Goal: Transaction & Acquisition: Purchase product/service

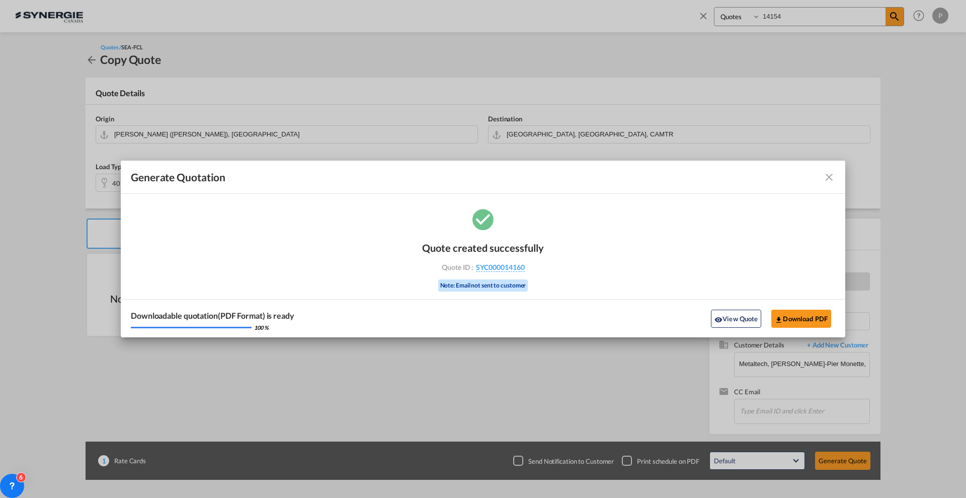
select select "Quotes"
click at [829, 175] on md-icon "icon-close fg-AAA8AD cursor m-0" at bounding box center [829, 177] width 12 height 12
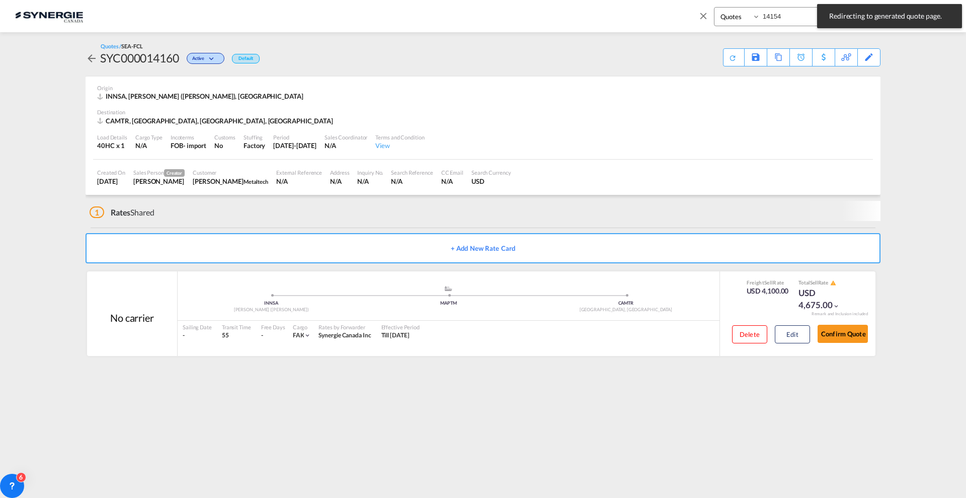
click at [710, 19] on span at bounding box center [706, 19] width 16 height 24
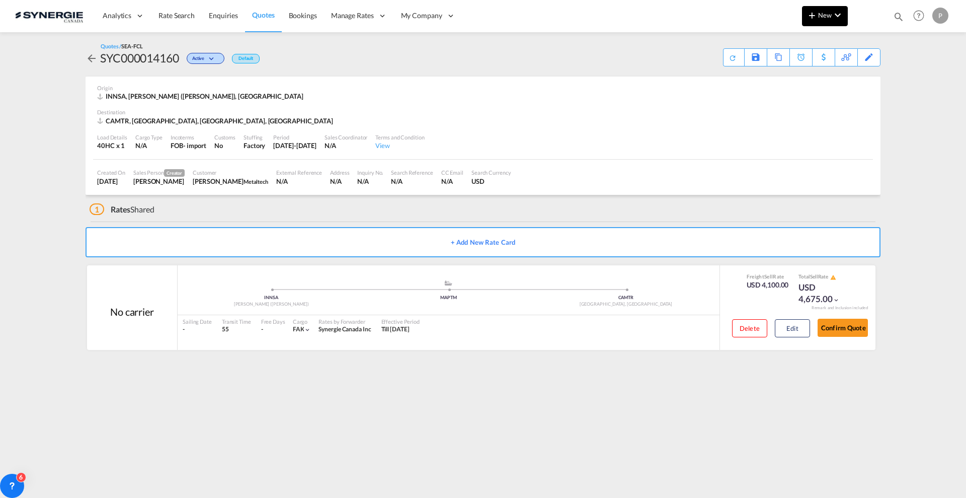
click at [811, 17] on md-icon "icon-plus 400-fg" at bounding box center [812, 15] width 12 height 12
click at [791, 68] on div "Quote" at bounding box center [809, 75] width 62 height 25
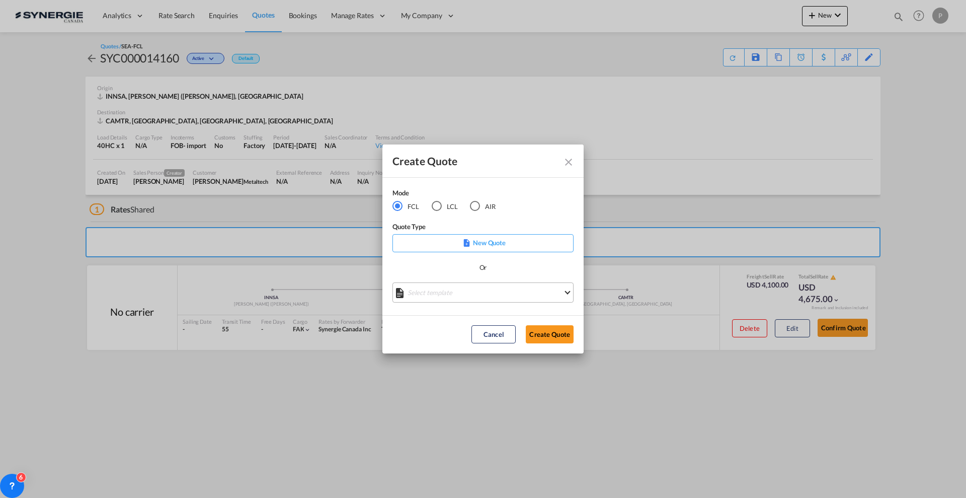
click at [435, 282] on md-select "Select template *NEW* FCL FREEHAND / DAP [PERSON_NAME] | [DATE] *NEW* Import FC…" at bounding box center [483, 292] width 181 height 20
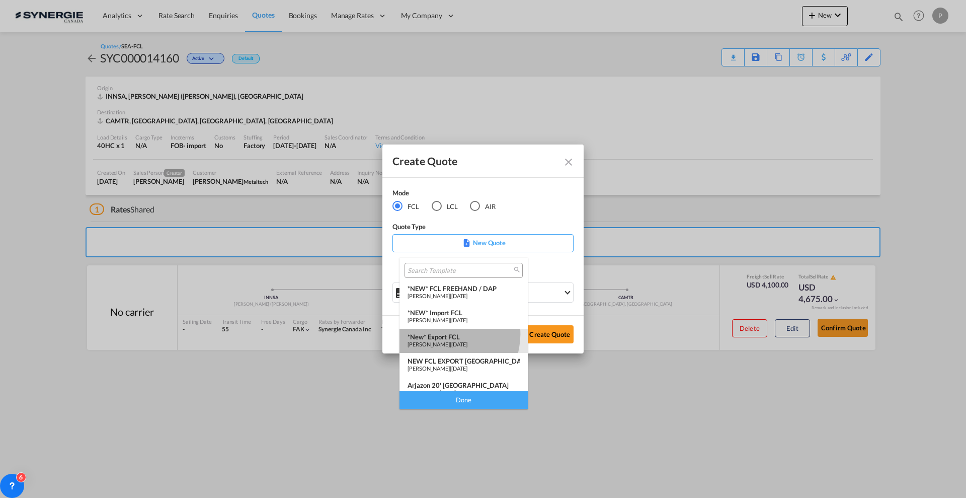
click at [445, 334] on div "*New* Export FCL" at bounding box center [464, 337] width 112 height 8
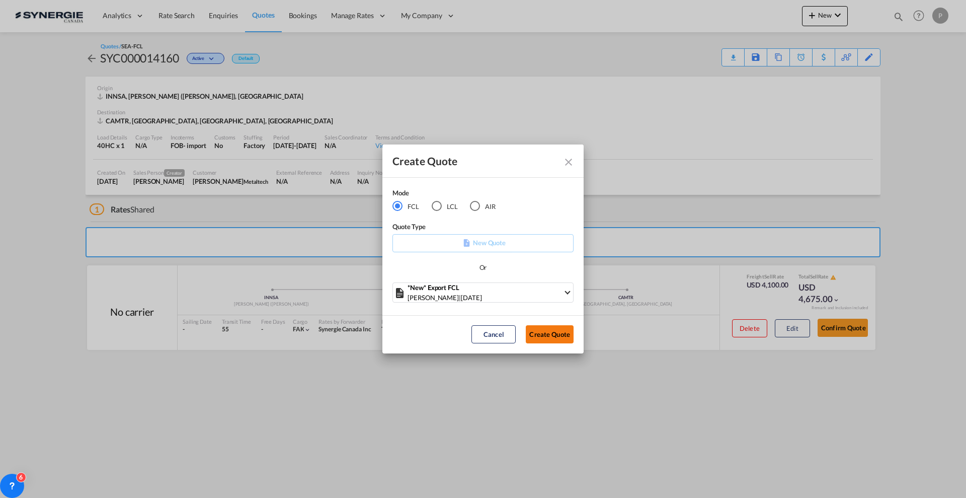
click at [560, 336] on button "Create Quote" at bounding box center [550, 334] width 48 height 18
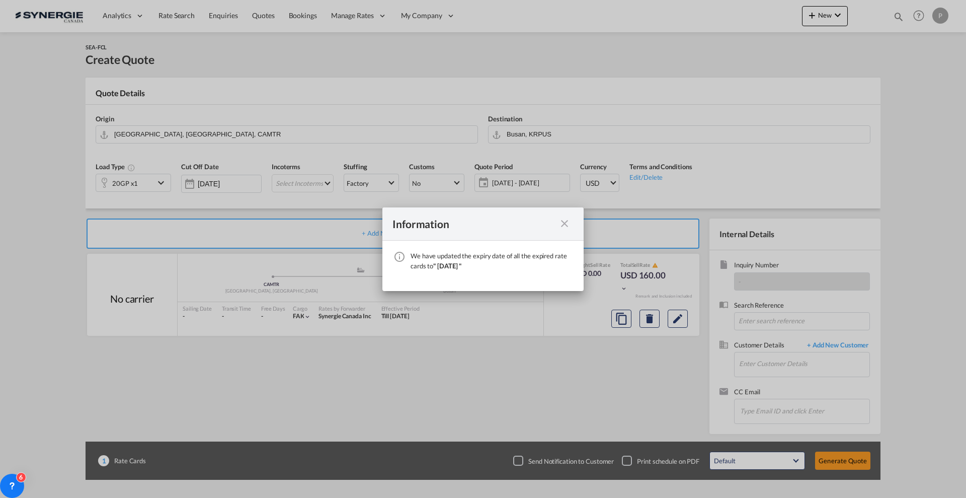
click at [564, 226] on md-icon "icon-close fg-AAA8AD cursor" at bounding box center [565, 223] width 12 height 12
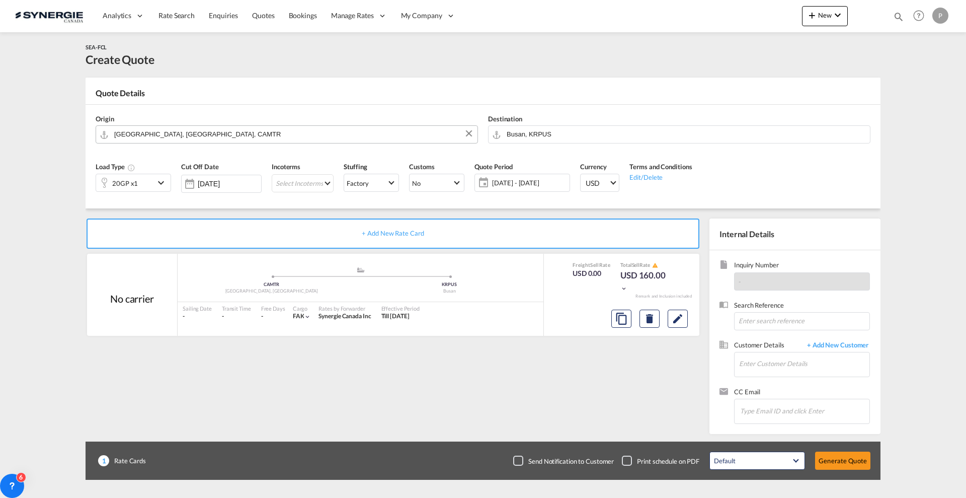
click at [269, 137] on input "[GEOGRAPHIC_DATA], [GEOGRAPHIC_DATA], CAMTR" at bounding box center [293, 134] width 358 height 18
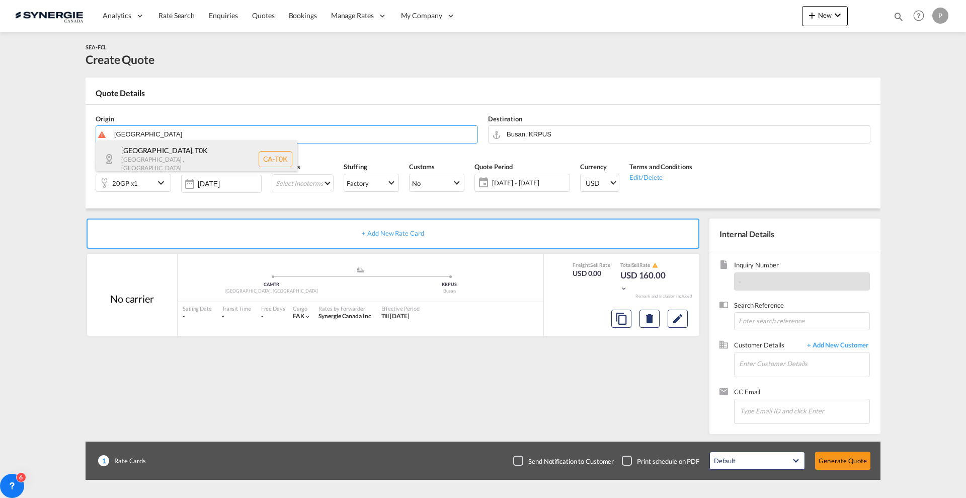
click at [238, 146] on div "[GEOGRAPHIC_DATA] , [GEOGRAPHIC_DATA] [GEOGRAPHIC_DATA]-[GEOGRAPHIC_DATA]" at bounding box center [196, 158] width 201 height 37
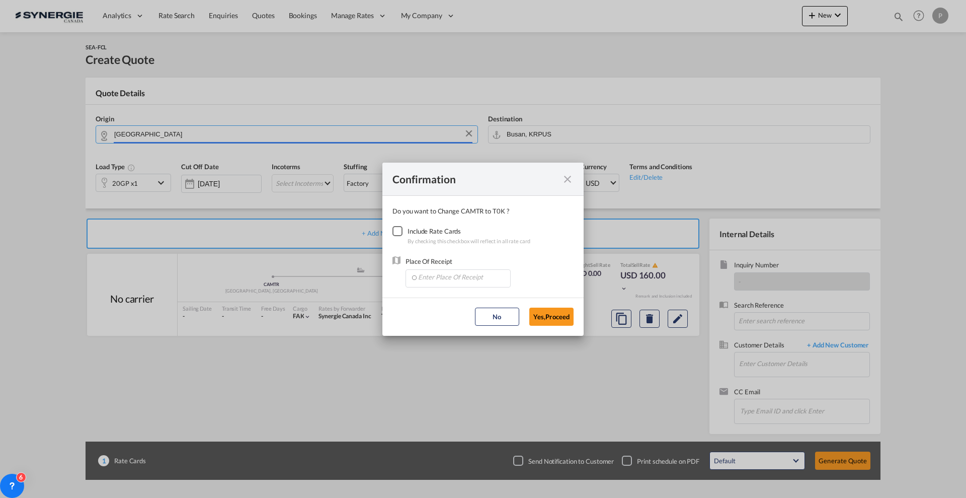
type input "CA-T0K, [GEOGRAPHIC_DATA], [GEOGRAPHIC_DATA]"
click at [423, 231] on div "Include Rate Cards" at bounding box center [469, 231] width 123 height 10
drag, startPoint x: 403, startPoint y: 233, endPoint x: 408, endPoint y: 240, distance: 8.6
click at [403, 234] on div "Checkbox No Ink" at bounding box center [398, 231] width 10 height 10
click at [428, 266] on div "Place Of Receipt" at bounding box center [458, 271] width 105 height 31
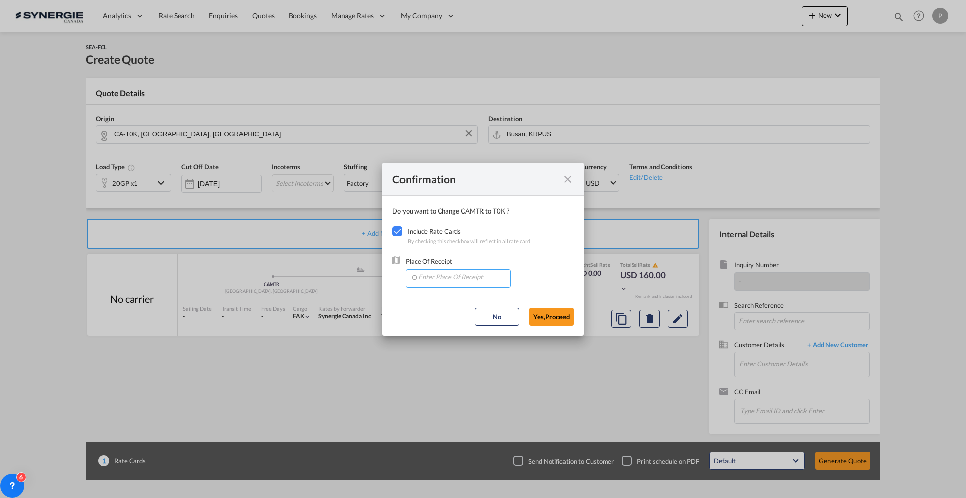
click at [436, 271] on input "Enter Place Of Receipt" at bounding box center [461, 277] width 100 height 15
click at [452, 295] on span "[PERSON_NAME], [GEOGRAPHIC_DATA], [GEOGRAPHIC_DATA], [GEOGRAPHIC_DATA], [GEOGRA…" at bounding box center [630, 299] width 425 height 9
type input "[PERSON_NAME], [GEOGRAPHIC_DATA], [GEOGRAPHIC_DATA], [GEOGRAPHIC_DATA], [GEOGRA…"
click at [539, 315] on button "Yes,Proceed" at bounding box center [551, 316] width 44 height 18
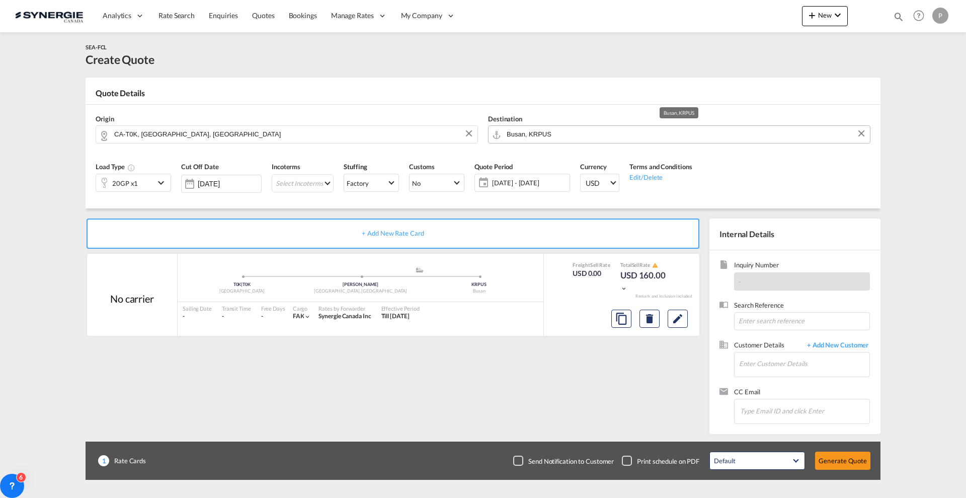
click at [533, 127] on input "Busan, KRPUS" at bounding box center [686, 134] width 358 height 18
click at [582, 129] on input "Busan, KRPUS" at bounding box center [686, 134] width 358 height 18
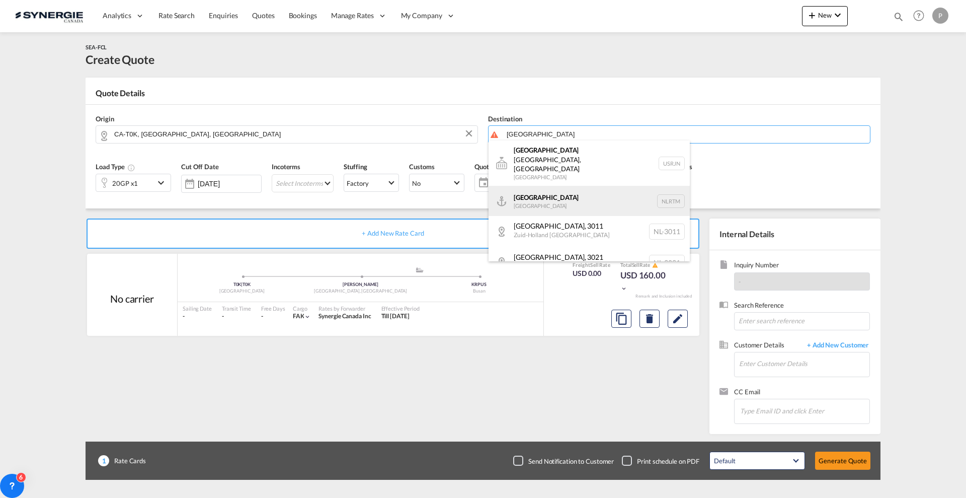
click at [575, 186] on div "[GEOGRAPHIC_DATA] [GEOGRAPHIC_DATA] NLRTM" at bounding box center [589, 201] width 201 height 30
type input "[GEOGRAPHIC_DATA], NLRTM"
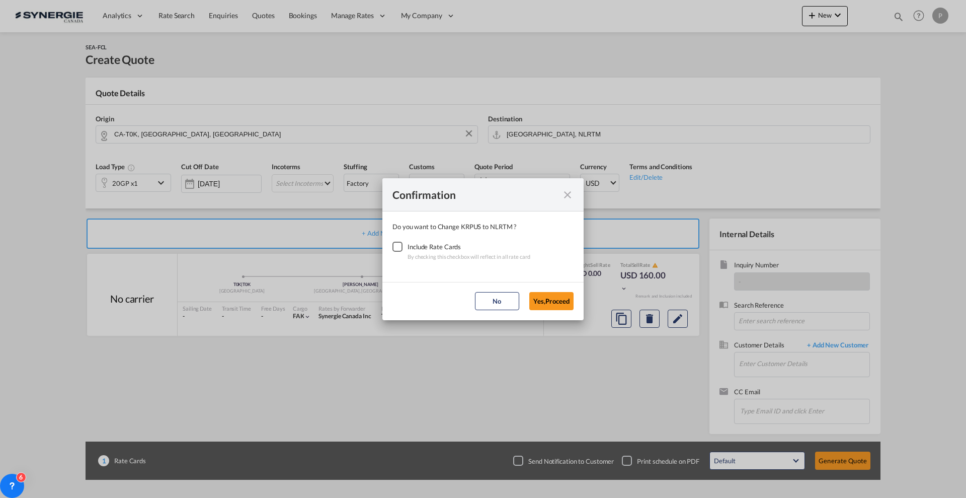
click at [401, 245] on div "Checkbox No Ink" at bounding box center [398, 247] width 10 height 10
click at [556, 304] on button "Yes,Proceed" at bounding box center [551, 301] width 44 height 18
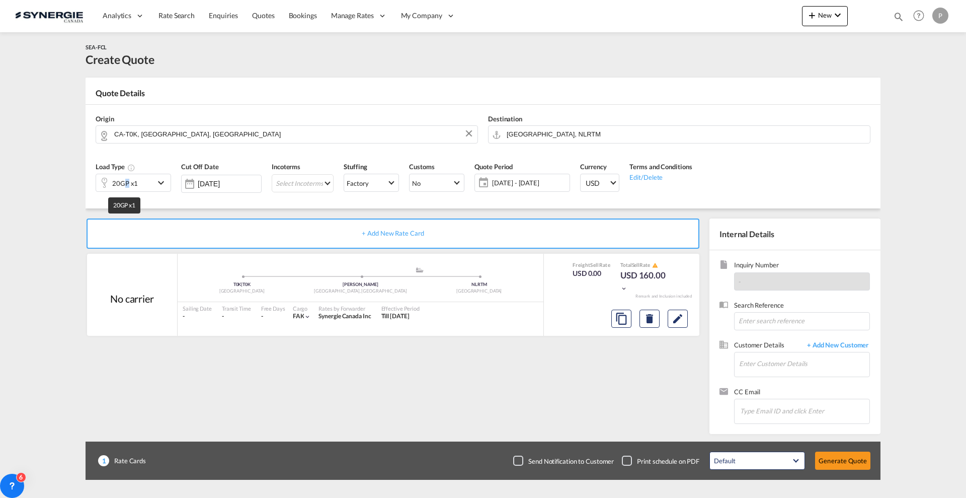
click at [128, 183] on div "20GP x1" at bounding box center [125, 183] width 26 height 14
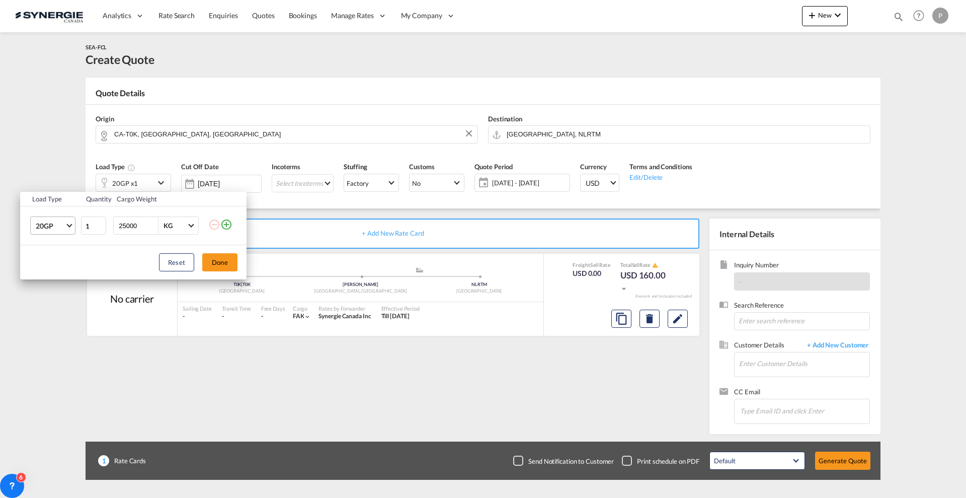
click at [46, 222] on span "20GP" at bounding box center [50, 226] width 29 height 10
click at [54, 278] on md-option "40HC" at bounding box center [62, 274] width 68 height 24
click at [217, 264] on button "Done" at bounding box center [219, 262] width 35 height 18
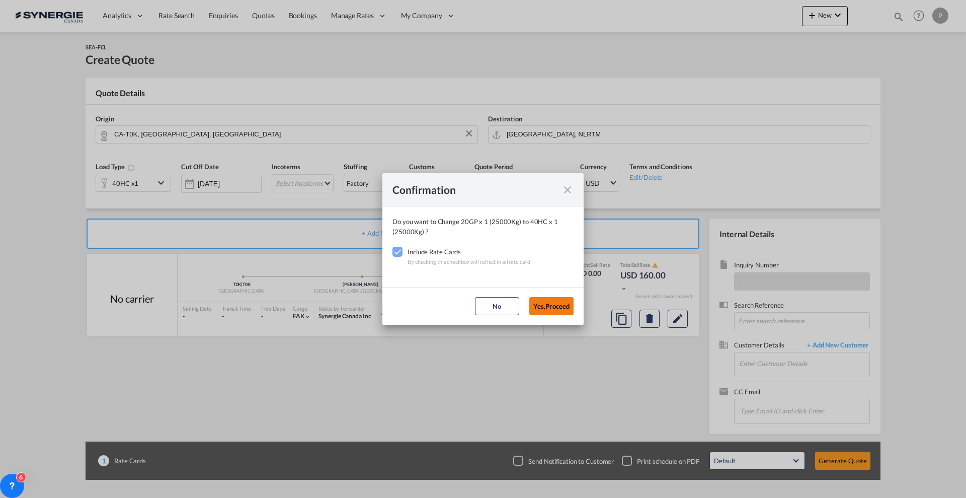
click at [567, 309] on button "Yes,Proceed" at bounding box center [551, 306] width 44 height 18
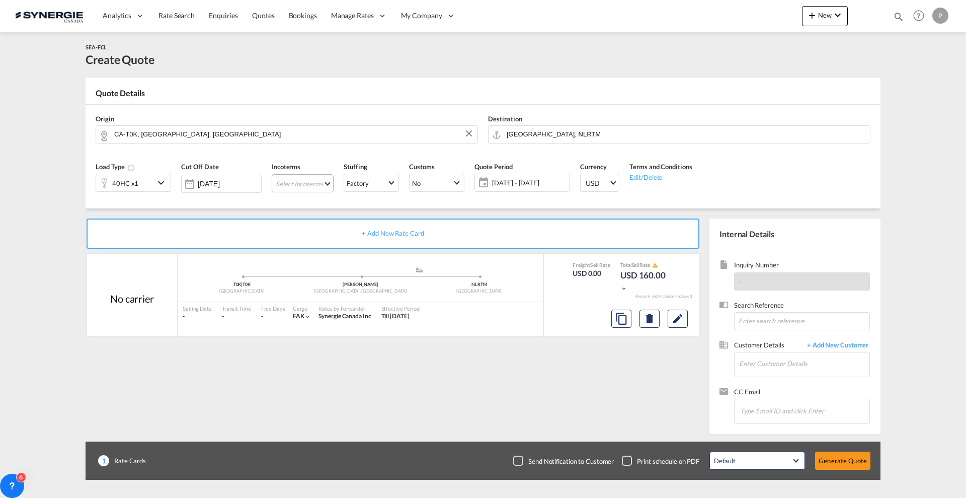
drag, startPoint x: 295, startPoint y: 185, endPoint x: 299, endPoint y: 195, distance: 10.8
click at [295, 185] on md-select "Select Incoterms CFR - export Cost and Freight FAS - export Free Alongside Ship…" at bounding box center [303, 183] width 62 height 18
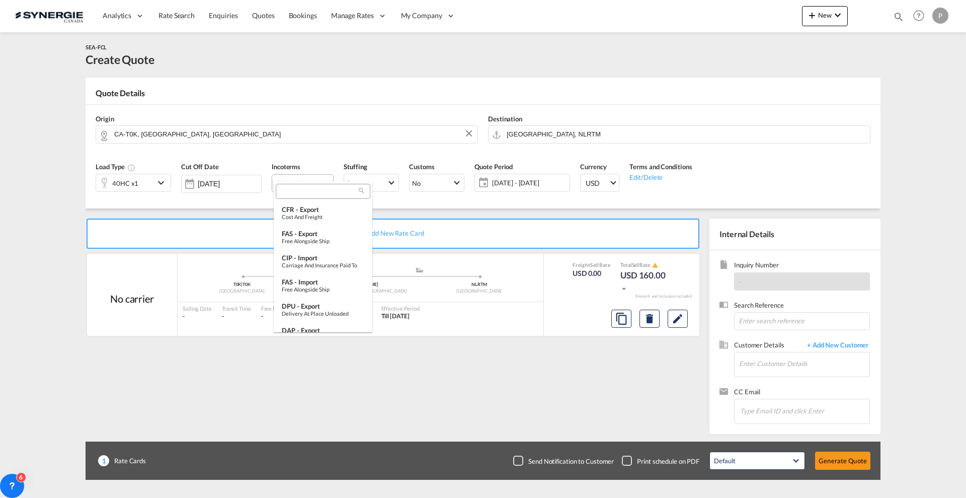
click at [303, 192] on input "search" at bounding box center [319, 191] width 81 height 9
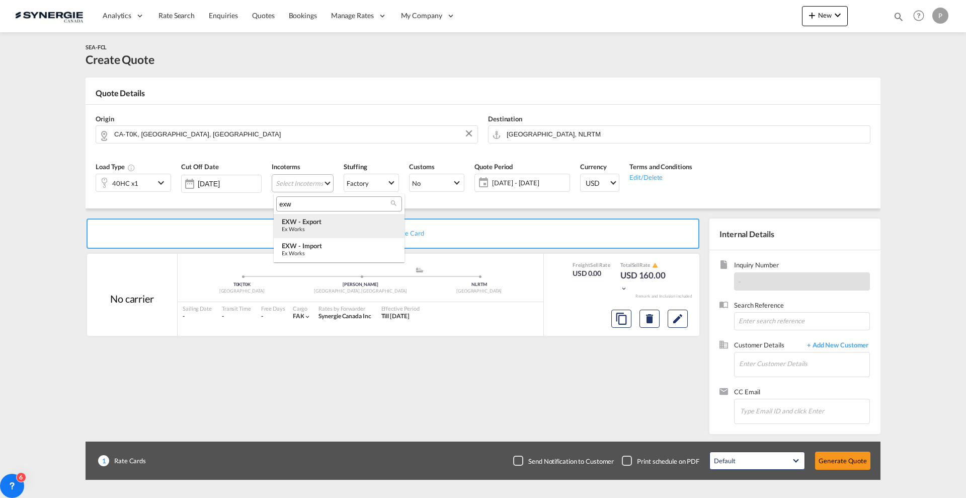
type input "exw"
click at [314, 227] on div "Ex Works" at bounding box center [339, 228] width 115 height 7
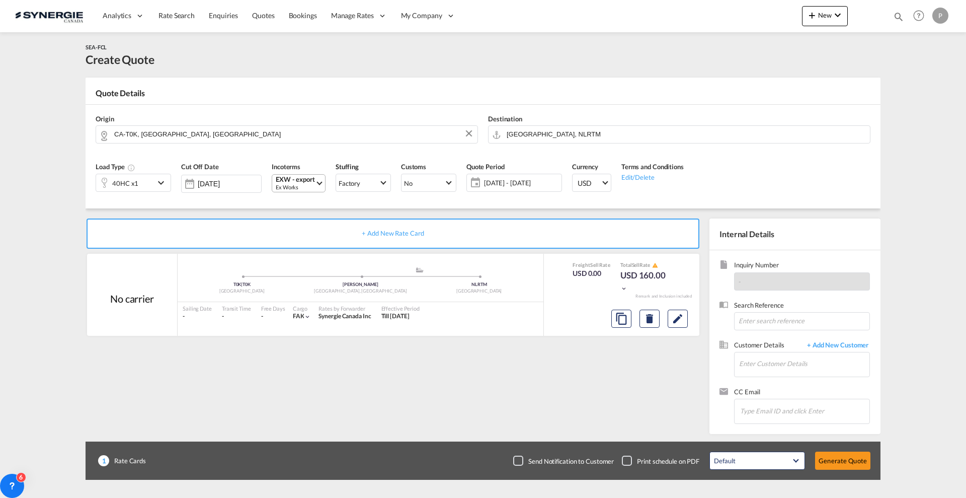
click at [552, 186] on span "[DATE] - [DATE]" at bounding box center [521, 182] width 75 height 9
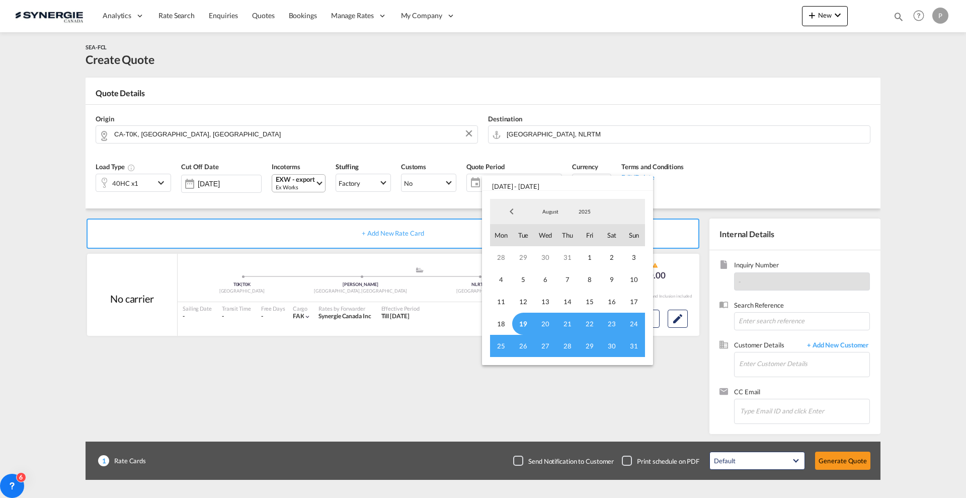
click at [525, 321] on span "19" at bounding box center [523, 323] width 22 height 22
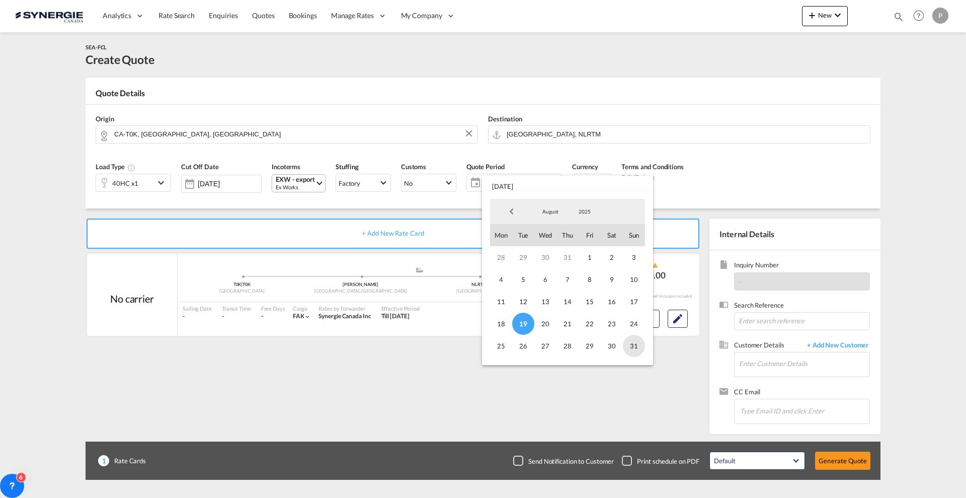
click at [637, 351] on span "31" at bounding box center [634, 346] width 22 height 22
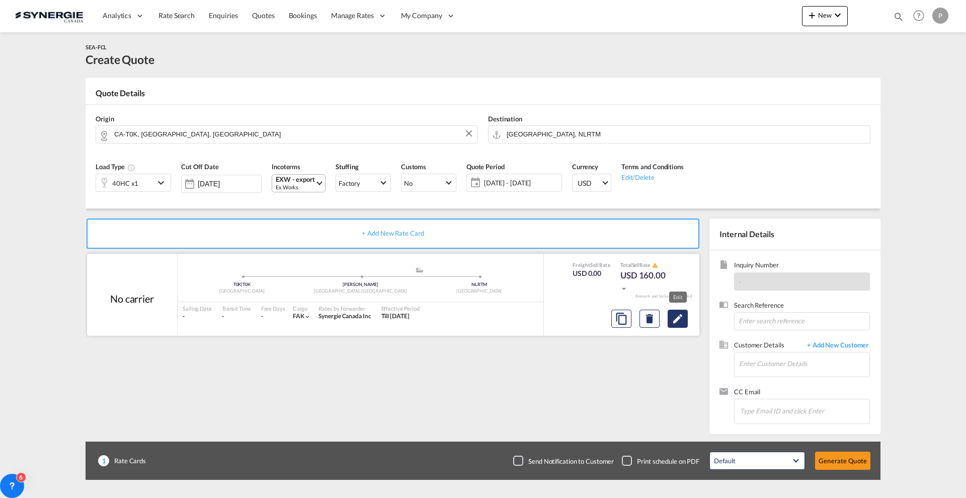
click at [683, 321] on md-icon "Edit" at bounding box center [678, 318] width 12 height 12
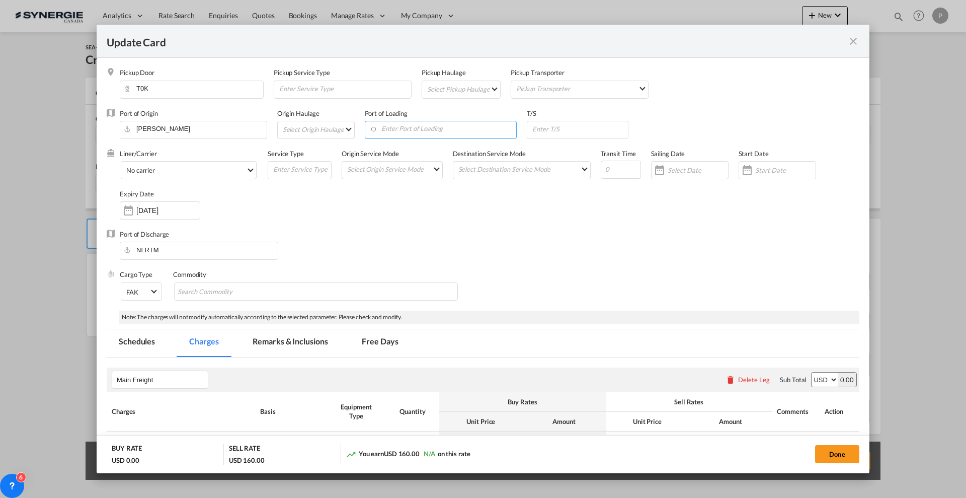
click at [407, 127] on input "Enter Port of Loading" at bounding box center [443, 128] width 147 height 15
click at [419, 171] on div "[GEOGRAPHIC_DATA], [GEOGRAPHIC_DATA]" at bounding box center [466, 170] width 187 height 9
type input "[GEOGRAPHIC_DATA], [GEOGRAPHIC_DATA], CAMTR"
click at [561, 127] on input "Update Card Pickup ..." at bounding box center [579, 128] width 97 height 15
drag, startPoint x: 596, startPoint y: 166, endPoint x: 613, endPoint y: 174, distance: 18.5
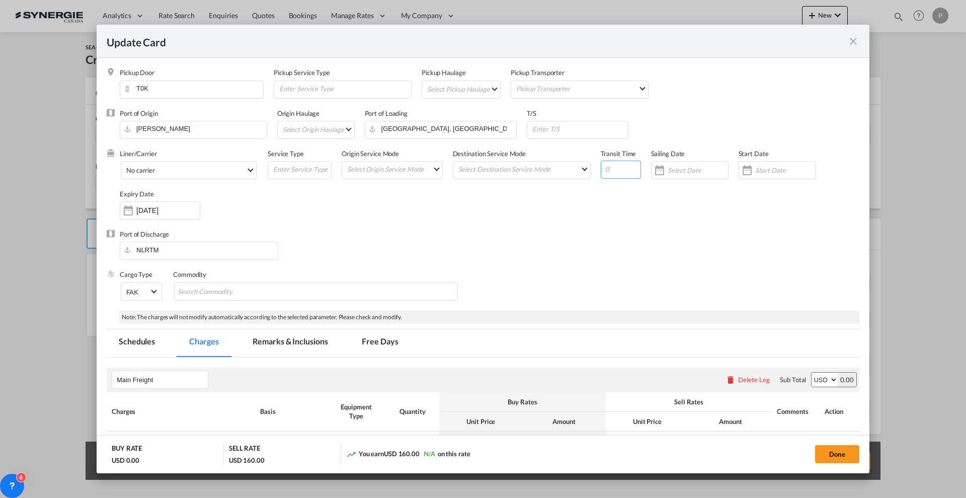
click at [602, 169] on input "Update Card Pickup ..." at bounding box center [621, 170] width 40 height 18
type input "27"
click at [221, 169] on span "No carrier" at bounding box center [186, 170] width 120 height 9
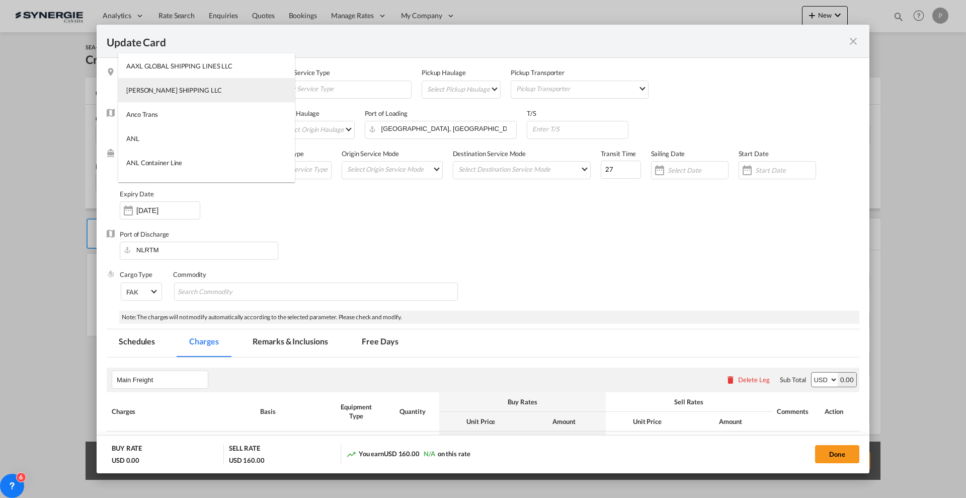
type md-option "1218"
type md-option "46"
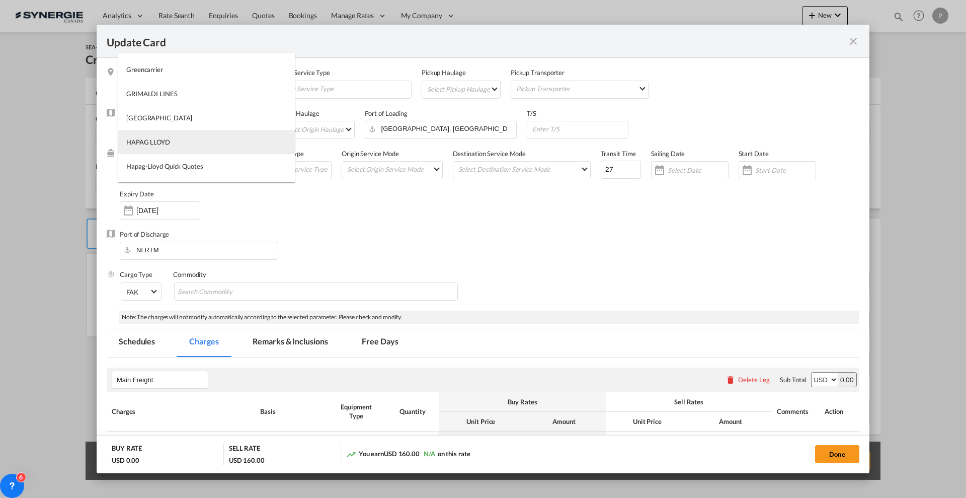
click at [182, 142] on md-option "HAPAG LLOYD" at bounding box center [206, 142] width 177 height 24
click at [497, 209] on div "Liner/Carrier HAPAG [PERSON_NAME] Service Type Origin Service Mode Select Origi…" at bounding box center [490, 189] width 740 height 81
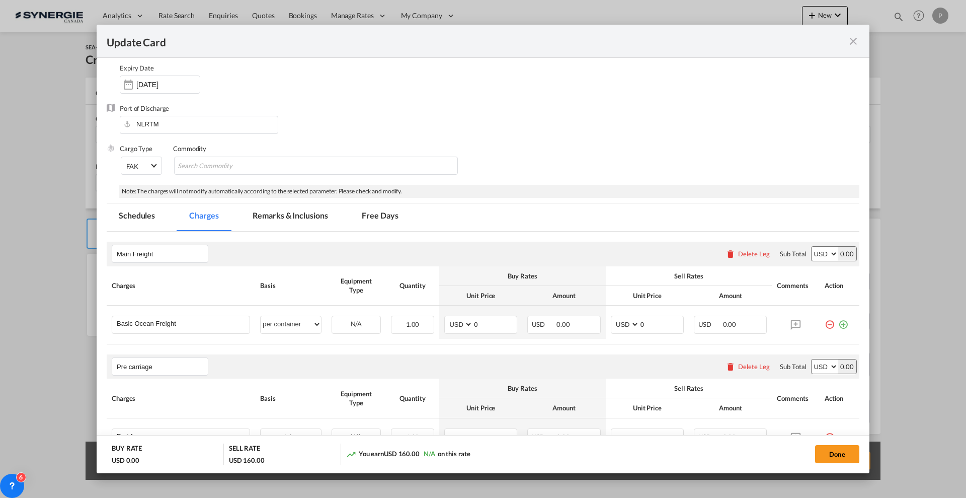
scroll to position [189, 0]
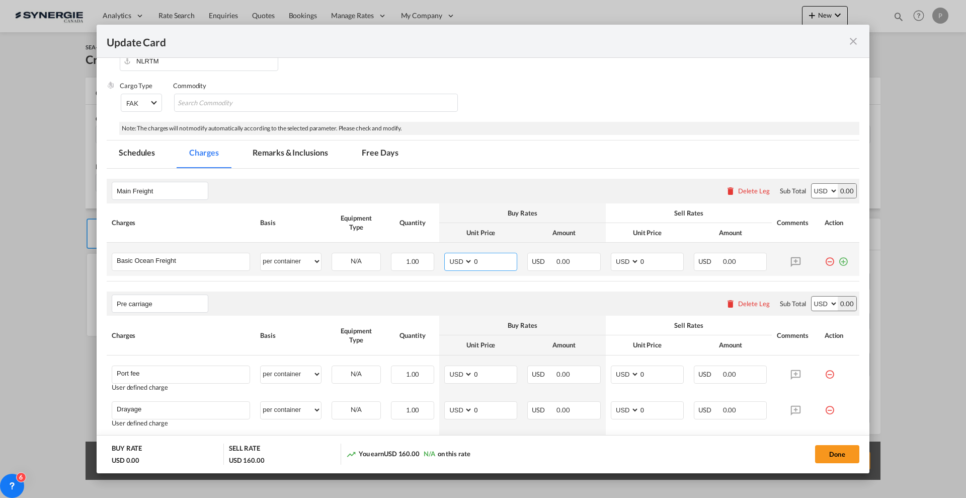
click at [493, 262] on input "0" at bounding box center [495, 260] width 44 height 15
type input "2865"
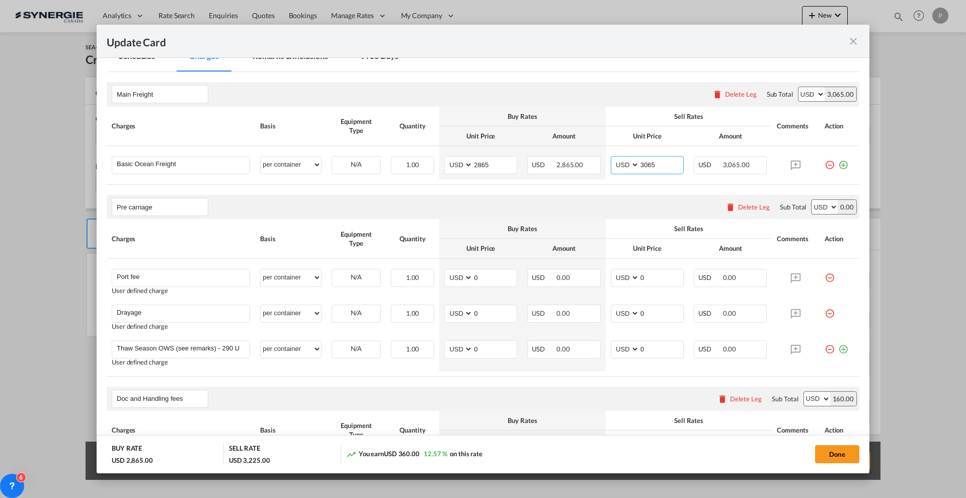
scroll to position [315, 0]
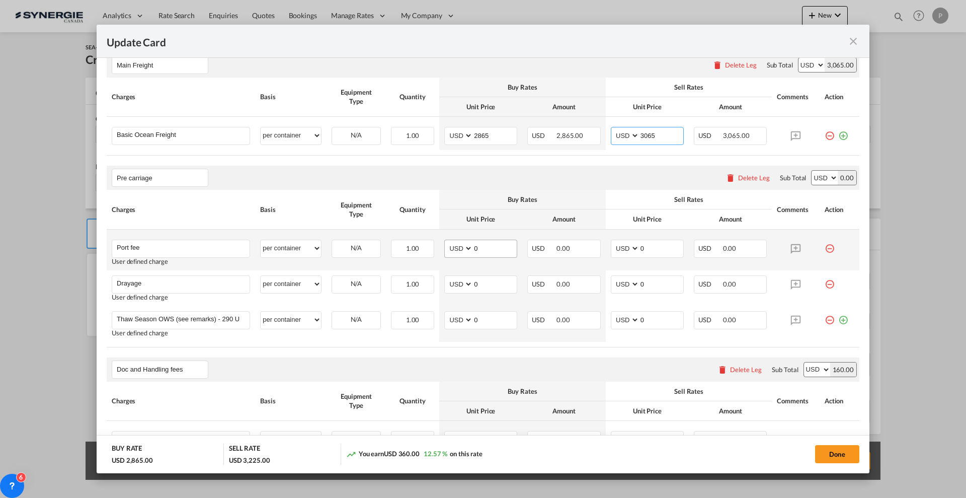
type input "3065"
click at [476, 248] on input "0" at bounding box center [495, 247] width 44 height 15
click at [825, 250] on md-icon "icon-minus-circle-outline red-400-fg" at bounding box center [830, 245] width 10 height 10
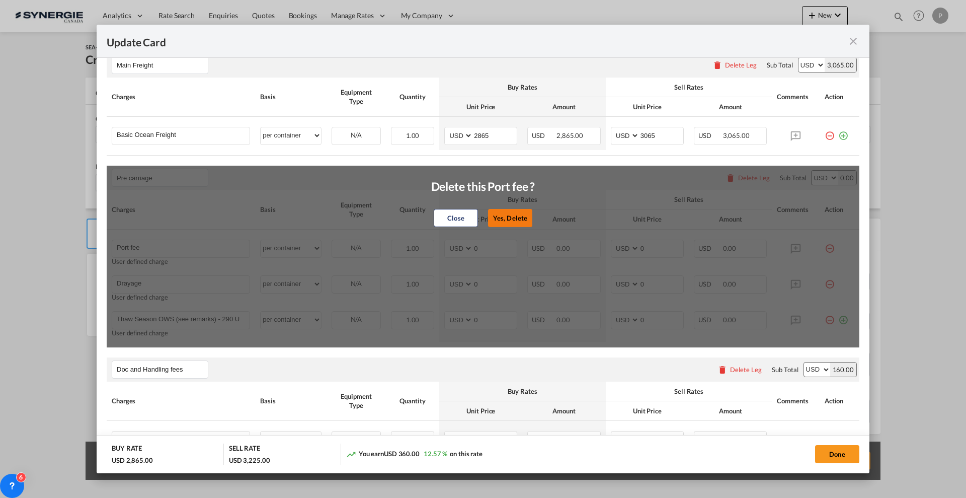
click at [503, 213] on button "Yes, Delete" at bounding box center [510, 218] width 44 height 18
type input "Drayage"
type input "Thaw Season OWS (see remarks) - 290 USD if applicable"
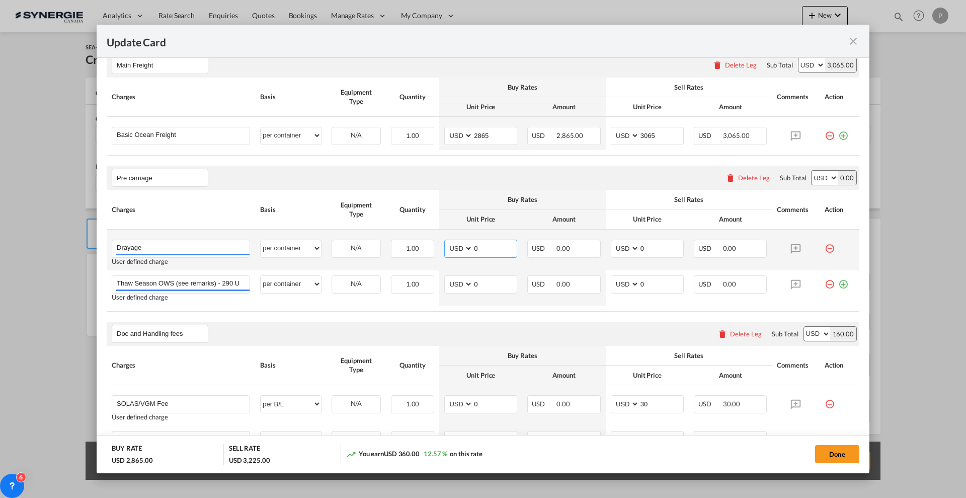
click at [492, 246] on input "0" at bounding box center [495, 247] width 44 height 15
click at [476, 250] on input "0" at bounding box center [495, 247] width 44 height 15
type input "1065"
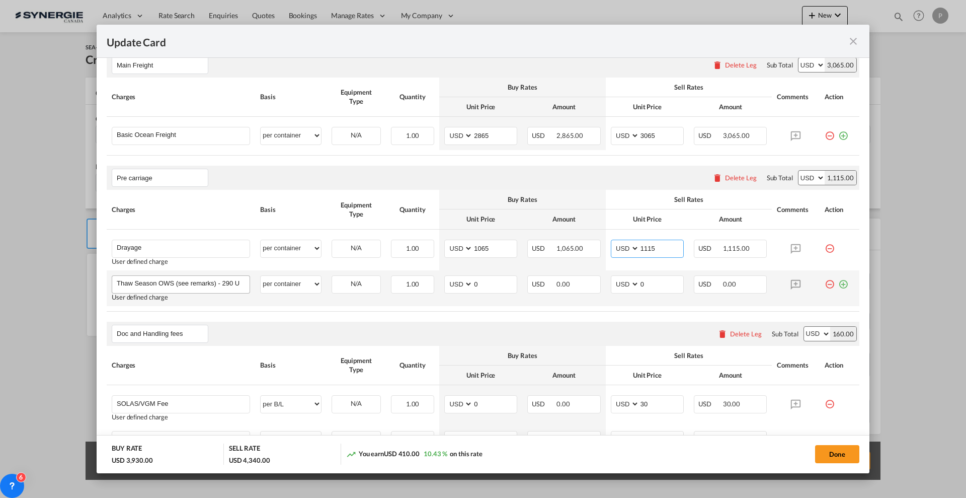
type input "1115"
click at [185, 279] on input "Thaw Season OWS (see remarks) - 290 USD if applicable" at bounding box center [183, 283] width 133 height 15
type input "Crane Rental"
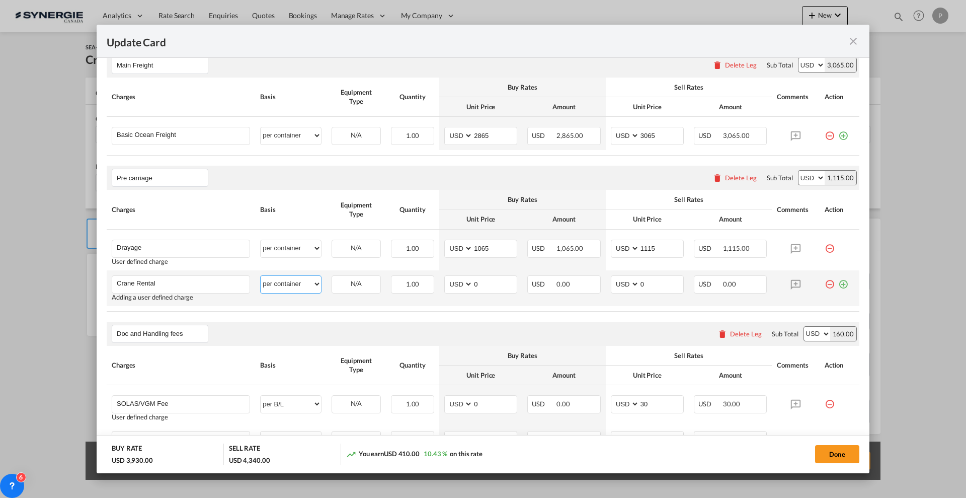
click at [290, 290] on select "per equipment per container per B/L per shipping bill per shipment per pallet p…" at bounding box center [291, 284] width 60 height 16
select select "per hour"
click at [261, 276] on select "per equipment per container per B/L per shipping bill per shipment per pallet p…" at bounding box center [291, 284] width 60 height 16
click at [426, 280] on input "2" at bounding box center [413, 283] width 42 height 15
click at [426, 280] on input "3" at bounding box center [413, 283] width 42 height 15
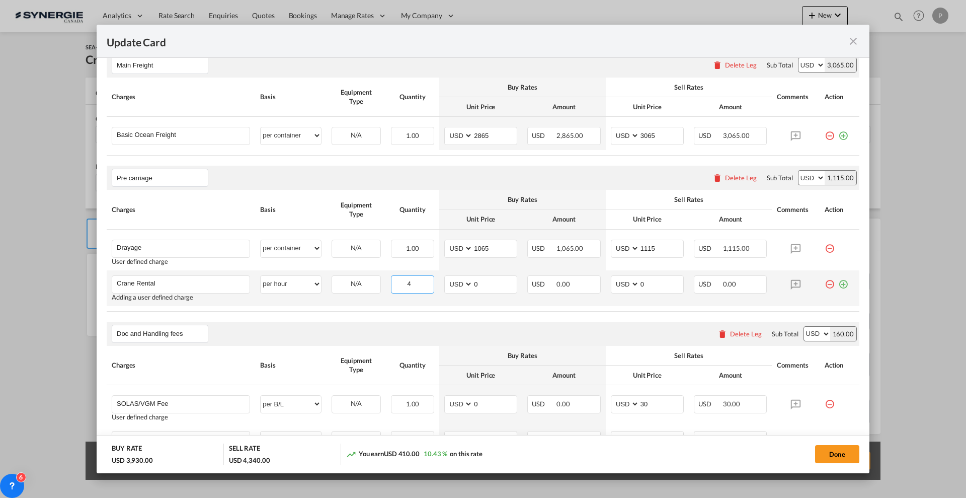
type input "4"
click at [426, 280] on input "4" at bounding box center [413, 283] width 42 height 15
click at [487, 282] on input "0" at bounding box center [495, 283] width 44 height 15
click at [484, 283] on input "0" at bounding box center [495, 283] width 44 height 15
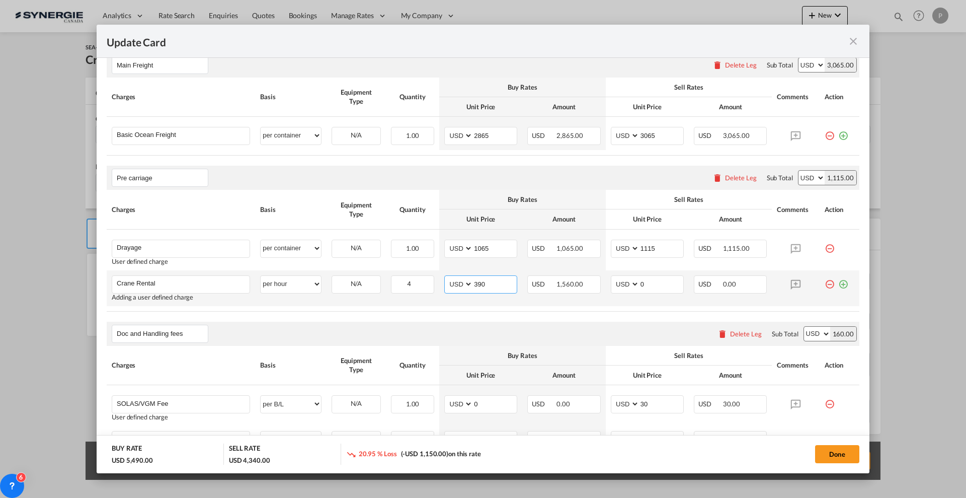
type input "390"
type input "450"
click at [522, 319] on rate-modification "Main Freight Please enter leg name Leg Name Already Exists Delete Leg Sub Total…" at bounding box center [483, 365] width 753 height 644
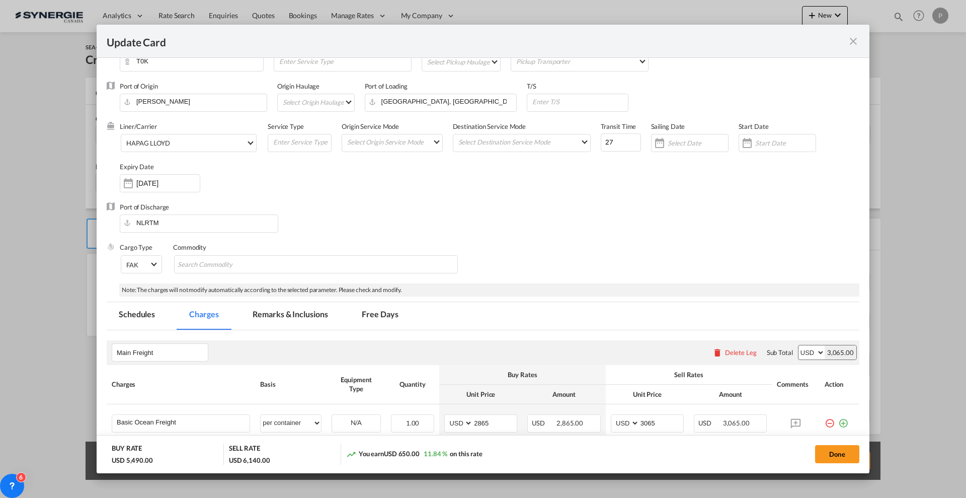
scroll to position [0, 0]
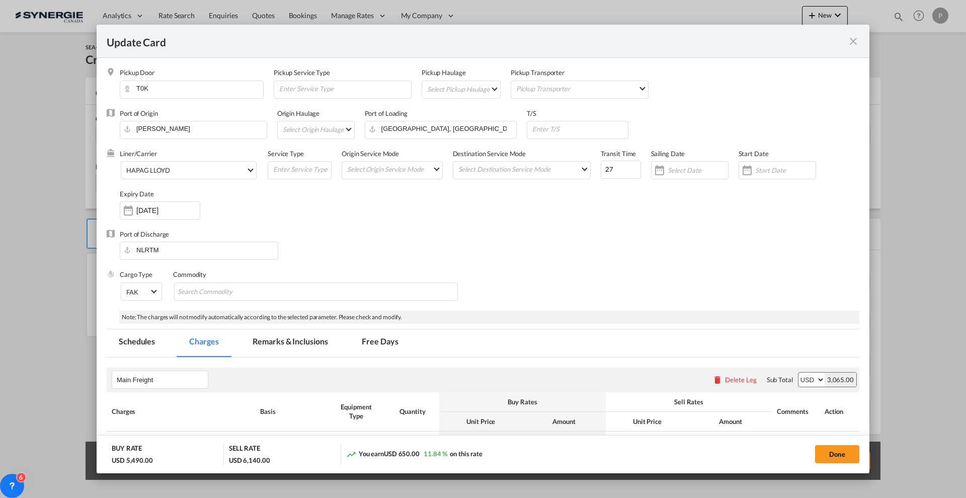
drag, startPoint x: 300, startPoint y: 347, endPoint x: 423, endPoint y: 233, distance: 167.0
click at [300, 347] on md-tab-item "Remarks & Inclusions" at bounding box center [290, 343] width 99 height 28
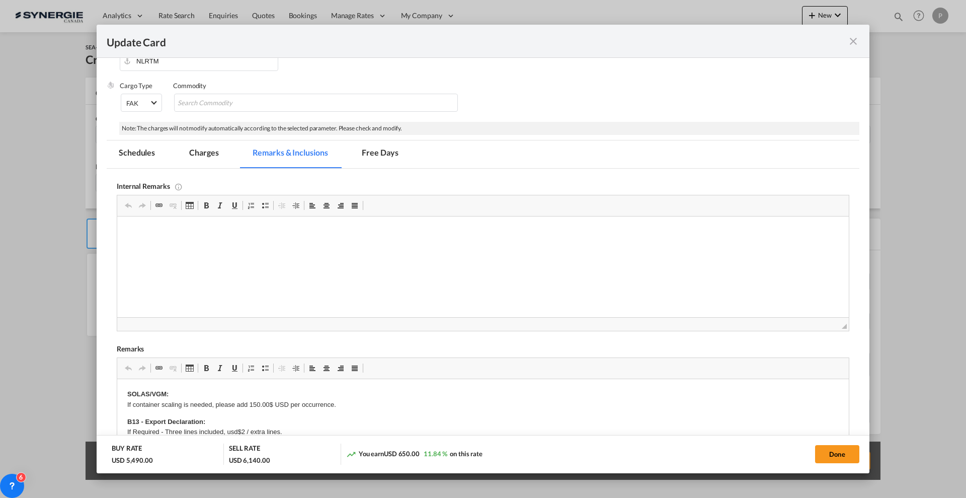
scroll to position [252, 0]
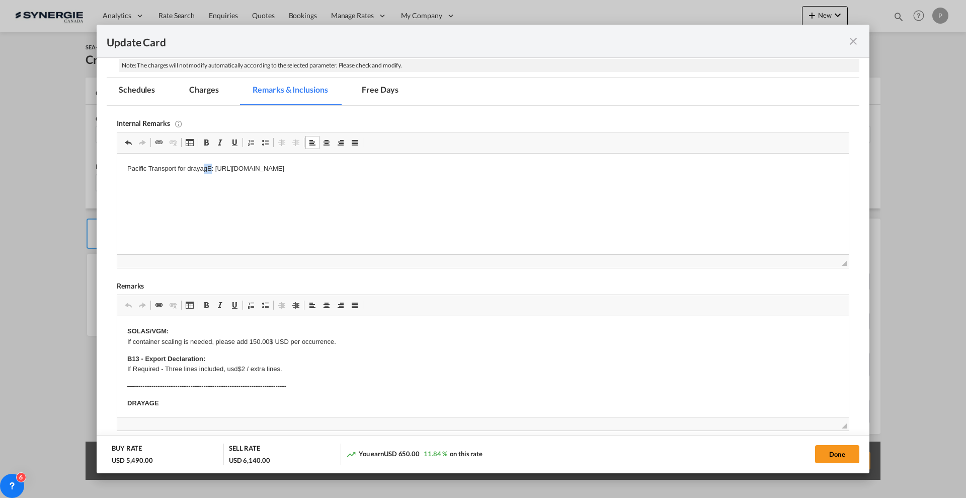
drag, startPoint x: 210, startPoint y: 166, endPoint x: 205, endPoint y: 164, distance: 5.4
click at [205, 164] on p "Pacific Transport for drayagE: [URL][DOMAIN_NAME]" at bounding box center [483, 169] width 712 height 11
click at [536, 168] on p "Pacific Transport for drayage: [URL][DOMAIN_NAME]" at bounding box center [483, 169] width 712 height 11
click at [344, 186] on html "Pacific Transport for drayage: [URL][DOMAIN_NAME] Crane rental with TNT:" at bounding box center [483, 177] width 732 height 48
click at [242, 199] on p "Ocean freight with Hapag:" at bounding box center [483, 203] width 712 height 11
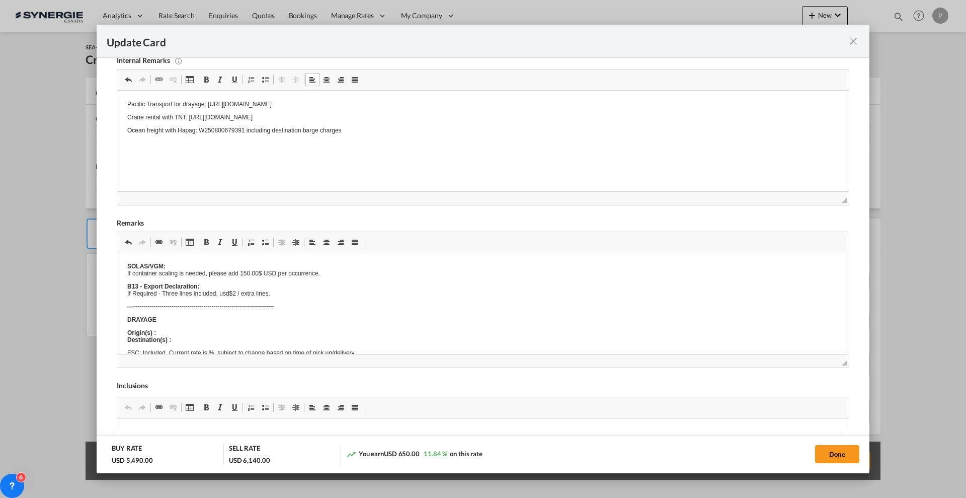
scroll to position [1, 0]
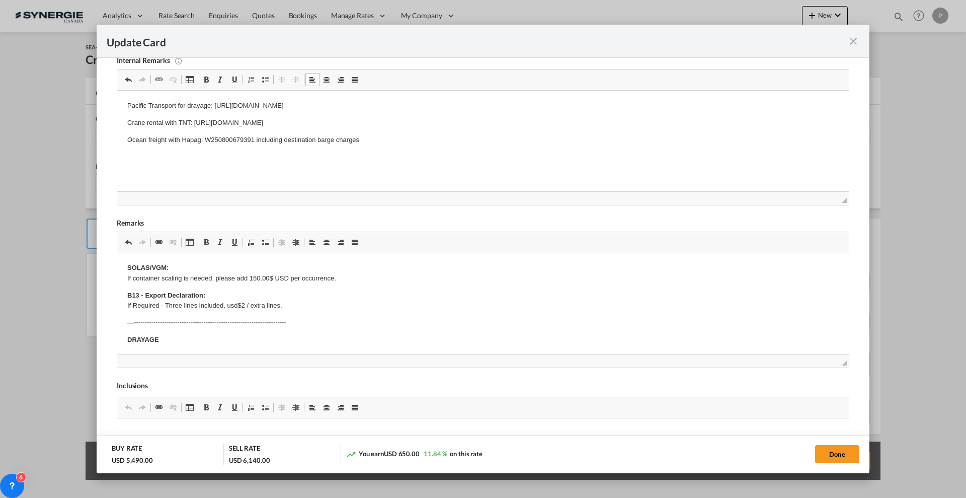
drag, startPoint x: 193, startPoint y: 300, endPoint x: 176, endPoint y: 328, distance: 32.5
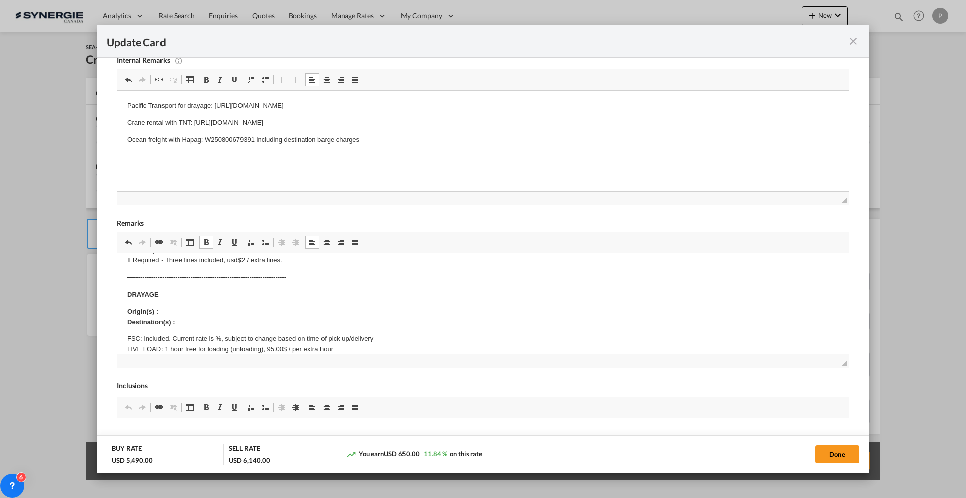
scroll to position [63, 0]
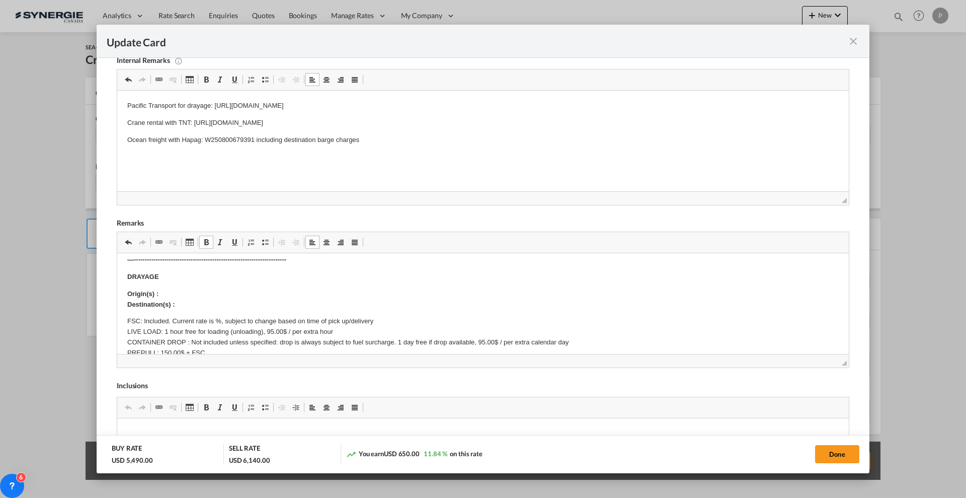
click at [184, 287] on body "SOLAS/VGM: If container scaling is needed, please add 150.00$ USD per occurrenc…" at bounding box center [483, 491] width 712 height 583
click at [188, 303] on p "Origin(s) : [GEOGRAPHIC_DATA], AB city limits Destination(s) :" at bounding box center [483, 299] width 712 height 21
click at [220, 320] on p "FSC: Included. Current rate is %, subject to change based on time of pick up/de…" at bounding box center [483, 347] width 712 height 63
click at [216, 320] on p "FSC: Included. Current rate is %, subject to change based on time of pick up/de…" at bounding box center [483, 347] width 712 height 63
click at [168, 330] on p "FSC: Included. Current rate is 28%, subject to change based on time of pick up/…" at bounding box center [483, 347] width 712 height 63
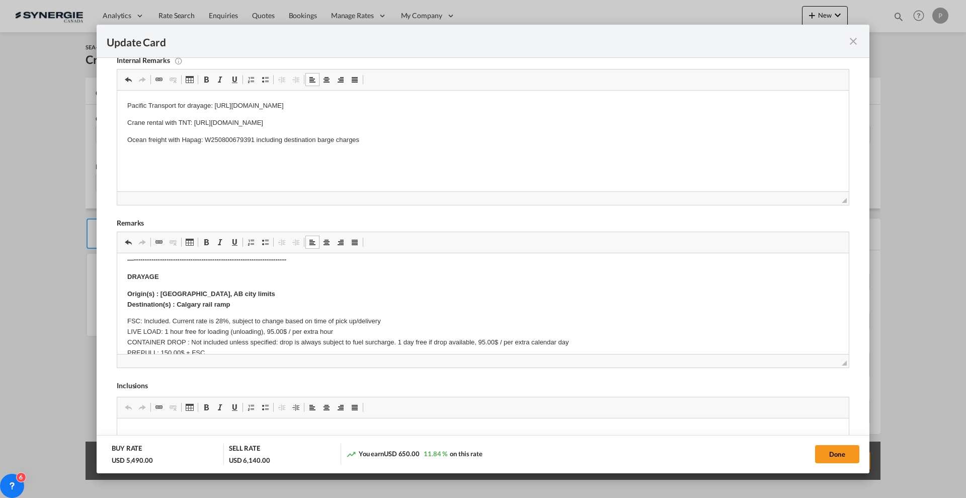
click at [164, 329] on p "FSC: Included. Current rate is 28%, subject to change based on time of pick up/…" at bounding box center [483, 347] width 712 height 63
click at [166, 329] on p "FSC: Included. Current rate is 28%, subject to change based on time of pick up/…" at bounding box center [483, 347] width 712 height 63
click at [167, 327] on p "FSC: Included. Current rate is 28%, subject to change based on time of pick up/…" at bounding box center [483, 347] width 712 height 63
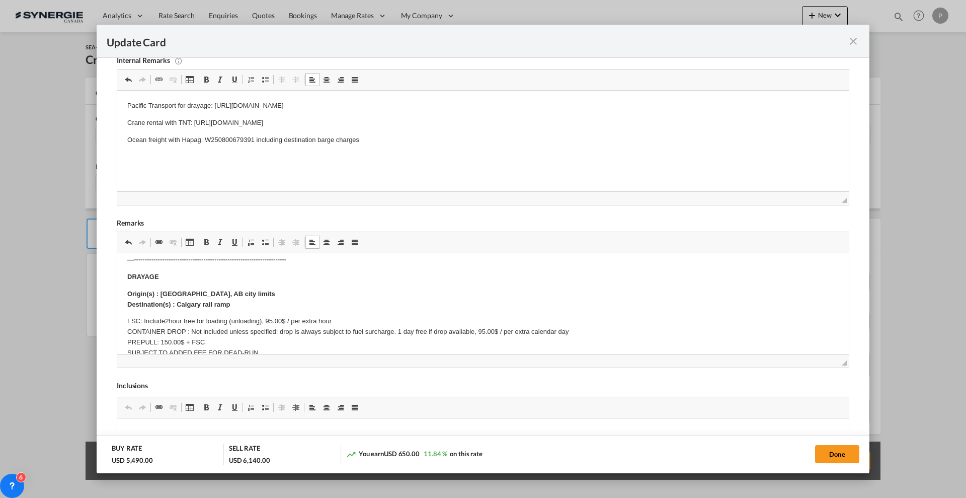
click at [256, 320] on p "FSC: Include2 hour free for loading (unloading), 95.00$ / per extra hour CONTAI…" at bounding box center [483, 342] width 712 height 52
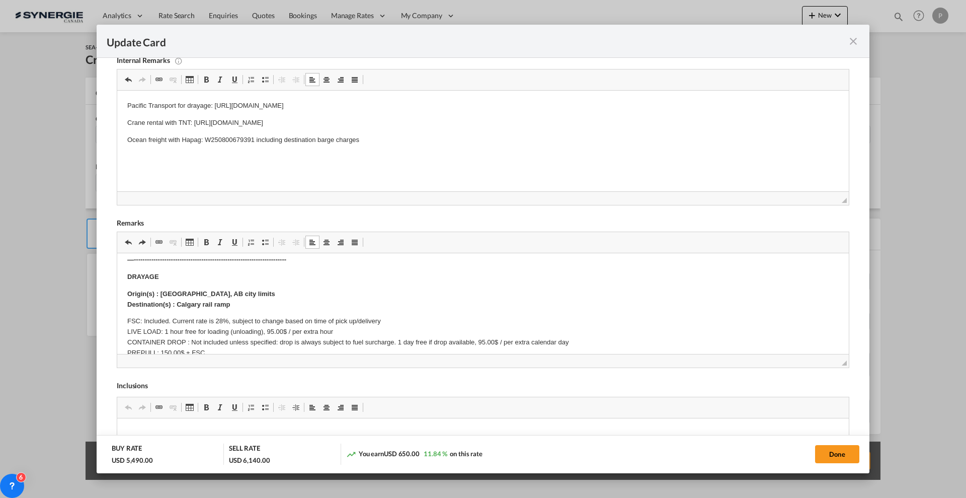
click at [166, 327] on p "FSC: Included. Current rate is 28%, subject to change based on time of pick up/…" at bounding box center [483, 347] width 712 height 63
drag, startPoint x: 229, startPoint y: 329, endPoint x: 263, endPoint y: 329, distance: 33.7
click at [263, 329] on p "FSC: Included. Current rate is 28%, subject to change based on time of pick up/…" at bounding box center [483, 347] width 712 height 63
click at [228, 330] on p "FSC: Included. Current rate is 28%, subject to change based on time of pick up/…" at bounding box center [483, 347] width 712 height 63
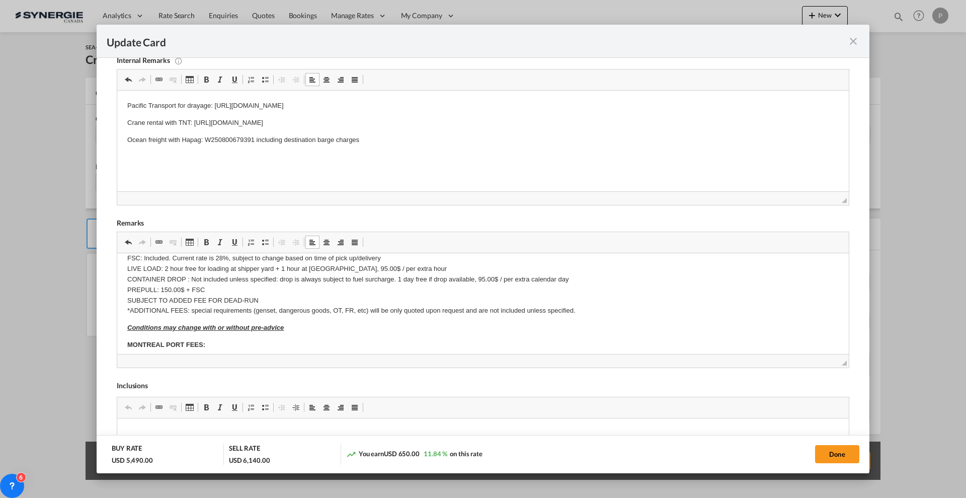
click at [184, 279] on p "FSC: Included. Current rate is 28%, subject to change based on time of pick up/…" at bounding box center [483, 284] width 712 height 63
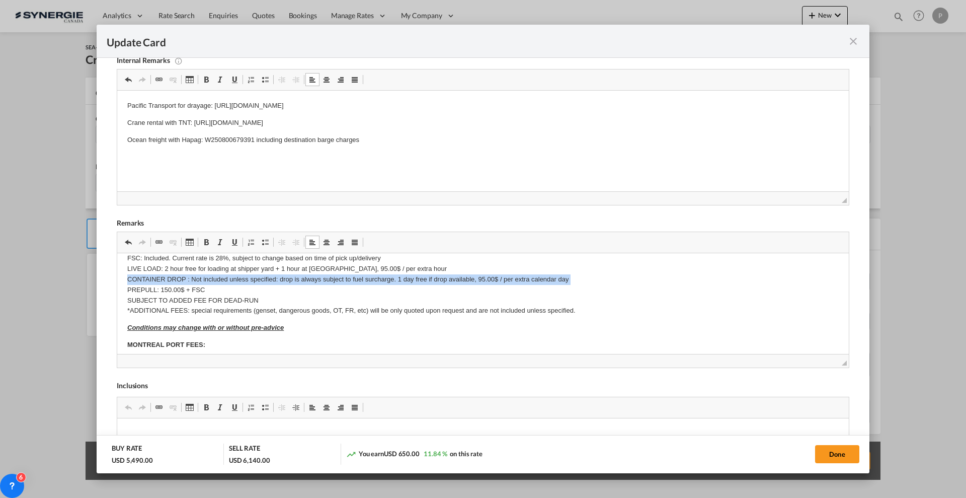
click at [184, 279] on p "FSC: Included. Current rate is 28%, subject to change based on time of pick up/…" at bounding box center [483, 284] width 712 height 63
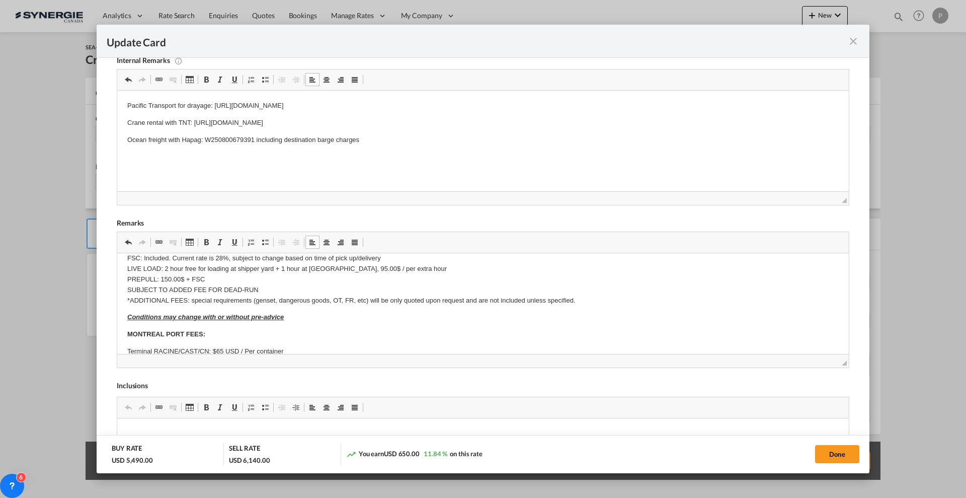
click at [184, 279] on p "FSC: Included. Current rate is 28%, subject to change based on time of pick up/…" at bounding box center [483, 279] width 712 height 52
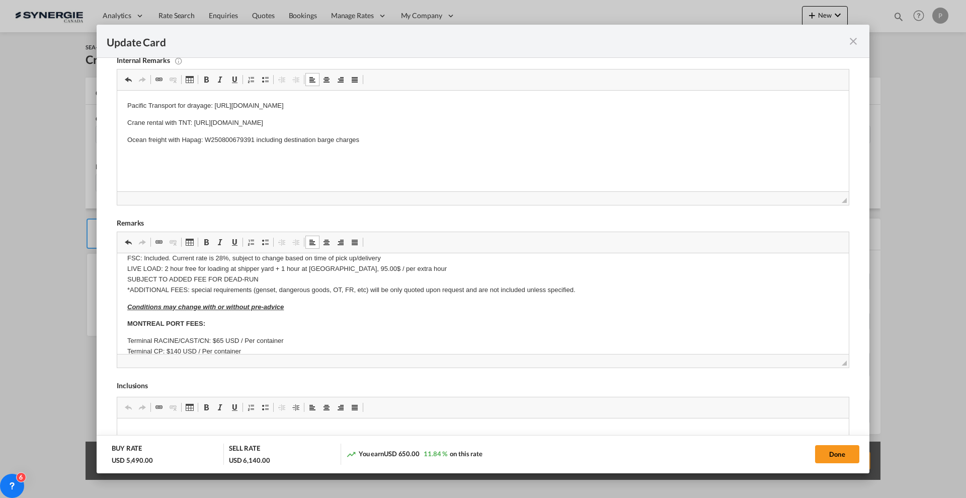
click at [204, 292] on p "FSC: Included. Current rate is 28%, subject to change based on time of pick up/…" at bounding box center [483, 274] width 712 height 42
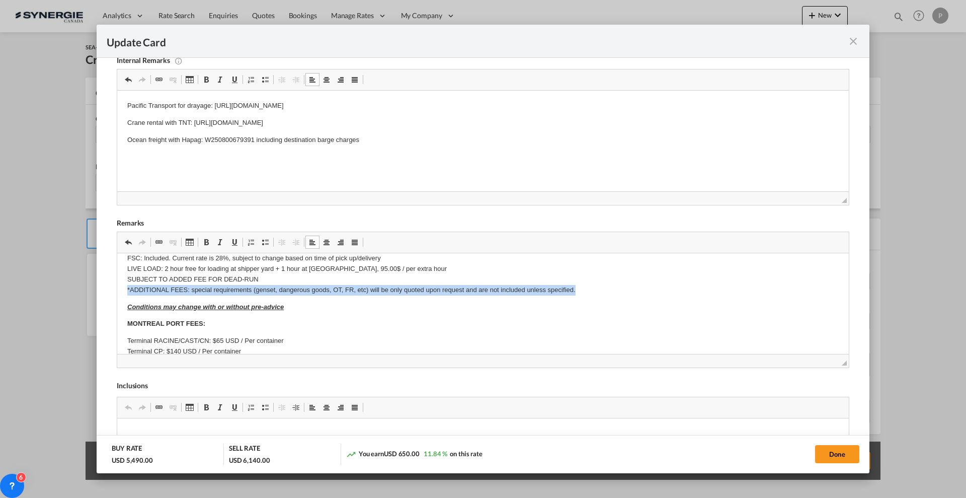
click at [205, 292] on p "FSC: Included. Current rate is 28%, subject to change based on time of pick up/…" at bounding box center [483, 274] width 712 height 42
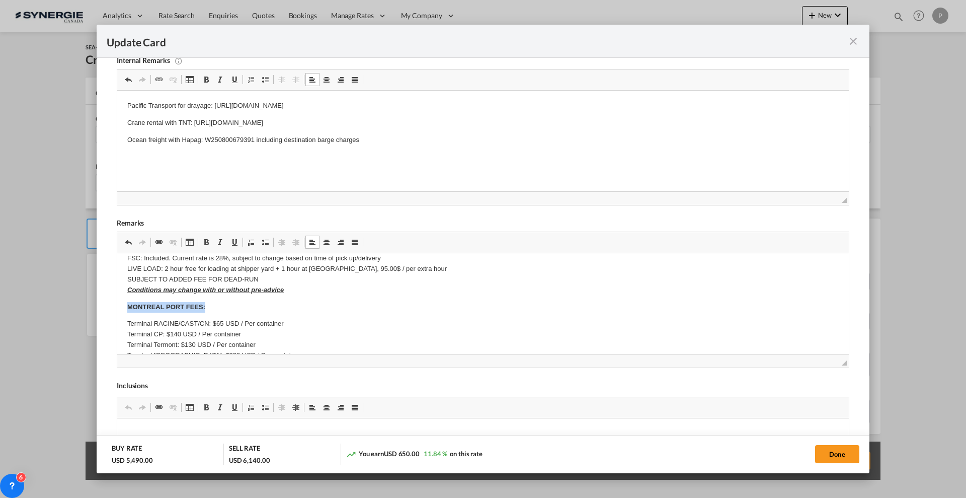
drag, startPoint x: 208, startPoint y: 307, endPoint x: 102, endPoint y: 297, distance: 106.7
click at [117, 297] on html "SOLAS/VGM: If container scaling is needed, please add 150.00$ USD per occurrenc…" at bounding box center [483, 410] width 732 height 566
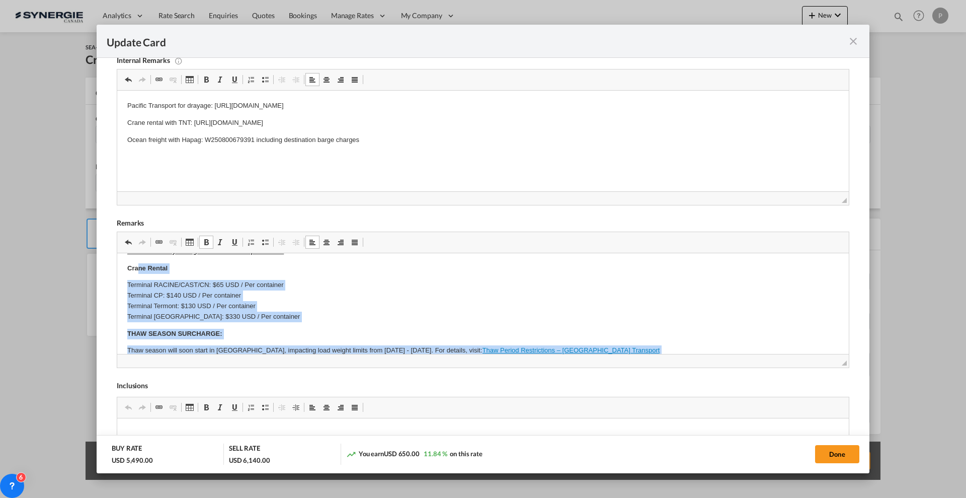
scroll to position [138, 0]
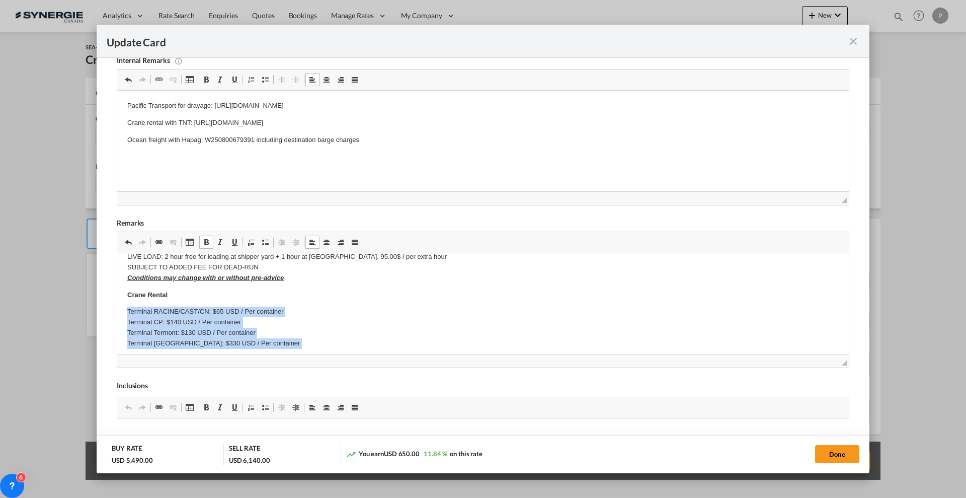
drag, startPoint x: 433, startPoint y: 320, endPoint x: 108, endPoint y: 312, distance: 325.2
click at [117, 312] on html "SOLAS/VGM: If container scaling is needed, please add 150.00$ USD per occurrenc…" at bounding box center [483, 398] width 732 height 566
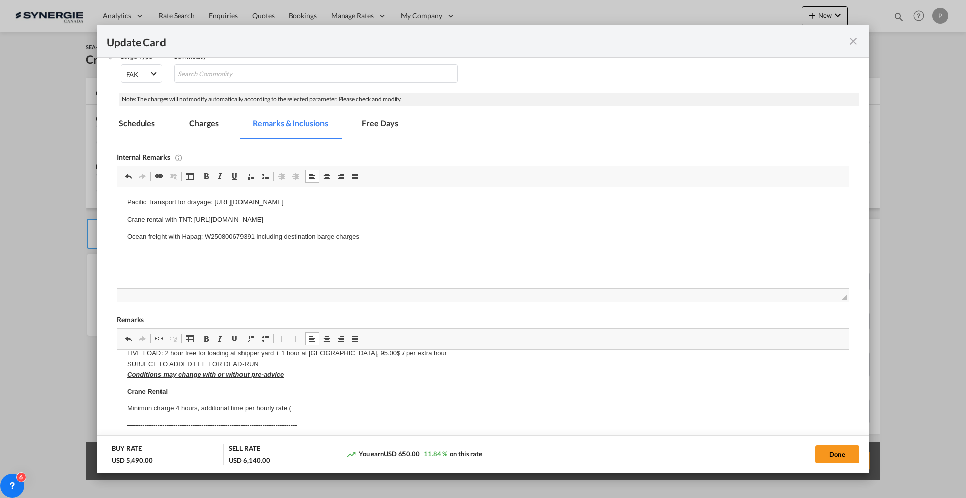
scroll to position [126, 0]
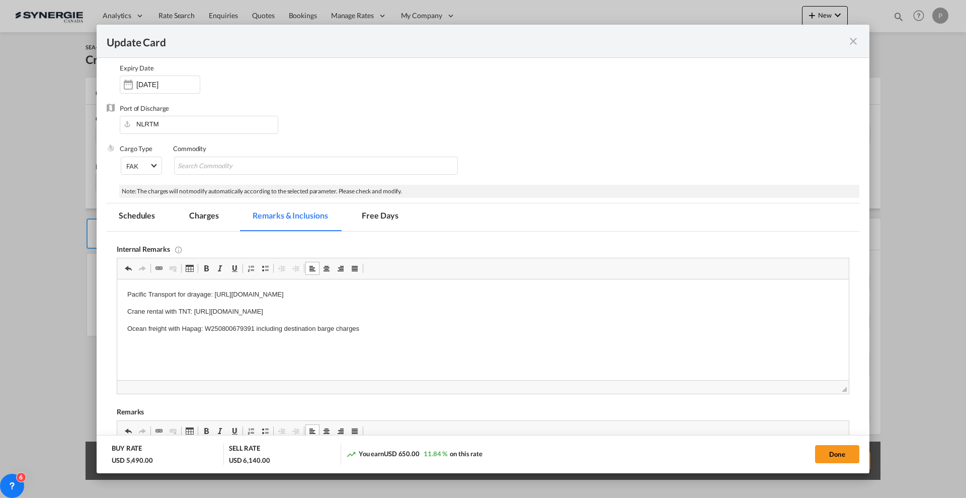
drag, startPoint x: 207, startPoint y: 208, endPoint x: 289, endPoint y: 207, distance: 82.0
click at [207, 208] on md-tab-item "Charges" at bounding box center [203, 217] width 53 height 28
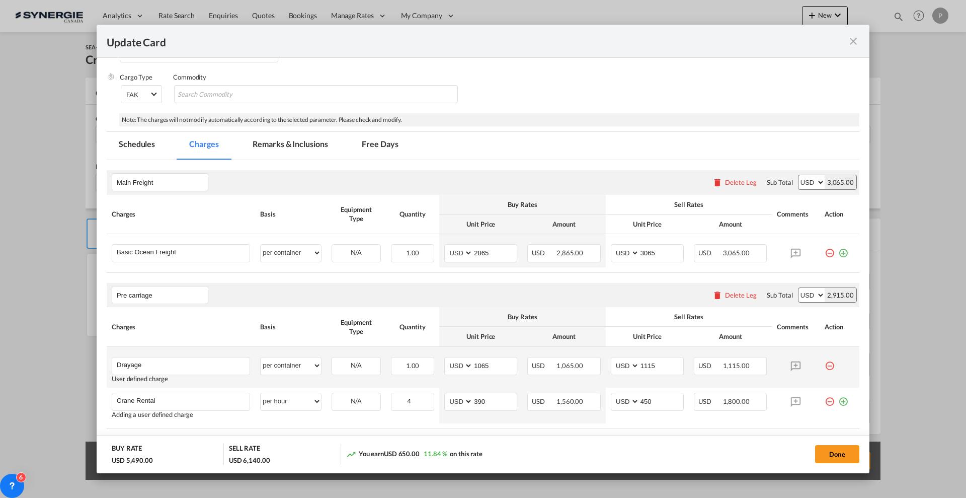
scroll to position [252, 0]
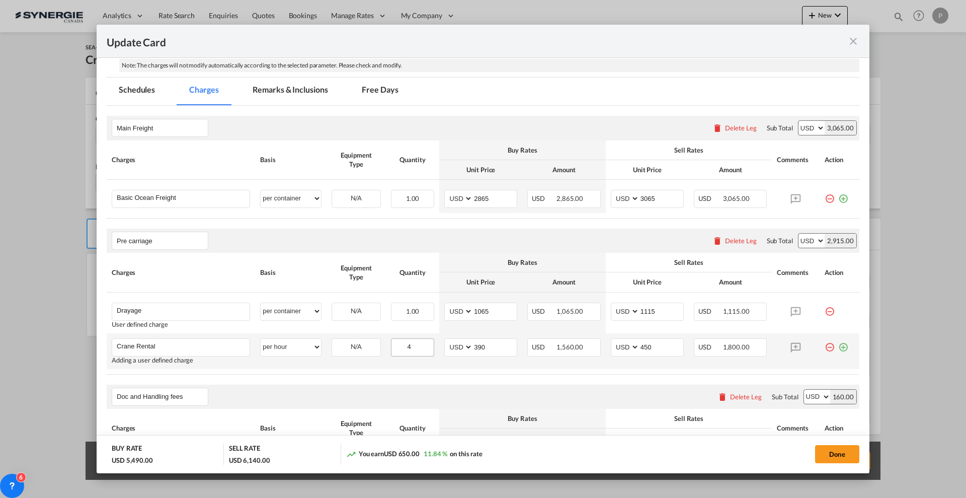
drag, startPoint x: 310, startPoint y: 95, endPoint x: 422, endPoint y: 349, distance: 277.1
click at [310, 94] on md-tab-item "Remarks & Inclusions" at bounding box center [290, 91] width 99 height 28
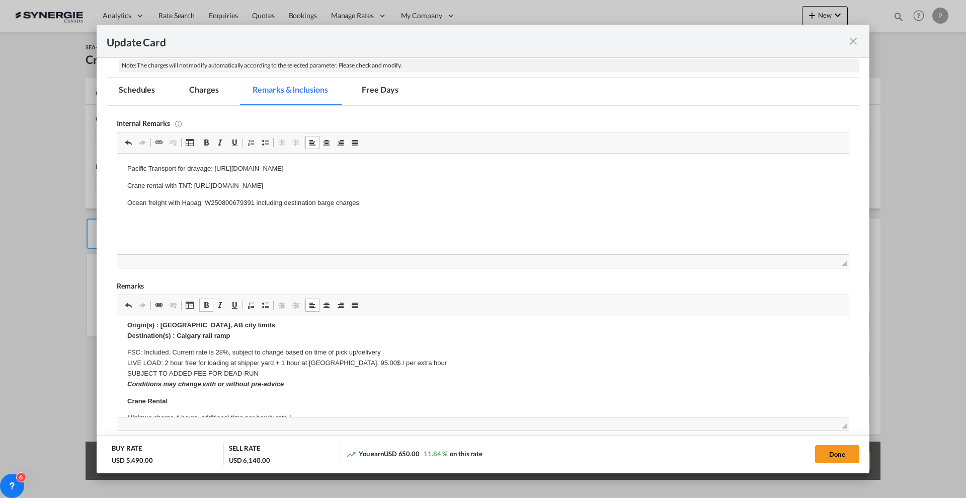
scroll to position [126, 0]
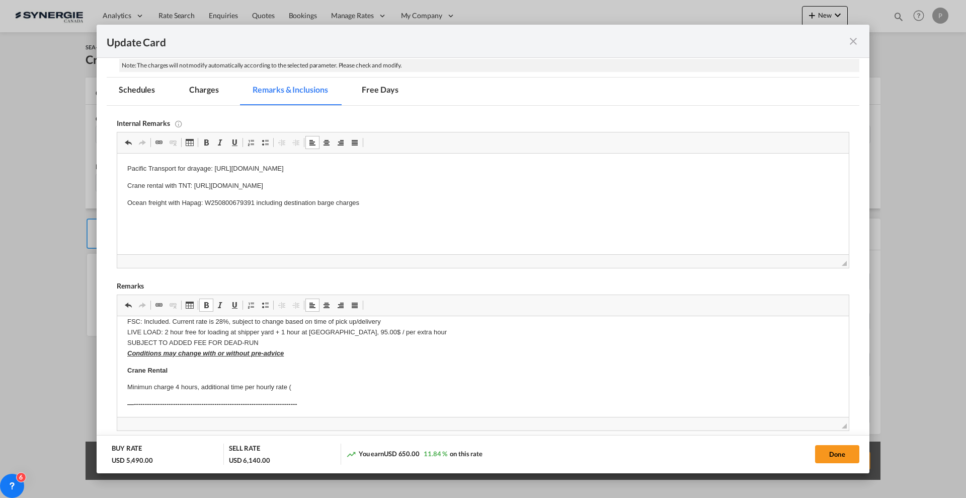
click at [314, 382] on p "Minimun charge 4 hours, additional time per hourly rate (" at bounding box center [483, 387] width 712 height 11
click at [358, 388] on body "SOLAS/VGM: If container scaling is needed, please add 150.00$ USD per occurrenc…" at bounding box center [483, 412] width 712 height 425
click at [358, 385] on p "Minimun charge 4 hours, additional time per hourly rate (450.00 USD)" at bounding box center [483, 387] width 712 height 11
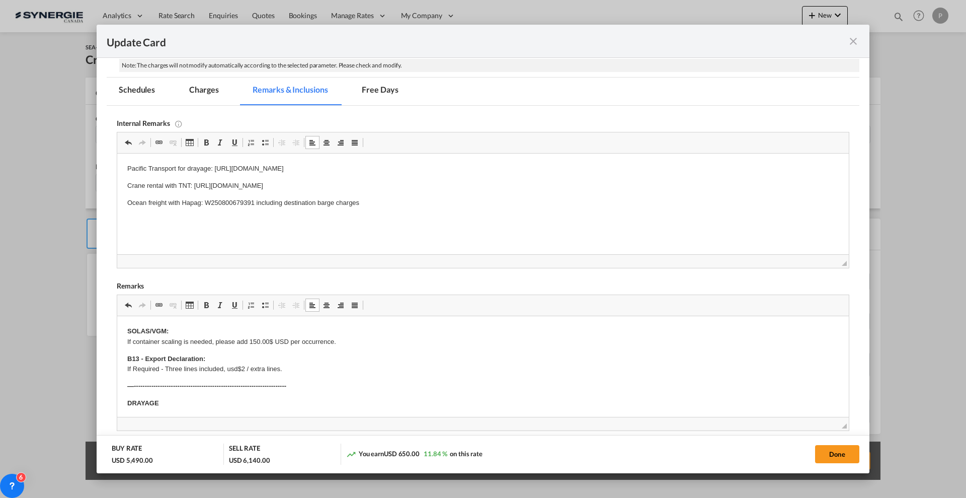
scroll to position [0, 0]
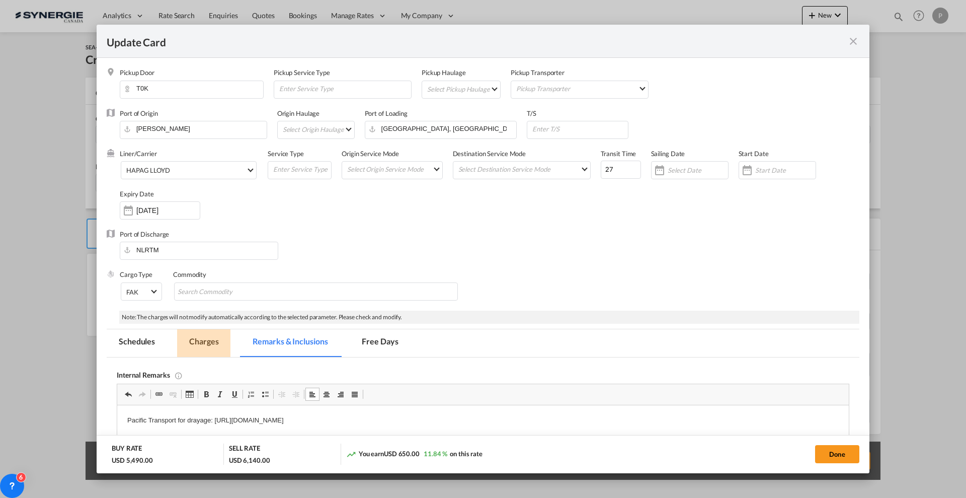
click at [210, 334] on md-tab-item "Charges" at bounding box center [203, 343] width 53 height 28
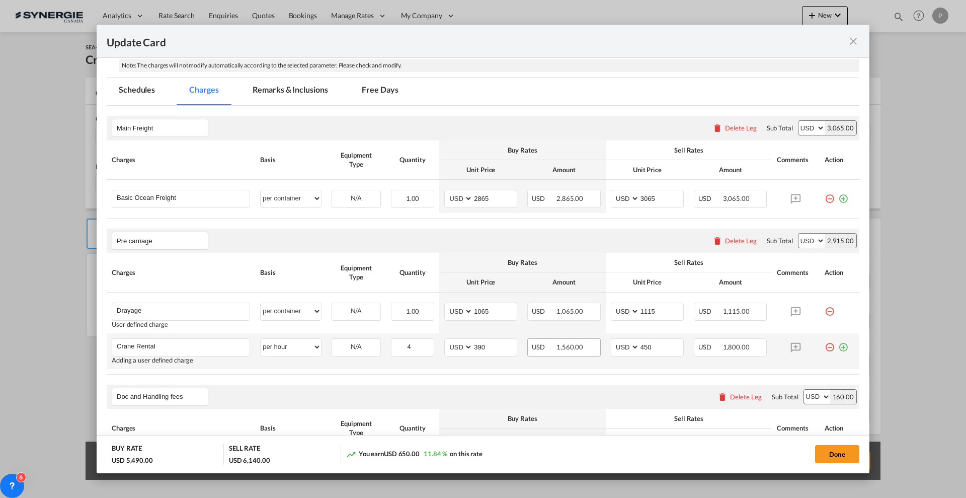
scroll to position [315, 0]
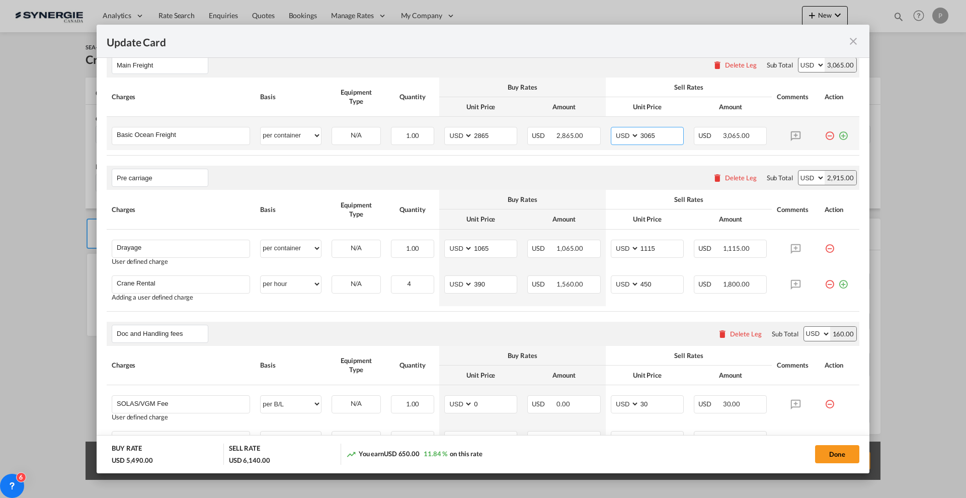
click at [650, 133] on input "3065" at bounding box center [662, 134] width 44 height 15
click at [647, 133] on input "3065" at bounding box center [662, 134] width 44 height 15
click at [647, 132] on input "3065" at bounding box center [662, 134] width 44 height 15
drag, startPoint x: 647, startPoint y: 133, endPoint x: 619, endPoint y: 130, distance: 27.9
click at [619, 130] on md-input-container "AED AFN ALL AMD ANG AOA ARS AUD AWG AZN BAM BBD BDT BGN BHD BIF BMD BND [PERSON…" at bounding box center [647, 136] width 73 height 18
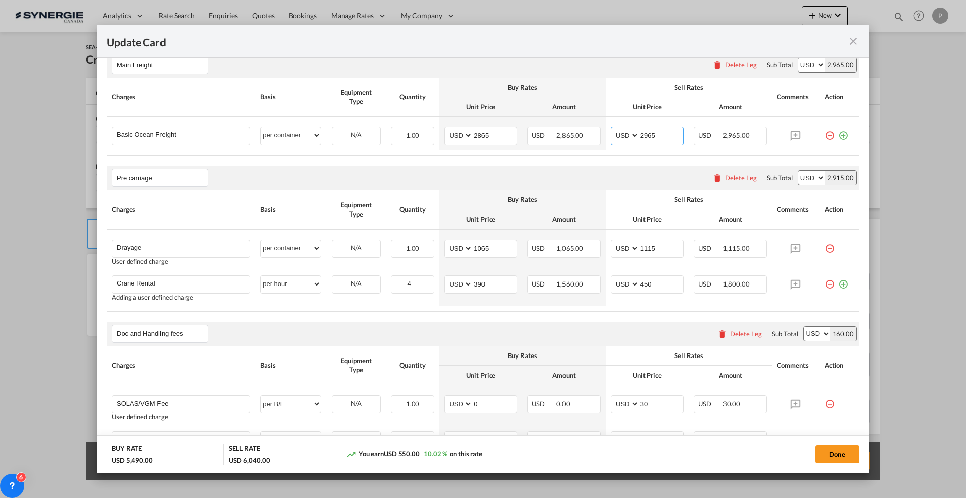
type input "2965"
click at [624, 188] on div "Pre carriage Please enter leg name Leg Name Already Exists Delete Leg Sub Total…" at bounding box center [483, 178] width 753 height 24
click at [839, 450] on button "Done" at bounding box center [837, 454] width 44 height 18
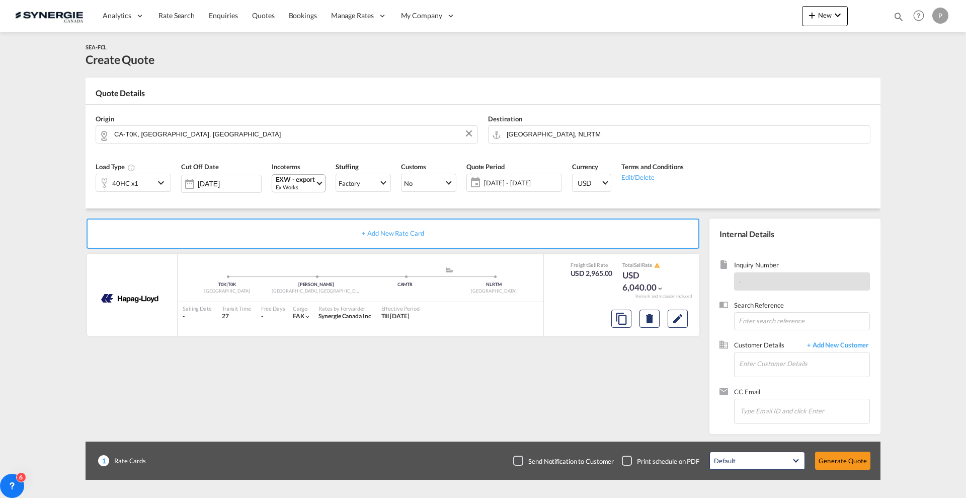
type input "[DATE]"
click at [775, 362] on input "Enter Customer Details" at bounding box center [804, 363] width 130 height 23
click at [786, 361] on input "Enter Customer Details" at bounding box center [804, 363] width 130 height 23
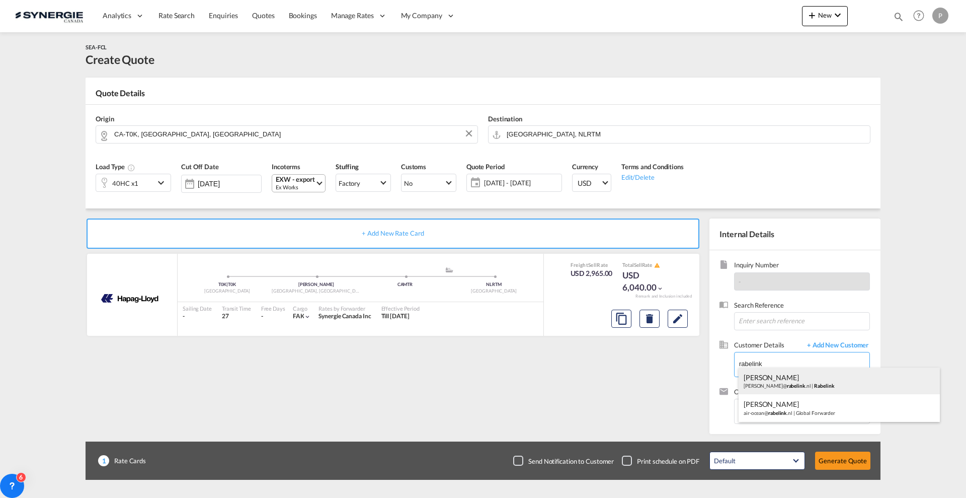
click at [839, 376] on div "[PERSON_NAME] [PERSON_NAME]@ rabelink .nl | Rabelink" at bounding box center [839, 380] width 201 height 27
type input "[PERSON_NAME], [PERSON_NAME], [PERSON_NAME][EMAIL_ADDRESS][DOMAIN_NAME]"
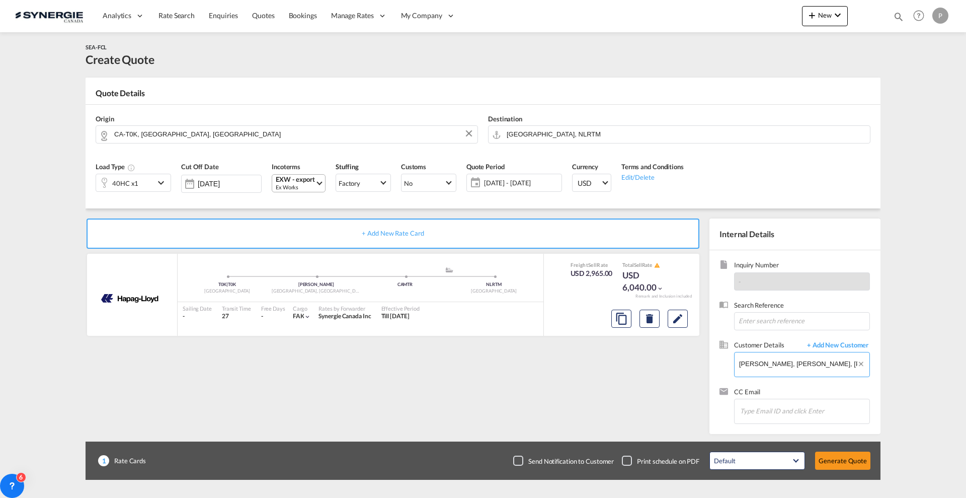
click at [785, 357] on input "[PERSON_NAME], [PERSON_NAME], [PERSON_NAME][EMAIL_ADDRESS][DOMAIN_NAME]" at bounding box center [804, 363] width 130 height 23
click at [863, 366] on md-icon "Clear Input" at bounding box center [863, 365] width 12 height 11
click at [771, 368] on input "Enter Customer Details" at bounding box center [804, 363] width 130 height 23
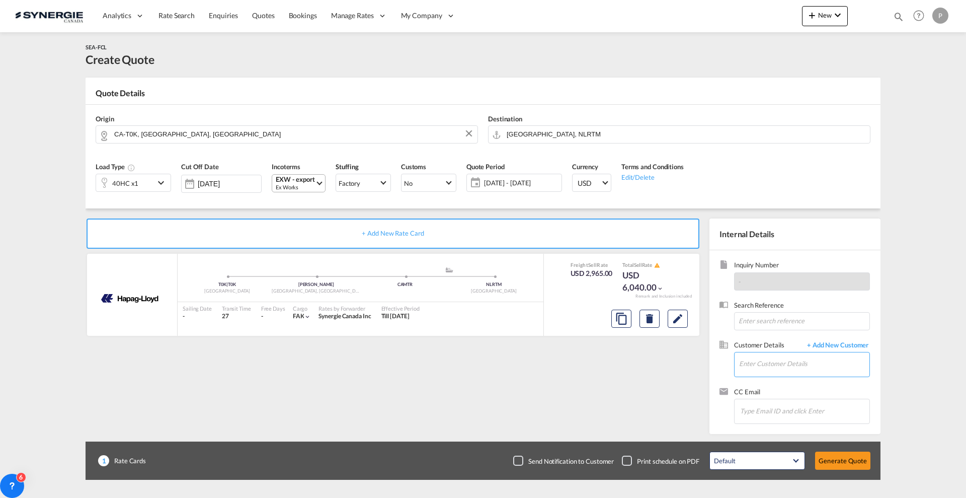
paste input "[EMAIL_ADDRESS][DOMAIN_NAME]"
click at [802, 386] on div "[PERSON_NAME] [EMAIL_ADDRESS][DOMAIN_NAME] | Global Forwarder" at bounding box center [839, 380] width 201 height 27
type input "Global Forwarder, [PERSON_NAME], [EMAIL_ADDRESS][DOMAIN_NAME]"
drag, startPoint x: 802, startPoint y: 363, endPoint x: 912, endPoint y: 357, distance: 110.3
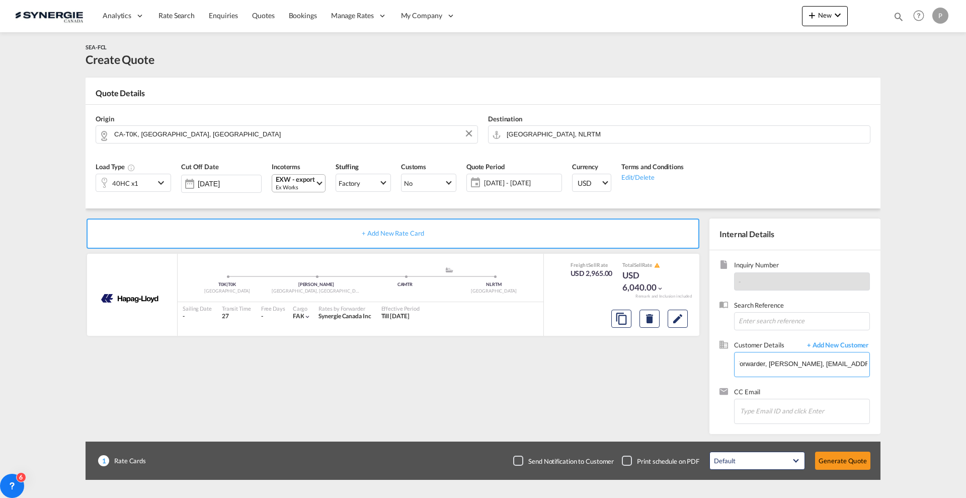
click at [912, 357] on md-content "Analytics Reports Dashboard Rate Search Enquiries Quotes Bookings" at bounding box center [483, 249] width 966 height 498
click at [907, 357] on md-content "Analytics Reports Dashboard Rate Search Enquiries Quotes Bookings" at bounding box center [483, 249] width 966 height 498
click at [842, 465] on button "Generate Quote" at bounding box center [842, 460] width 55 height 18
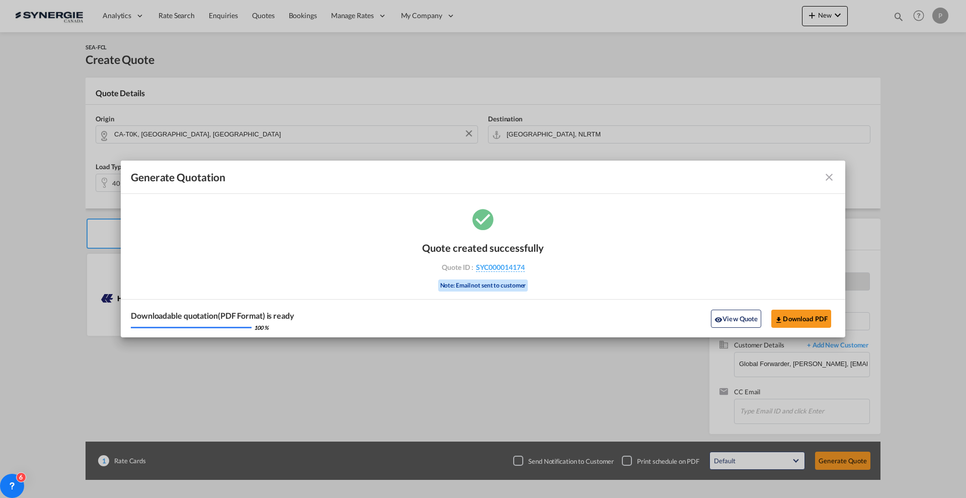
drag, startPoint x: 545, startPoint y: 272, endPoint x: 537, endPoint y: 269, distance: 8.9
click at [537, 269] on div "Quote created successfully Quote ID : SYC000014174 Note: Email not sent to cust…" at bounding box center [483, 271] width 725 height 131
copy div "SYC000014174"
click at [811, 316] on button "Download PDF" at bounding box center [801, 318] width 60 height 18
click at [828, 171] on md-icon "icon-close fg-AAA8AD cursor m-0" at bounding box center [829, 177] width 12 height 12
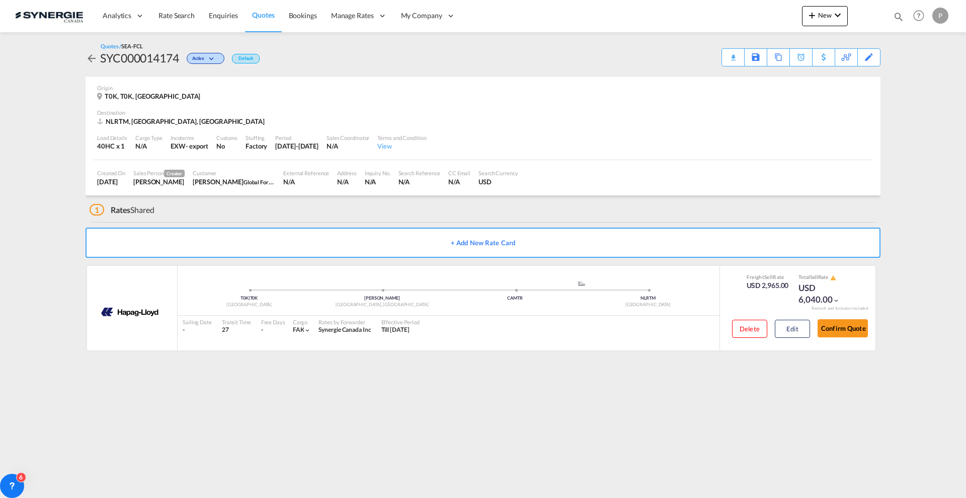
click at [902, 16] on md-icon "icon-magnify" at bounding box center [898, 16] width 11 height 11
click at [781, 16] on input "14154" at bounding box center [822, 17] width 125 height 18
paste input "SYC000014160"
type input "SYC000014160"
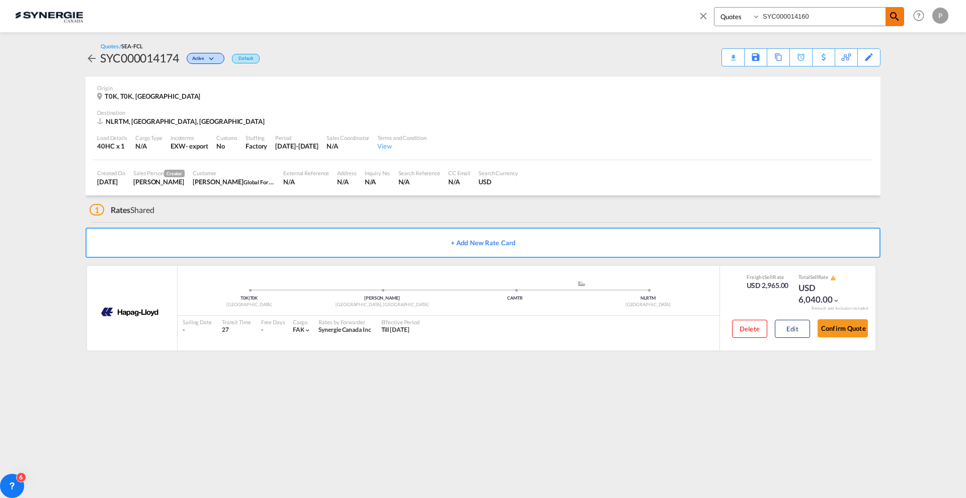
click at [895, 16] on md-icon "icon-magnify" at bounding box center [895, 17] width 12 height 12
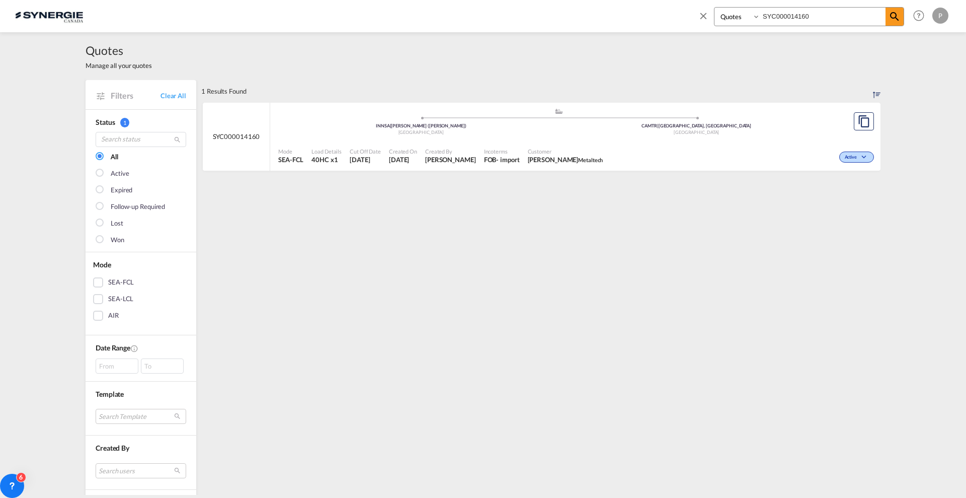
click at [576, 155] on span "[PERSON_NAME] Metaltech" at bounding box center [565, 159] width 75 height 9
click at [708, 16] on md-icon "icon-close" at bounding box center [703, 15] width 11 height 11
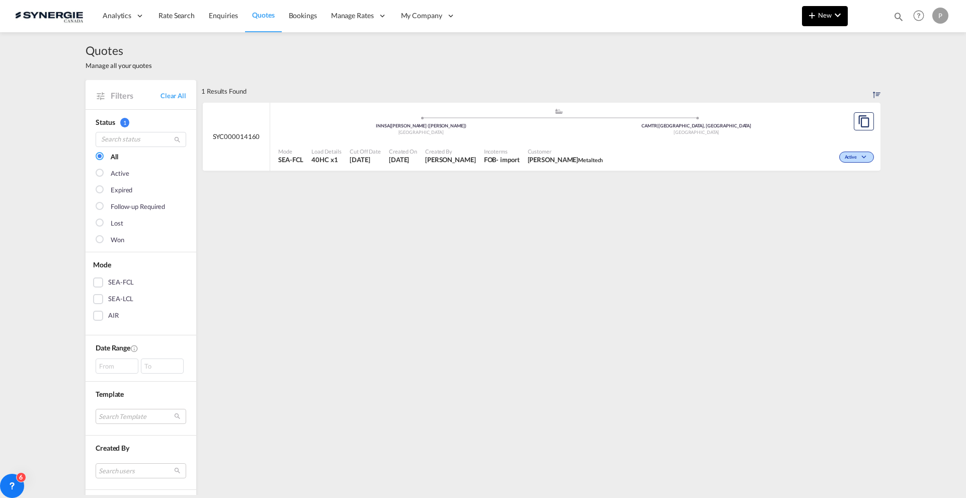
click at [822, 14] on span "New" at bounding box center [825, 15] width 38 height 8
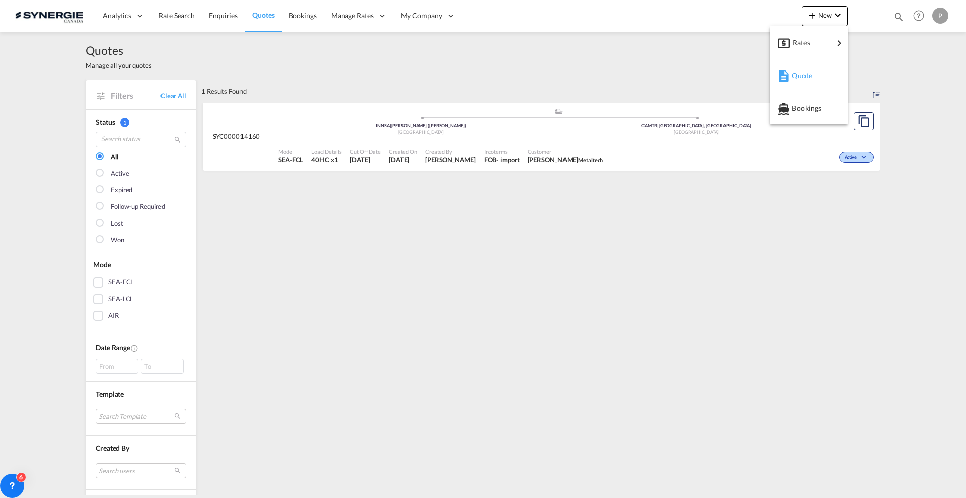
click at [806, 84] on div "Quote" at bounding box center [810, 75] width 37 height 25
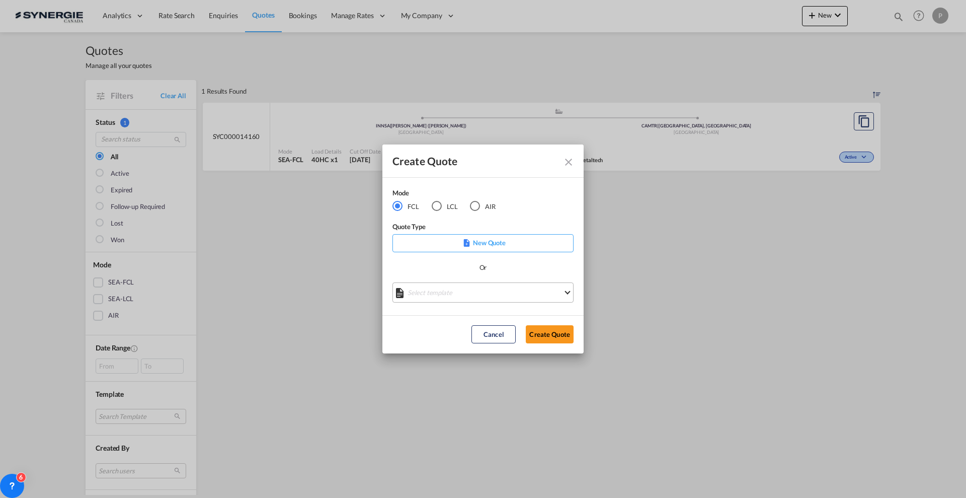
click at [438, 294] on md-select "Select template *NEW* FCL FREEHAND / DAP [PERSON_NAME] | [DATE] *NEW* Import FC…" at bounding box center [483, 292] width 181 height 20
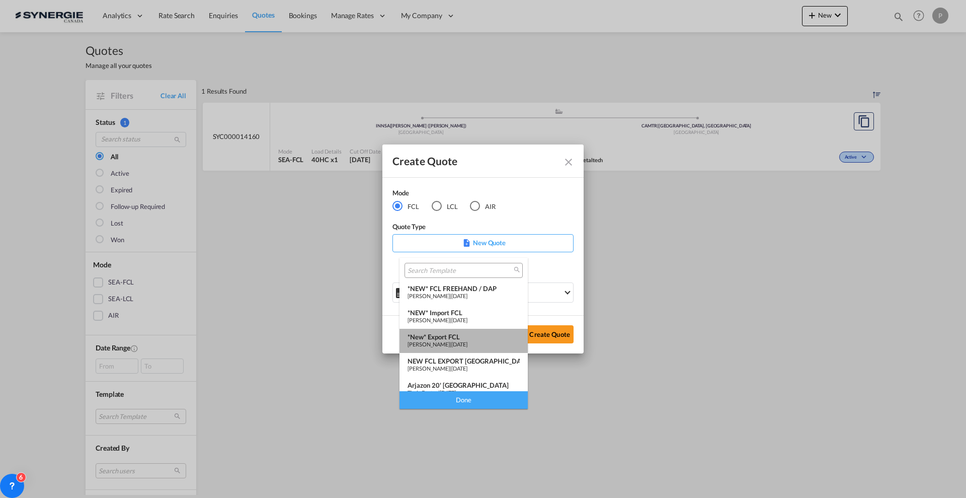
click at [467, 342] on span "[DATE]" at bounding box center [459, 344] width 16 height 7
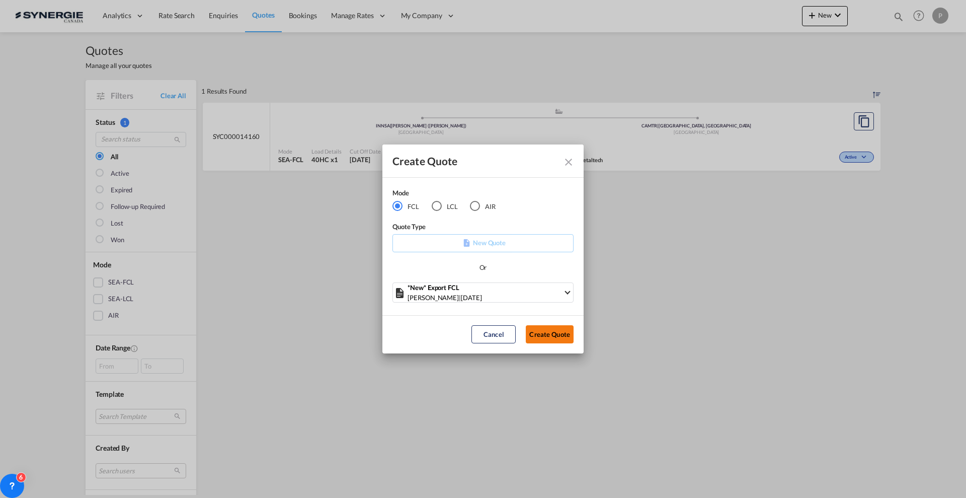
click at [544, 337] on button "Create Quote" at bounding box center [550, 334] width 48 height 18
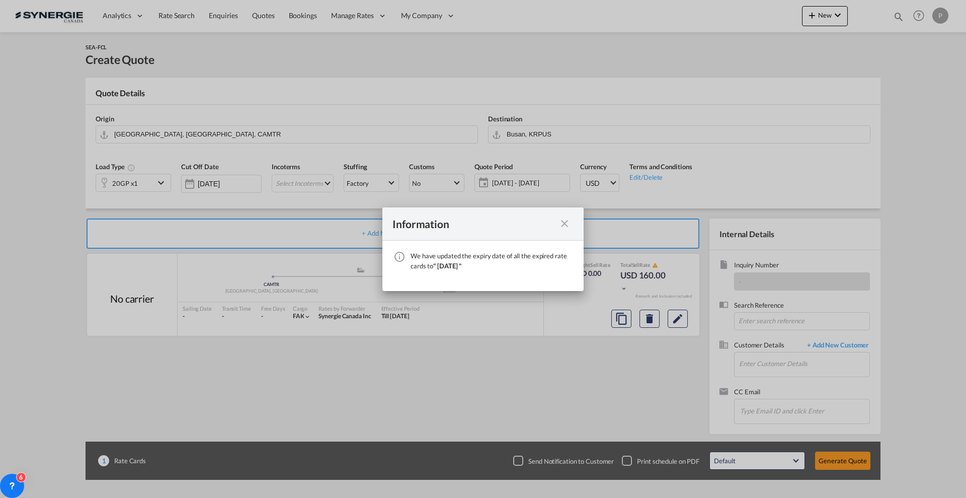
click at [567, 220] on md-icon "icon-close fg-AAA8AD cursor" at bounding box center [565, 223] width 12 height 12
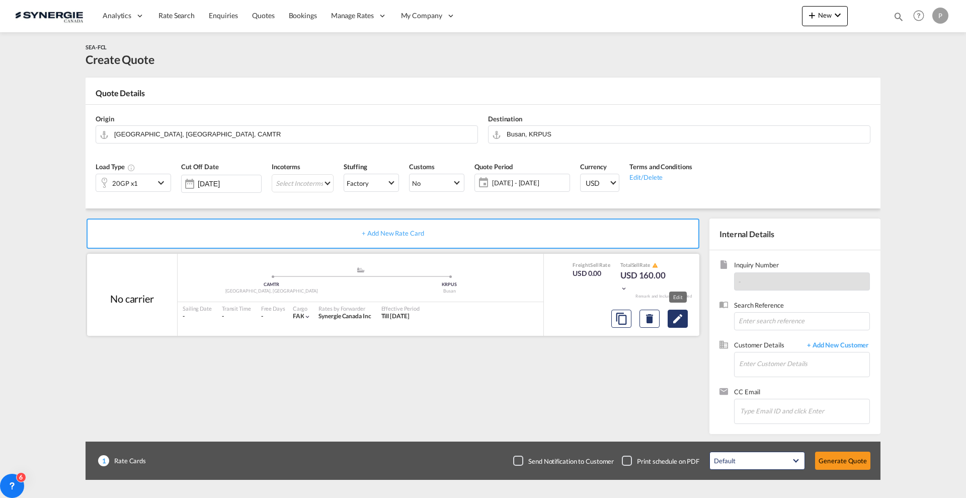
click at [684, 316] on md-icon "Edit" at bounding box center [678, 318] width 12 height 12
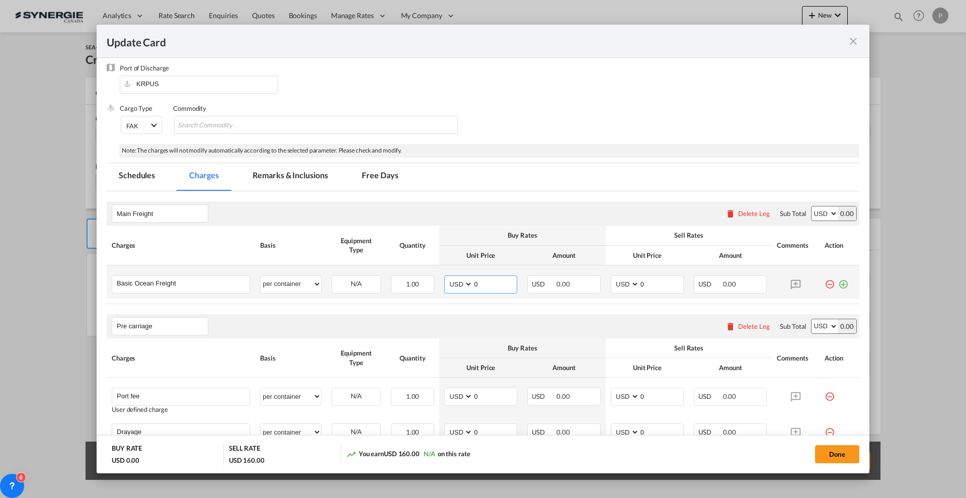
scroll to position [126, 0]
click at [476, 280] on input "0" at bounding box center [495, 283] width 44 height 15
type input "3000"
click at [838, 285] on md-icon "icon-plus-circle-outline green-400-fg" at bounding box center [843, 280] width 10 height 10
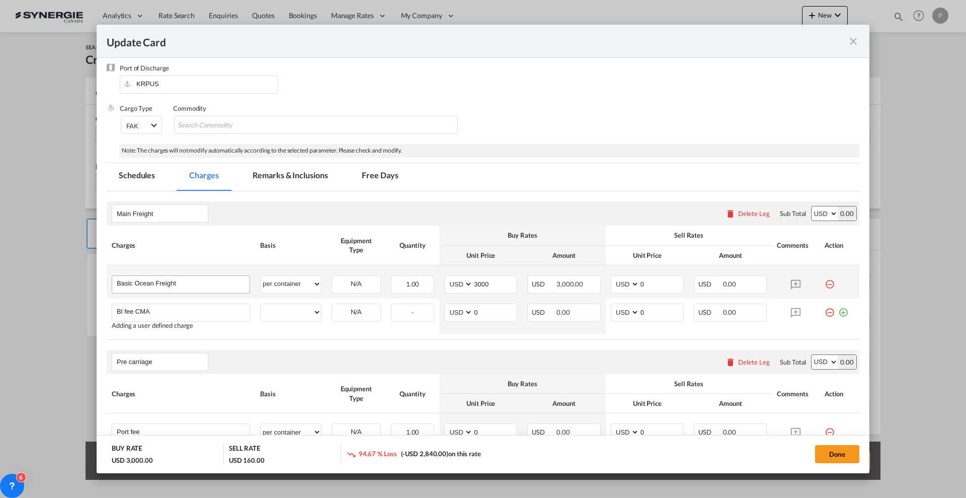
type input "Bl fee CMA"
select select "per B/L"
type input "75"
click at [645, 284] on input "0" at bounding box center [662, 283] width 44 height 15
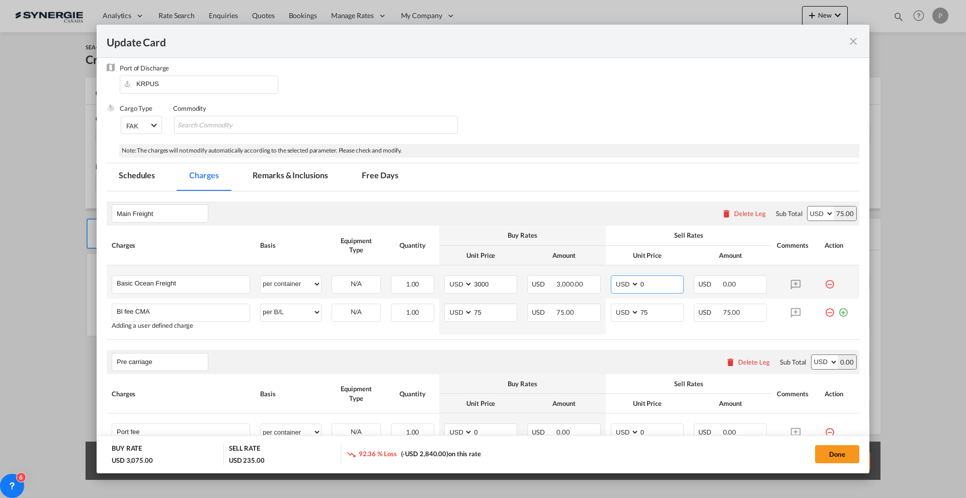
click at [645, 284] on input "0" at bounding box center [662, 283] width 44 height 15
type input "3000"
drag, startPoint x: 618, startPoint y: 188, endPoint x: 624, endPoint y: 190, distance: 6.5
click at [619, 189] on md-tabs-canvas "Schedules Charges Remarks & Inclusions Free Days Schedules Charges Remarks & In…" at bounding box center [483, 177] width 753 height 28
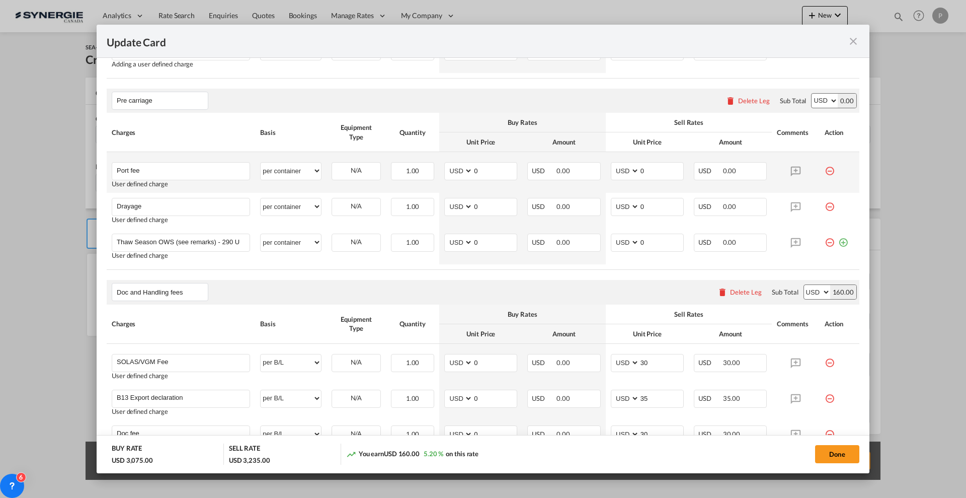
scroll to position [377, 0]
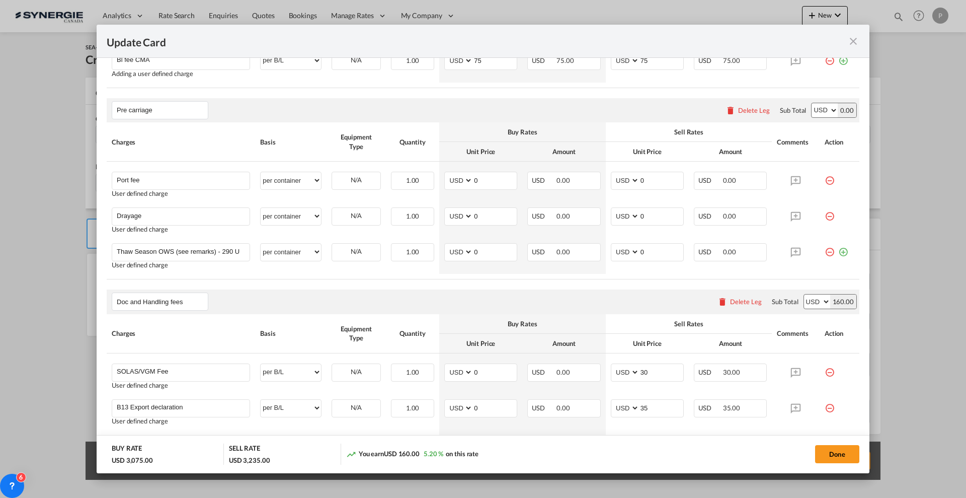
click at [738, 110] on div "Delete Leg" at bounding box center [754, 110] width 32 height 8
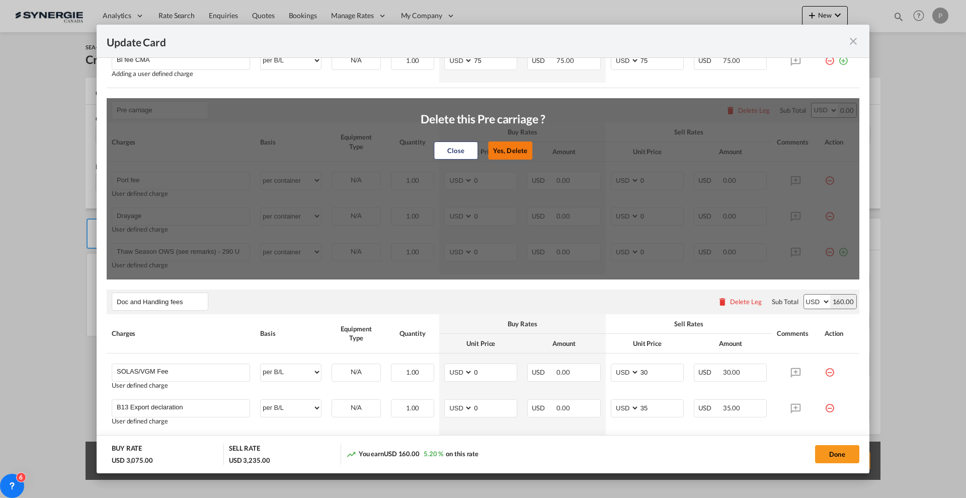
click at [514, 153] on button "Yes, Delete" at bounding box center [510, 150] width 44 height 18
type input "Doc and Handling fees"
type input "SOLAS/VGM Fee"
select select "per B/L"
type input "30"
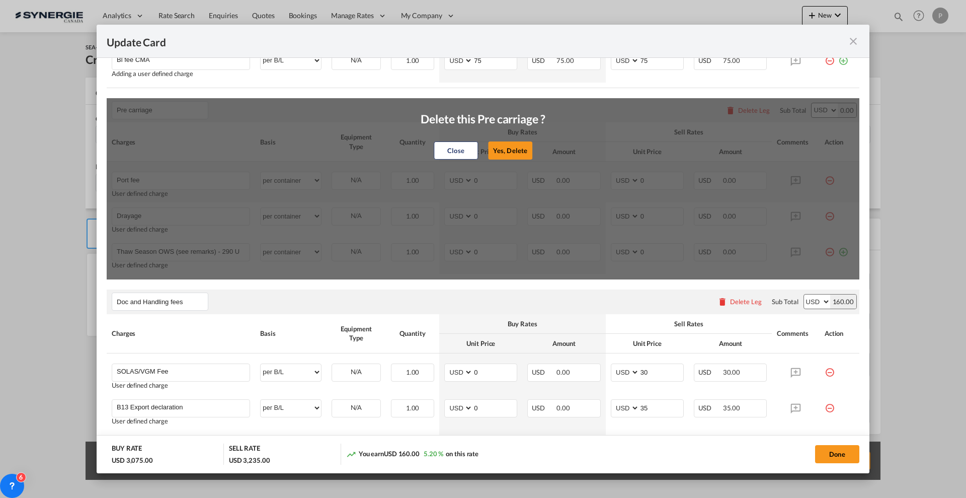
type input "B13 Export declaration"
select select "per B/L"
type input "35"
type input "Doc fee"
select select "per B/L"
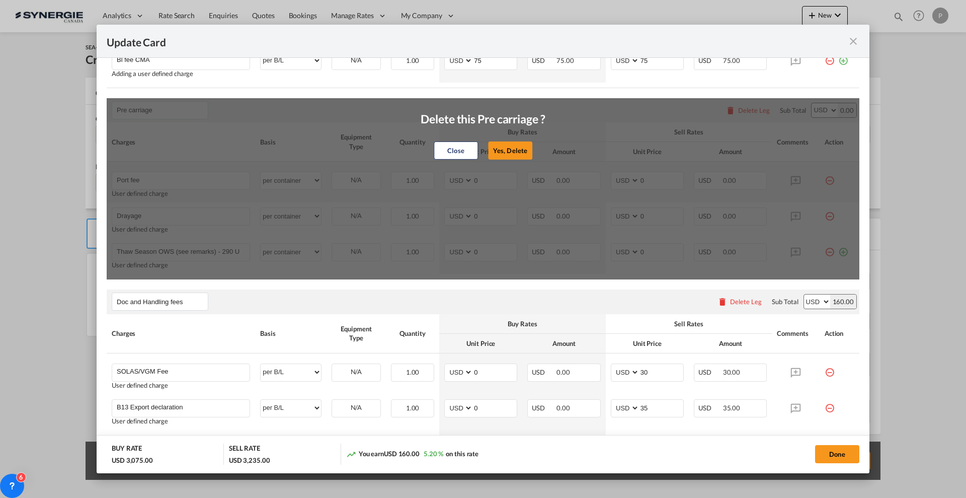
type input "30"
type input "Cargo Coverage"
type input "Cargo Coverage - Rate to be confirmed depending on commodity and value Min 50 U…"
select select "per shipment"
type input "0"
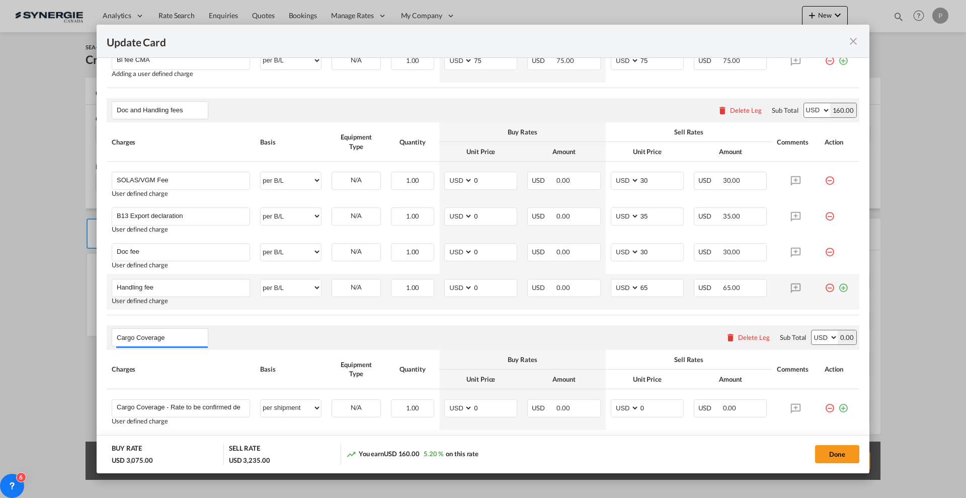
click at [838, 285] on md-icon "icon-plus-circle-outline green-400-fg" at bounding box center [843, 284] width 10 height 10
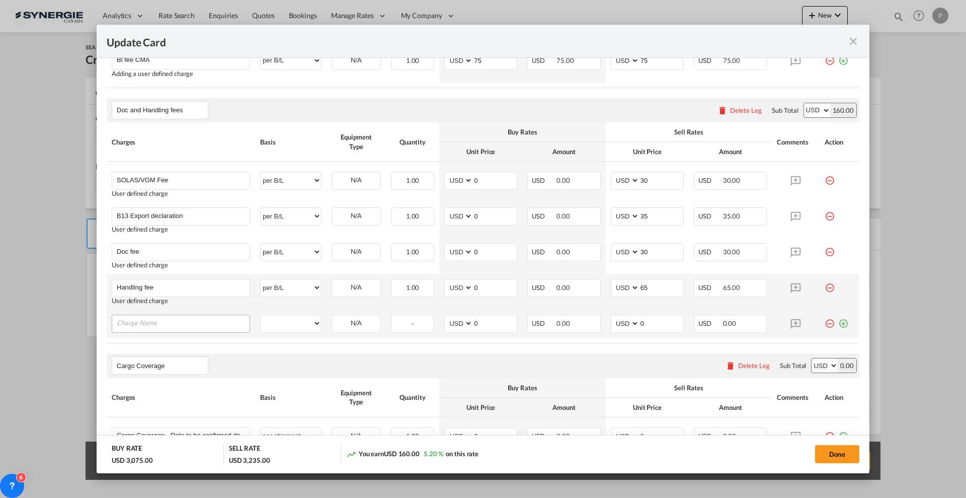
click at [165, 329] on input "Charge Name" at bounding box center [183, 322] width 133 height 15
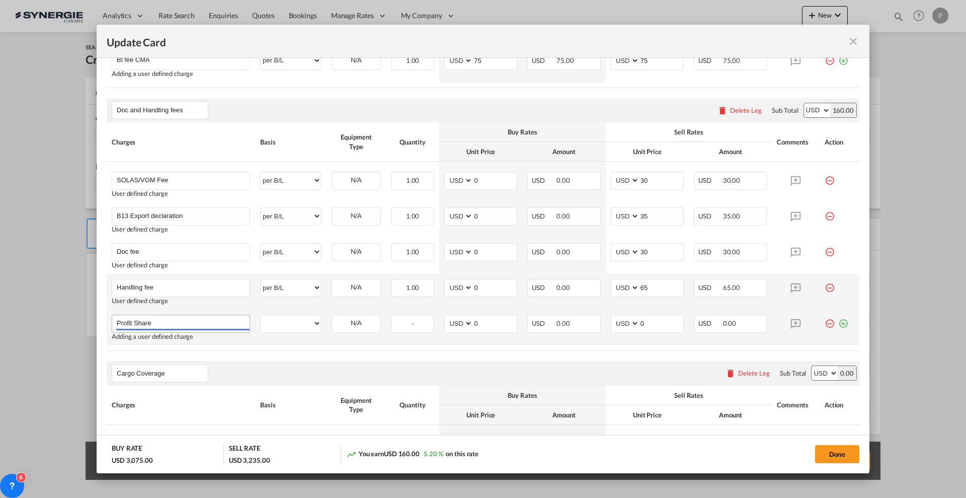
type input "Profit Share"
select select "per container"
type input "50"
click at [354, 376] on div "Cargo Coverage Please enter leg name Leg Name Already Exists Delete Leg Sub Tot…" at bounding box center [483, 373] width 753 height 24
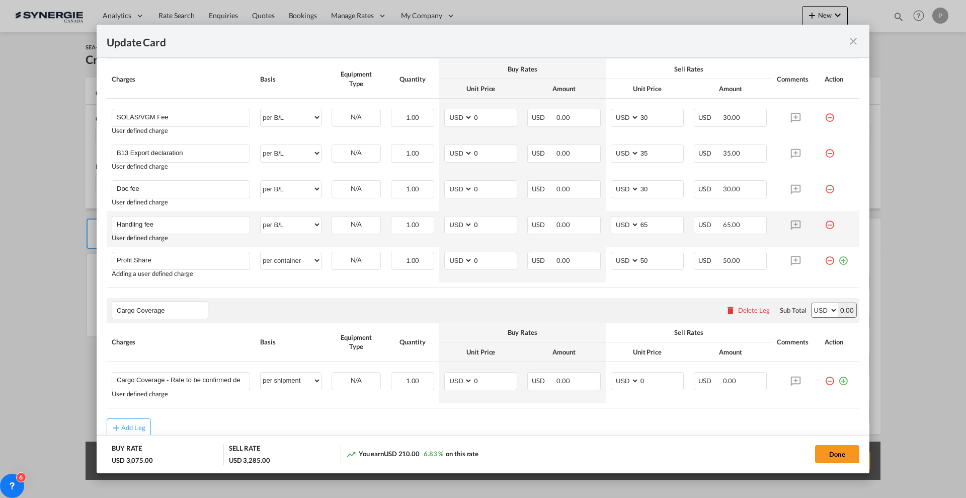
scroll to position [481, 0]
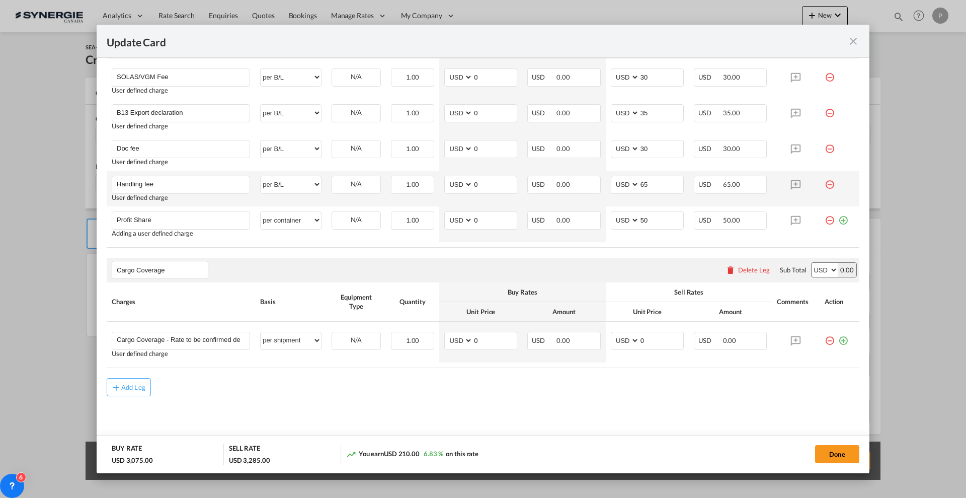
click at [738, 268] on div "Delete Leg" at bounding box center [754, 270] width 32 height 8
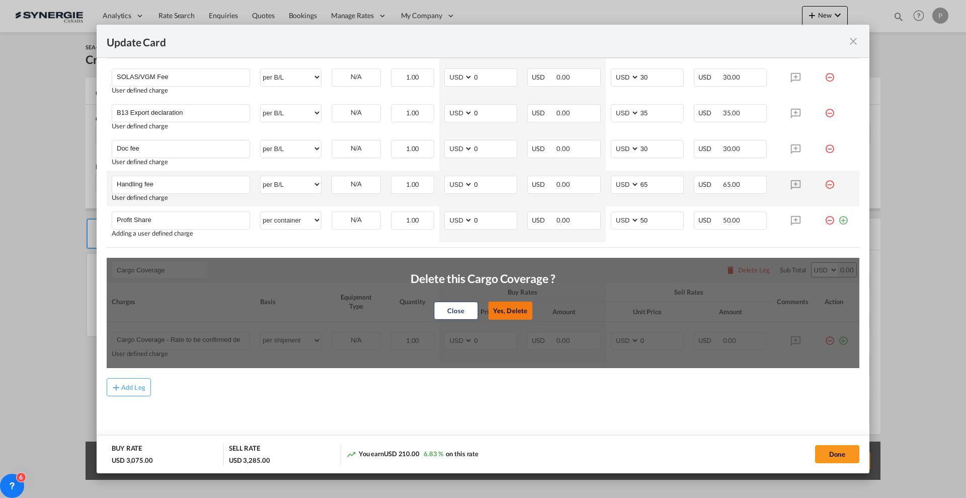
click at [511, 307] on button "Yes, Delete" at bounding box center [510, 310] width 44 height 18
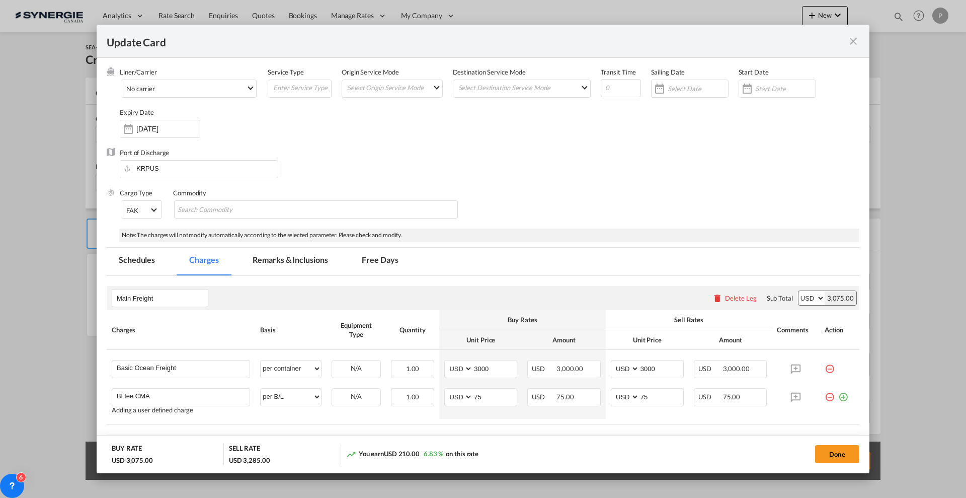
scroll to position [0, 0]
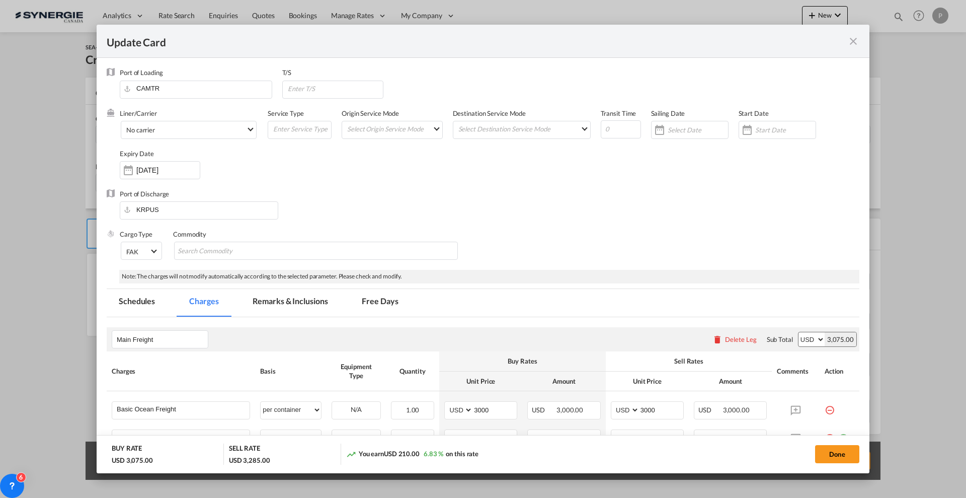
drag, startPoint x: 318, startPoint y: 298, endPoint x: 308, endPoint y: 293, distance: 10.4
click at [317, 297] on md-tab-item "Remarks & Inclusions" at bounding box center [290, 303] width 99 height 28
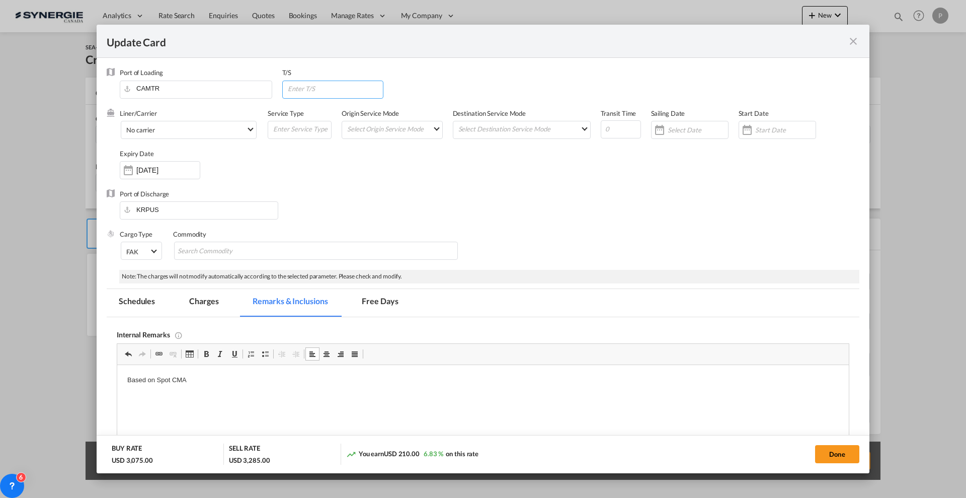
click at [319, 90] on input "Update Card Port ..." at bounding box center [335, 88] width 97 height 15
type input "Saint [PERSON_NAME] & Kingston"
click at [614, 130] on input "Update Card Port ..." at bounding box center [621, 129] width 40 height 18
type input "15"
click at [628, 197] on div "Port of Discharge KRPUS" at bounding box center [483, 209] width 753 height 40
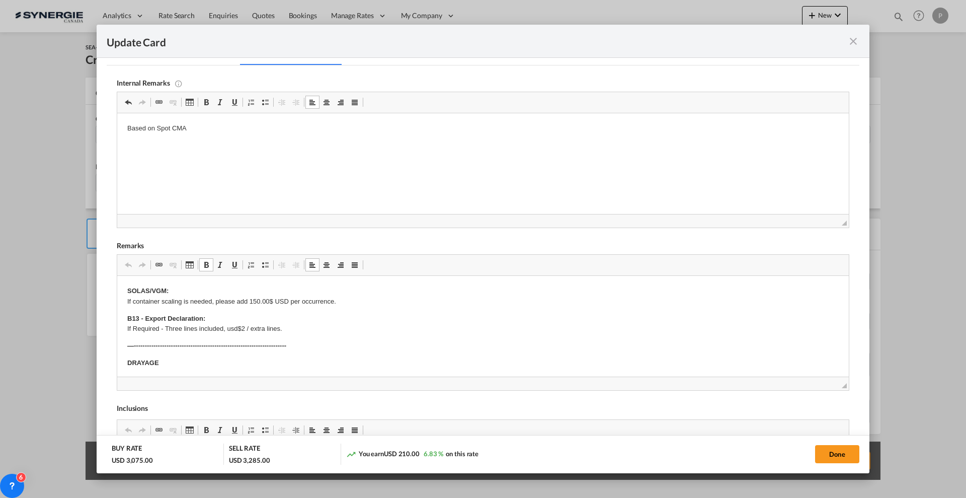
drag, startPoint x: 128, startPoint y: 295, endPoint x: 138, endPoint y: 297, distance: 10.4
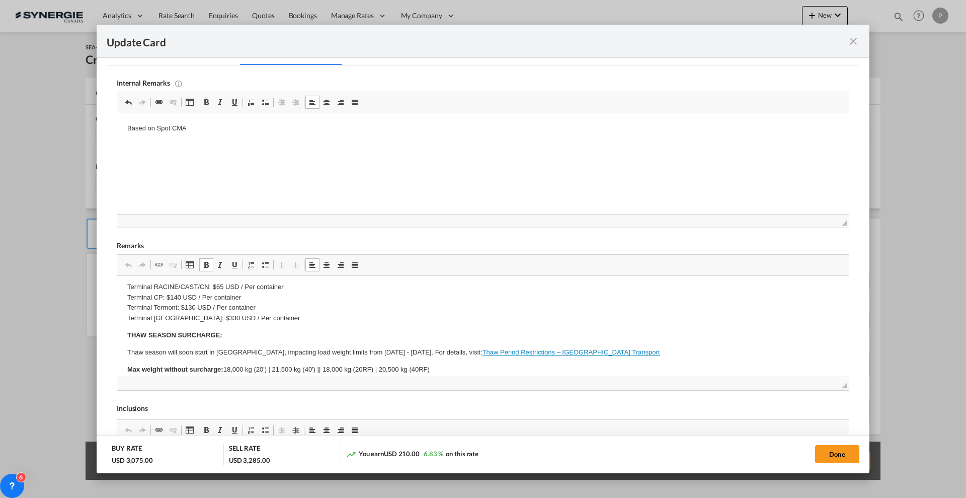
scroll to position [275, 0]
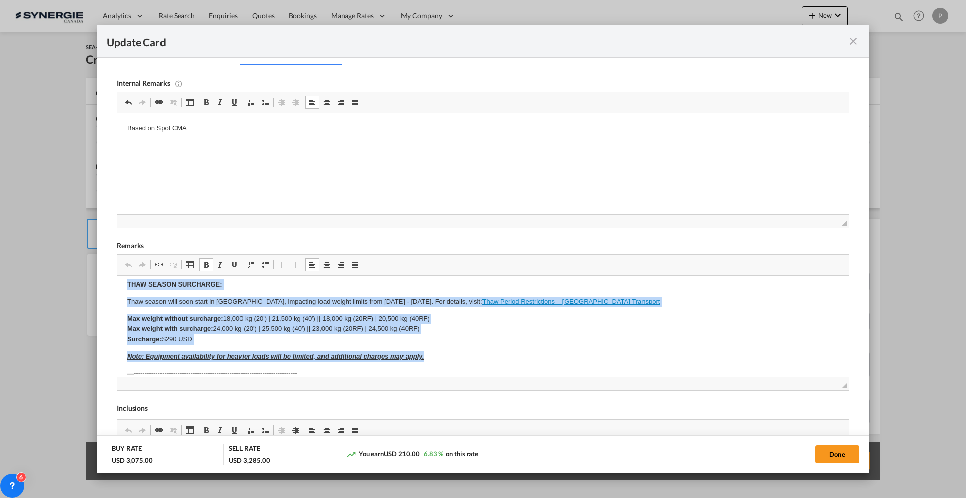
drag, startPoint x: 125, startPoint y: 296, endPoint x: 451, endPoint y: 354, distance: 331.3
click at [451, 354] on html "SOLAS/VGM: If container scaling is needed, please add 150.00$ USD per occurrenc…" at bounding box center [483, 302] width 732 height 603
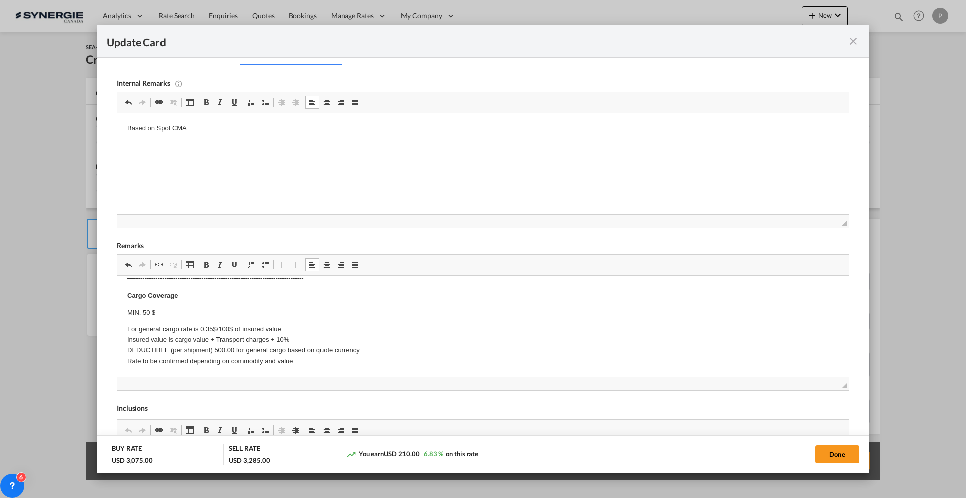
scroll to position [7, 0]
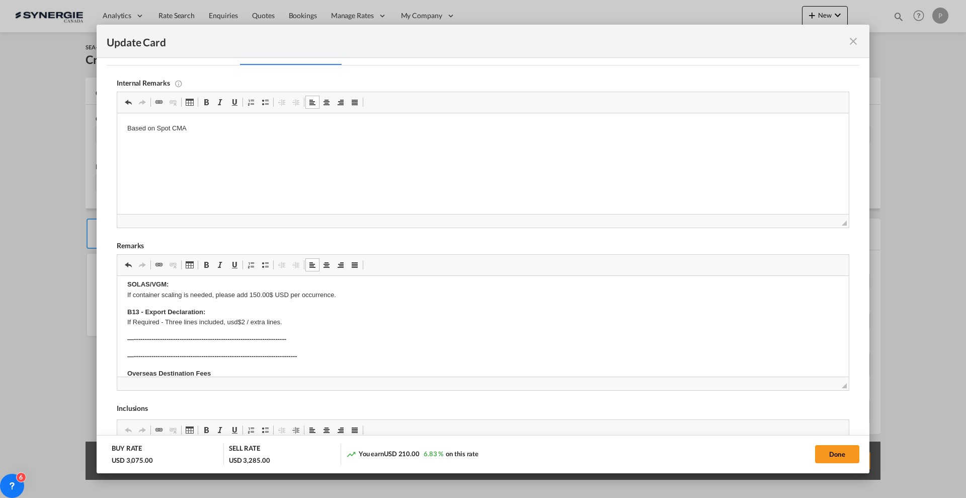
click at [289, 349] on body "SOLAS/VGM: If container scaling is needed, please add 150.00$ USD per occurrenc…" at bounding box center [483, 428] width 712 height 298
click at [289, 351] on p "​​​​​​​ —----------------------------------------------------------------------…" at bounding box center [483, 356] width 712 height 11
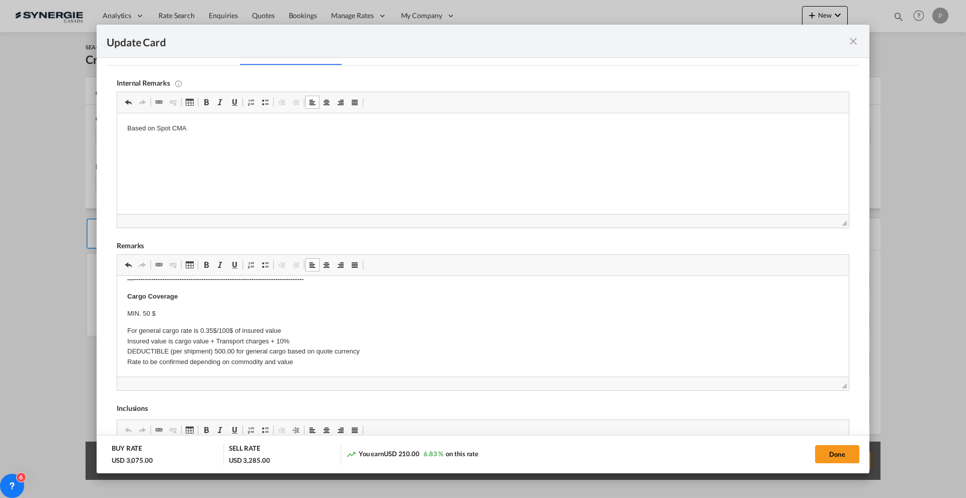
scroll to position [201, 0]
click at [836, 452] on button "Done" at bounding box center [837, 454] width 44 height 18
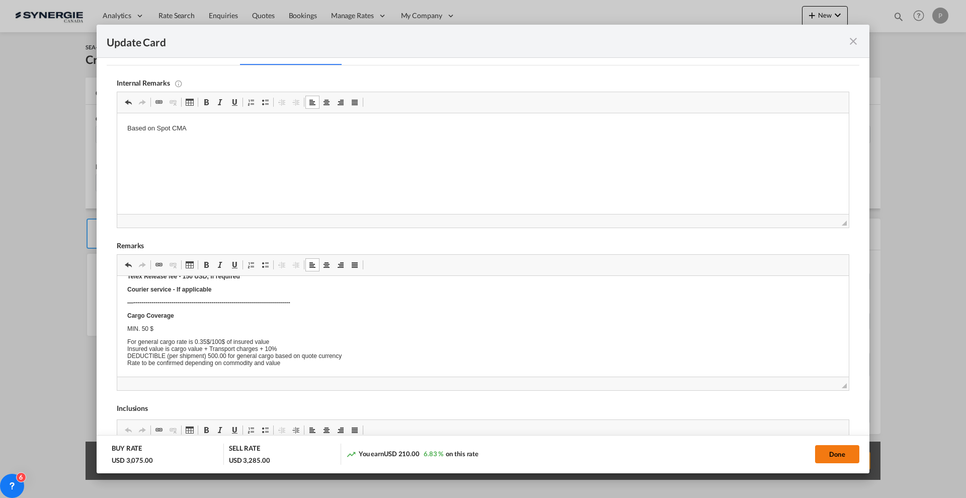
type input "[DATE]"
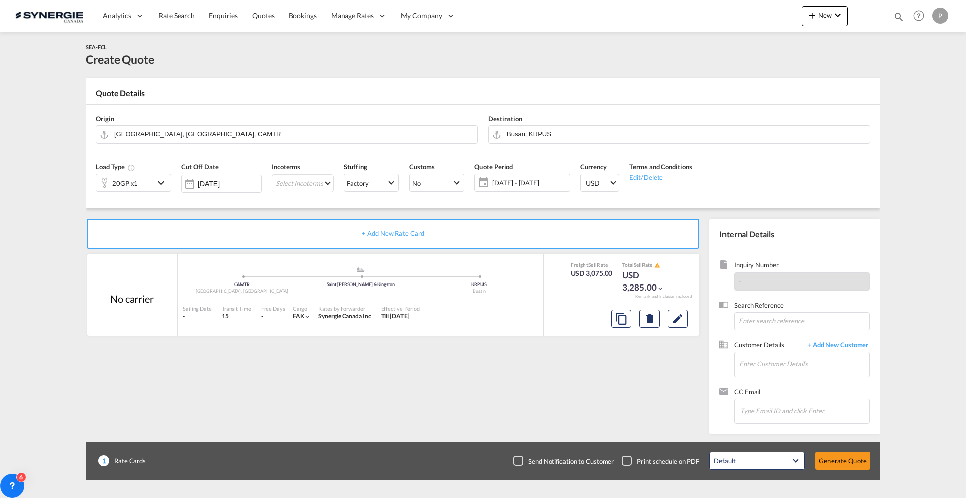
scroll to position [79, 0]
click at [224, 140] on md-autocomplete "[GEOGRAPHIC_DATA], [GEOGRAPHIC_DATA], CAMTR" at bounding box center [293, 134] width 359 height 18
click at [222, 133] on input "[GEOGRAPHIC_DATA], [GEOGRAPHIC_DATA], CAMTR" at bounding box center [293, 134] width 358 height 18
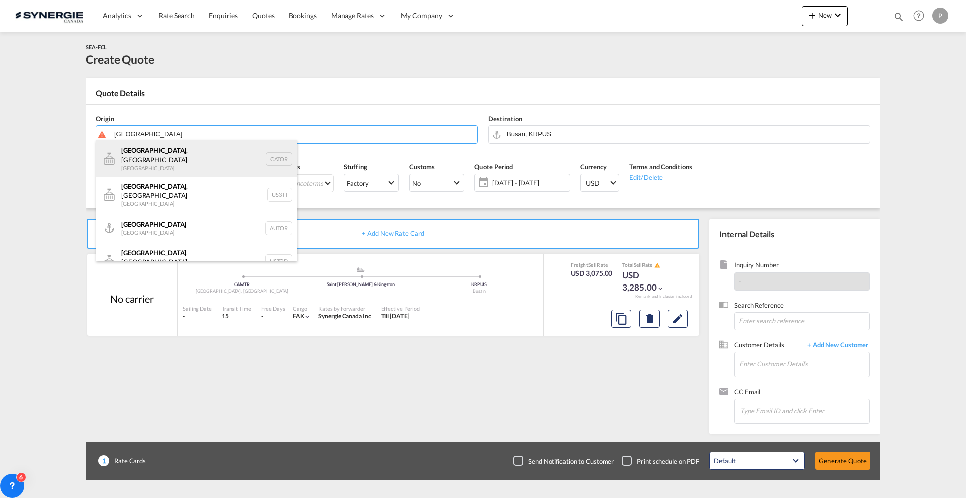
click at [209, 157] on div "[GEOGRAPHIC_DATA] , ON [GEOGRAPHIC_DATA] CATOR" at bounding box center [196, 158] width 201 height 36
type input "[GEOGRAPHIC_DATA], [GEOGRAPHIC_DATA], CATOR"
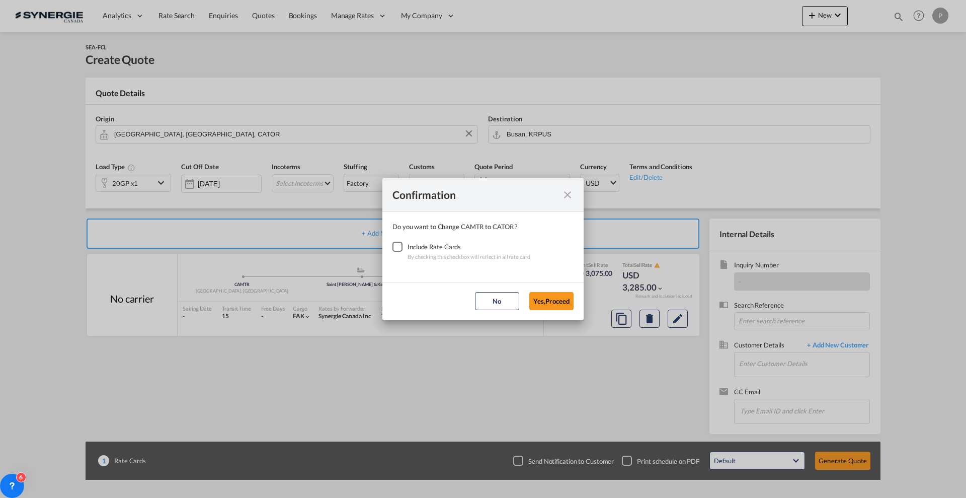
click at [393, 248] on div "Checkbox No Ink" at bounding box center [398, 247] width 10 height 10
click at [544, 304] on button "Yes,Proceed" at bounding box center [551, 301] width 44 height 18
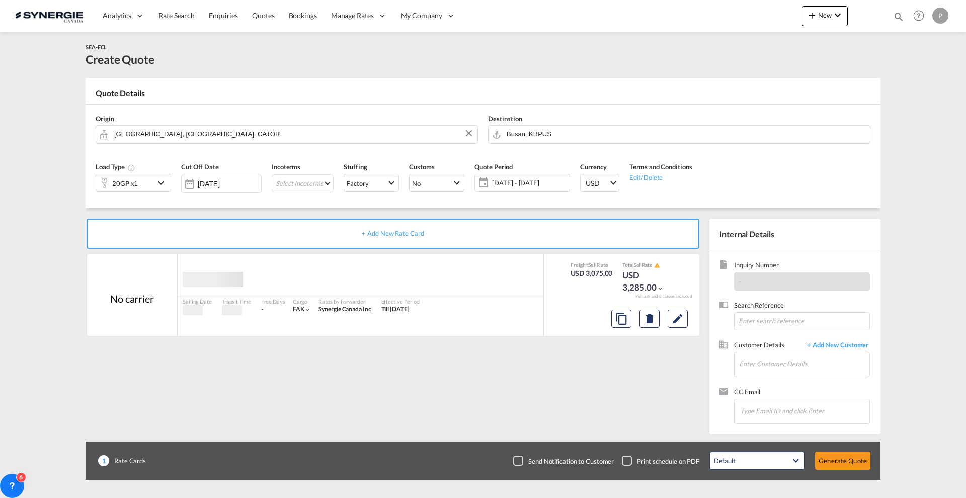
click at [556, 122] on div "Destination Busan, [GEOGRAPHIC_DATA]" at bounding box center [679, 129] width 393 height 40
click at [556, 132] on input "Busan, KRPUS" at bounding box center [686, 134] width 358 height 18
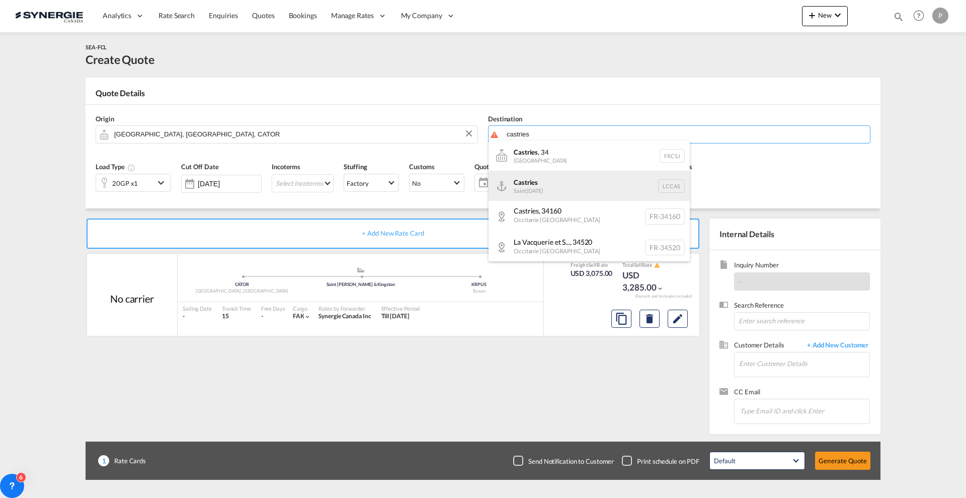
click at [558, 178] on div "Castries [GEOGRAPHIC_DATA][DATE] LCCAS" at bounding box center [589, 186] width 201 height 30
type input "Castries, LCCAS"
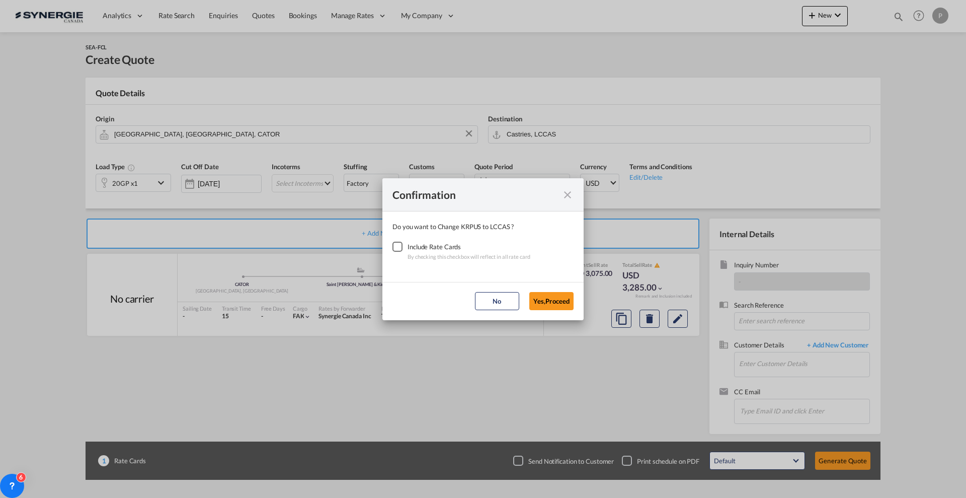
click at [399, 249] on div "Checkbox No Ink" at bounding box center [398, 247] width 10 height 10
click at [545, 303] on button "Yes,Proceed" at bounding box center [551, 301] width 44 height 18
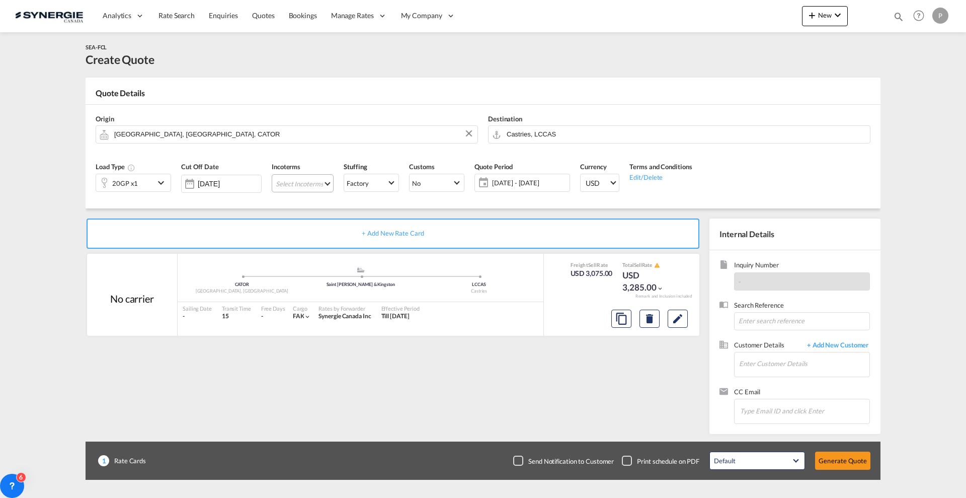
click at [315, 185] on md-select "Select Incoterms CFR - export Cost and Freight FAS - export Free Alongside Ship…" at bounding box center [303, 183] width 62 height 18
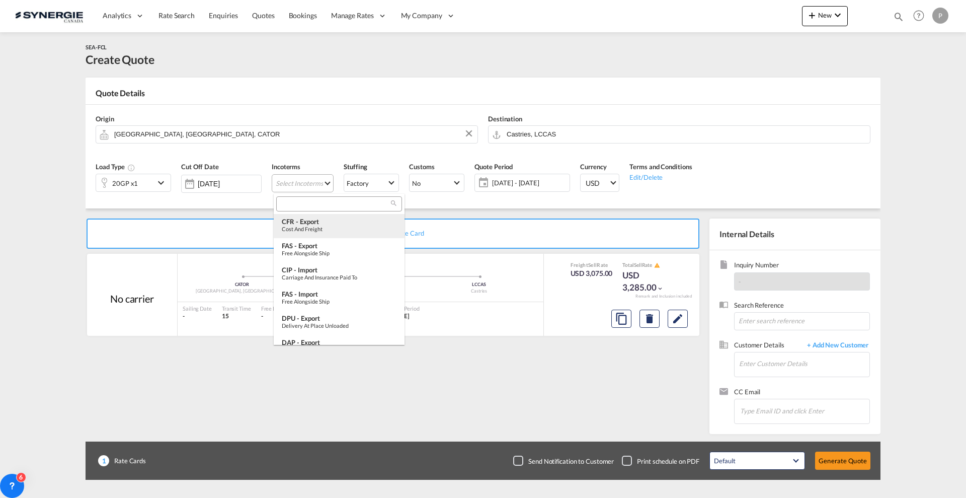
type md-option "[object Object]"
click at [305, 202] on input "search" at bounding box center [335, 203] width 112 height 9
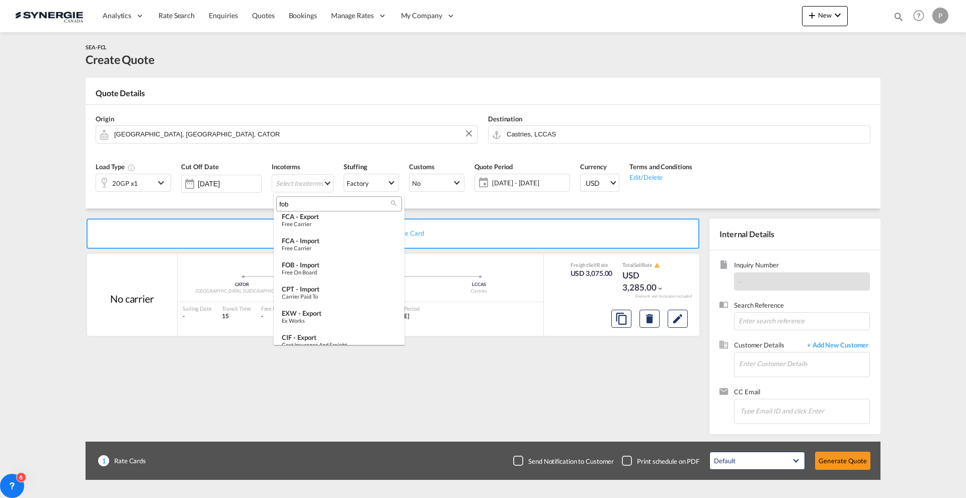
scroll to position [0, 0]
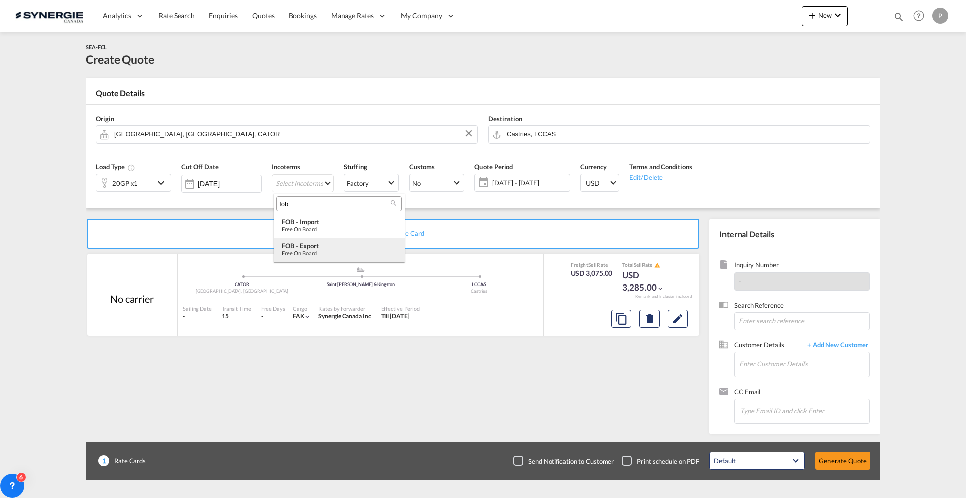
type input "fob"
click at [307, 249] on div "FOB - export" at bounding box center [339, 246] width 115 height 8
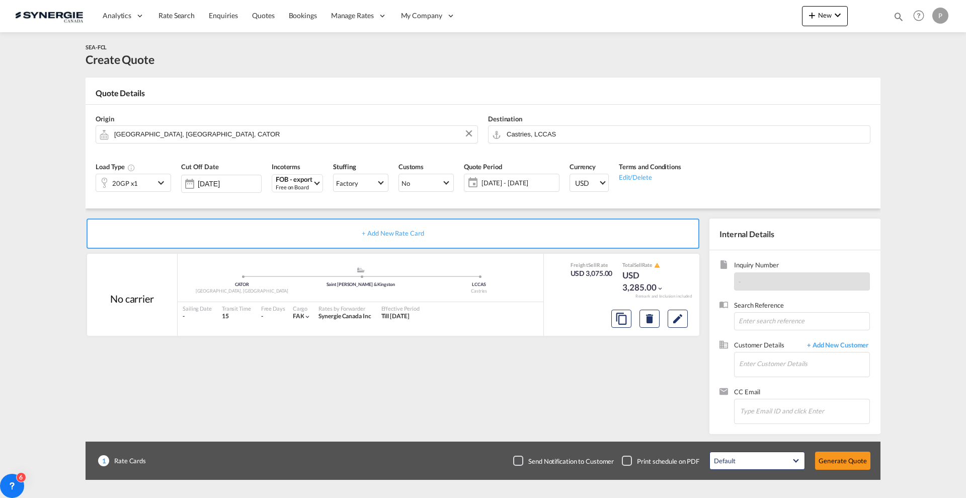
click at [529, 182] on span "[DATE] - [DATE]" at bounding box center [519, 182] width 75 height 9
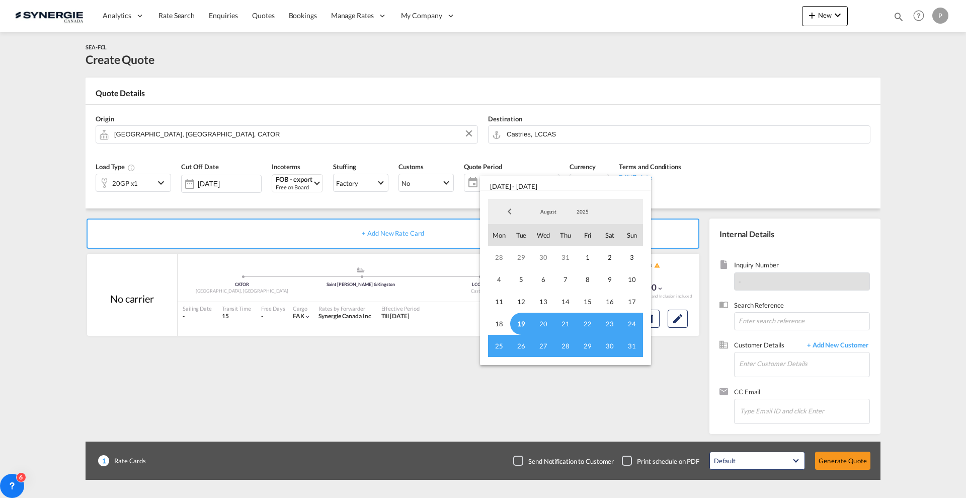
click at [518, 322] on span "19" at bounding box center [521, 323] width 22 height 22
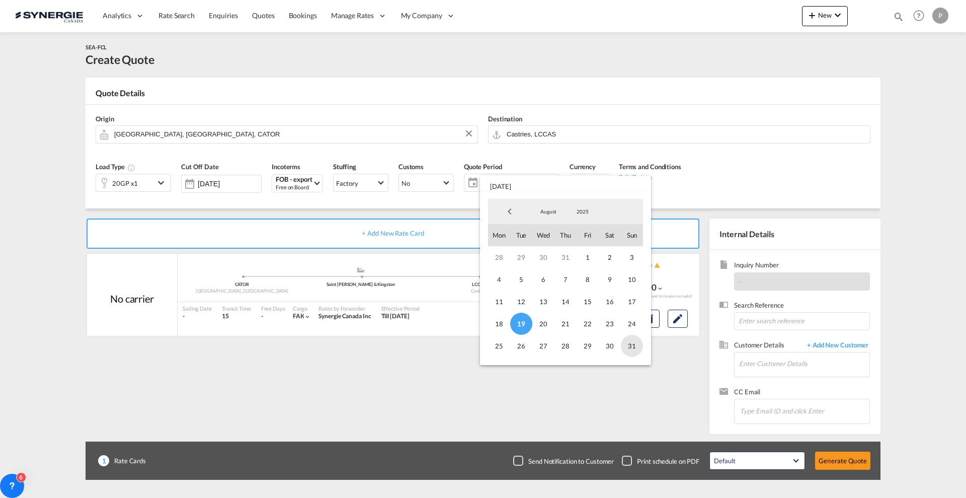
click at [630, 347] on span "31" at bounding box center [632, 346] width 22 height 22
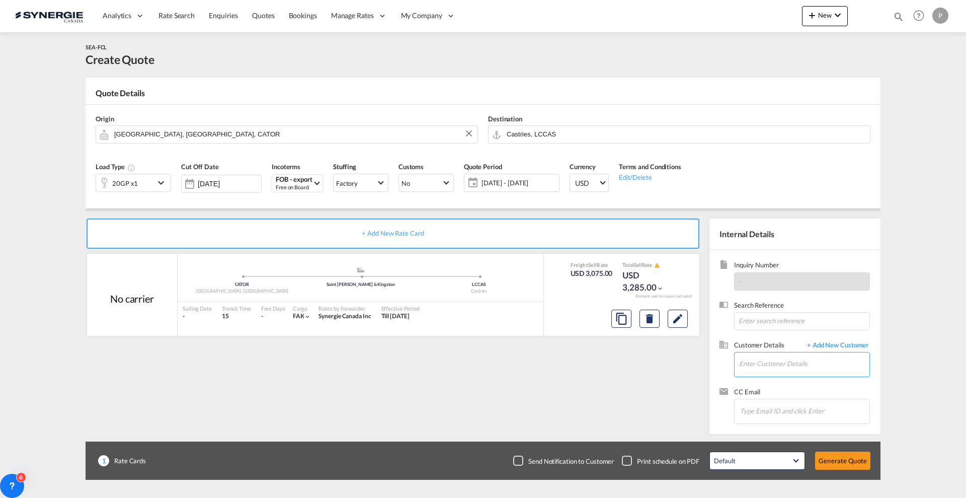
click at [783, 369] on input "Enter Customer Details" at bounding box center [804, 363] width 130 height 23
click at [782, 363] on body "Analytics Reports Dashboard Rate Search Enquiries Quotes Bookings" at bounding box center [483, 249] width 966 height 498
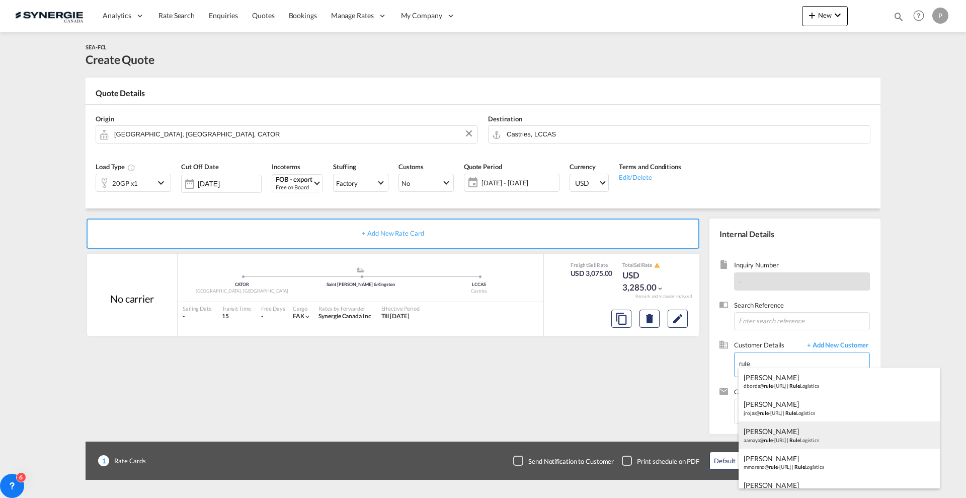
click at [803, 433] on div "[PERSON_NAME] [PERSON_NAME]@ rule -[URL] | Rule Logistics" at bounding box center [839, 434] width 201 height 27
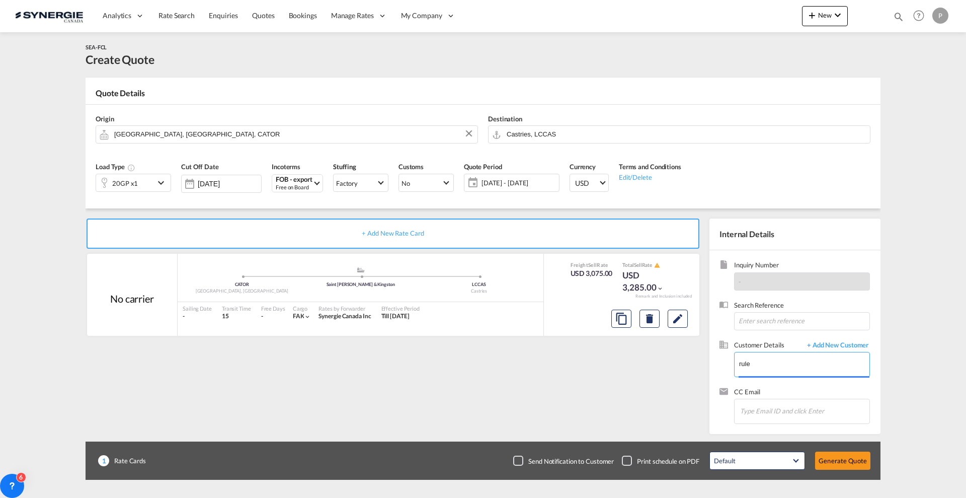
type input "Rule Logistics, [PERSON_NAME], [PERSON_NAME][EMAIL_ADDRESS][DOMAIN_NAME]"
click at [849, 467] on button "Generate Quote" at bounding box center [842, 460] width 55 height 18
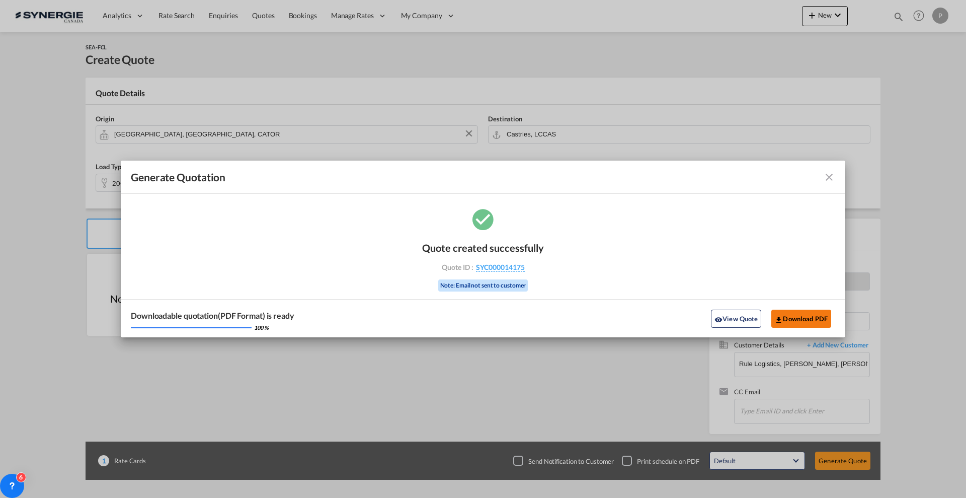
click at [795, 314] on button "Download PDF" at bounding box center [801, 318] width 60 height 18
click at [830, 180] on md-icon "icon-close fg-AAA8AD cursor m-0" at bounding box center [829, 177] width 12 height 12
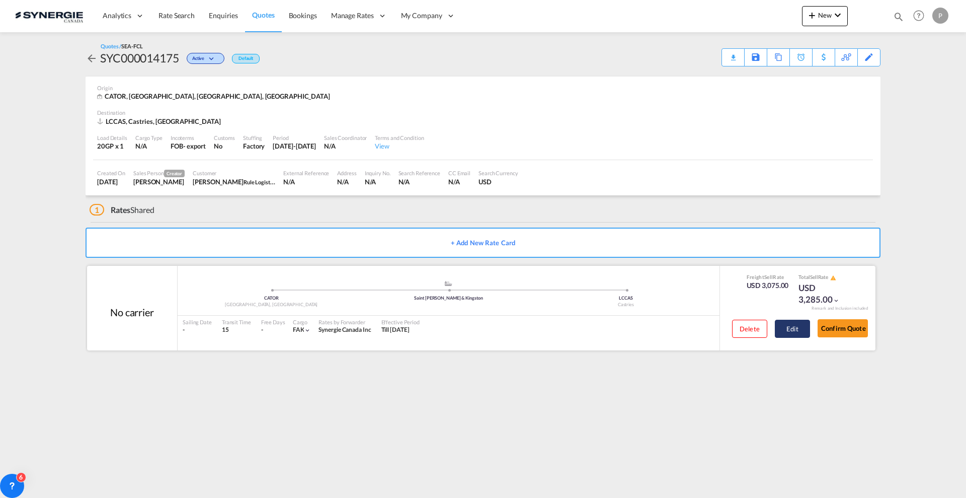
click at [802, 327] on button "Edit" at bounding box center [792, 329] width 35 height 18
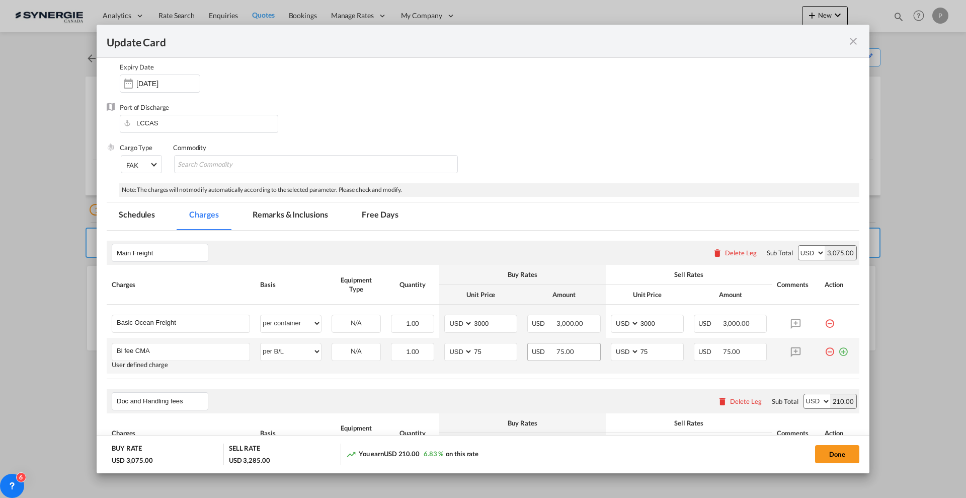
scroll to position [126, 0]
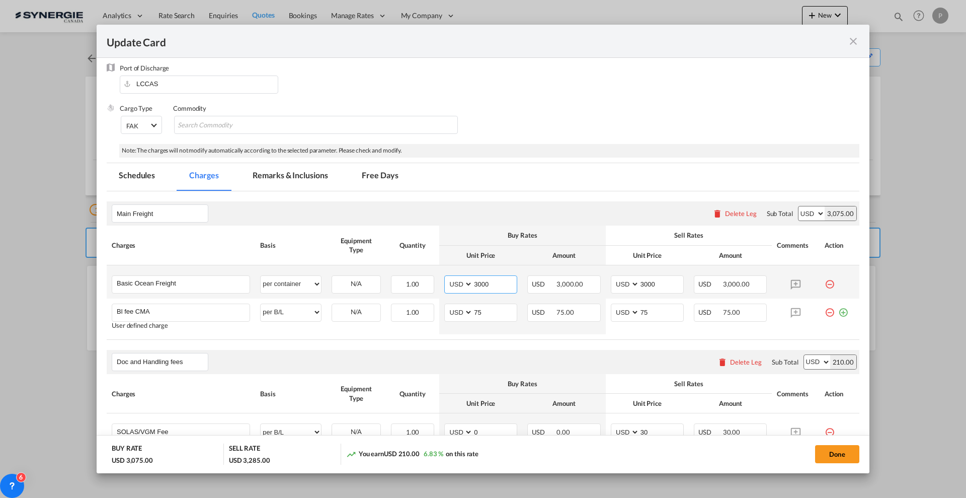
click at [478, 279] on input "3000" at bounding box center [495, 283] width 44 height 15
click at [200, 286] on input "Basic Ocean Freight" at bounding box center [183, 283] width 133 height 15
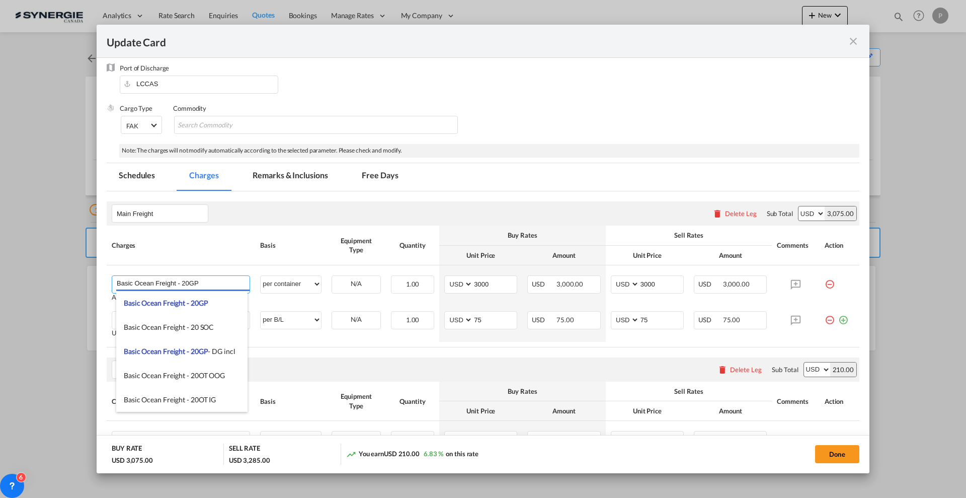
type input "Basic Ocean Freight - 20GP"
click at [237, 246] on div "Charges" at bounding box center [181, 245] width 138 height 9
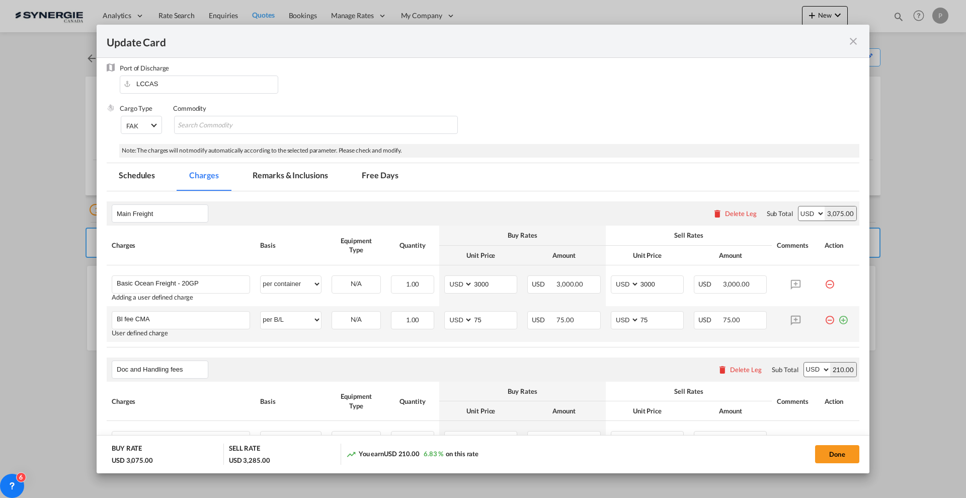
click at [838, 317] on md-icon "icon-plus-circle-outline green-400-fg" at bounding box center [843, 316] width 10 height 10
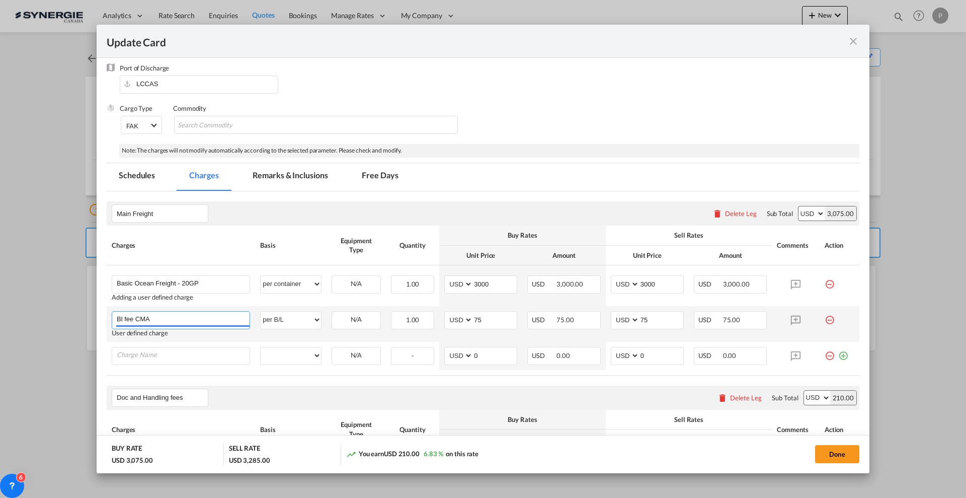
click at [165, 312] on input "Bl fee CMA" at bounding box center [183, 318] width 133 height 15
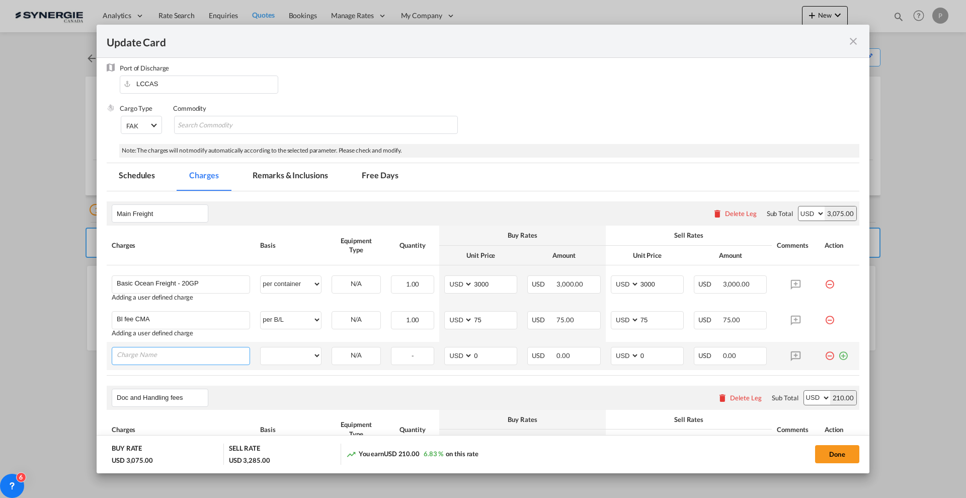
click at [165, 357] on input "Charge Name" at bounding box center [183, 354] width 133 height 15
paste input "Bl fee CMA"
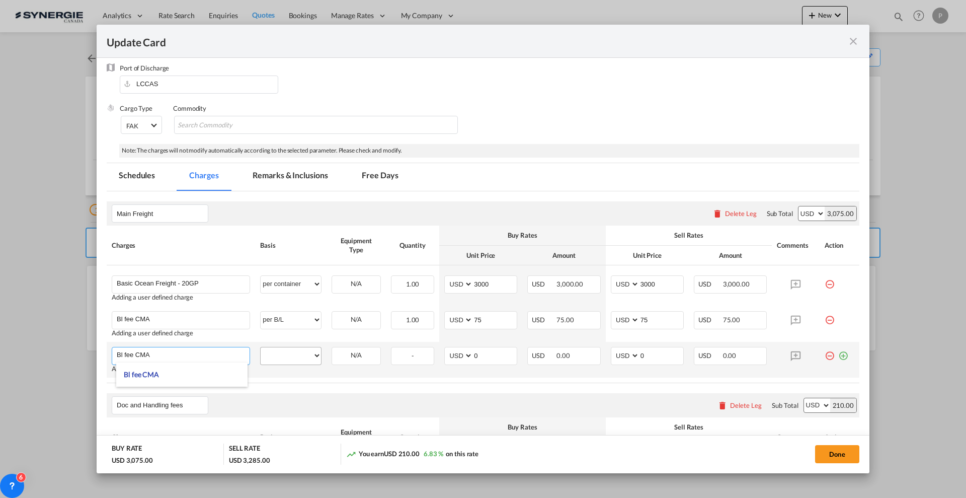
type input "Bl fee CMA"
click at [291, 353] on select "per equipment per container per B/L per shipping bill per shipment % on freight…" at bounding box center [291, 355] width 60 height 16
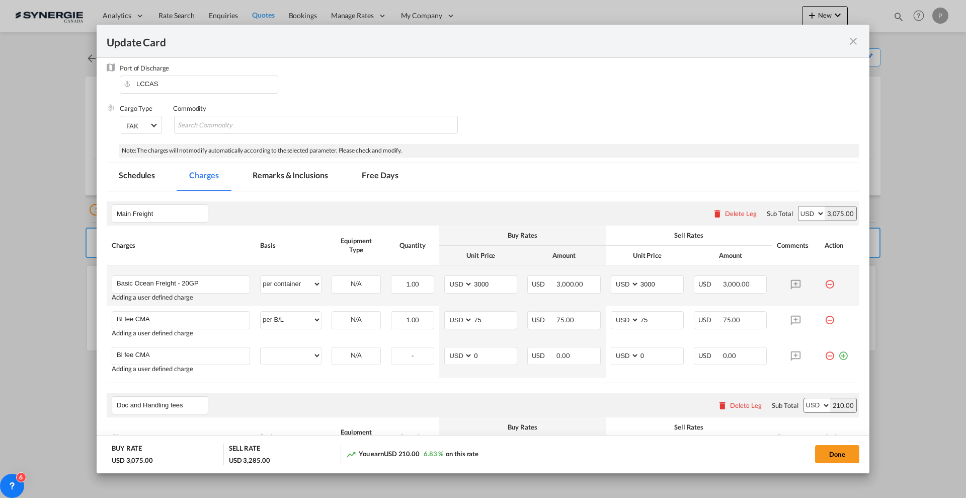
click at [197, 272] on td "Basic Ocean Freight - 20GP Please Enter User Defined Charges Cannot Be Publishe…" at bounding box center [181, 285] width 148 height 41
click at [194, 285] on input "Basic Ocean Freight - 20GP" at bounding box center [183, 283] width 133 height 15
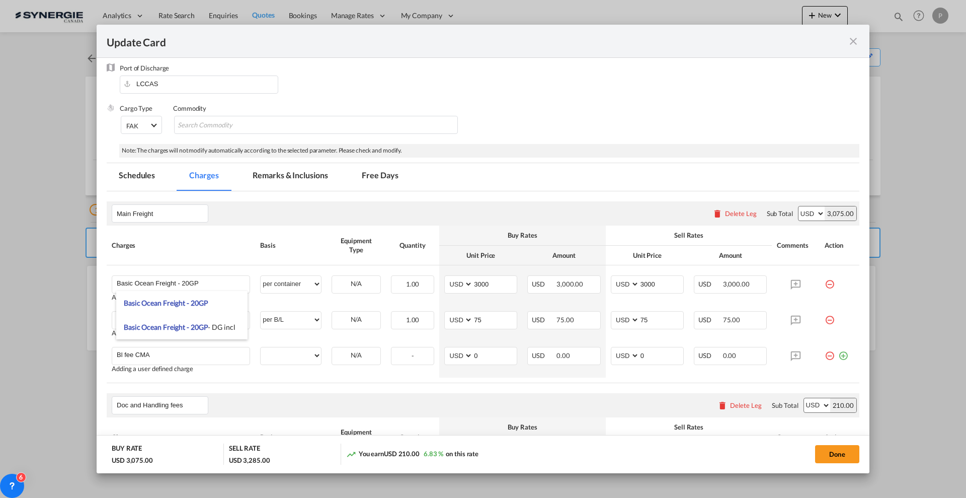
click at [192, 229] on th "Charges" at bounding box center [181, 244] width 148 height 39
click at [186, 319] on input "Bl fee CMA" at bounding box center [183, 318] width 133 height 15
click at [186, 320] on input "Bl fee CMA" at bounding box center [183, 318] width 133 height 15
paste input "asic Ocean Freight - 20GP"
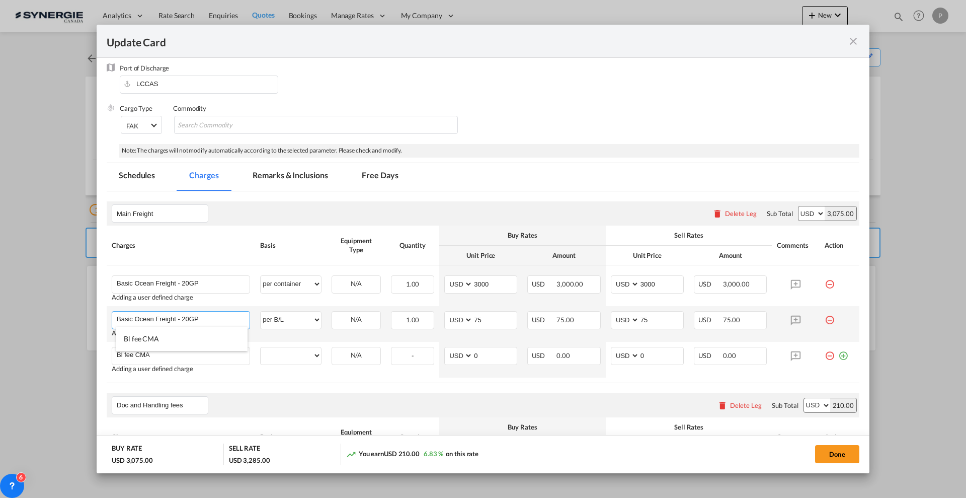
click at [206, 314] on input "Basic Ocean Freight - 20GP" at bounding box center [183, 318] width 133 height 15
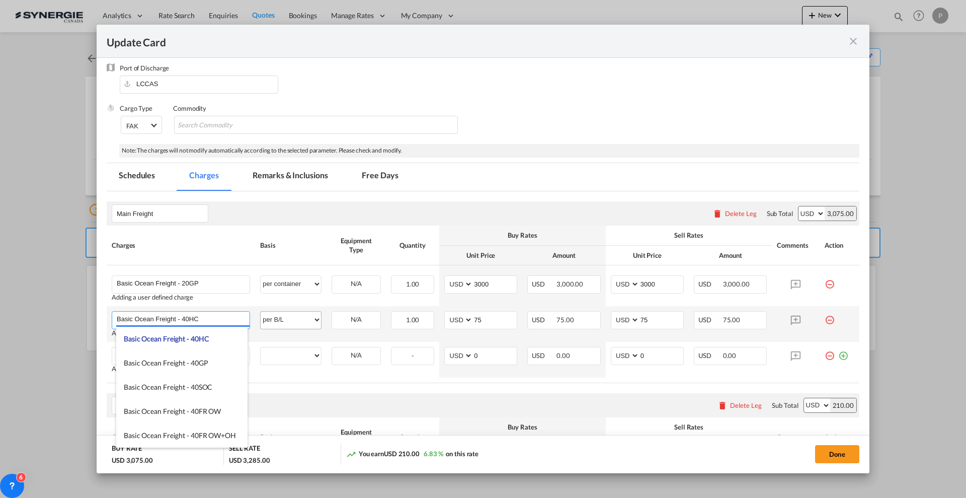
type input "Basic Ocean Freight - 40HC"
click at [300, 312] on select "per equipment per container per B/L per shipping bill per shipment % on freight…" at bounding box center [291, 319] width 60 height 16
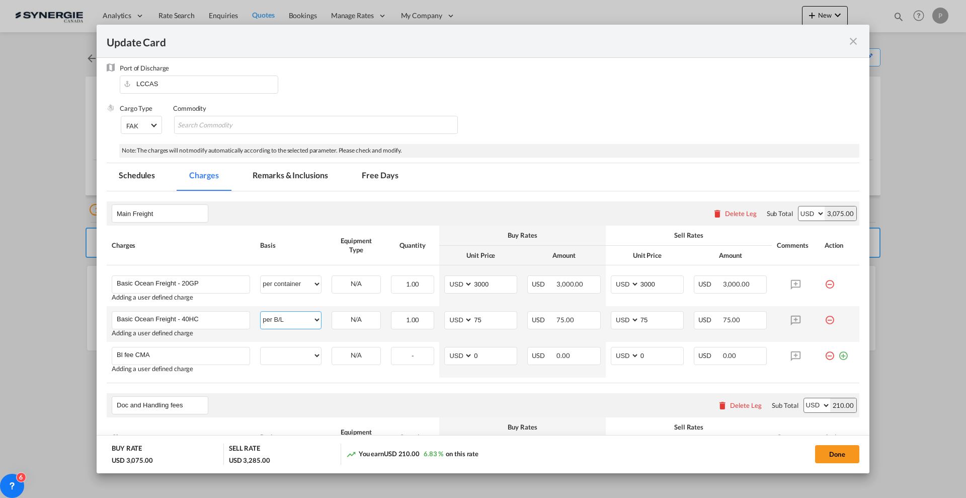
select select "per container"
click at [261, 311] on select "per equipment per container per B/L per shipping bill per shipment % on freight…" at bounding box center [291, 319] width 60 height 16
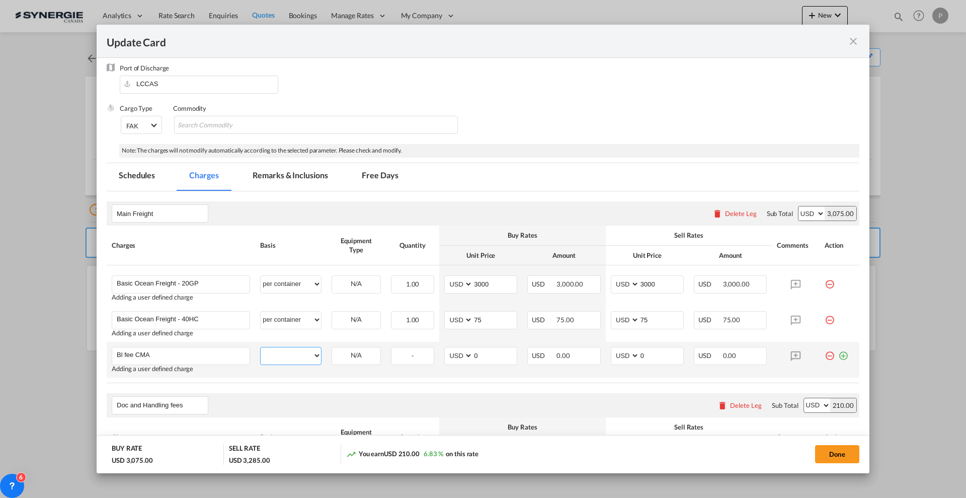
click at [299, 352] on select "per equipment per container per B/L per shipping bill per shipment % on freight…" at bounding box center [291, 355] width 60 height 16
select select "per B/L"
click at [261, 347] on select "per equipment per container per B/L per shipping bill per shipment % on freight…" at bounding box center [291, 355] width 60 height 16
click at [508, 359] on input "0" at bounding box center [495, 354] width 44 height 15
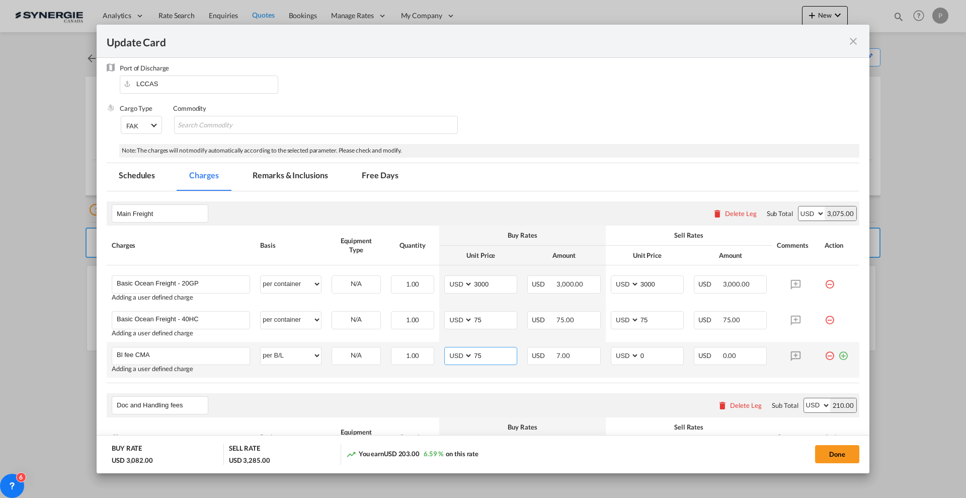
type input "75"
click at [493, 320] on input "75" at bounding box center [495, 318] width 44 height 15
type input "4450"
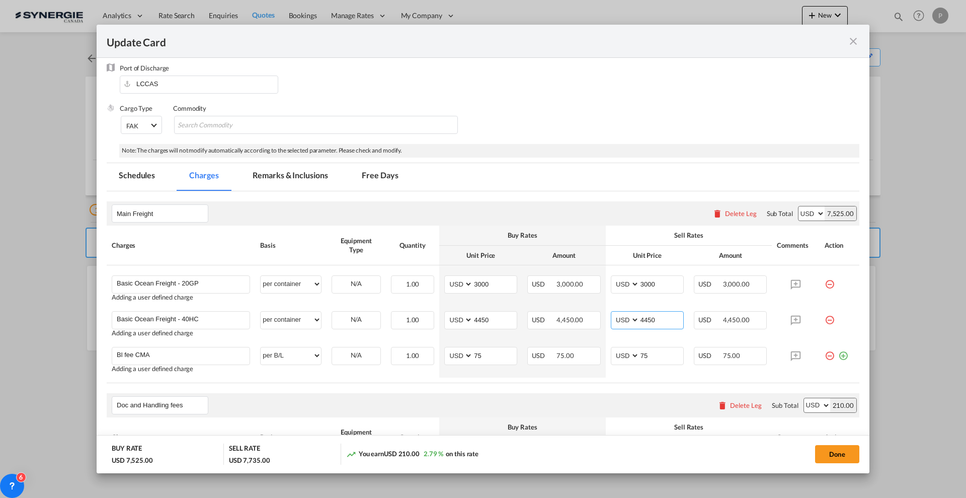
type input "4450"
click at [500, 388] on rate-modification "Main Freight Please enter leg name Leg Name Already Exists Delete Leg Sub Total…" at bounding box center [483, 432] width 753 height 483
click at [631, 282] on select "AED AFN ALL AMD ANG AOA ARS AUD AWG AZN BAM BBD BDT BGN BHD BIF BMD BND [PERSON…" at bounding box center [626, 284] width 26 height 14
click at [646, 283] on input "3000" at bounding box center [662, 283] width 44 height 15
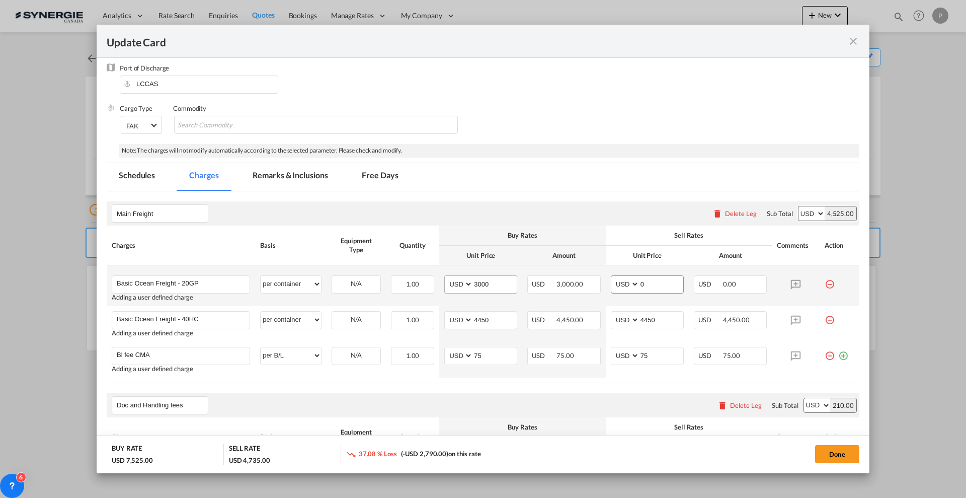
type input "0"
click at [488, 281] on input "3000" at bounding box center [495, 283] width 44 height 15
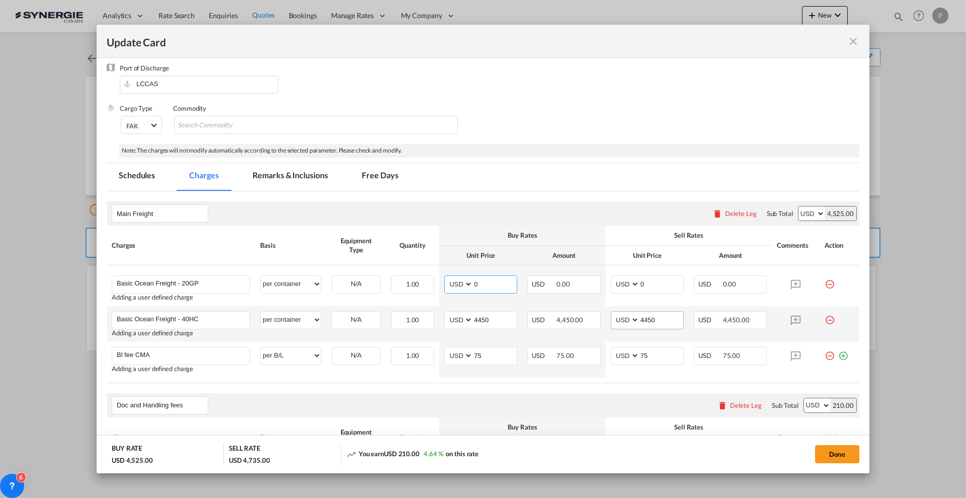
type input "0"
drag, startPoint x: 648, startPoint y: 317, endPoint x: 639, endPoint y: 315, distance: 9.8
click at [640, 315] on input "4450" at bounding box center [662, 318] width 44 height 15
click at [666, 321] on input "4500" at bounding box center [662, 318] width 44 height 15
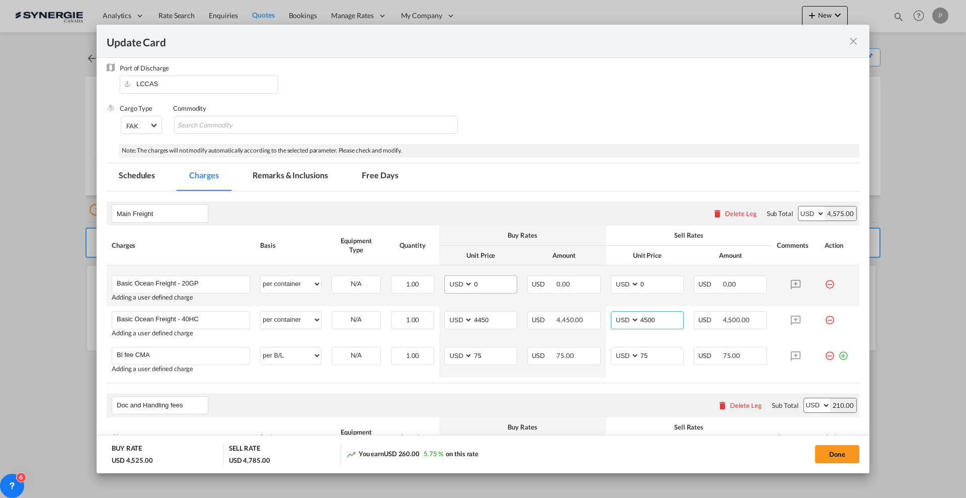
type input "4500"
click at [496, 285] on input "0" at bounding box center [495, 283] width 44 height 15
type input "3000"
click at [655, 285] on input "0" at bounding box center [662, 283] width 44 height 15
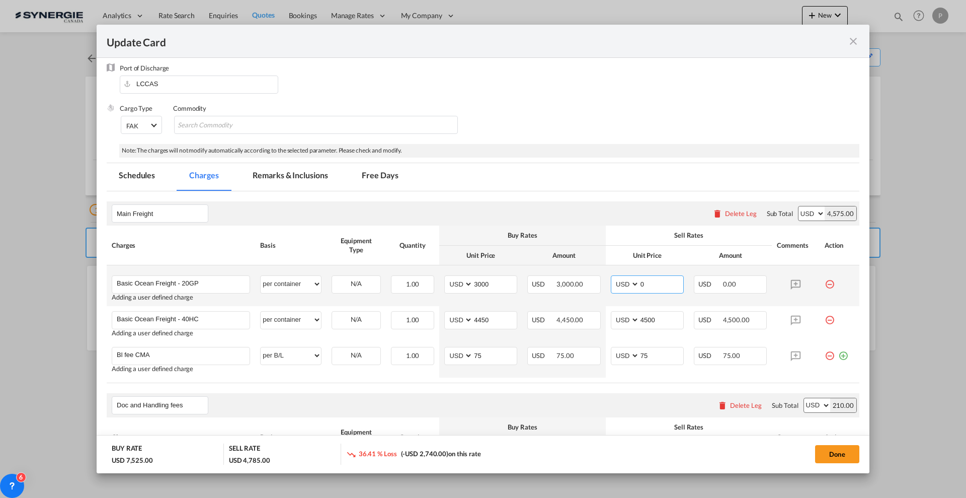
click at [655, 284] on input "0" at bounding box center [662, 283] width 44 height 15
type input "3000"
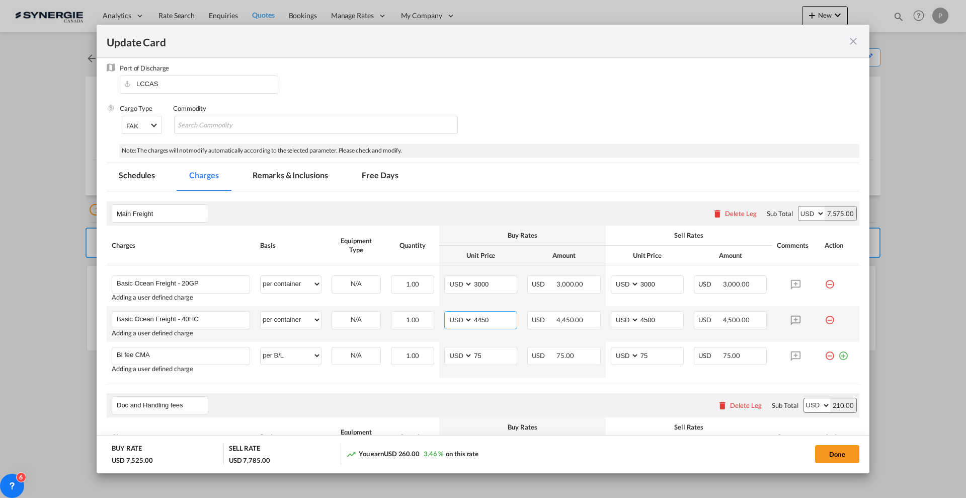
click at [482, 322] on input "4450" at bounding box center [495, 318] width 44 height 15
click at [640, 314] on input "4500" at bounding box center [662, 318] width 44 height 15
type input "4450"
click at [831, 451] on button "Done" at bounding box center [837, 454] width 44 height 18
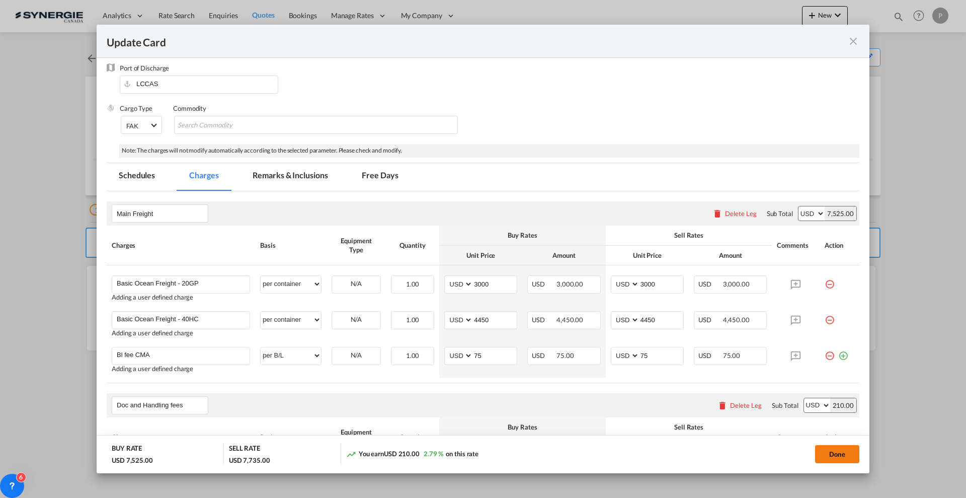
type input "[DATE]"
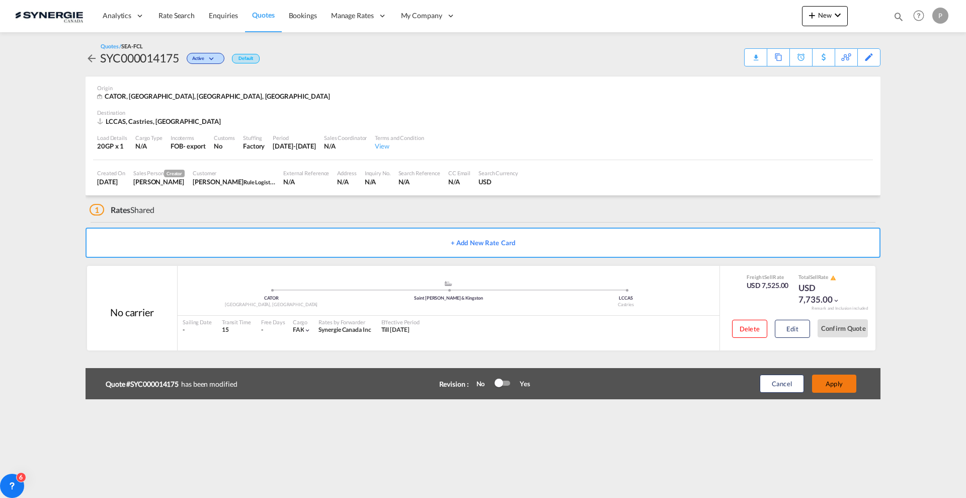
click at [827, 379] on button "Apply" at bounding box center [834, 383] width 44 height 18
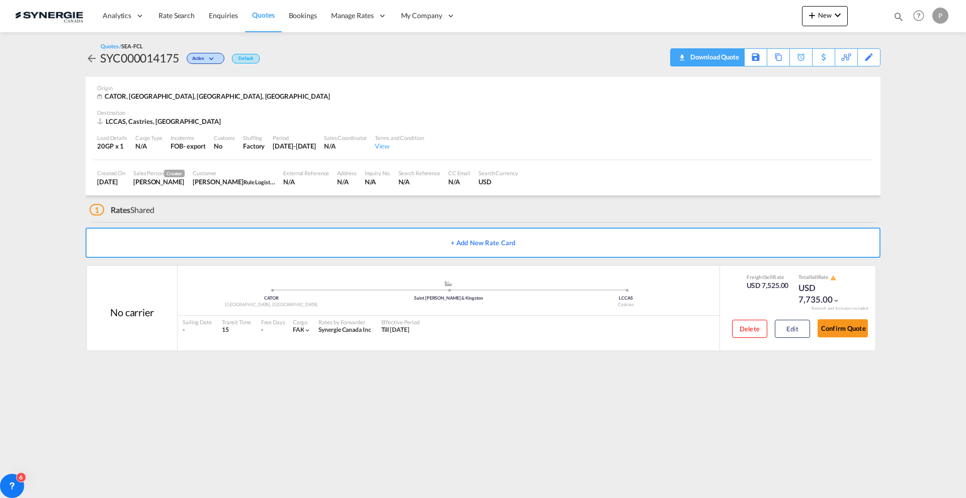
click at [725, 59] on div "Download Quote" at bounding box center [713, 57] width 51 height 16
click at [900, 18] on md-icon "icon-magnify" at bounding box center [898, 16] width 11 height 11
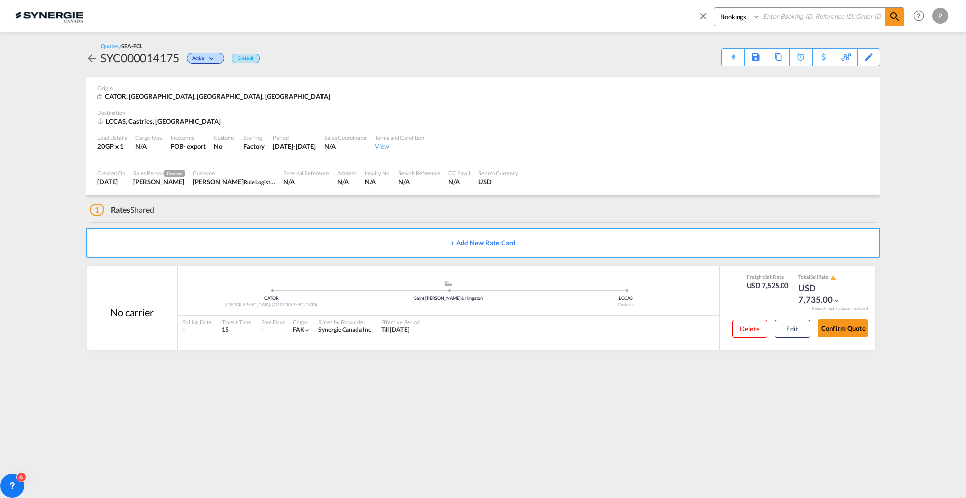
click at [800, 12] on input at bounding box center [822, 17] width 125 height 18
click at [746, 14] on select "Bookings Quotes Enquiries" at bounding box center [739, 17] width 48 height 18
select select "Quotes"
click at [715, 8] on select "Bookings Quotes Enquiries" at bounding box center [739, 17] width 48 height 18
click at [791, 18] on input at bounding box center [822, 17] width 125 height 18
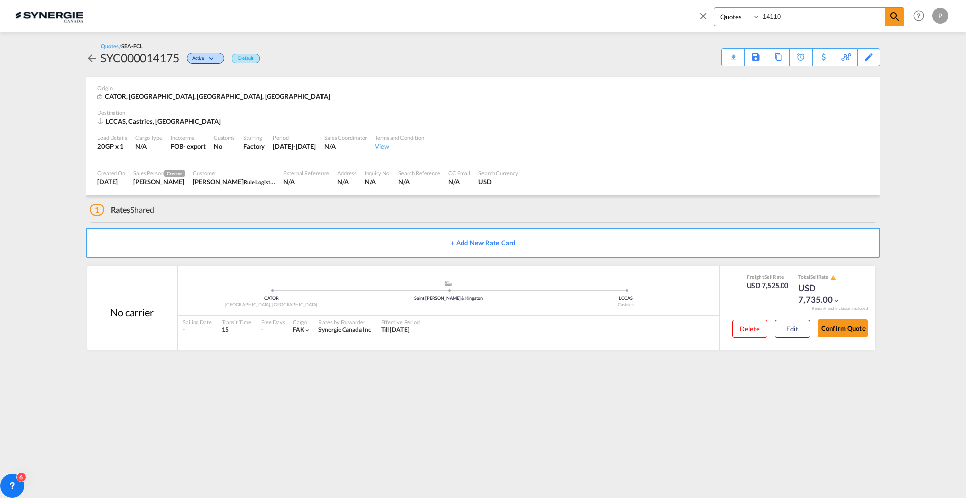
type input "14110"
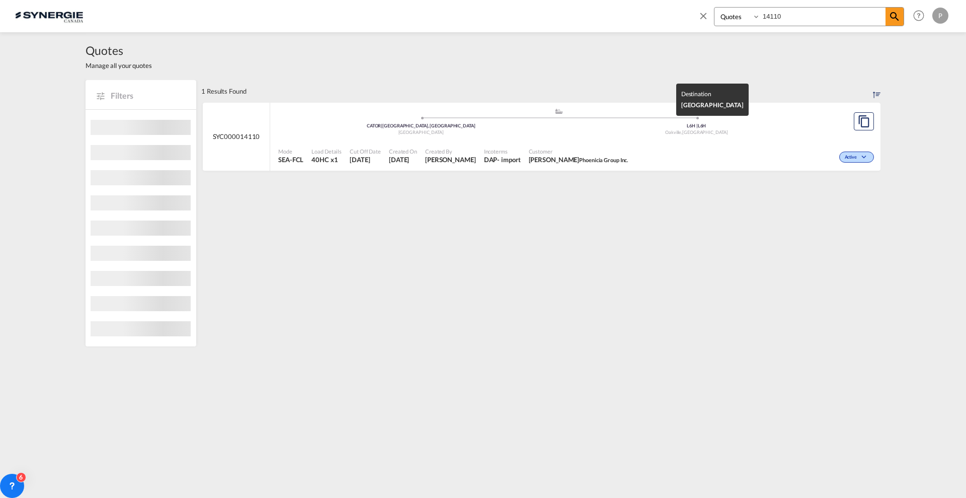
drag, startPoint x: 697, startPoint y: 134, endPoint x: 655, endPoint y: 166, distance: 53.2
click at [697, 134] on div "[GEOGRAPHIC_DATA] , [GEOGRAPHIC_DATA]" at bounding box center [697, 132] width 276 height 7
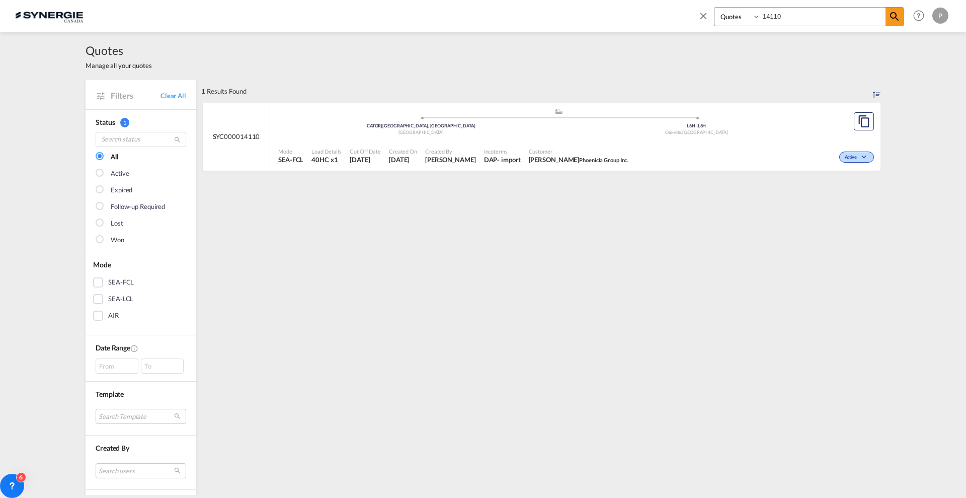
click at [703, 13] on md-icon "icon-close" at bounding box center [703, 15] width 11 height 11
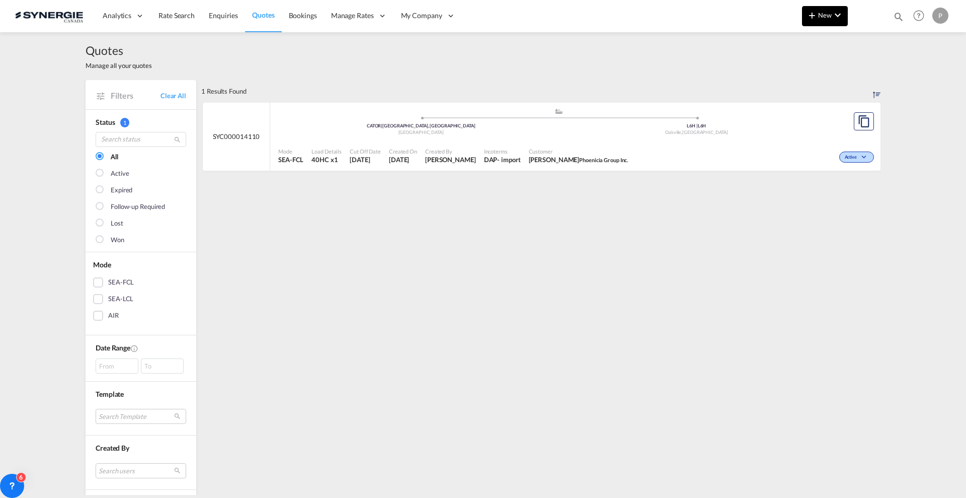
click at [836, 17] on md-icon "icon-chevron-down" at bounding box center [838, 15] width 12 height 12
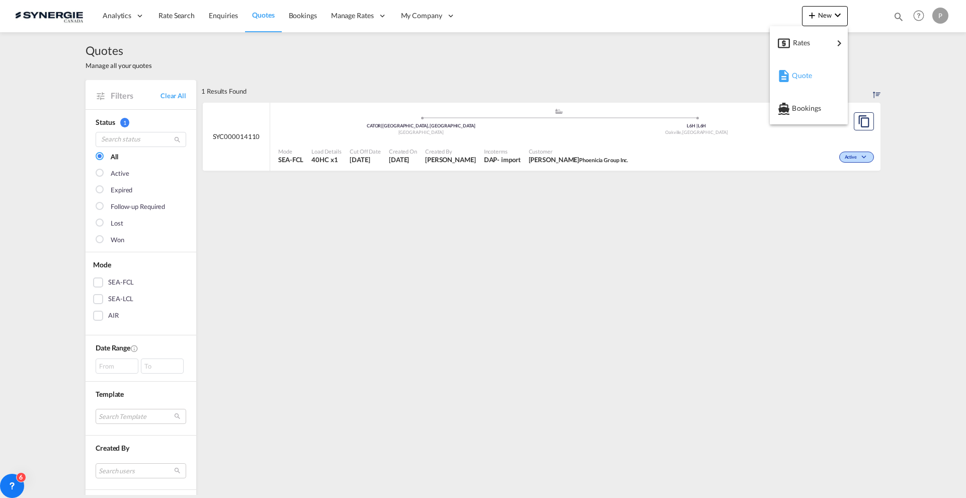
click at [802, 68] on span "Quote" at bounding box center [797, 75] width 11 height 20
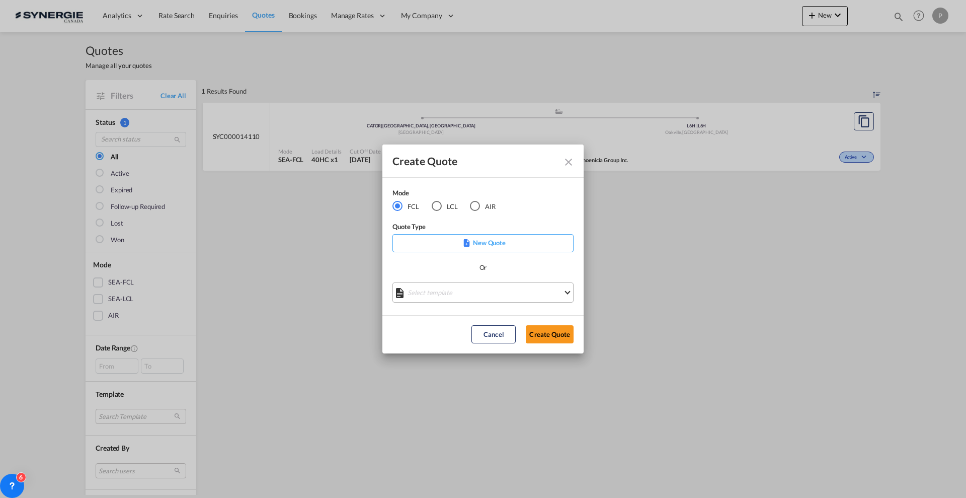
click at [469, 300] on md-select "Select template *NEW* FCL FREEHAND / DAP [PERSON_NAME] | [DATE] *NEW* Import FC…" at bounding box center [483, 292] width 181 height 20
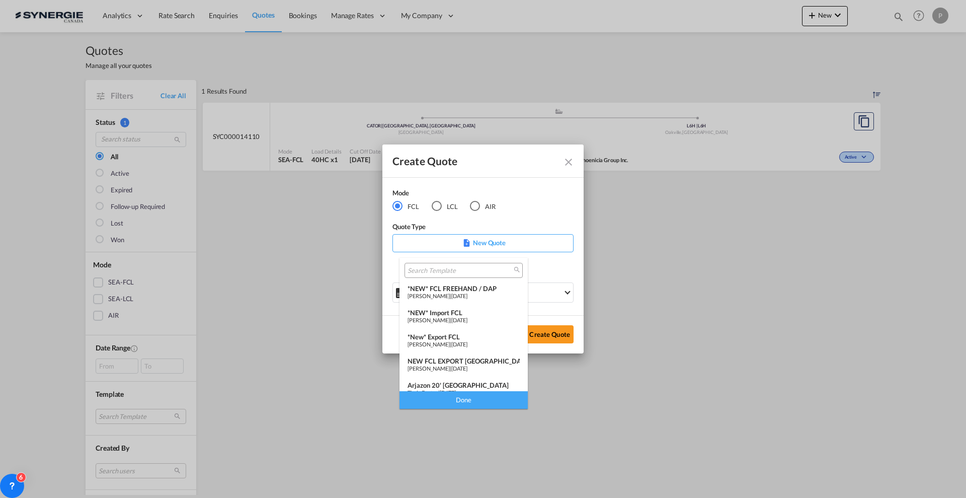
click at [467, 341] on span "[DATE]" at bounding box center [459, 344] width 16 height 7
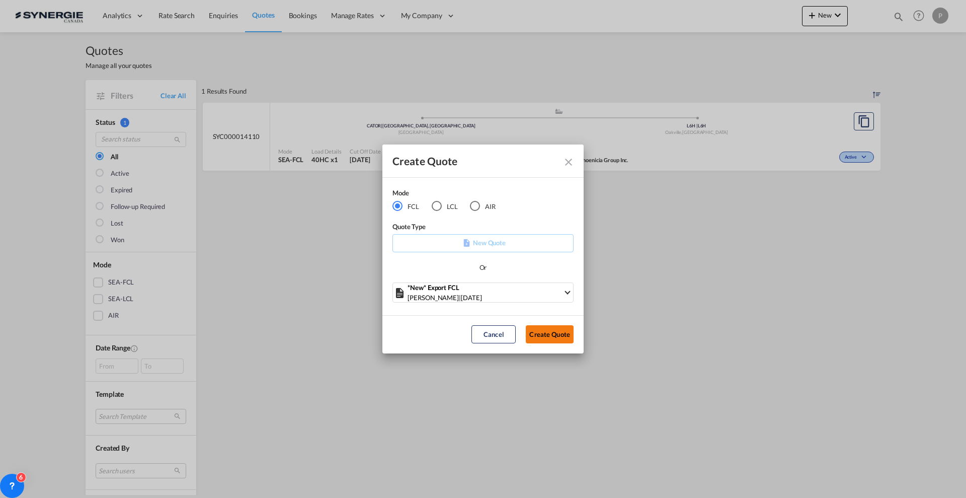
click at [537, 336] on button "Create Quote" at bounding box center [550, 334] width 48 height 18
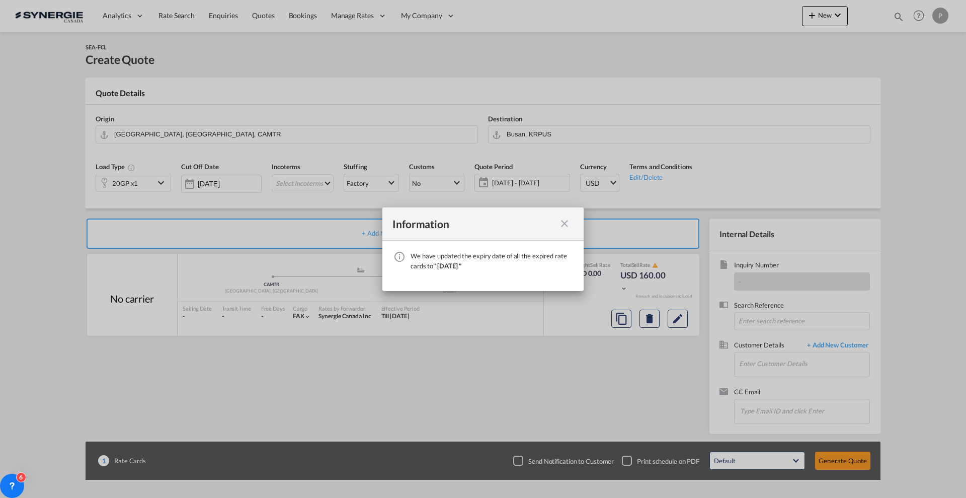
click at [265, 134] on div "Information We have updated the expiry date of all the expired rate cards to " …" at bounding box center [483, 249] width 966 height 498
click at [235, 131] on div "Information We have updated the expiry date of all the expired rate cards to " …" at bounding box center [483, 249] width 966 height 498
click at [564, 224] on md-icon "icon-close fg-AAA8AD cursor" at bounding box center [565, 223] width 12 height 12
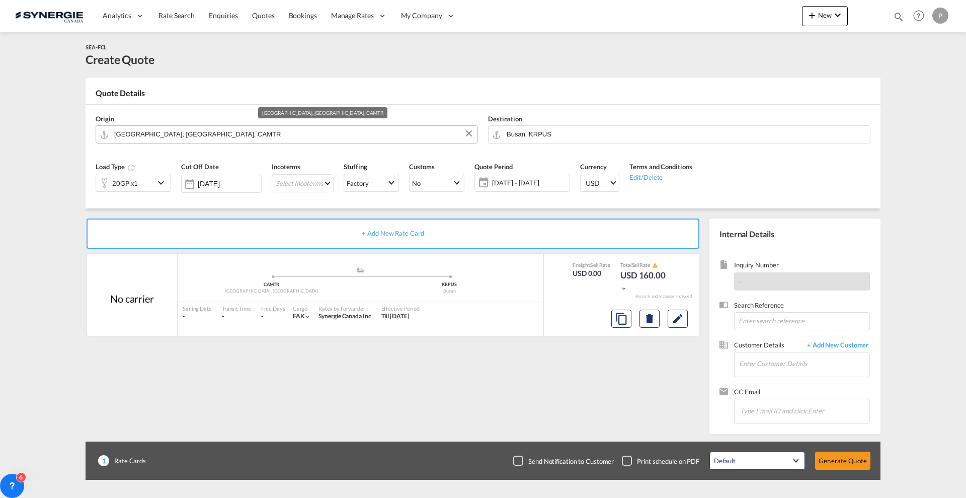
click at [246, 130] on input "[GEOGRAPHIC_DATA], [GEOGRAPHIC_DATA], CAMTR" at bounding box center [293, 134] width 358 height 18
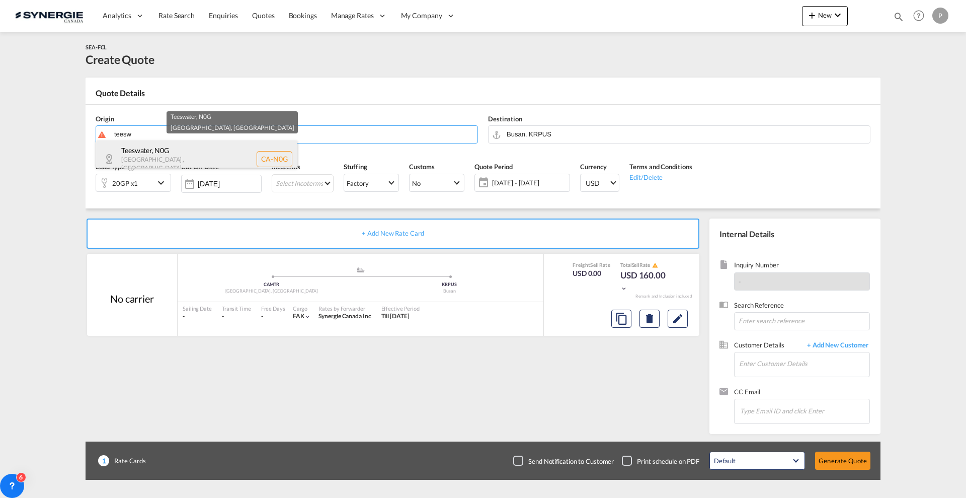
click at [221, 155] on div "Teeswater , N0G [GEOGRAPHIC_DATA] , [GEOGRAPHIC_DATA] [GEOGRAPHIC_DATA]-N0G" at bounding box center [196, 158] width 201 height 37
type input "CA-N0G, [GEOGRAPHIC_DATA], [GEOGRAPHIC_DATA]"
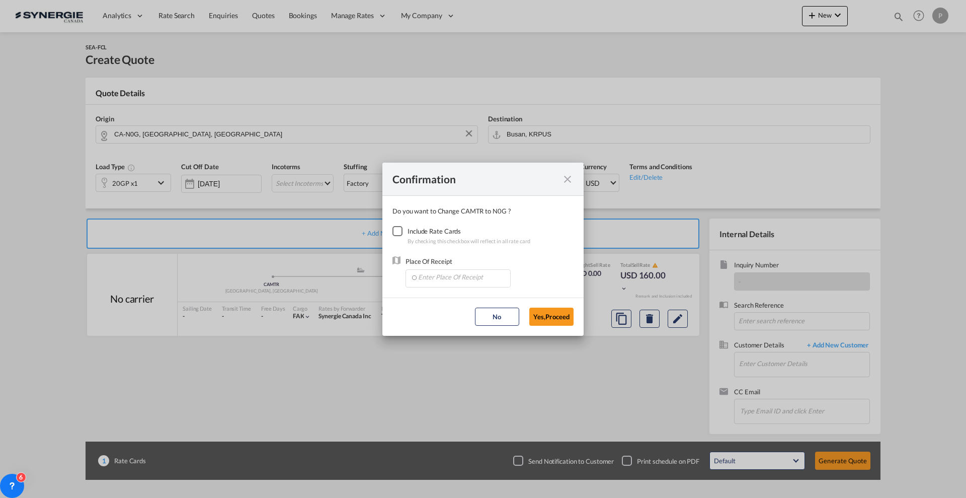
click at [403, 230] on div "Checkbox No Ink" at bounding box center [398, 231] width 10 height 10
click at [428, 276] on input "Enter Place Of Receipt" at bounding box center [461, 277] width 100 height 15
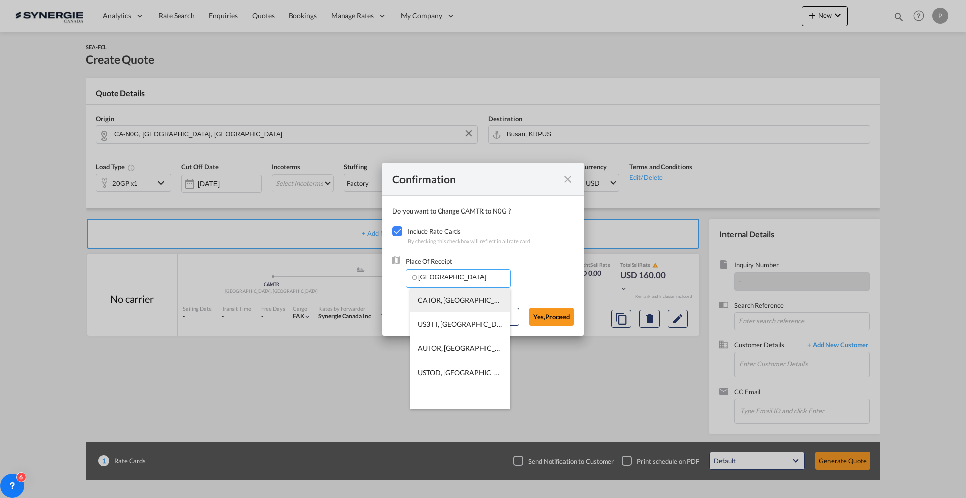
click at [437, 305] on li "CATOR, [GEOGRAPHIC_DATA], [GEOGRAPHIC_DATA], [GEOGRAPHIC_DATA], [GEOGRAPHIC_DAT…" at bounding box center [460, 300] width 100 height 24
type input "CATOR, [GEOGRAPHIC_DATA], [GEOGRAPHIC_DATA], [GEOGRAPHIC_DATA], [GEOGRAPHIC_DAT…"
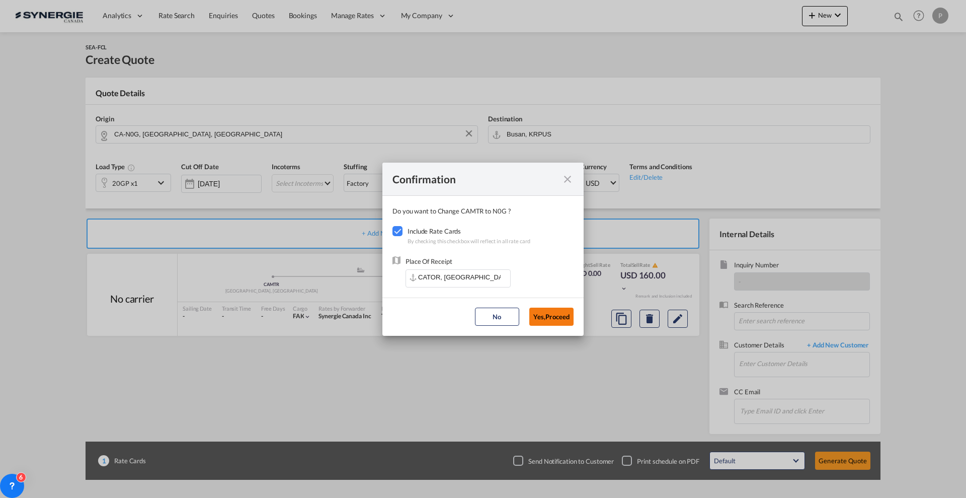
click at [541, 320] on button "Yes,Proceed" at bounding box center [551, 316] width 44 height 18
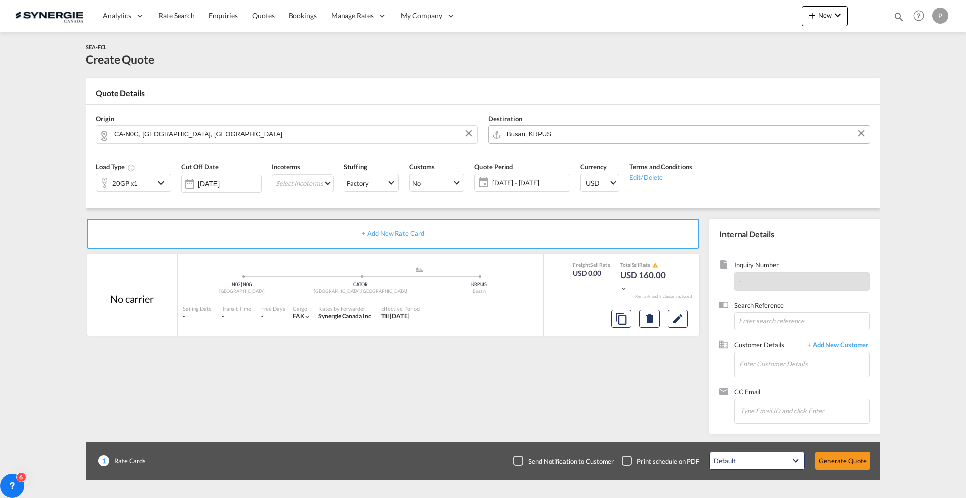
click at [540, 134] on input "Busan, KRPUS" at bounding box center [686, 134] width 358 height 18
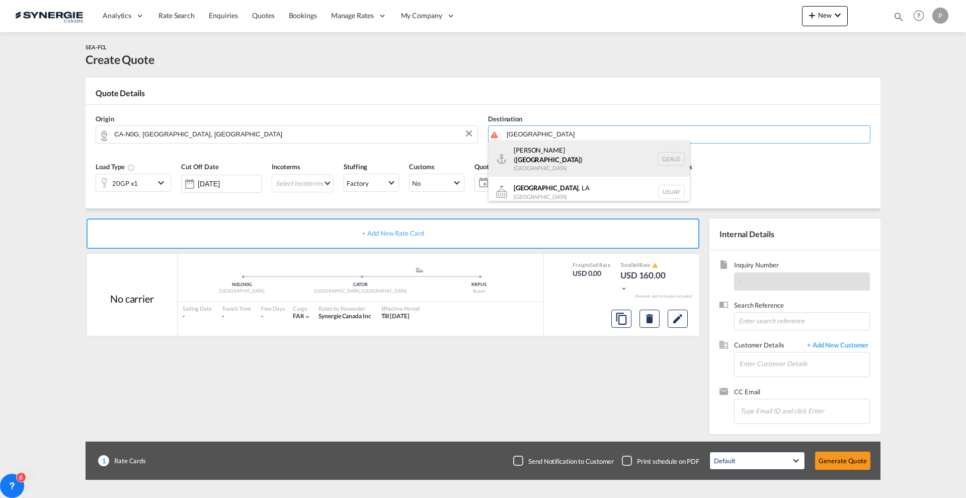
click at [539, 155] on div "[GEOGRAPHIC_DATA] ( [GEOGRAPHIC_DATA] ) [GEOGRAPHIC_DATA] [GEOGRAPHIC_DATA]" at bounding box center [589, 158] width 201 height 36
type input "[GEOGRAPHIC_DATA] ([GEOGRAPHIC_DATA]), DZALG"
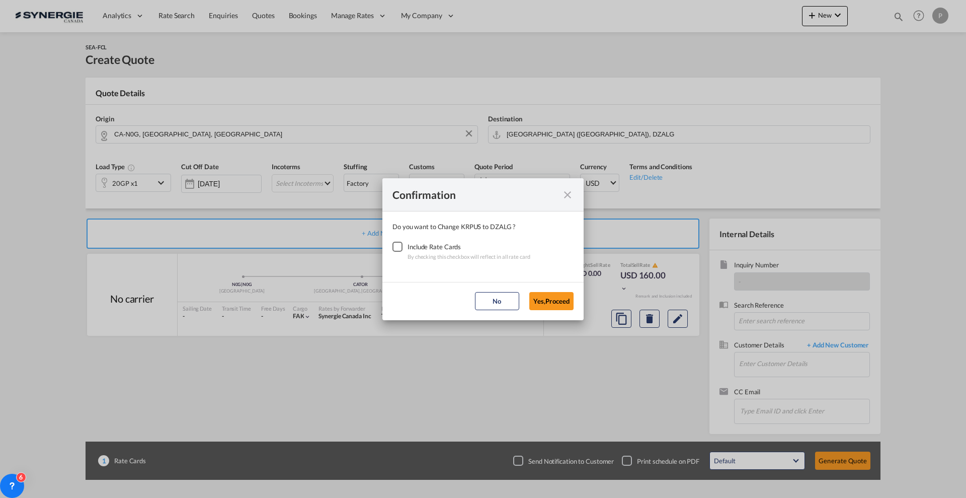
click at [403, 242] on div "Checkbox No Ink" at bounding box center [398, 247] width 10 height 10
click at [542, 303] on button "Yes,Proceed" at bounding box center [551, 301] width 44 height 18
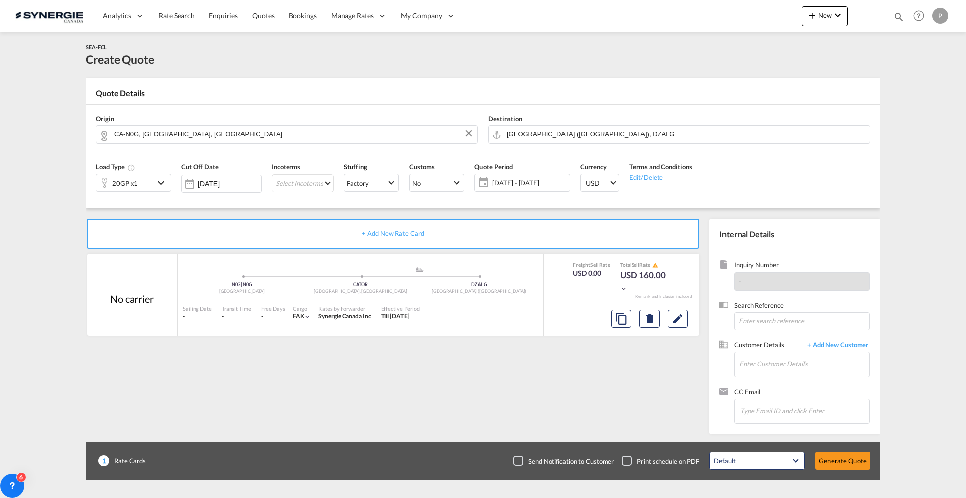
click at [148, 183] on div "20GP x1" at bounding box center [125, 182] width 58 height 17
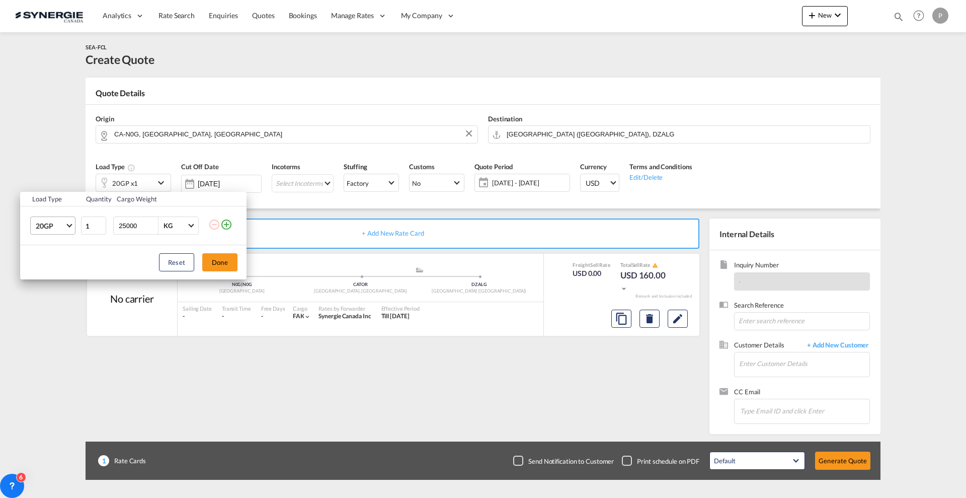
click at [52, 227] on span "20GP" at bounding box center [50, 226] width 29 height 10
click at [58, 279] on md-option "40HC" at bounding box center [62, 274] width 68 height 24
click at [219, 258] on button "Done" at bounding box center [219, 262] width 35 height 18
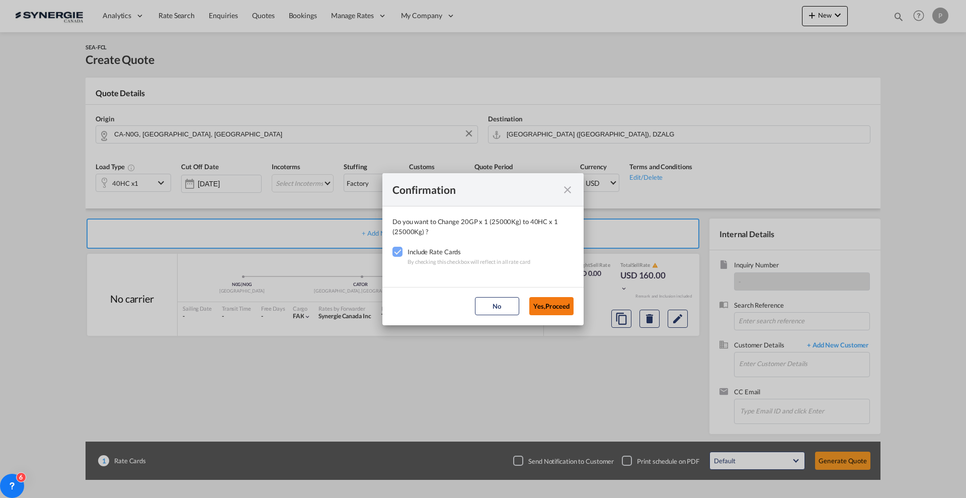
drag, startPoint x: 547, startPoint y: 301, endPoint x: 532, endPoint y: 294, distance: 17.1
click at [546, 301] on button "Yes,Proceed" at bounding box center [551, 306] width 44 height 18
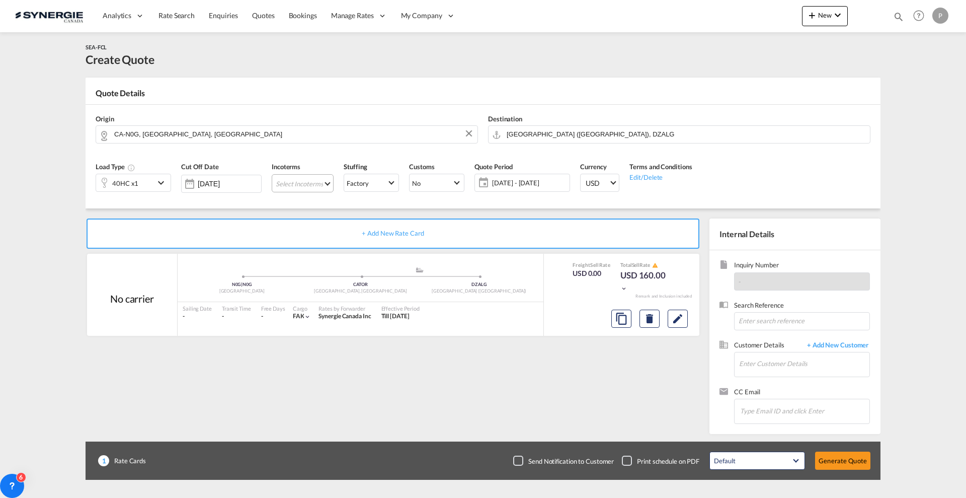
click at [311, 183] on md-select "Select Incoterms CFR - export Cost and Freight FAS - export Free Alongside Ship…" at bounding box center [303, 183] width 62 height 18
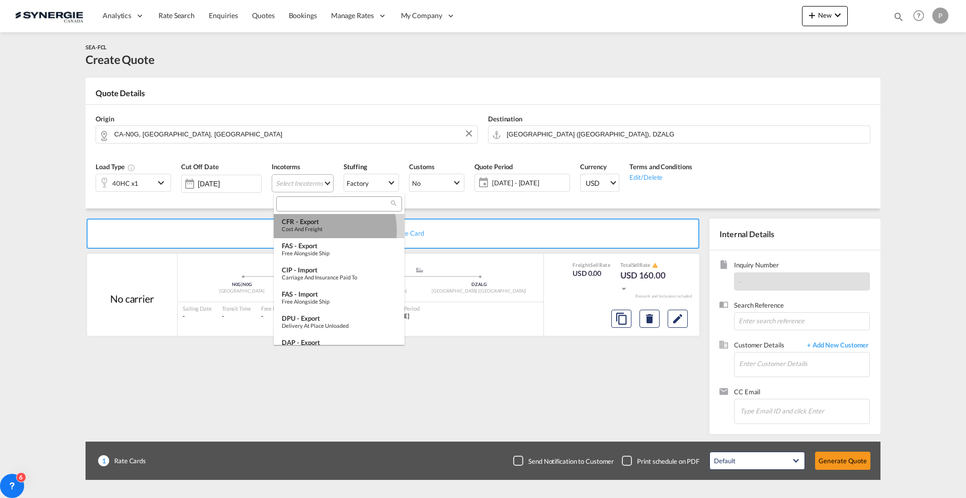
click at [317, 230] on div "Cost and Freight" at bounding box center [339, 228] width 115 height 7
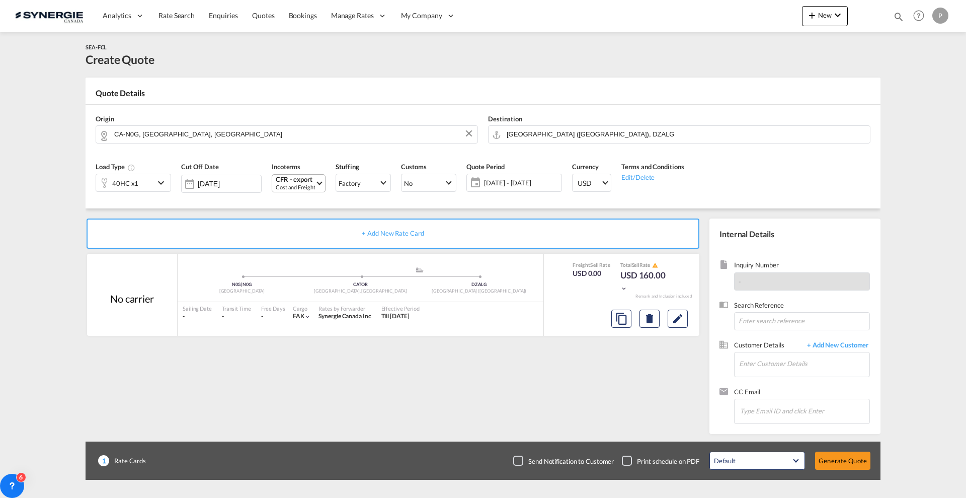
click at [511, 185] on span "[DATE] - [DATE]" at bounding box center [521, 182] width 75 height 9
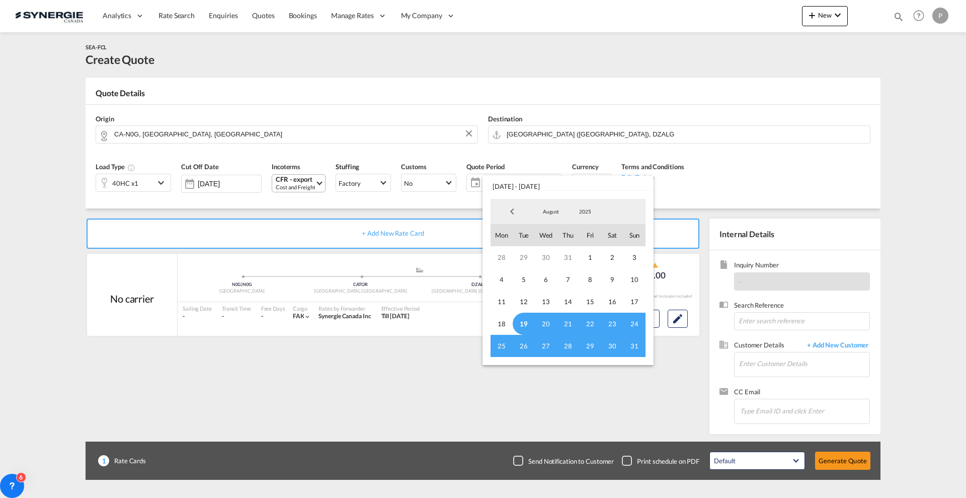
click at [523, 319] on span "19" at bounding box center [524, 323] width 22 height 22
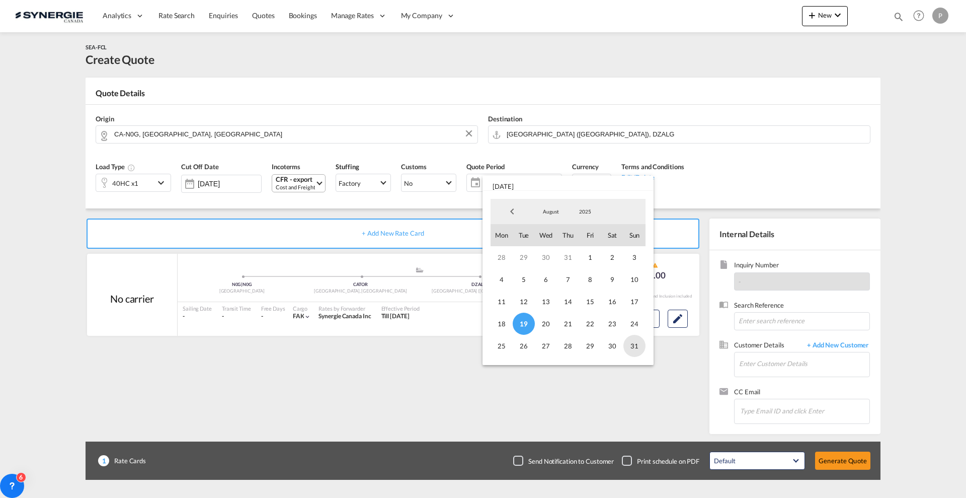
click at [637, 349] on span "31" at bounding box center [634, 346] width 22 height 22
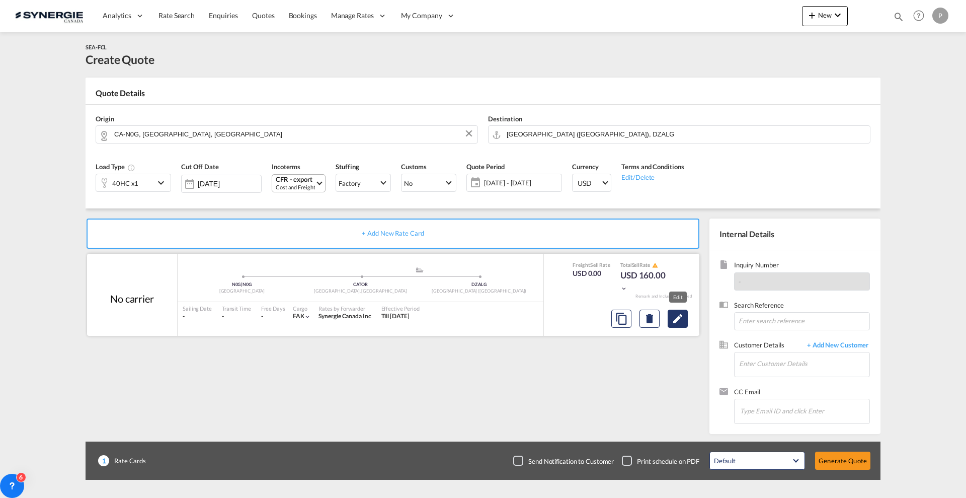
click at [686, 324] on button "Edit" at bounding box center [678, 318] width 20 height 18
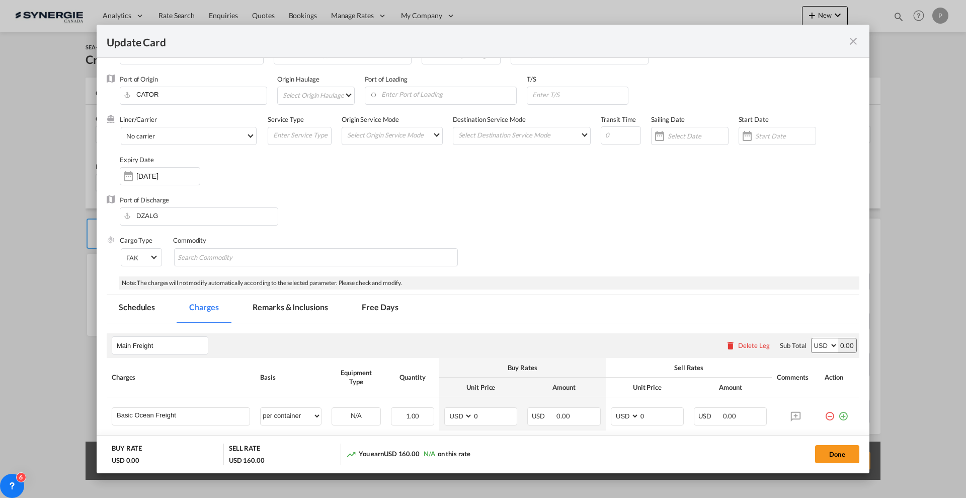
scroll to position [126, 0]
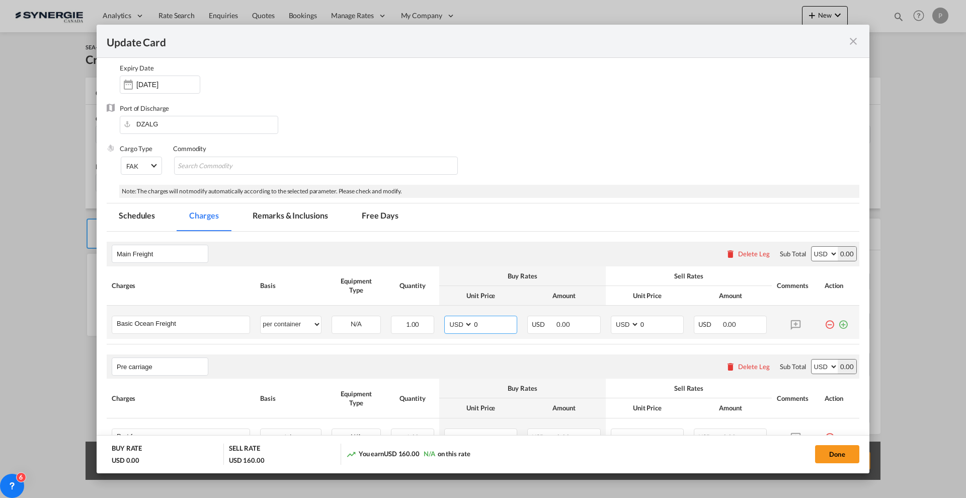
click at [497, 323] on input "0" at bounding box center [495, 323] width 44 height 15
type input "4604"
click at [641, 326] on input "0" at bounding box center [662, 323] width 44 height 15
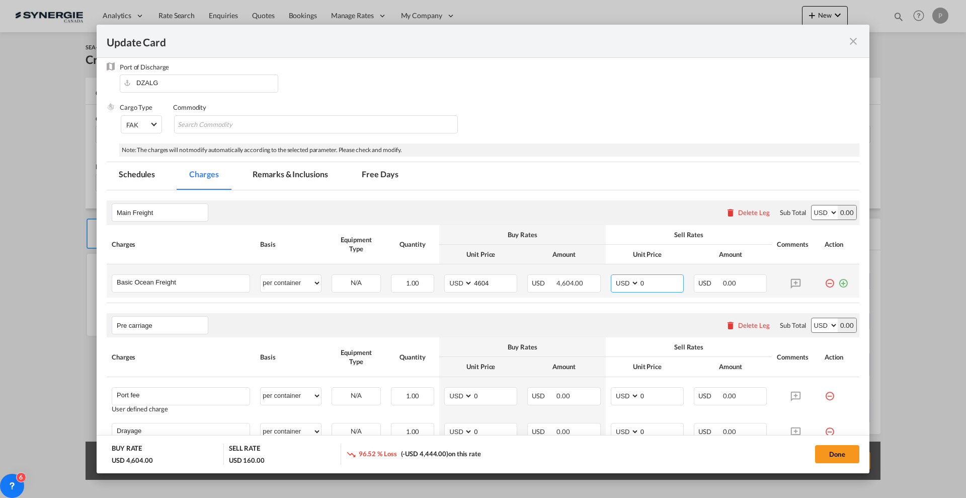
scroll to position [189, 0]
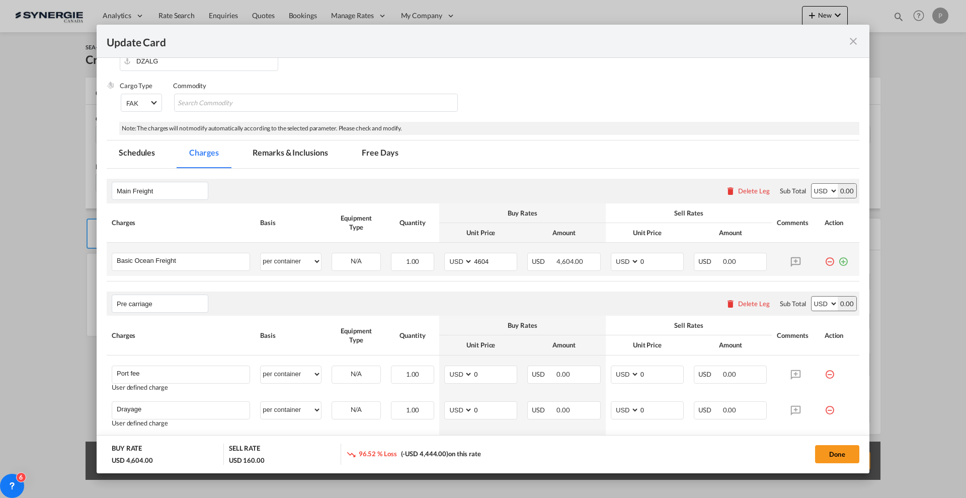
click at [838, 262] on md-icon "icon-plus-circle-outline green-400-fg" at bounding box center [843, 258] width 10 height 10
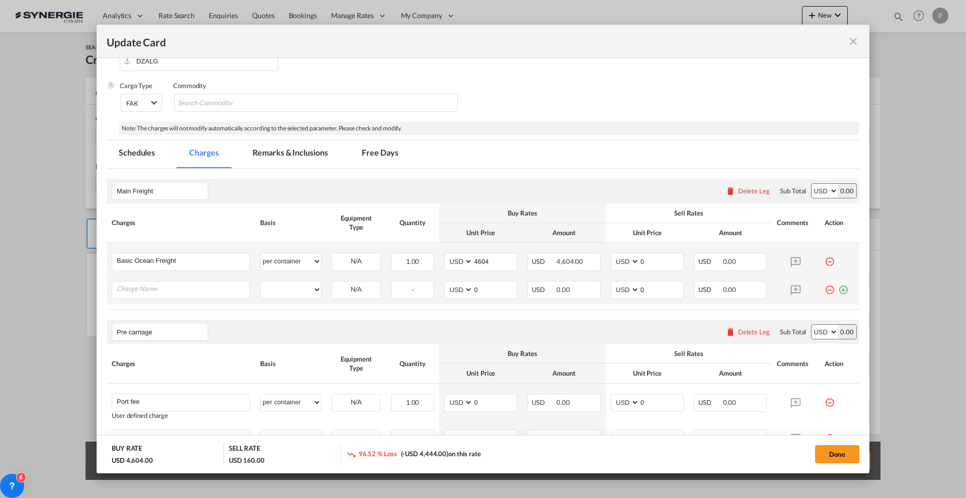
click at [825, 287] on md-icon "icon-minus-circle-outline red-400-fg" at bounding box center [830, 286] width 10 height 10
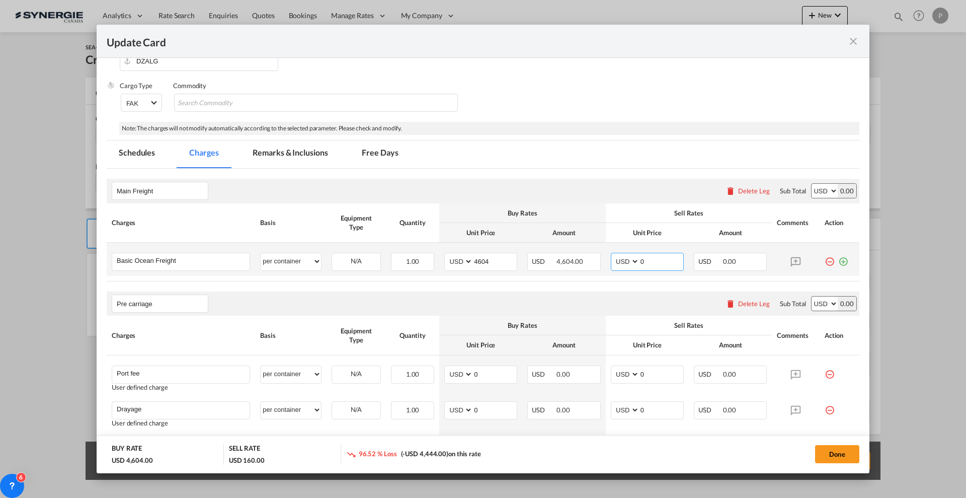
click at [651, 261] on input "0" at bounding box center [662, 260] width 44 height 15
click at [652, 261] on input "0" at bounding box center [662, 260] width 44 height 15
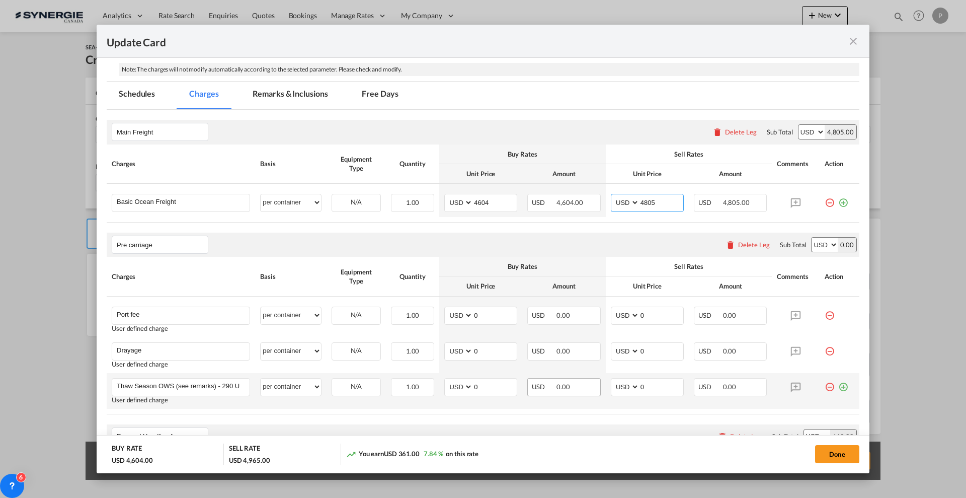
scroll to position [377, 0]
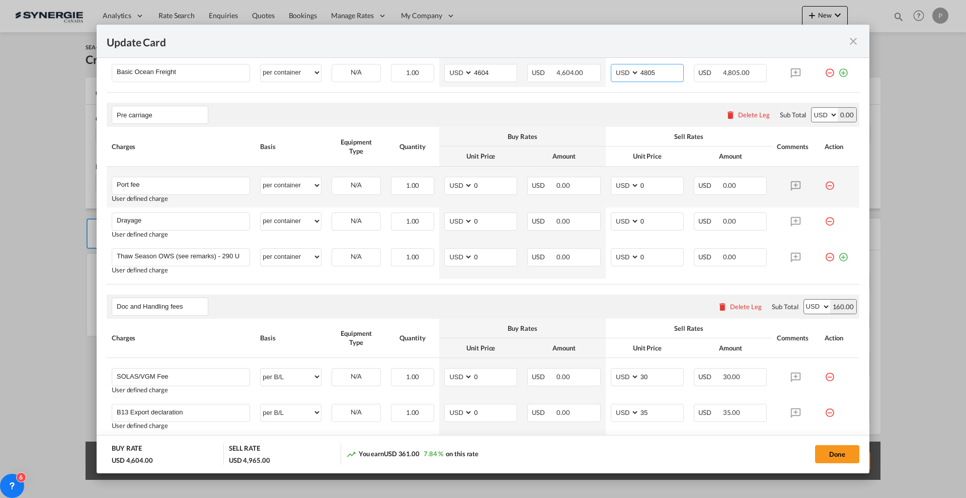
type input "4805"
click at [825, 184] on md-icon "icon-minus-circle-outline red-400-fg" at bounding box center [830, 182] width 10 height 10
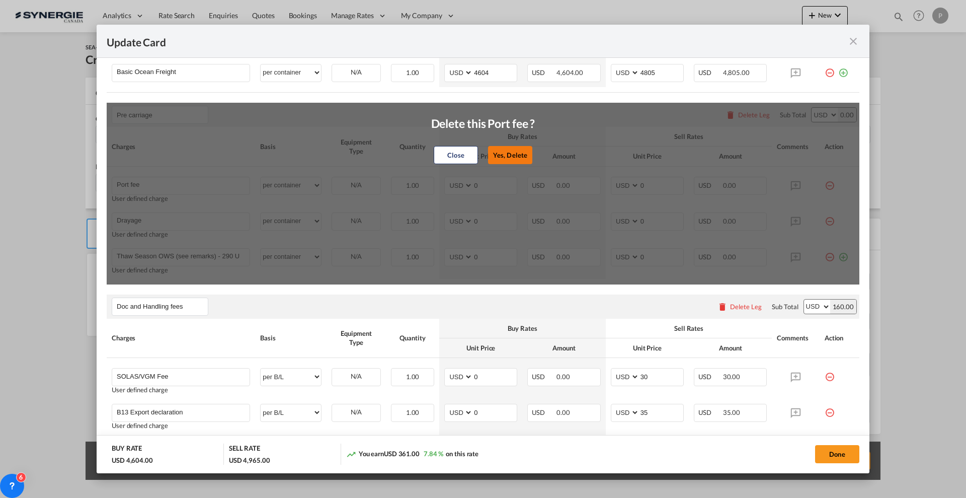
click at [512, 159] on button "Yes, Delete" at bounding box center [510, 155] width 44 height 18
type input "Drayage"
type input "Thaw Season OWS (see remarks) - 290 USD if applicable"
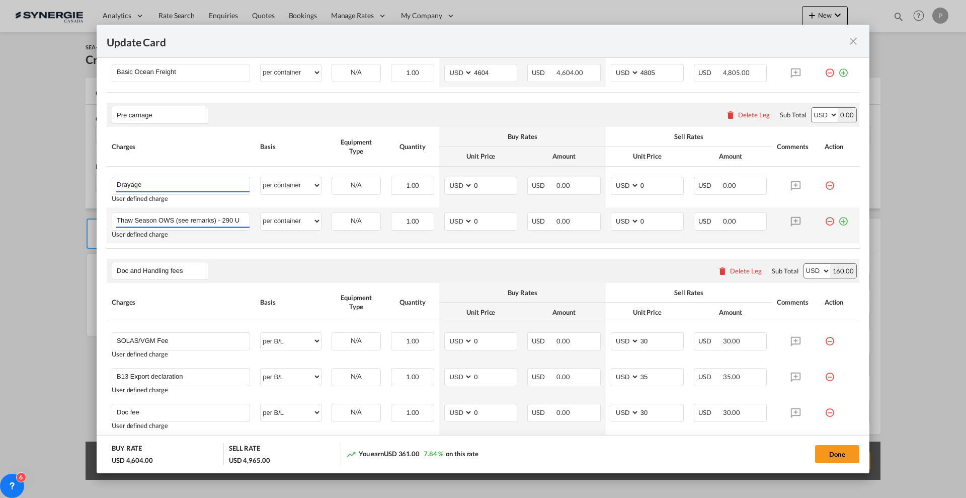
click at [825, 222] on md-icon "icon-minus-circle-outline red-400-fg" at bounding box center [830, 217] width 10 height 10
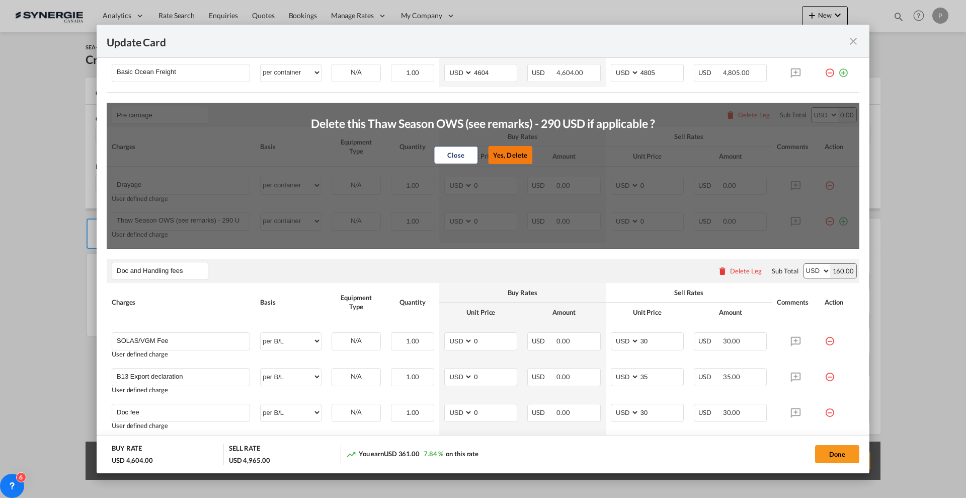
click at [515, 153] on button "Yes, Delete" at bounding box center [510, 155] width 44 height 18
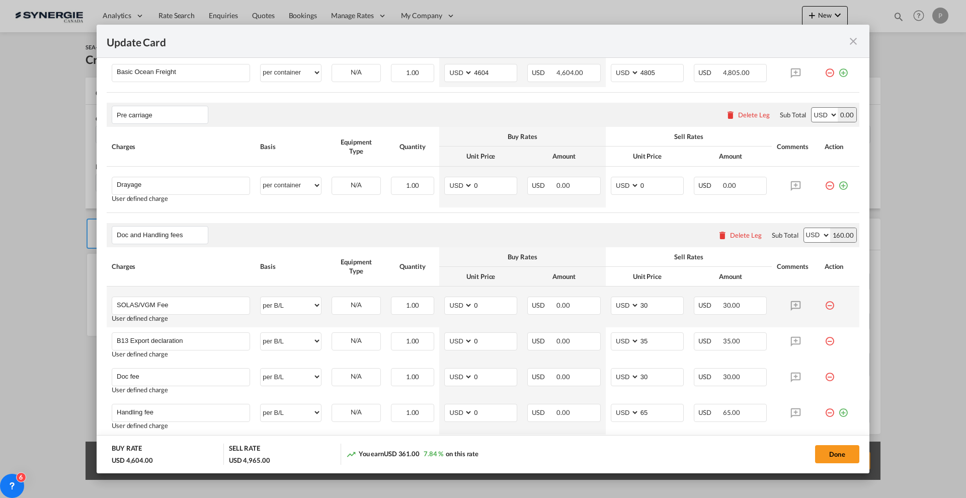
click at [825, 303] on md-icon "icon-minus-circle-outline red-400-fg" at bounding box center [830, 301] width 10 height 10
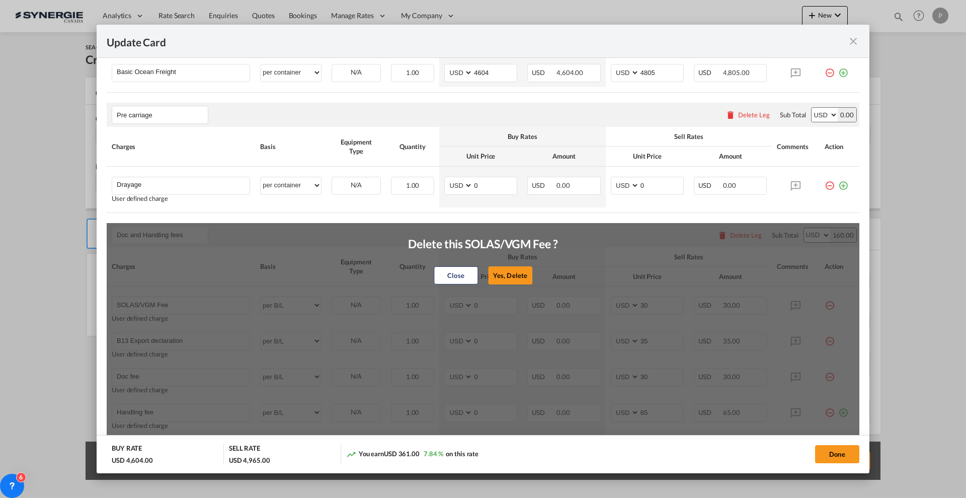
click at [520, 272] on button "Yes, Delete" at bounding box center [510, 275] width 44 height 18
type input "B13 Export declaration"
type input "35"
type input "Doc fee"
type input "30"
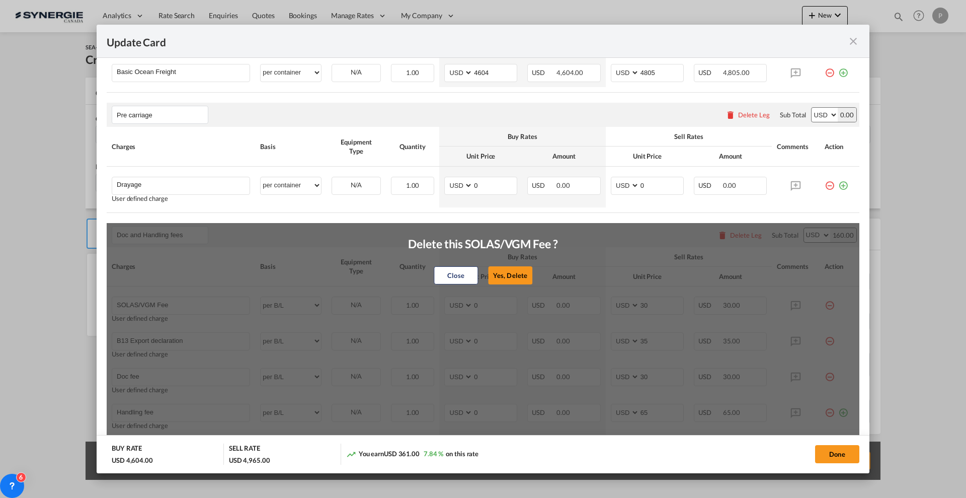
type input "Handling fee"
type input "65"
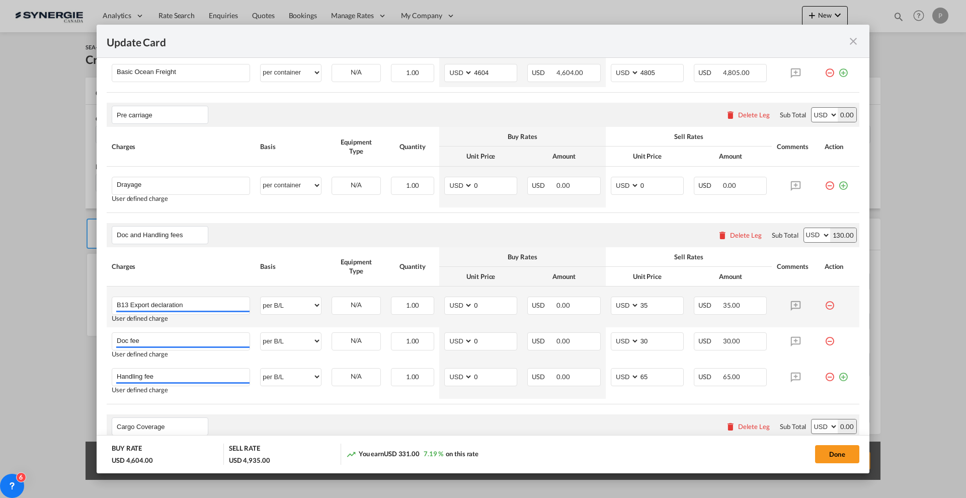
click at [825, 303] on md-icon "icon-minus-circle-outline red-400-fg" at bounding box center [830, 301] width 10 height 10
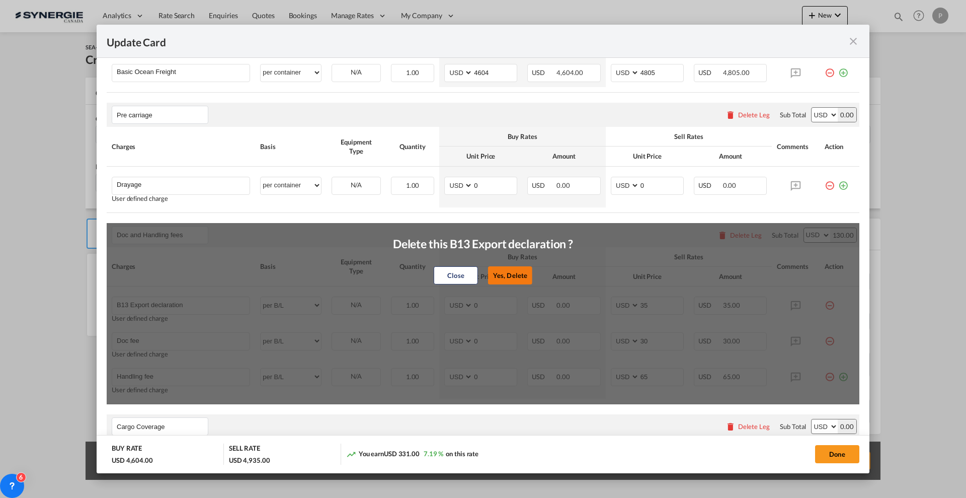
click at [522, 277] on button "Yes, Delete" at bounding box center [510, 275] width 44 height 18
type input "Doc fee"
type input "30"
type input "Handling fee"
type input "65"
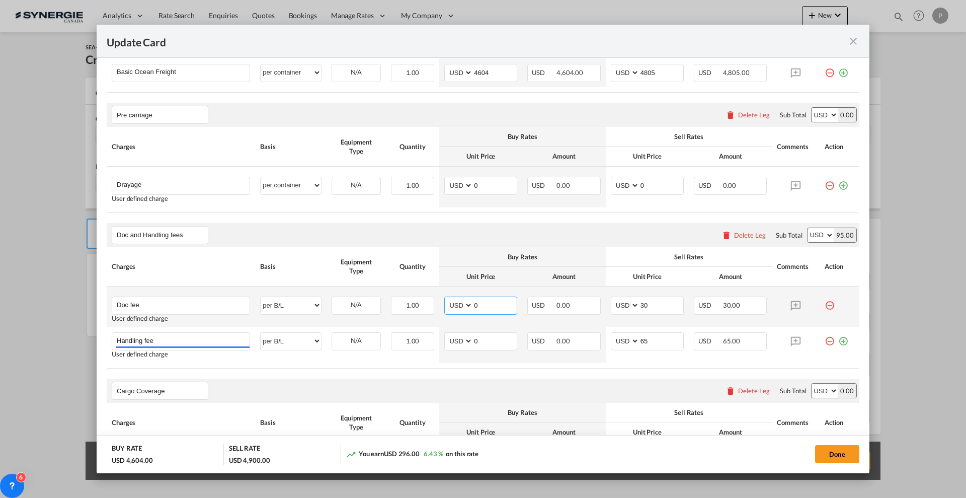
click at [485, 305] on input "0" at bounding box center [495, 304] width 44 height 15
type input "75"
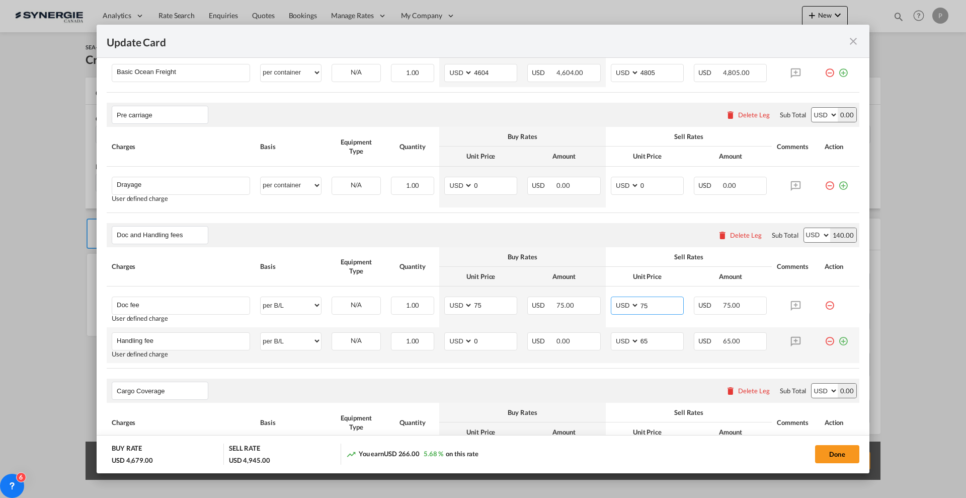
type input "75"
click at [825, 341] on md-icon "icon-minus-circle-outline red-400-fg" at bounding box center [830, 337] width 10 height 10
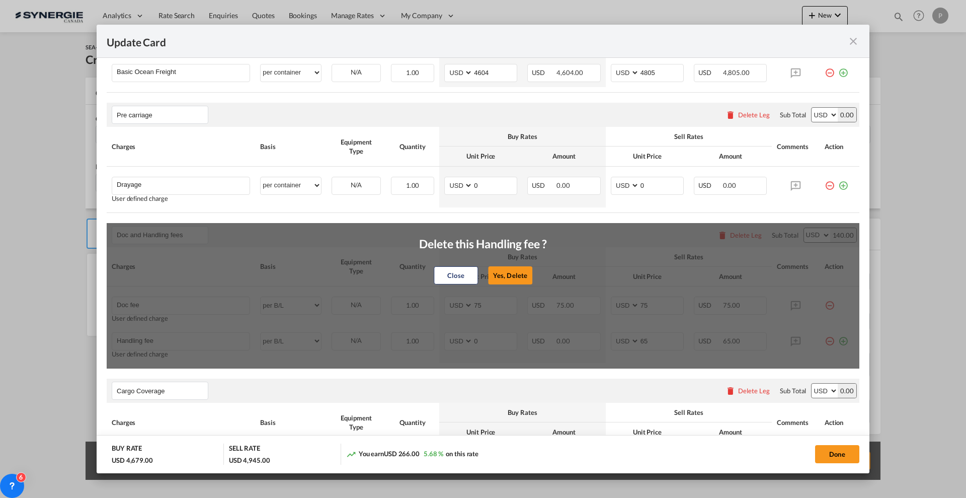
click at [478, 267] on div "Close Yes, [GEOGRAPHIC_DATA]" at bounding box center [482, 275] width 127 height 24
click at [495, 269] on button "Yes, Delete" at bounding box center [510, 275] width 44 height 18
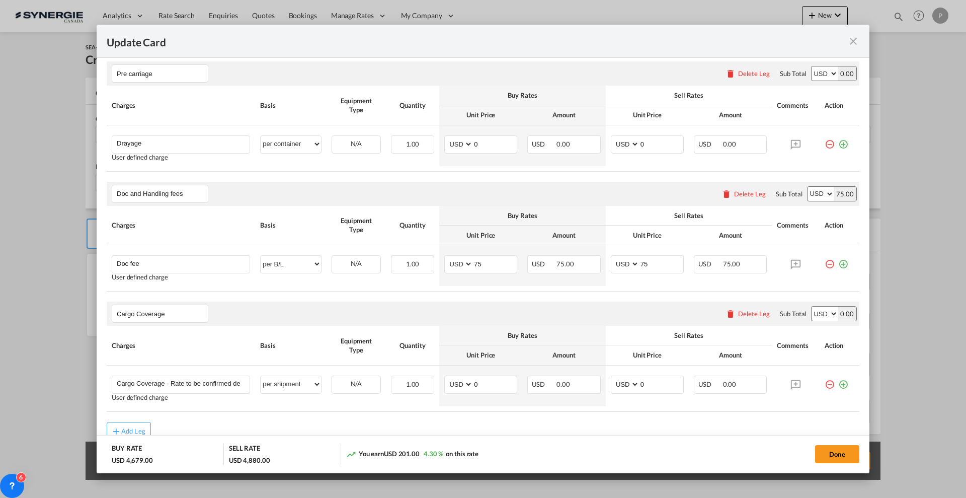
scroll to position [440, 0]
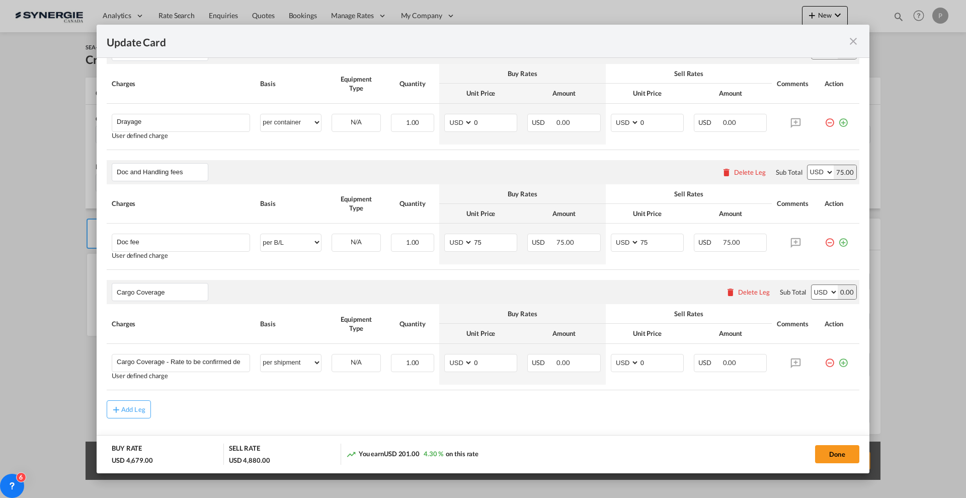
click at [743, 291] on div "Delete Leg" at bounding box center [754, 292] width 32 height 8
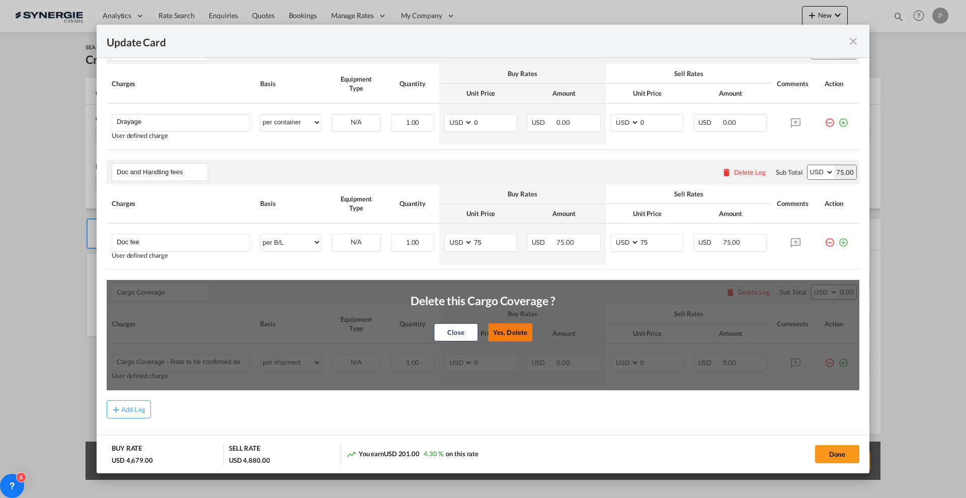
click at [489, 327] on button "Yes, Delete" at bounding box center [510, 332] width 44 height 18
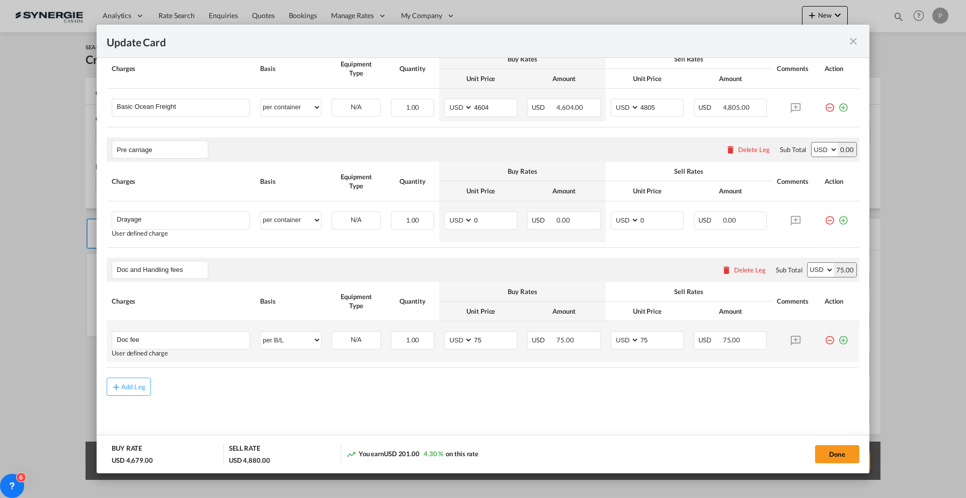
scroll to position [217, 0]
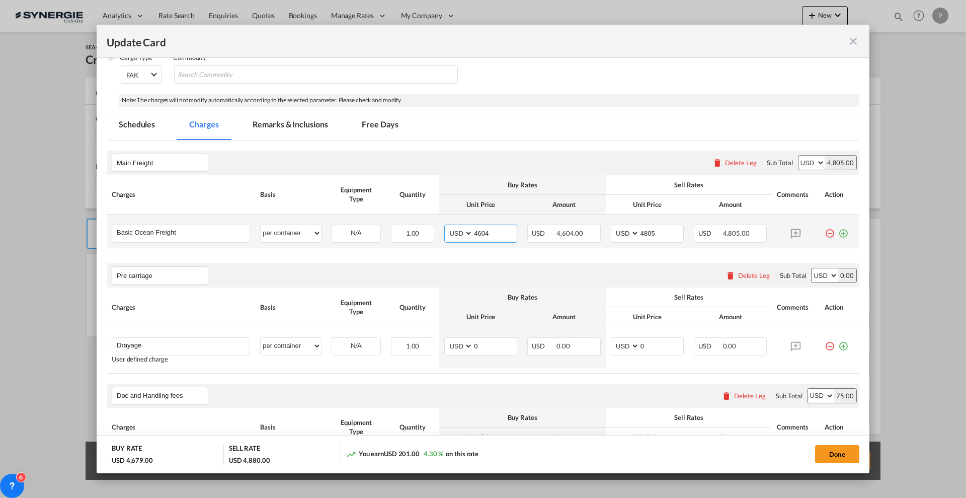
drag, startPoint x: 488, startPoint y: 233, endPoint x: 480, endPoint y: 230, distance: 8.8
click at [480, 230] on input "4604" at bounding box center [495, 232] width 44 height 15
type input "4679"
drag, startPoint x: 651, startPoint y: 232, endPoint x: 644, endPoint y: 227, distance: 8.8
click at [644, 227] on input "4805" at bounding box center [662, 232] width 44 height 15
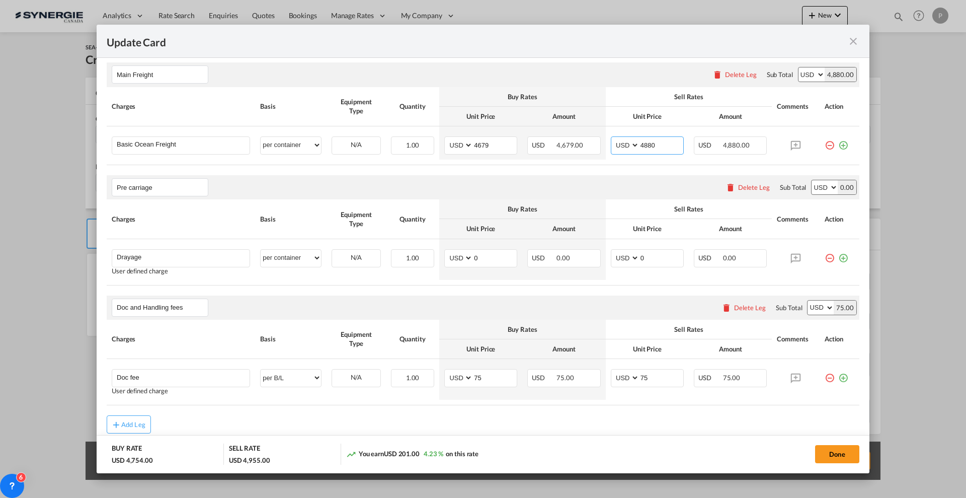
scroll to position [342, 0]
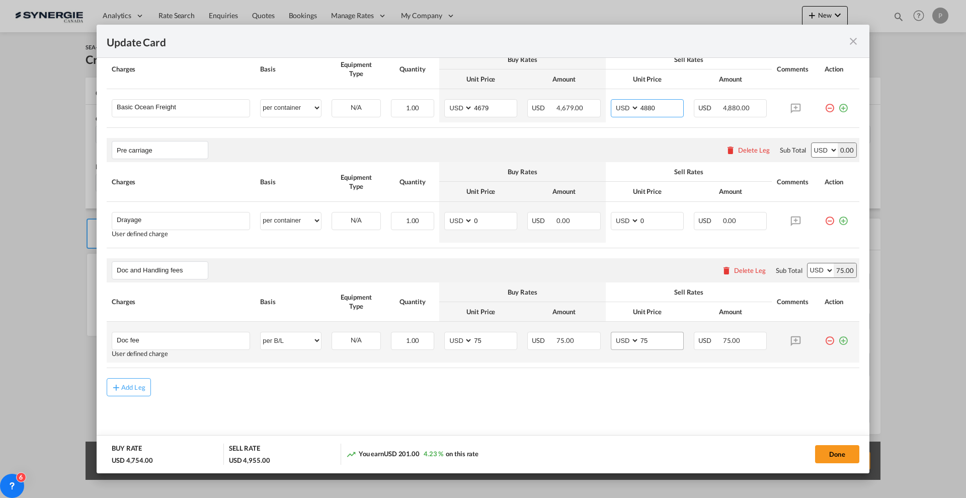
type input "4880"
click at [650, 338] on input "75" at bounding box center [662, 339] width 44 height 15
type input "50"
click at [479, 340] on input "75" at bounding box center [495, 339] width 44 height 15
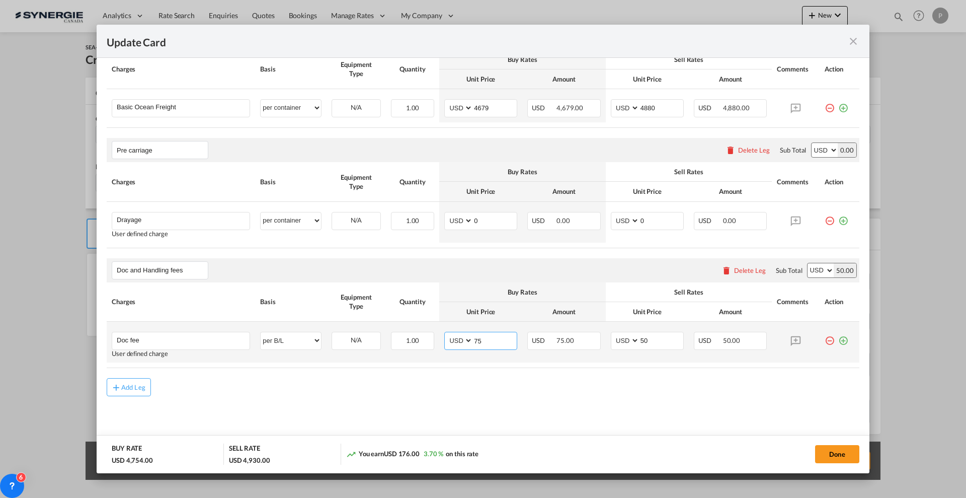
click at [480, 340] on input "75" at bounding box center [495, 339] width 44 height 15
type input "0"
click at [483, 369] on rate-modification "Main Freight Please enter leg name Leg Name Already Exists Delete Leg Sub Total…" at bounding box center [483, 205] width 753 height 381
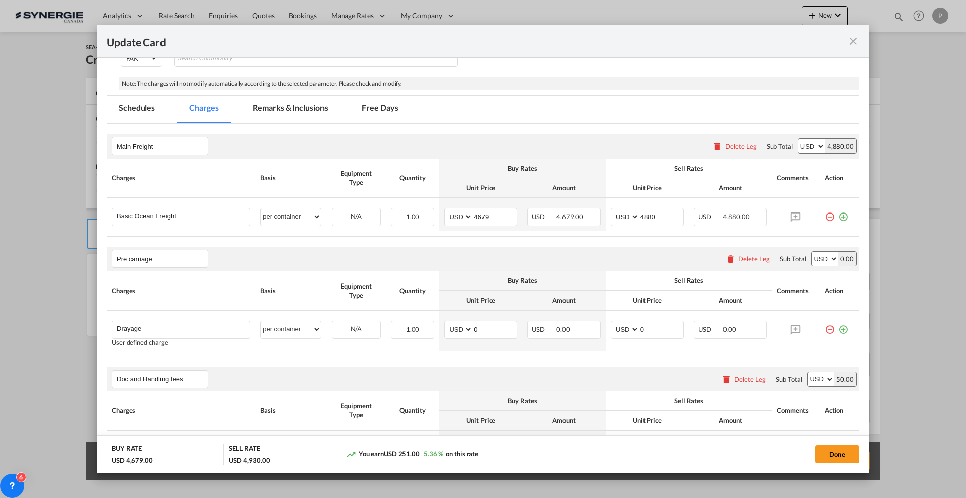
scroll to position [216, 0]
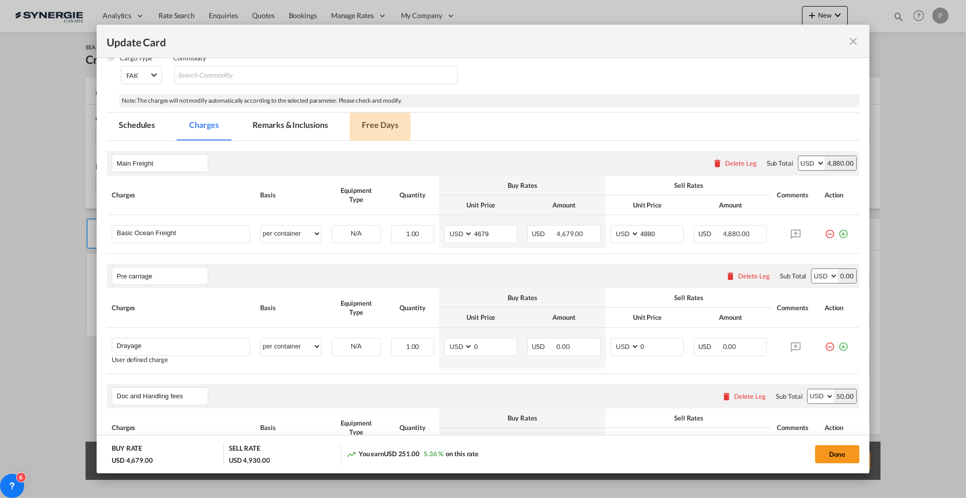
click at [372, 127] on md-tab-item "Free Days" at bounding box center [380, 127] width 60 height 28
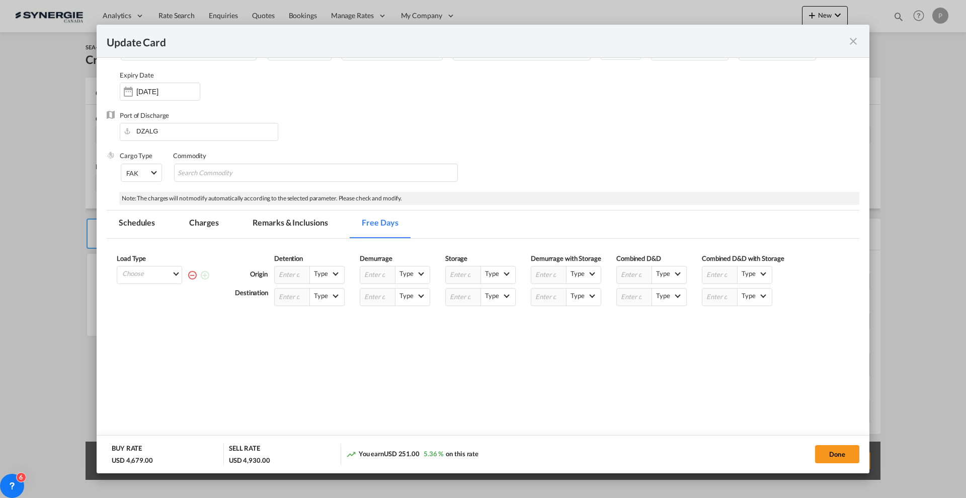
scroll to position [119, 0]
click at [162, 276] on md-select "Choose 40HC" at bounding box center [151, 273] width 60 height 14
click at [149, 297] on md-option "40HC" at bounding box center [152, 300] width 68 height 24
click at [625, 294] on input "Update Card Pickup ..." at bounding box center [634, 296] width 35 height 17
type input "21"
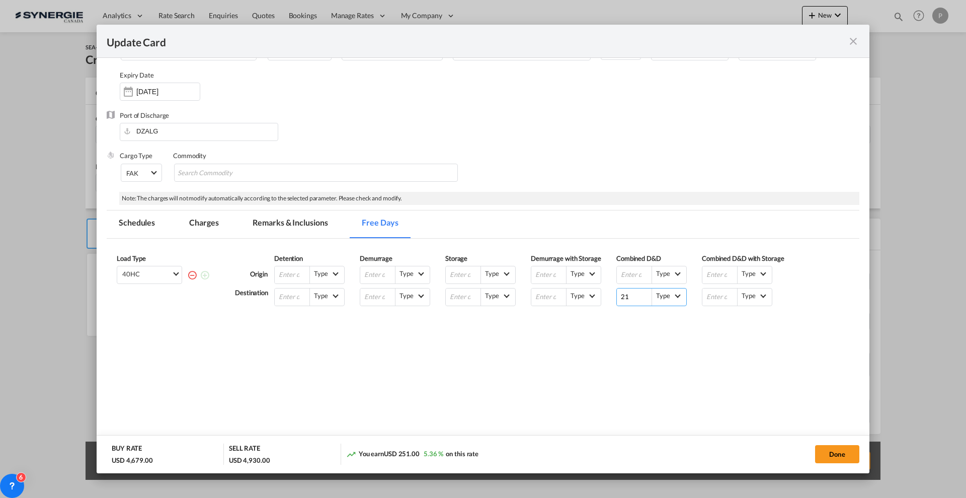
click at [668, 295] on span "Type" at bounding box center [663, 295] width 20 height 9
click at [674, 323] on div "Business Days (B)" at bounding box center [678, 319] width 50 height 9
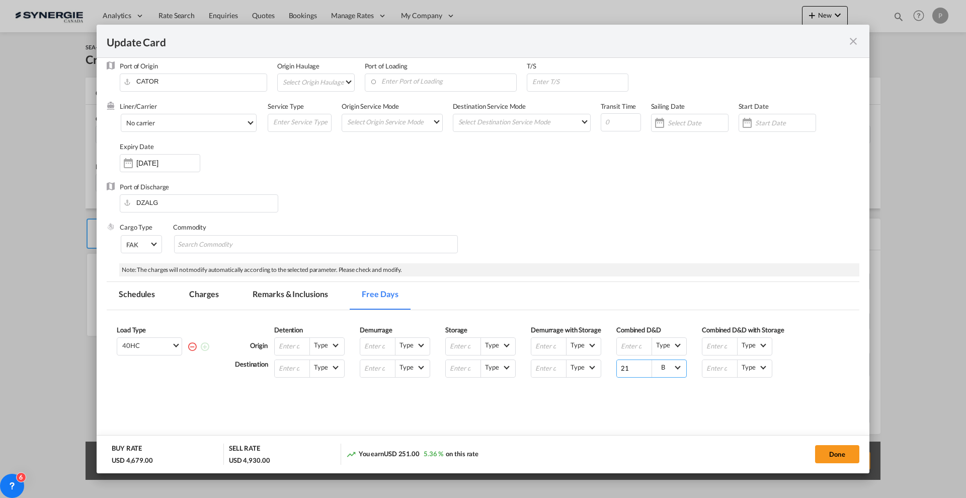
scroll to position [0, 0]
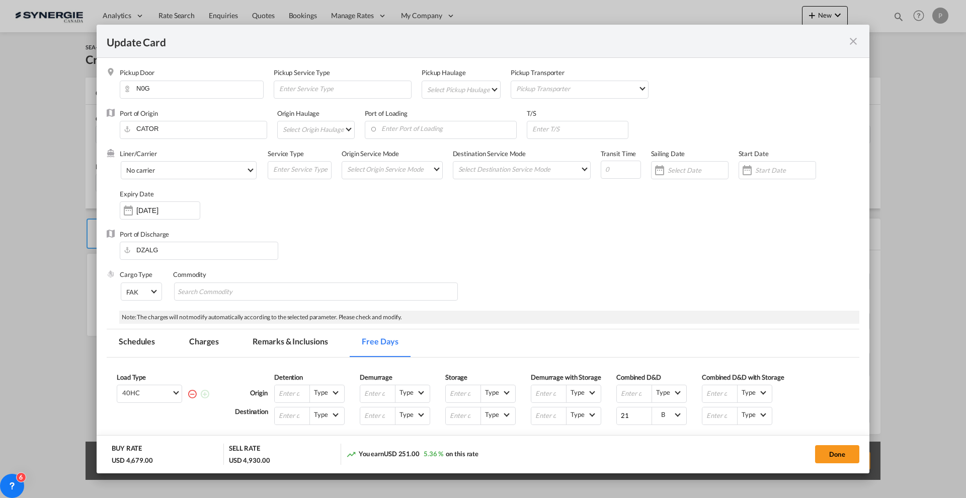
click at [449, 89] on md-select "Select Pickup Haulage rail road barge truck unspecified not available" at bounding box center [463, 89] width 74 height 16
click at [460, 105] on md-option "road" at bounding box center [461, 113] width 89 height 24
click at [340, 131] on md-select "Select Origin Haulage rail road barge truck unspecified not available" at bounding box center [318, 129] width 72 height 16
click at [332, 128] on md-option "rail" at bounding box center [319, 129] width 88 height 24
click at [397, 129] on input "Enter Port of Loading" at bounding box center [408, 128] width 147 height 15
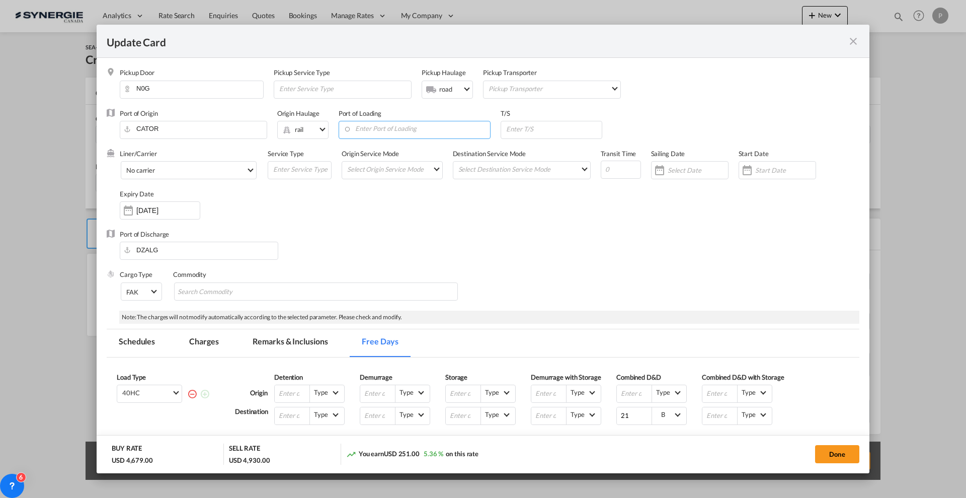
click at [397, 129] on input "Enter Port of Loading" at bounding box center [417, 128] width 147 height 15
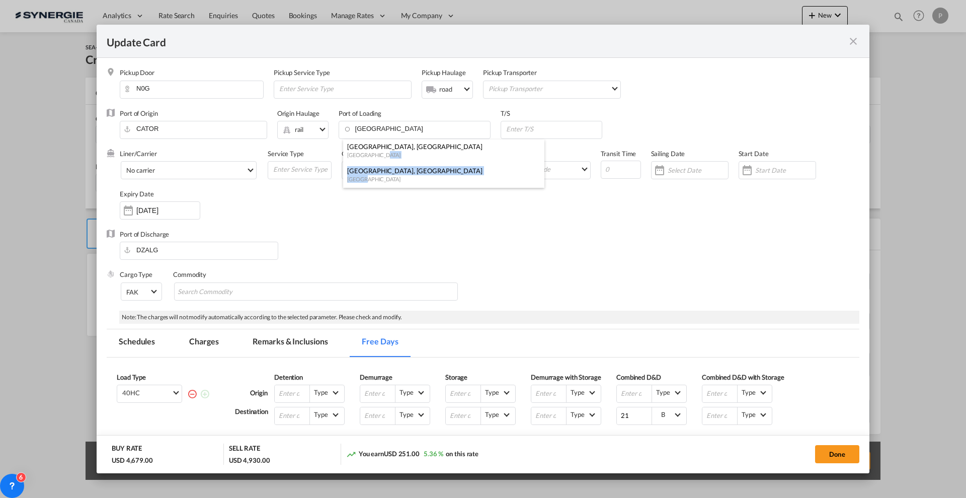
drag, startPoint x: 388, startPoint y: 154, endPoint x: 387, endPoint y: 179, distance: 25.2
click at [387, 179] on ul "[GEOGRAPHIC_DATA], [GEOGRAPHIC_DATA] [GEOGRAPHIC_DATA] [GEOGRAPHIC_DATA], [GEOG…" at bounding box center [443, 163] width 201 height 48
click at [383, 178] on div "[GEOGRAPHIC_DATA]" at bounding box center [440, 179] width 187 height 8
type input "[GEOGRAPHIC_DATA], [GEOGRAPHIC_DATA], CAMTR"
click at [545, 126] on input "Update Card Pickup ..." at bounding box center [553, 128] width 97 height 15
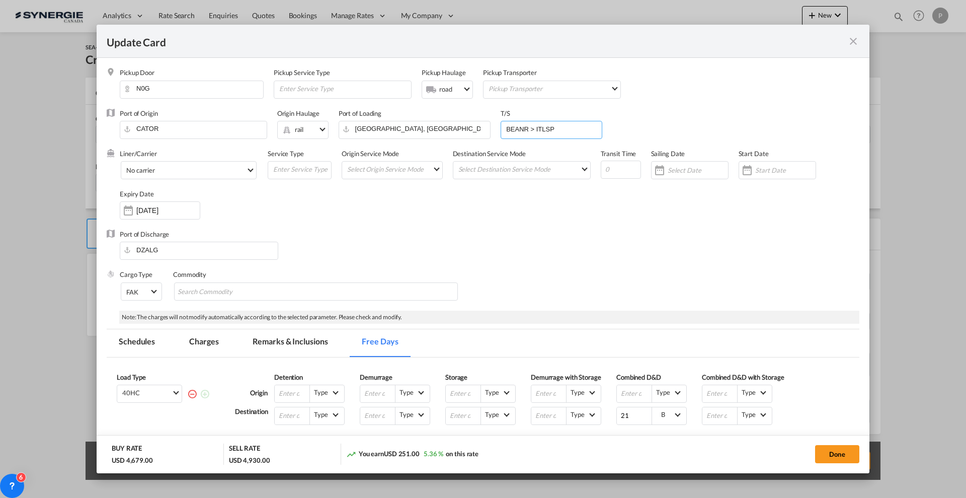
click at [542, 130] on input "BEANR > ITLSP" at bounding box center [553, 128] width 97 height 15
paste input "SPE"
type input "BEANR > ITSPE"
click at [607, 166] on input "Update Card Pickup ..." at bounding box center [621, 170] width 40 height 18
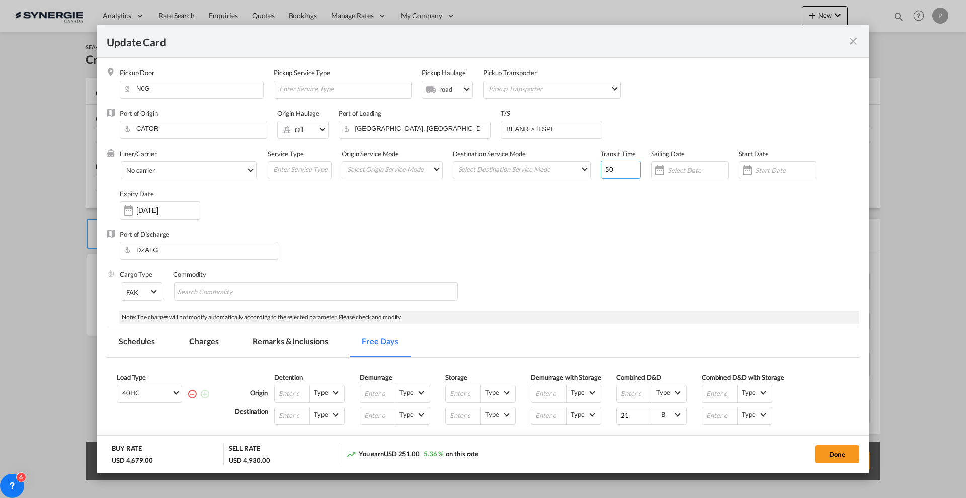
type input "50"
click at [569, 215] on div "Liner/Carrier No carrier 2HM LOGISTICS D.O.O AAXL GLOBAL SHIPPING LINES LLC [PE…" at bounding box center [490, 189] width 740 height 81
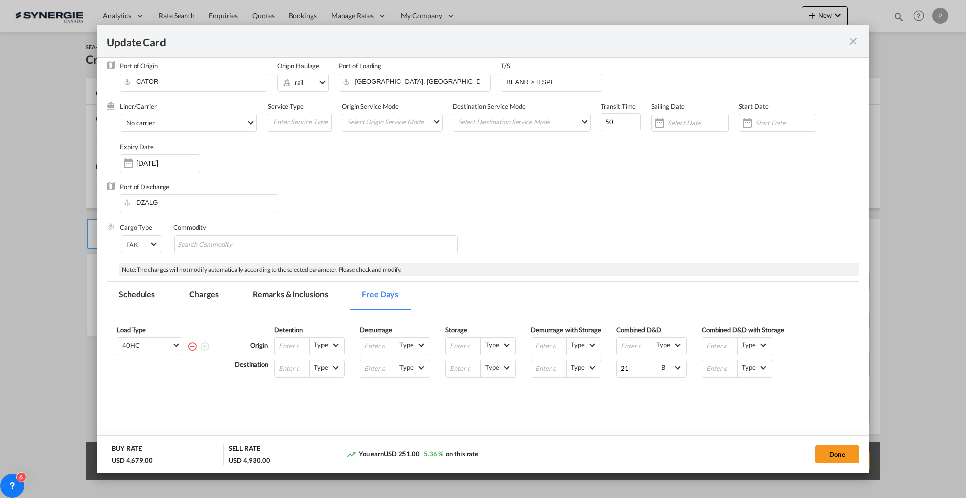
scroll to position [63, 0]
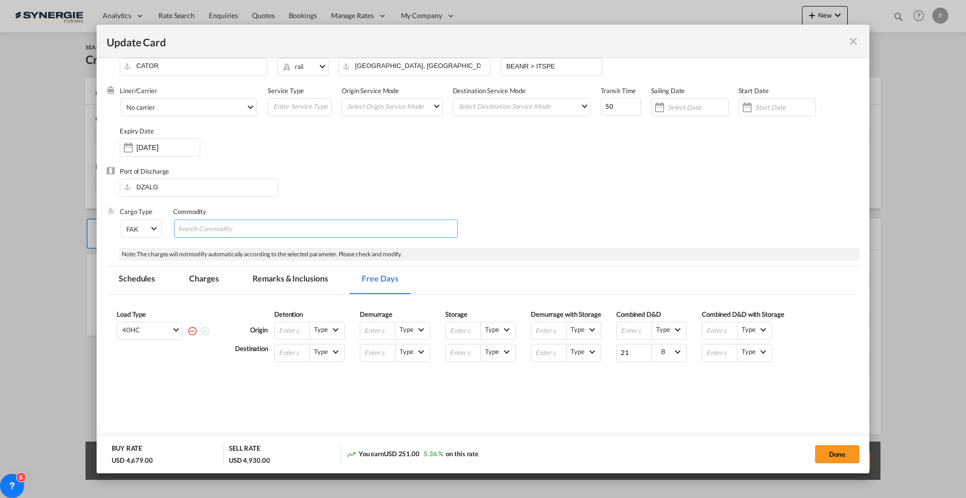
click at [304, 236] on md-chips-wrap "Chips container with autocompletion. Enter the text area, type text to search, …" at bounding box center [316, 228] width 284 height 18
type input "Whey Powder"
click at [377, 193] on div "Port of Discharge [GEOGRAPHIC_DATA]" at bounding box center [483, 187] width 753 height 40
click at [202, 277] on md-tab-item "Charges" at bounding box center [203, 280] width 53 height 28
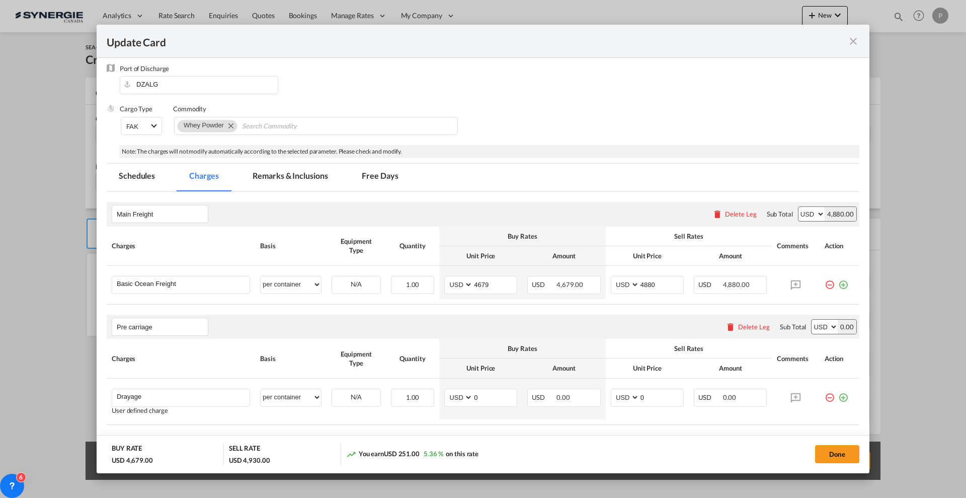
scroll to position [252, 0]
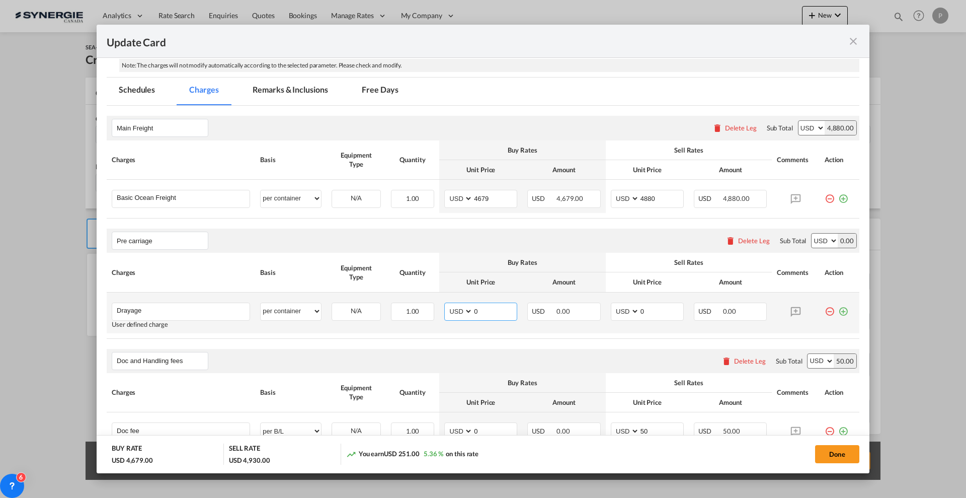
click at [487, 318] on md-input-container "0" at bounding box center [495, 311] width 44 height 17
click at [495, 307] on input "0" at bounding box center [495, 310] width 44 height 15
type input "785"
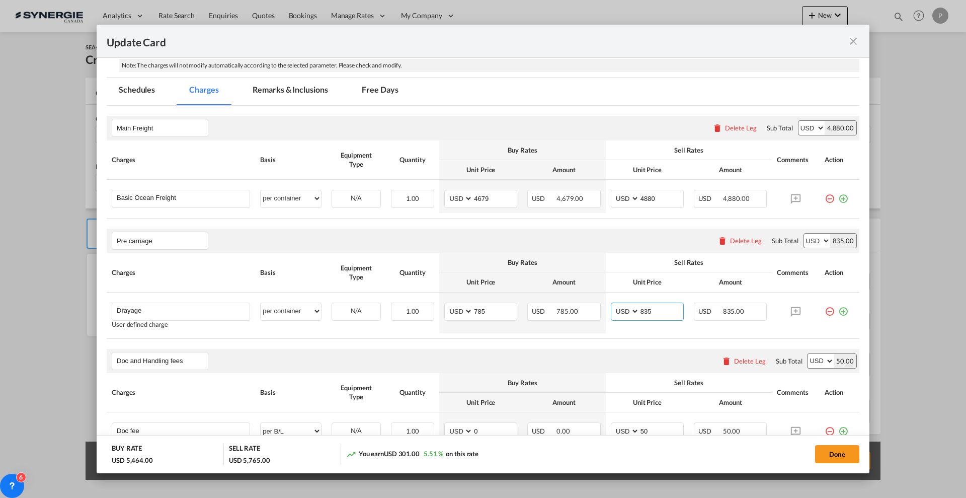
type input "835"
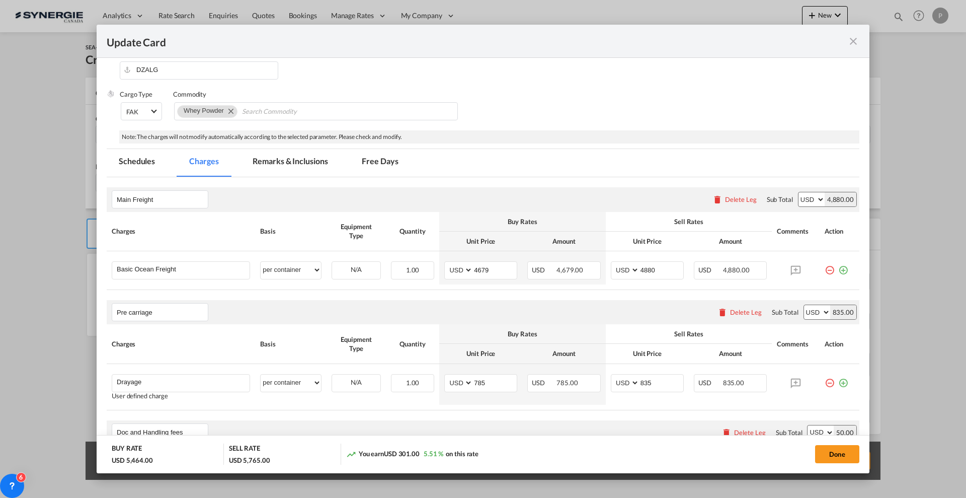
scroll to position [126, 0]
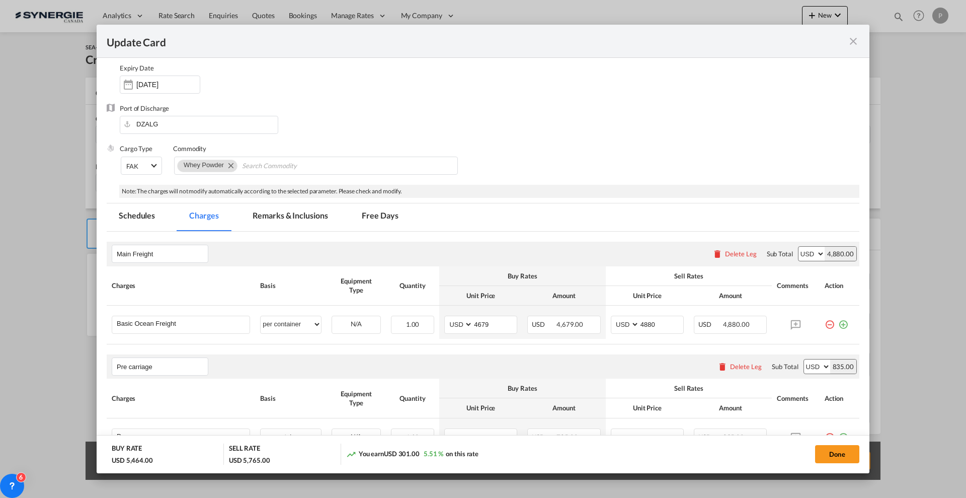
drag, startPoint x: 315, startPoint y: 217, endPoint x: 372, endPoint y: 217, distance: 57.4
click at [315, 217] on md-tab-item "Remarks & Inclusions" at bounding box center [290, 217] width 99 height 28
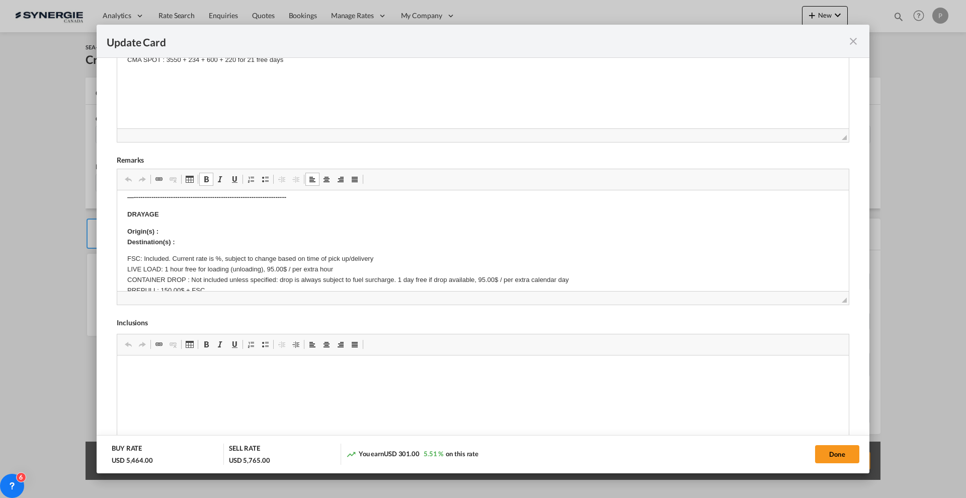
scroll to position [0, 0]
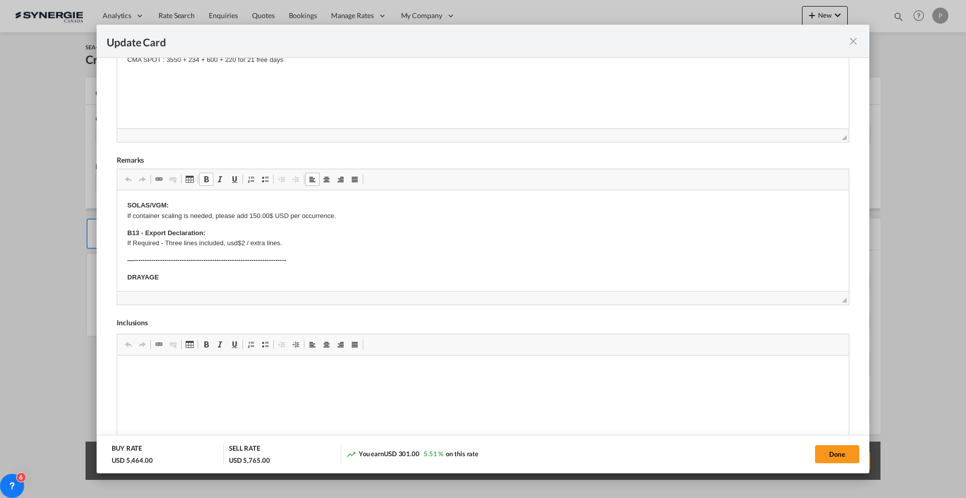
click at [197, 277] on p "DRAYAGE" at bounding box center [483, 277] width 712 height 11
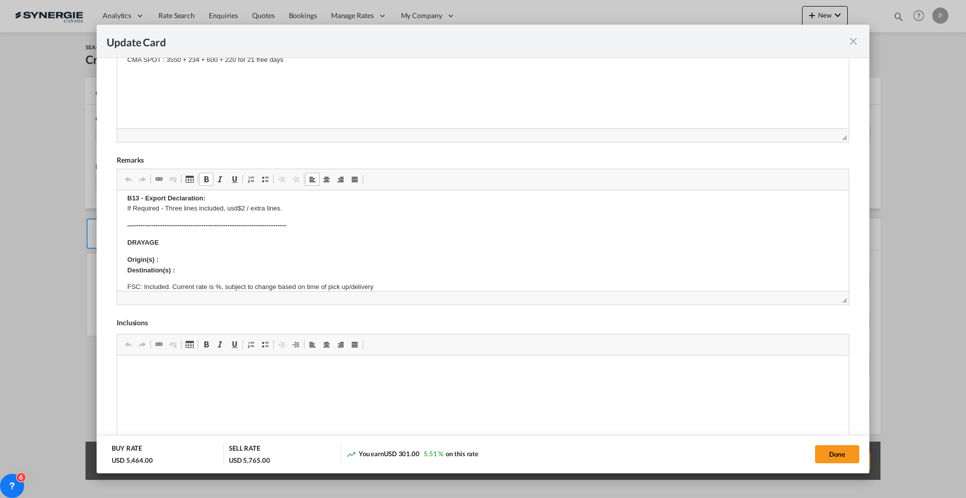
scroll to position [63, 0]
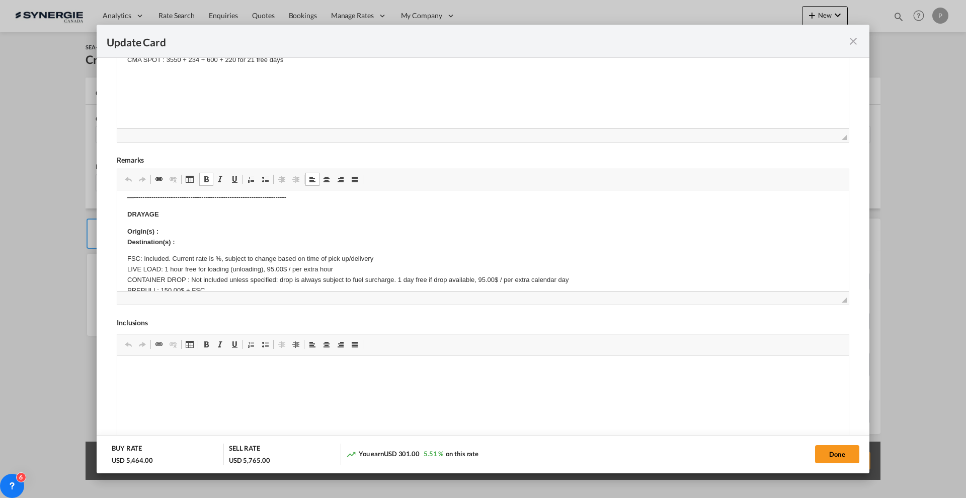
click at [191, 233] on p "Origin(s) : Destination(s) :" at bounding box center [483, 236] width 712 height 21
click at [214, 257] on p "FSC: Included. Current rate is %, subject to change based on time of pick up/de…" at bounding box center [483, 285] width 712 height 63
click at [168, 267] on p "FSC: Included. Current rate is 25%, subject to change based on time of pick up/…" at bounding box center [483, 285] width 712 height 63
click at [348, 270] on p "FSC: Included. Current rate is 25%, subject to change based on time of pick up/…" at bounding box center [483, 285] width 712 height 63
click at [197, 278] on p "FSC: Included. Current rate is 25%, subject to change based on time of pick up/…" at bounding box center [483, 285] width 712 height 63
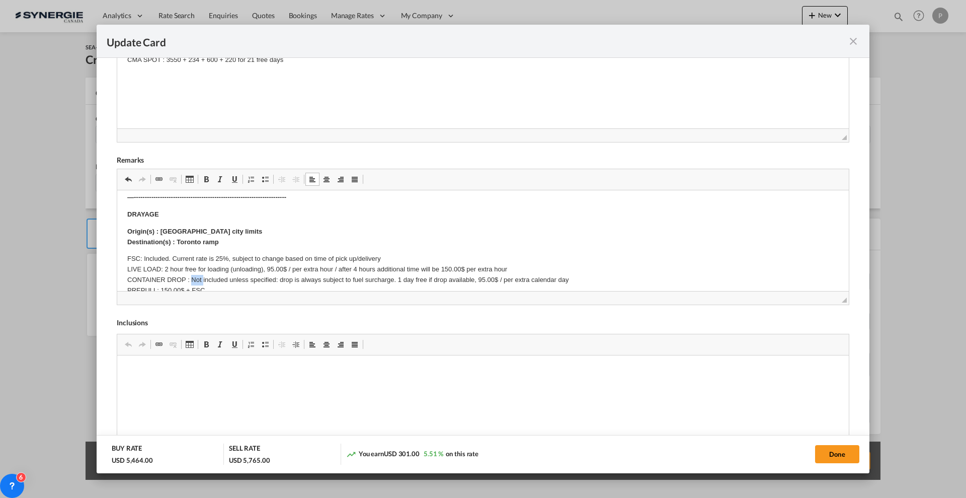
click at [197, 277] on p "FSC: Included. Current rate is 25%, subject to change based on time of pick up/…" at bounding box center [483, 285] width 712 height 63
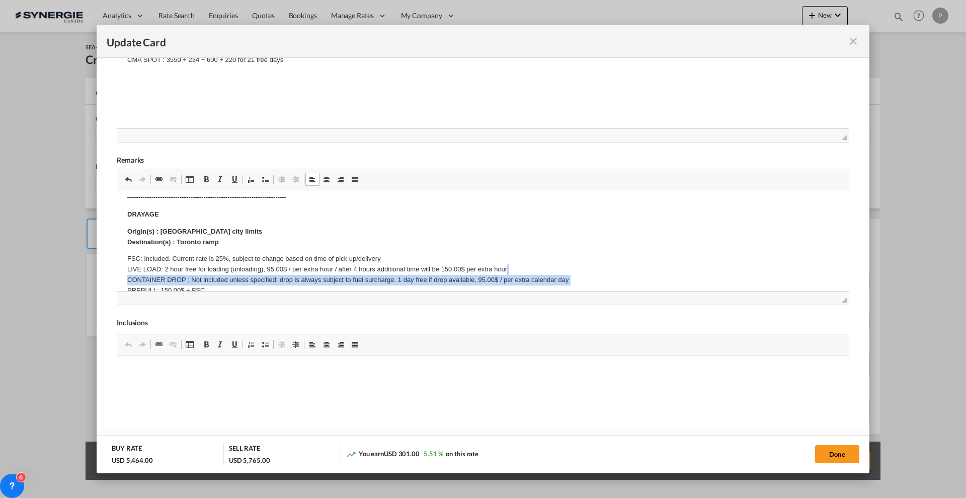
click at [197, 277] on p "FSC: Included. Current rate is 25%, subject to change based on time of pick up/…" at bounding box center [483, 285] width 712 height 63
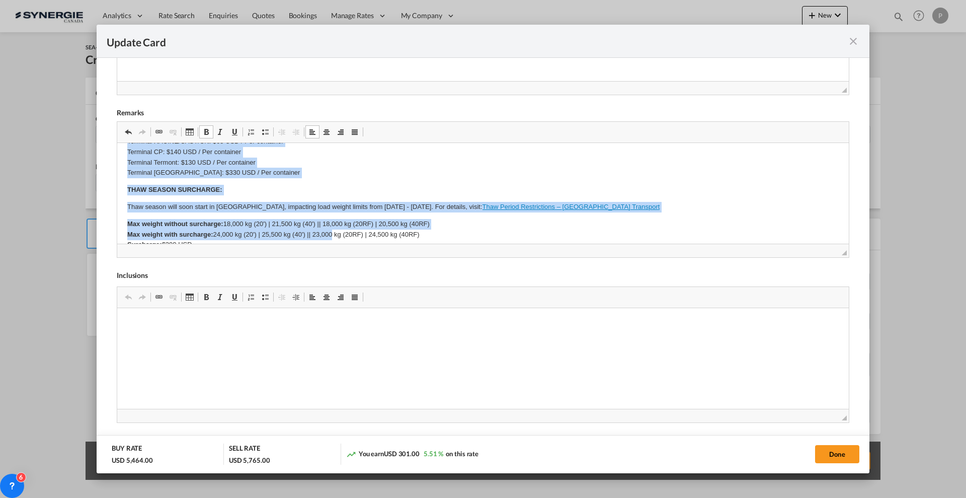
scroll to position [251, 0]
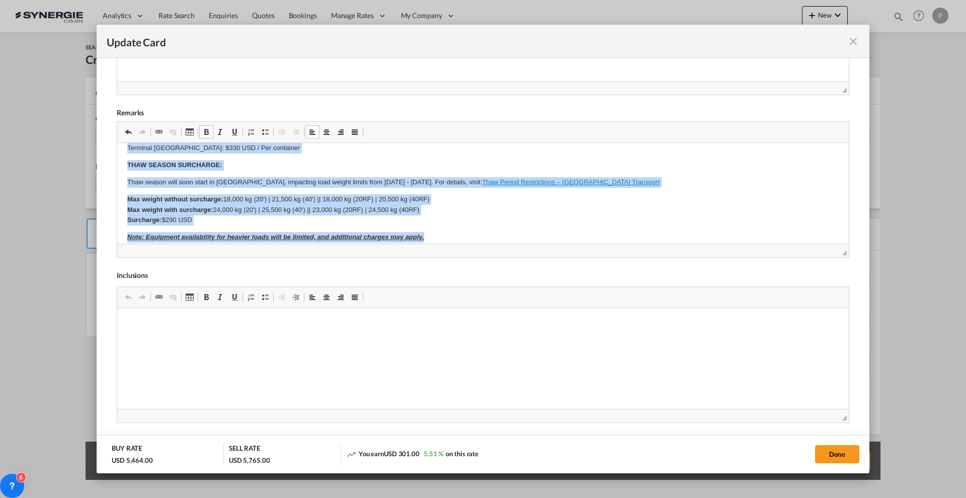
drag, startPoint x: 127, startPoint y: 166, endPoint x: 496, endPoint y: 233, distance: 375.0
click at [496, 233] on html "SOLAS/VGM: If container scaling is needed, please add 150.00$ USD per occurrenc…" at bounding box center [483, 188] width 732 height 593
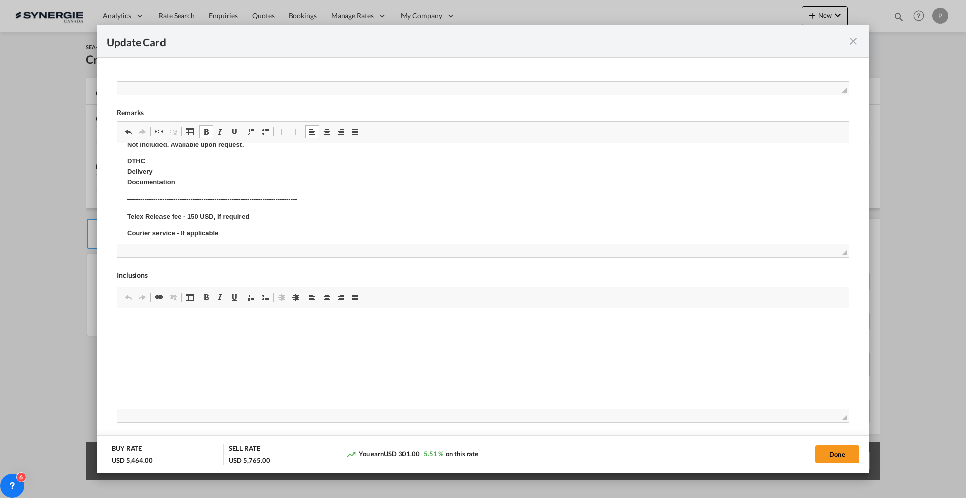
scroll to position [203, 0]
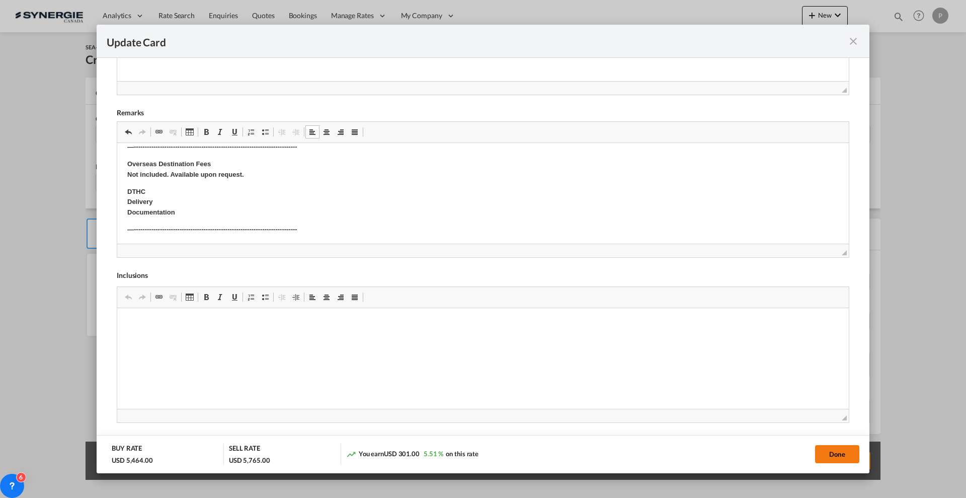
click at [832, 451] on button "Done" at bounding box center [837, 454] width 44 height 18
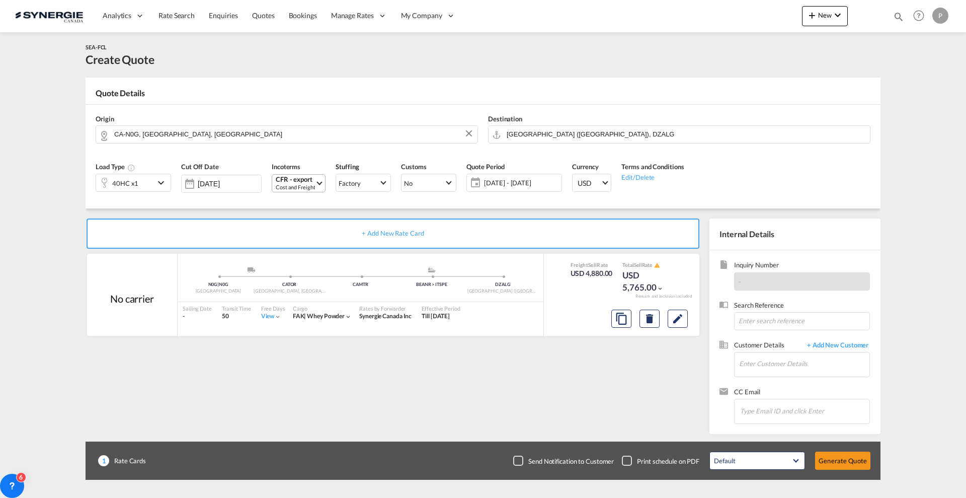
type input "[DATE]"
click at [778, 359] on input "Enter Customer Details" at bounding box center [804, 363] width 130 height 23
click at [777, 365] on input "Enter Customer Details" at bounding box center [804, 363] width 130 height 23
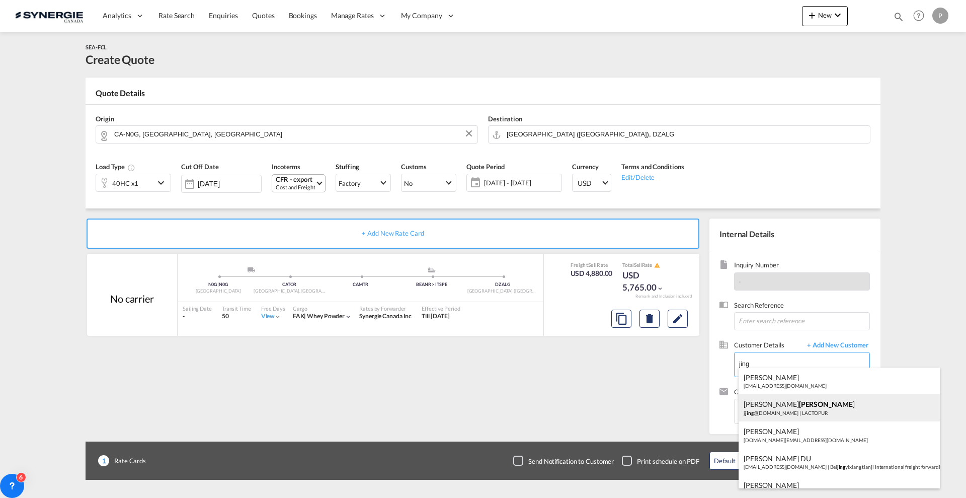
click at [779, 403] on div "[PERSON_NAME] @[DOMAIN_NAME] | LACTOPUR" at bounding box center [839, 407] width 201 height 27
type input "LACTOPUR, [PERSON_NAME], [EMAIL_ADDRESS][DOMAIN_NAME]"
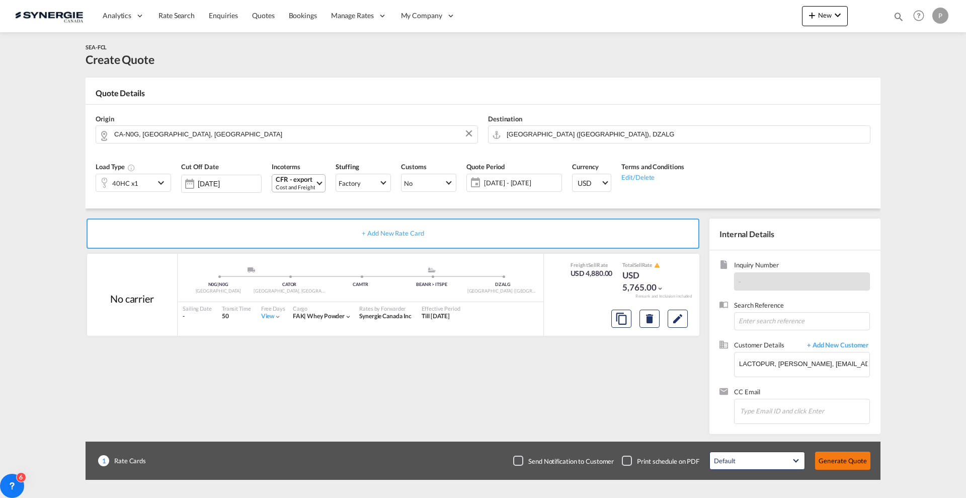
click at [843, 458] on button "Generate Quote" at bounding box center [842, 460] width 55 height 18
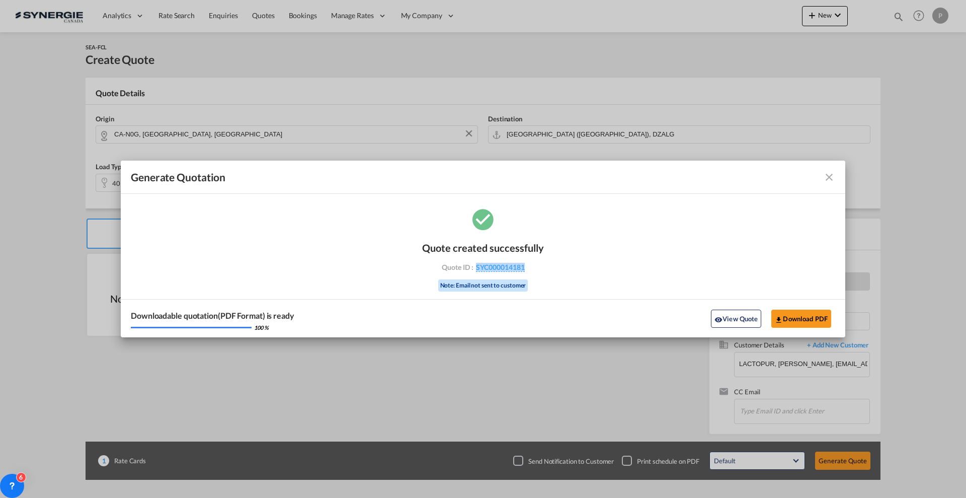
drag, startPoint x: 524, startPoint y: 272, endPoint x: 477, endPoint y: 272, distance: 46.8
click at [477, 272] on div "Quote created successfully Quote ID : SYC000014181 Note: Email not sent to cust…" at bounding box center [483, 265] width 122 height 68
copy span "SYC000014181"
click at [748, 316] on button "View Quote" at bounding box center [736, 318] width 50 height 18
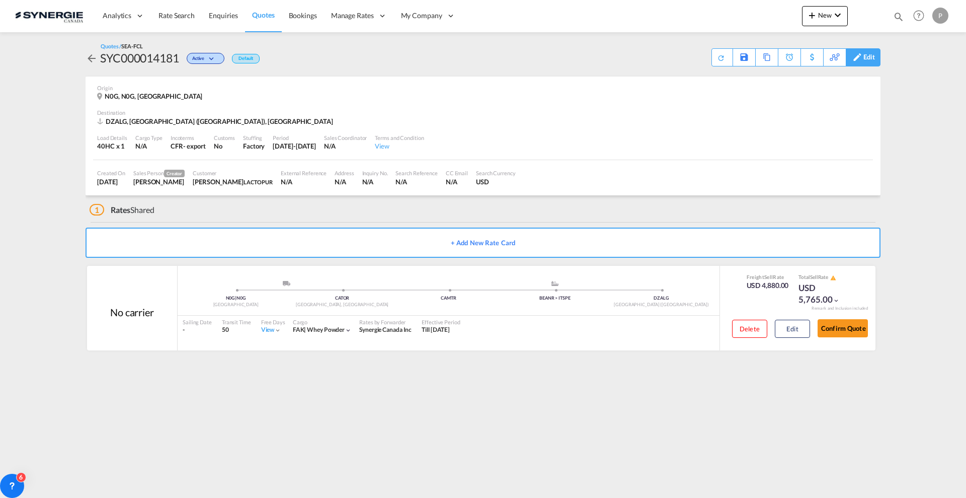
click at [859, 61] on div "Edit" at bounding box center [863, 57] width 35 height 18
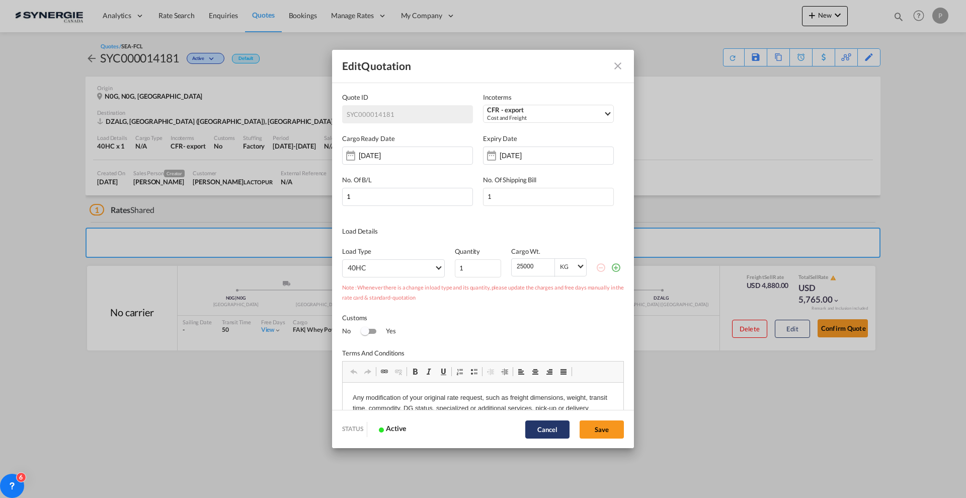
click at [556, 426] on button "Cancel" at bounding box center [547, 429] width 44 height 18
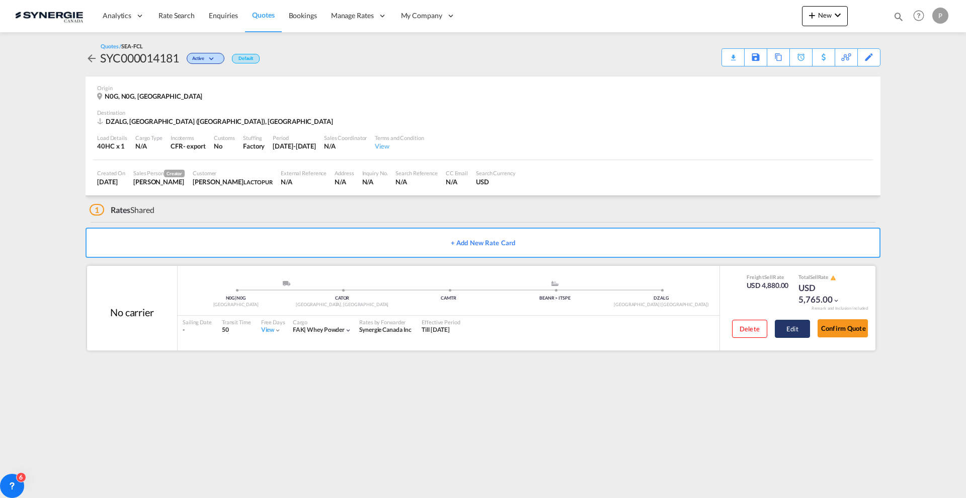
click at [794, 336] on button "Edit" at bounding box center [792, 329] width 35 height 18
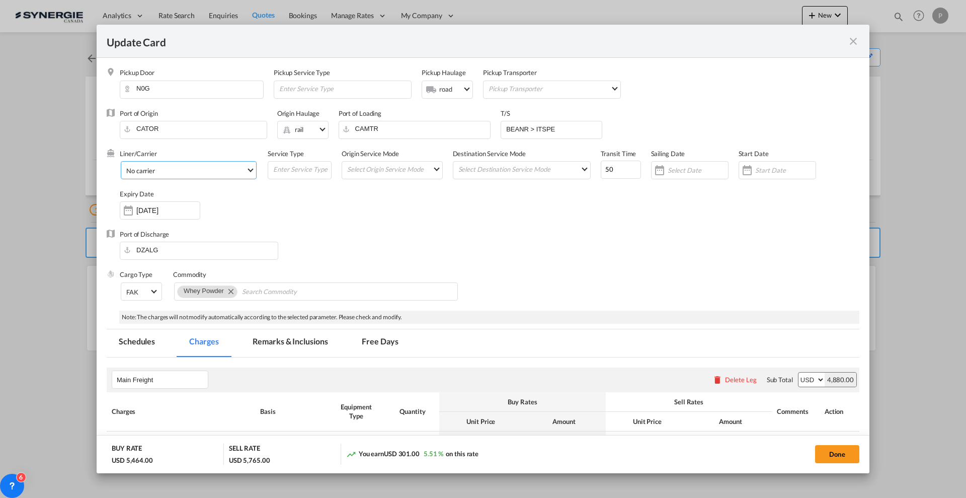
click at [165, 170] on span "No carrier" at bounding box center [186, 170] width 120 height 9
type md-option "1218"
type md-option "795"
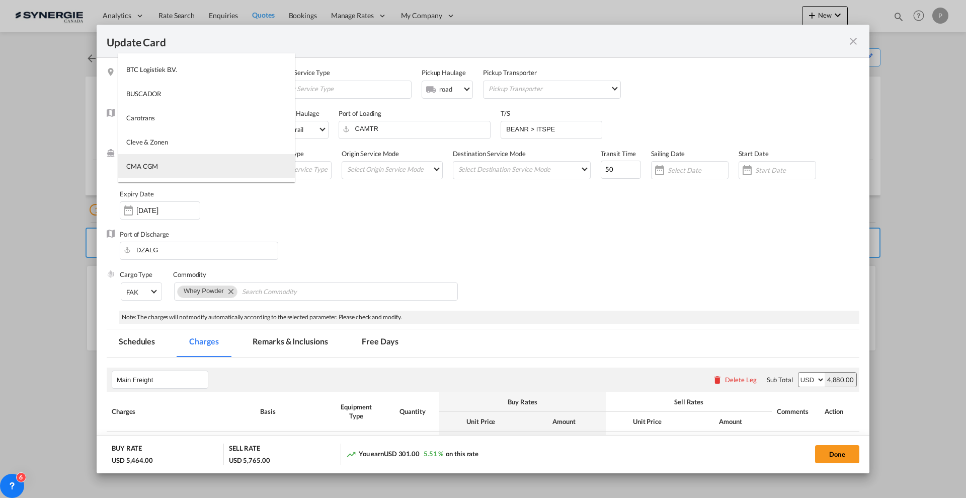
click at [167, 164] on md-option "CMA CGM" at bounding box center [206, 166] width 177 height 24
click at [838, 448] on button "Done" at bounding box center [837, 454] width 44 height 18
type input "[DATE]"
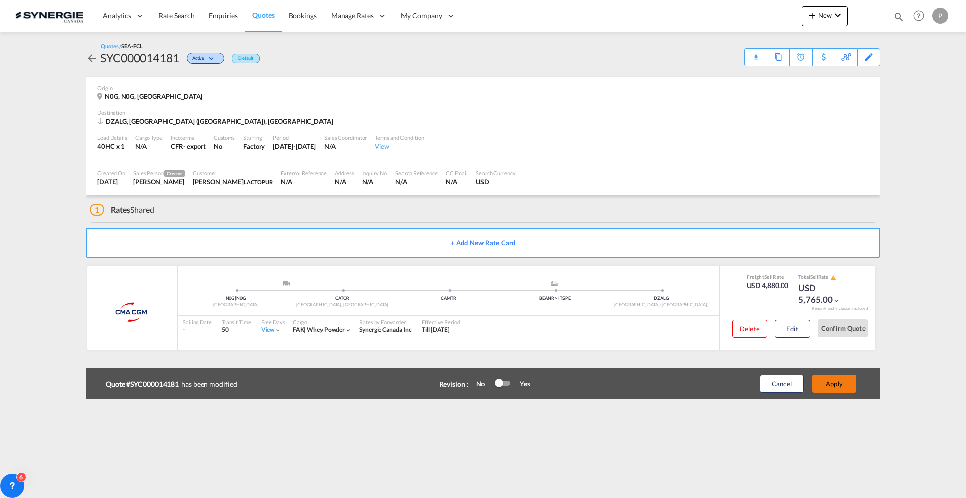
click at [821, 386] on button "Apply" at bounding box center [834, 383] width 44 height 18
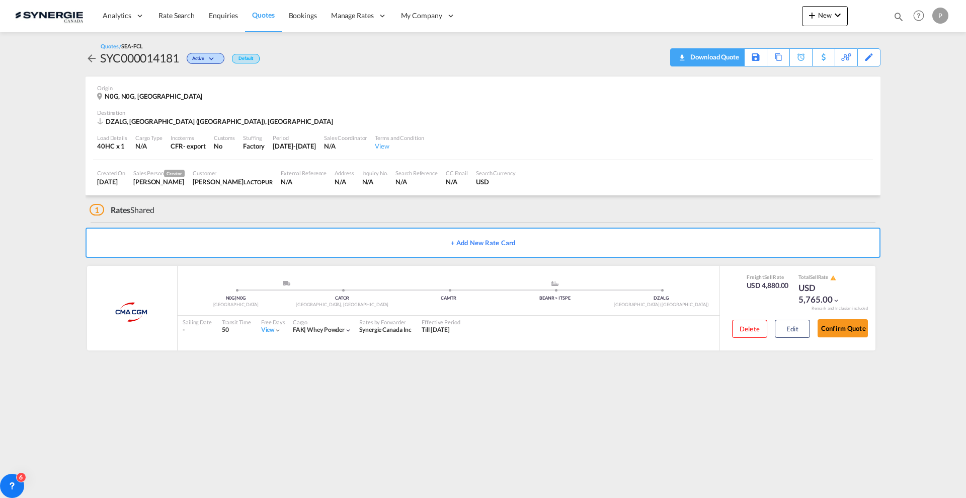
click at [735, 58] on div "Download Quote" at bounding box center [713, 57] width 51 height 16
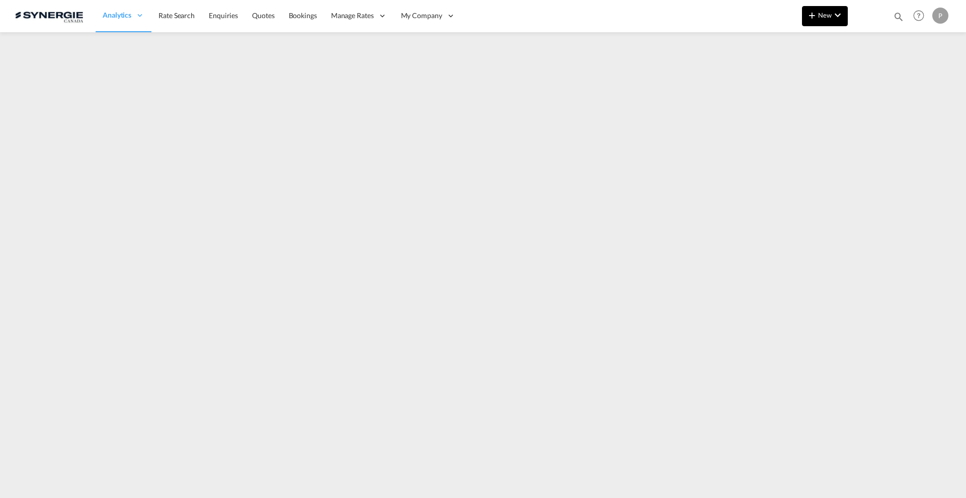
click at [834, 16] on md-icon "icon-chevron-down" at bounding box center [838, 15] width 12 height 12
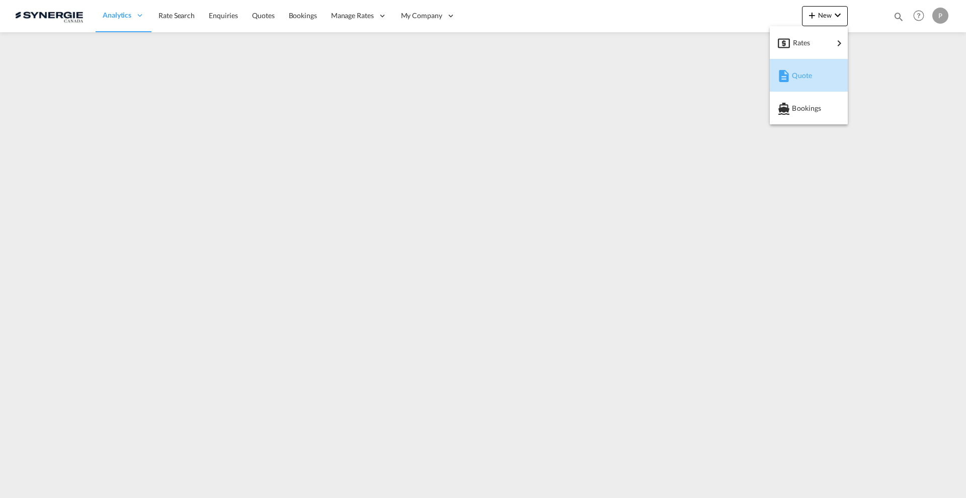
click at [795, 83] on span "Quote" at bounding box center [797, 75] width 11 height 20
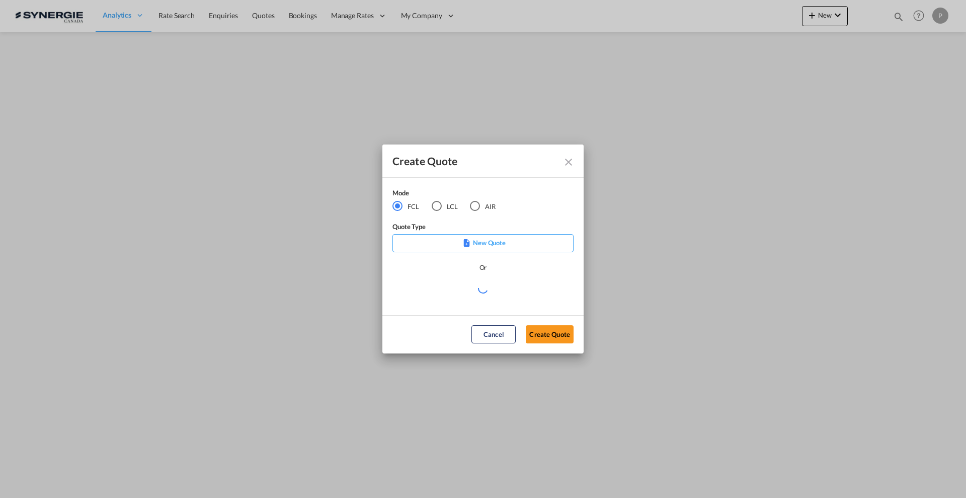
click at [436, 206] on div "LCL" at bounding box center [437, 206] width 10 height 10
click at [483, 294] on div "Create QuoteModeFCL LCLAIR ..." at bounding box center [483, 293] width 181 height 23
click at [466, 299] on md-select "Select template New DAP Import LCL Karen Mercier | 09 Jul 2025 BRAZIL LCL EXPOR…" at bounding box center [483, 292] width 181 height 20
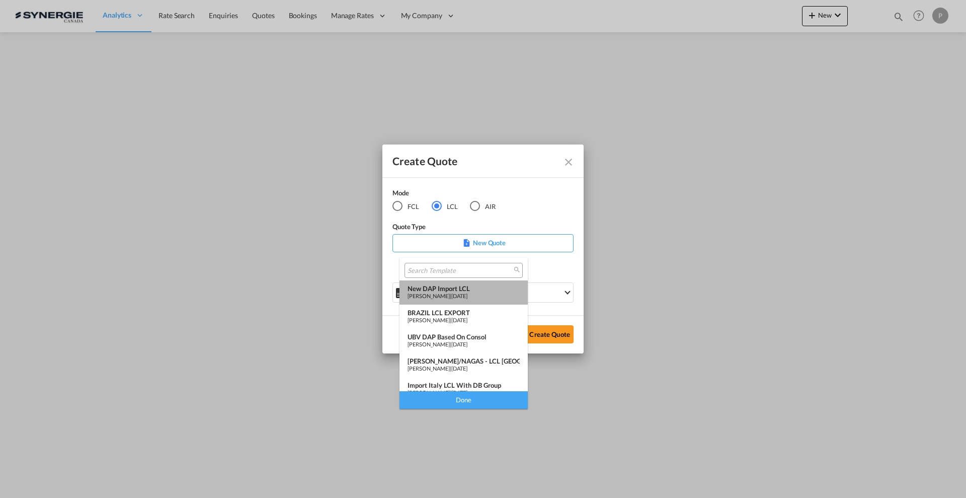
click at [465, 295] on span "09 Jul 2025" at bounding box center [459, 295] width 16 height 7
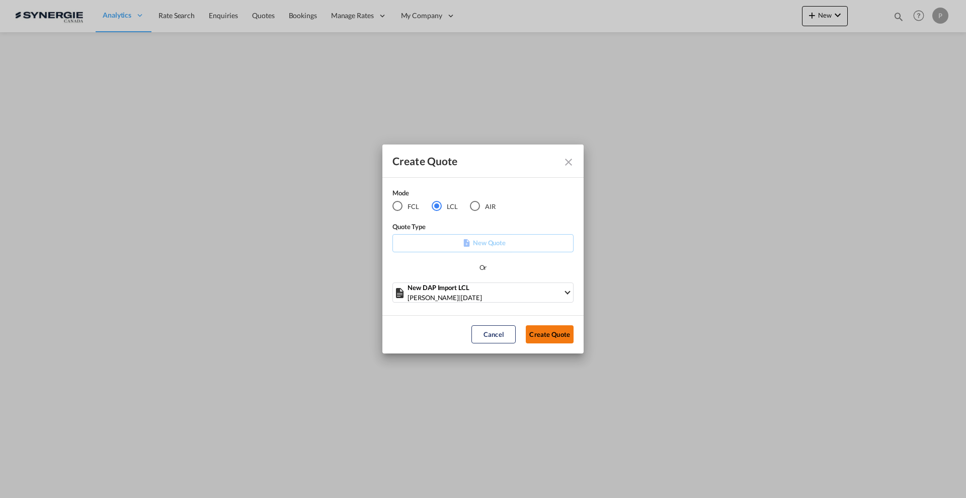
click at [558, 334] on button "Create Quote" at bounding box center [550, 334] width 48 height 18
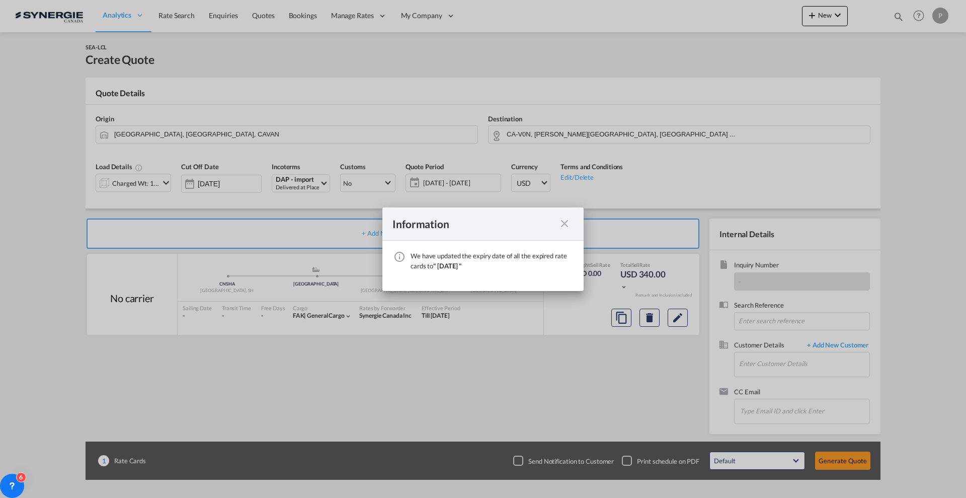
click at [567, 223] on md-icon "icon-close fg-AAA8AD cursor" at bounding box center [565, 223] width 12 height 12
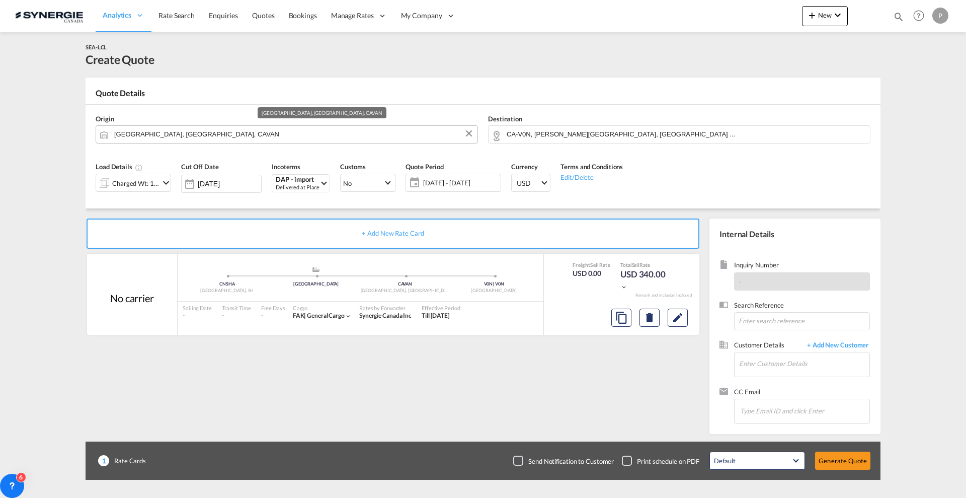
click at [182, 137] on input "Vancouver, BC, CAVAN" at bounding box center [293, 134] width 358 height 18
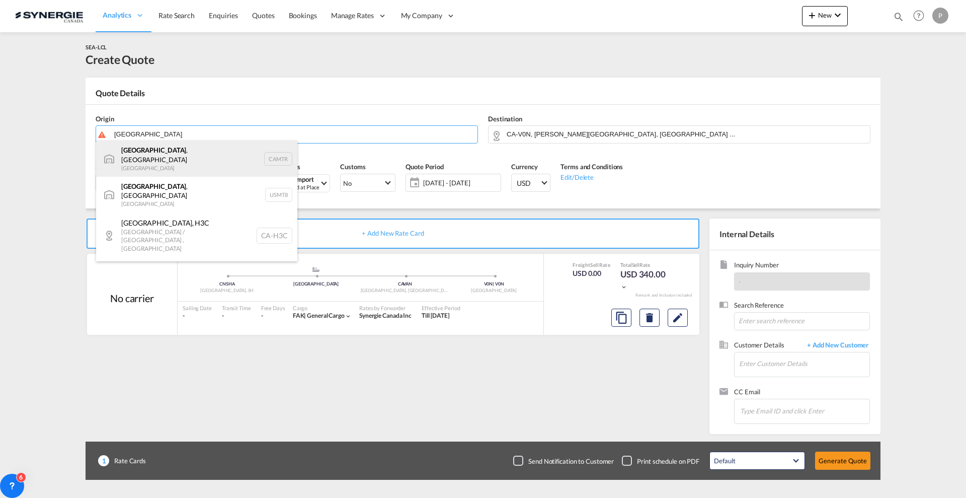
click at [182, 153] on div "Montreal , QC Canada CAMTR" at bounding box center [196, 158] width 201 height 36
type input "[GEOGRAPHIC_DATA], [GEOGRAPHIC_DATA], CAMTR"
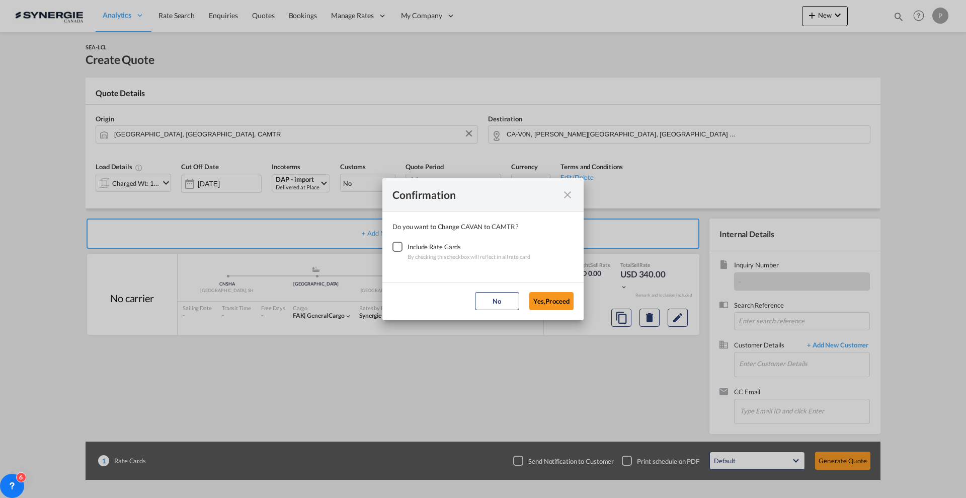
click at [401, 245] on div "Checkbox No Ink" at bounding box center [398, 247] width 10 height 10
click at [552, 298] on button "Yes,Proceed" at bounding box center [551, 301] width 44 height 18
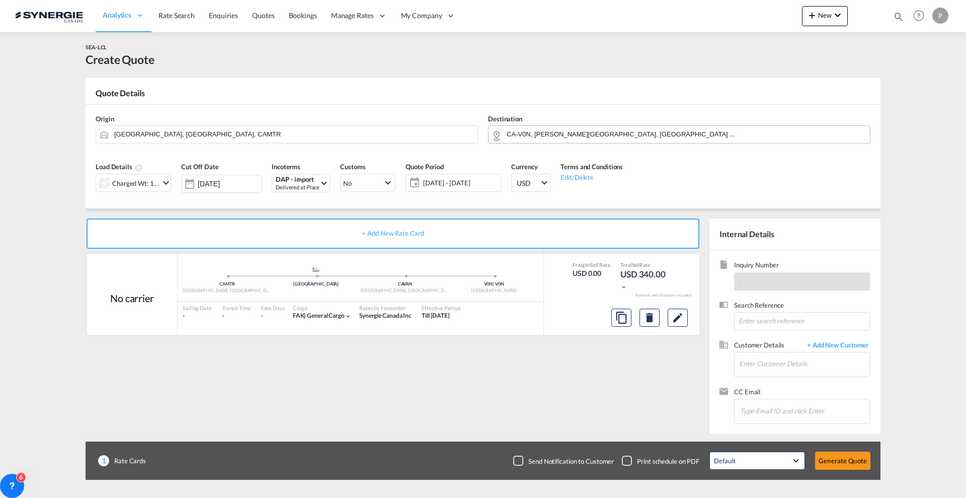
click at [533, 137] on input "CA-V0N, Bowen Island, British Columbia ..." at bounding box center [686, 134] width 358 height 18
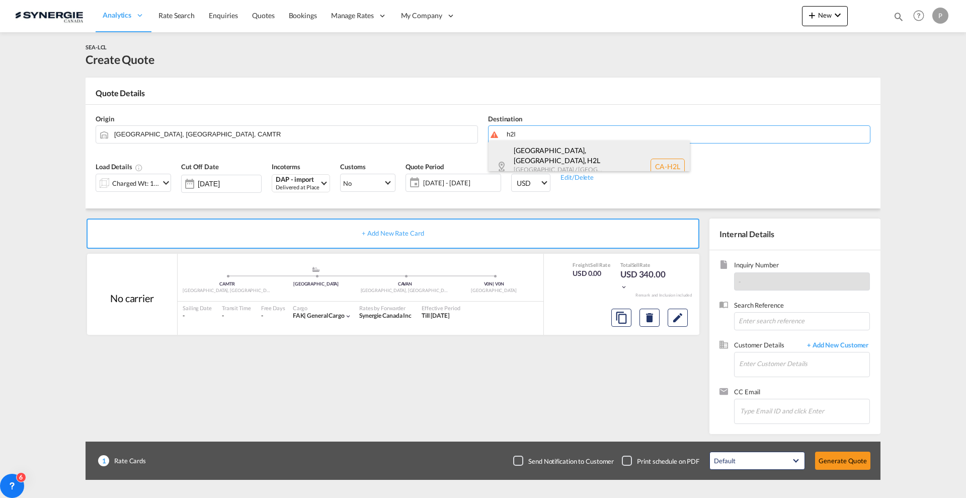
click at [537, 150] on div "Montréal, QC , H2L Quebec / Québec Canada CA-H2L" at bounding box center [589, 166] width 201 height 52
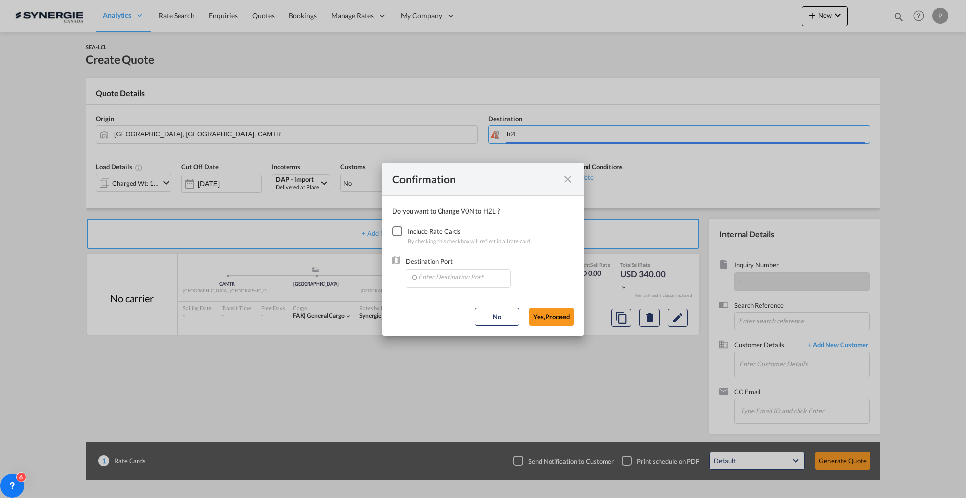
type input "CA-H2L, Montréal, QC, Quebec / Québec"
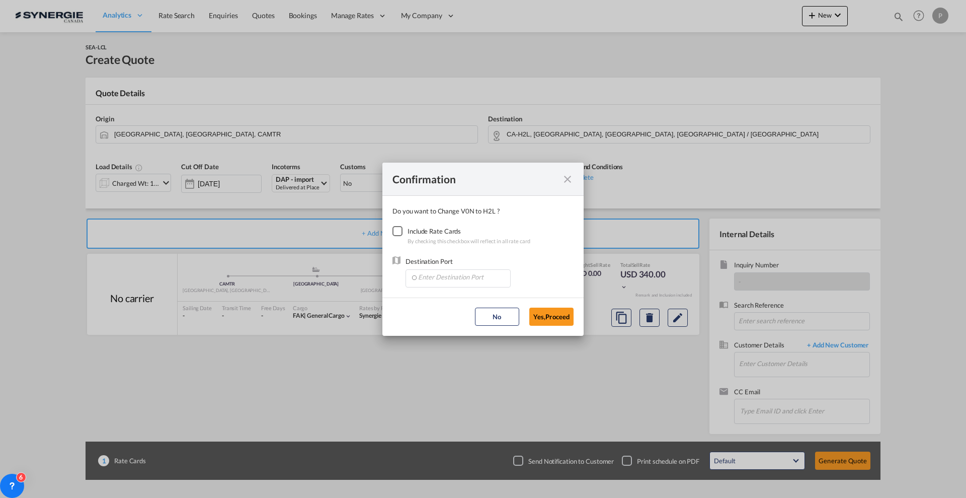
click at [393, 233] on div "Checkbox No Ink" at bounding box center [398, 231] width 10 height 10
click at [436, 288] on md-dialog-content "Do you want to Change V0N to H2L ? Include Rate Cards By checking this checkbox…" at bounding box center [482, 247] width 201 height 102
click at [434, 277] on input "Enter Destination Port" at bounding box center [461, 277] width 100 height 15
click at [424, 308] on li "CABEC, Becancour, QC, Canada, North America, Americas" at bounding box center [460, 300] width 100 height 24
type input "CABEC, Becancour, QC, Canada, North America, Americas"
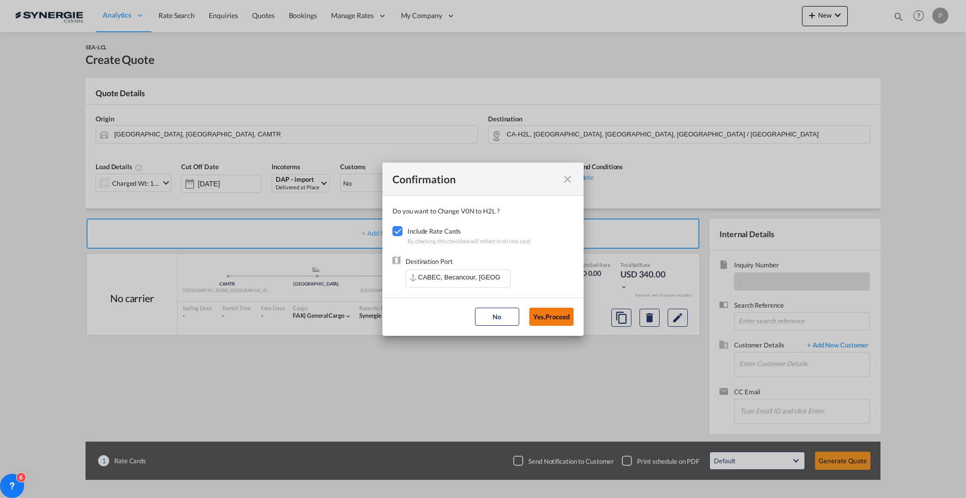
click at [545, 322] on button "Yes,Proceed" at bounding box center [551, 316] width 44 height 18
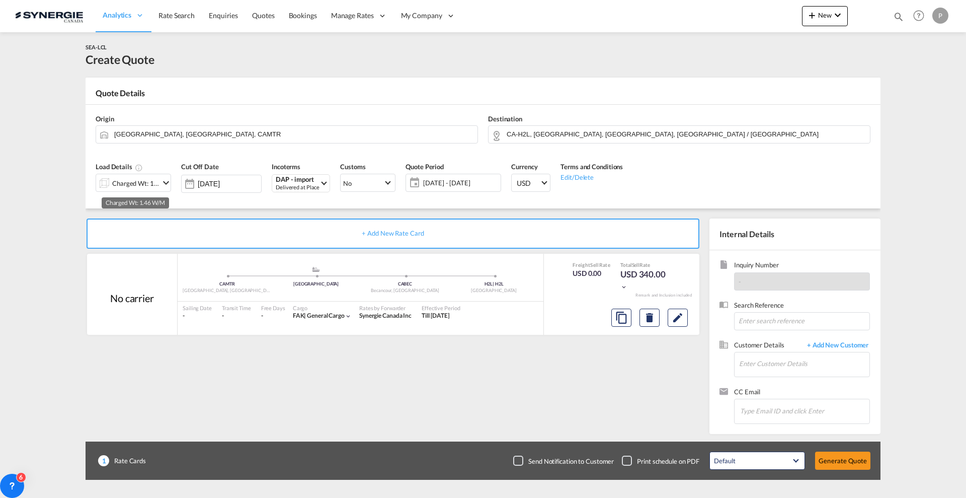
click at [145, 179] on div "Charged Wt: 1.46 W/M" at bounding box center [135, 183] width 47 height 14
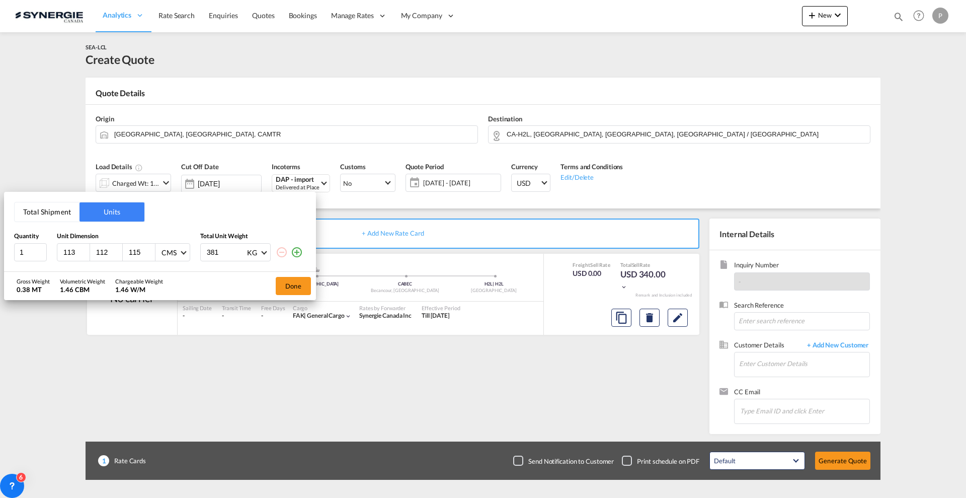
click at [46, 214] on button "Total Shipment" at bounding box center [47, 211] width 65 height 19
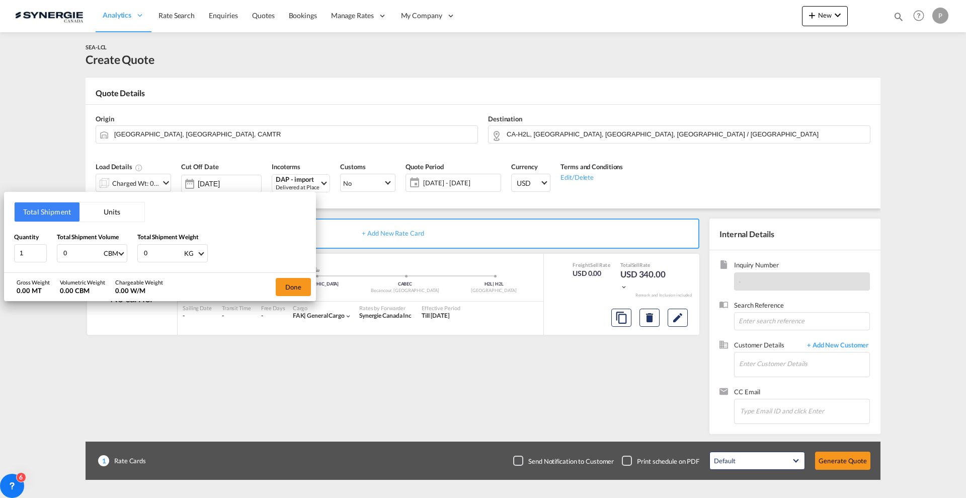
click at [74, 251] on input "0" at bounding box center [82, 253] width 40 height 17
click at [74, 252] on input "0" at bounding box center [82, 253] width 40 height 17
type input "3"
type input "3.5"
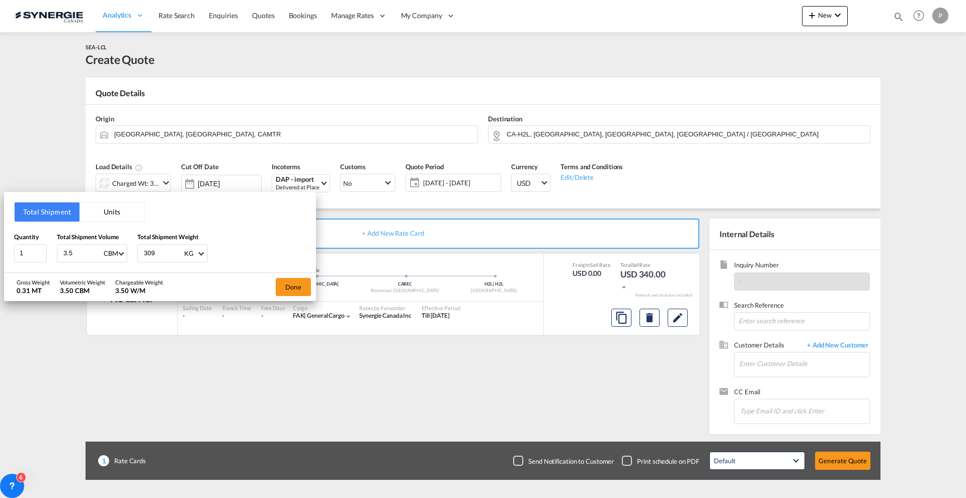
type input "309"
click at [295, 284] on button "Done" at bounding box center [293, 287] width 35 height 18
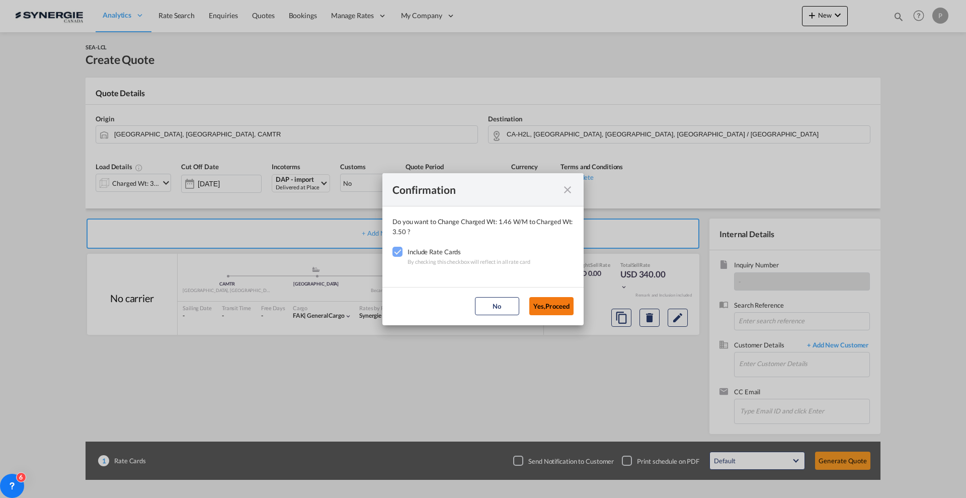
click at [560, 305] on button "Yes,Proceed" at bounding box center [551, 306] width 44 height 18
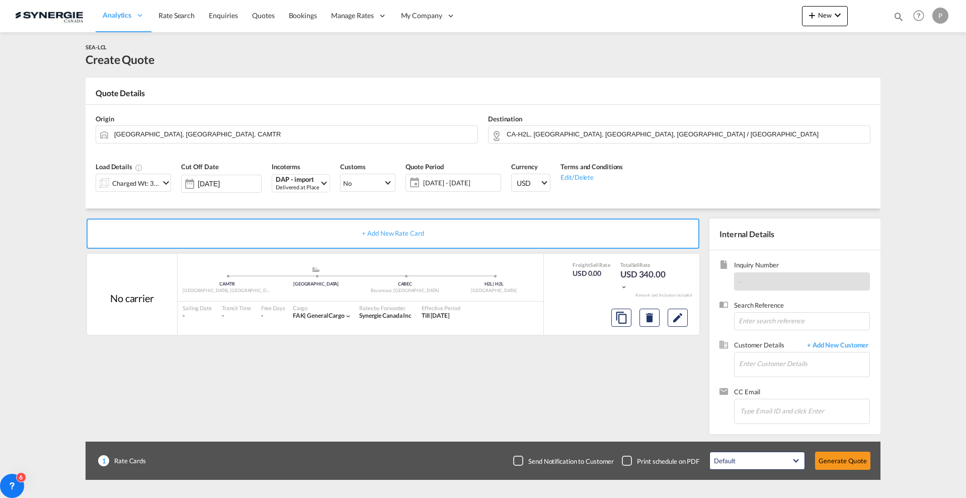
click at [468, 182] on span "[DATE] - [DATE]" at bounding box center [460, 182] width 75 height 9
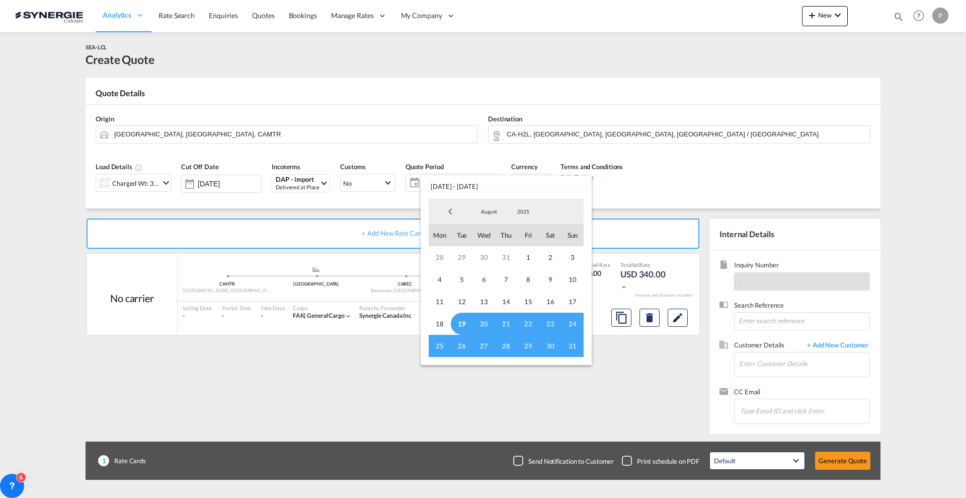
click at [636, 88] on md-backdrop at bounding box center [483, 249] width 966 height 498
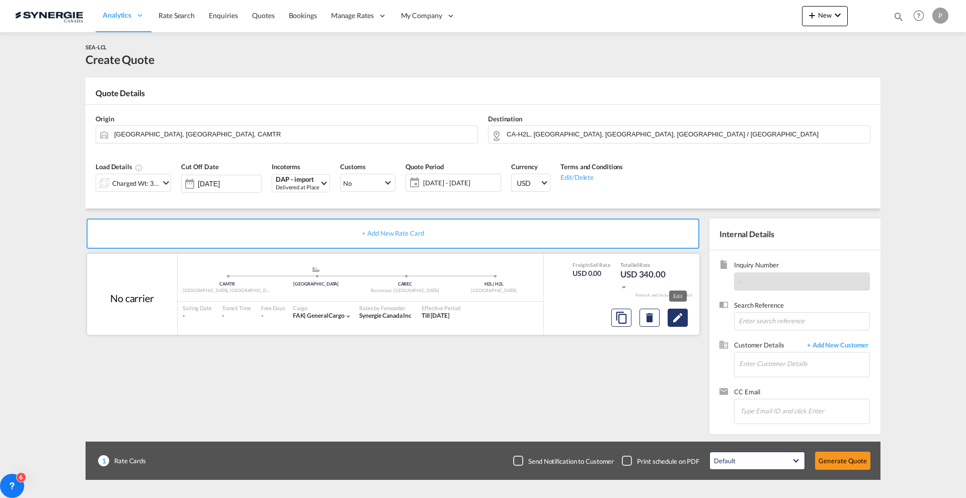
click at [680, 319] on md-icon "Edit" at bounding box center [678, 317] width 12 height 12
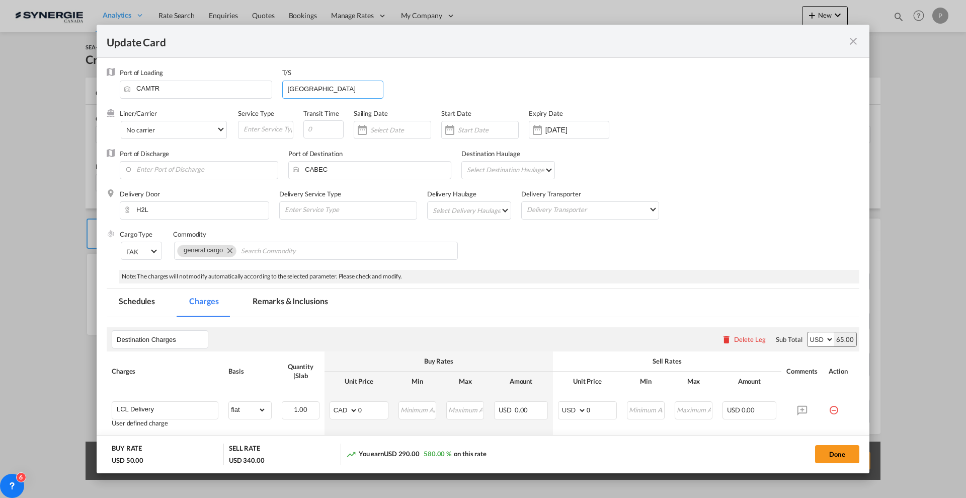
click at [322, 88] on input "Vancouver" at bounding box center [335, 88] width 97 height 15
click at [501, 68] on div "Port of Loading CAMTR T/S" at bounding box center [490, 88] width 740 height 40
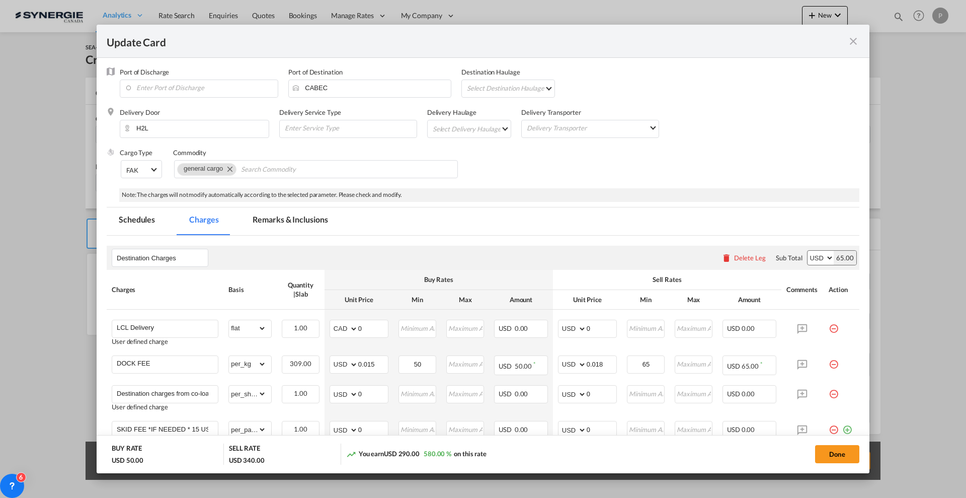
scroll to position [126, 0]
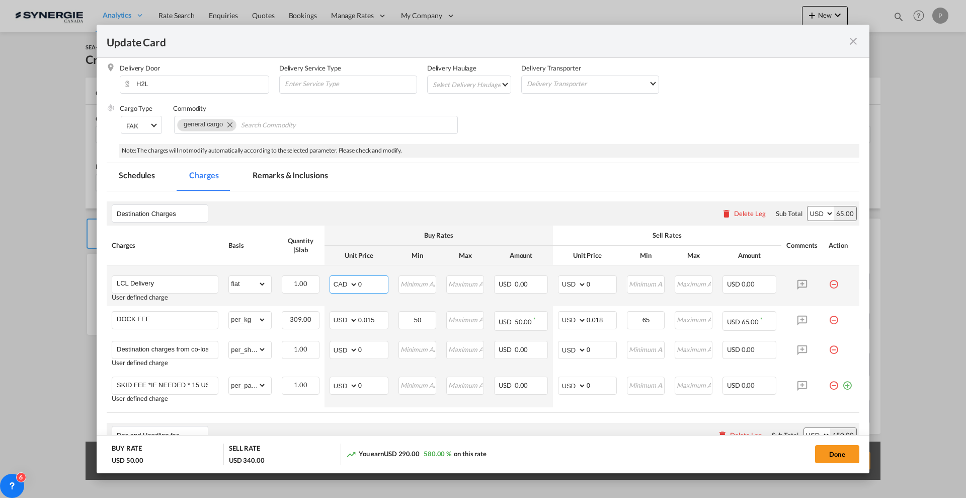
click at [370, 278] on input "0" at bounding box center [373, 283] width 30 height 15
click at [349, 280] on select "AED AFN ALL AMD ANG AOA ARS AUD AWG AZN BAM BBD BDT BGN BHD BIF BMD BND [PERSON…" at bounding box center [345, 284] width 26 height 14
select select "string:USD"
click at [332, 277] on select "AED AFN ALL AMD ANG AOA ARS AUD AWG AZN BAM BBD BDT BGN BHD BIF BMD BND [PERSON…" at bounding box center [345, 284] width 26 height 14
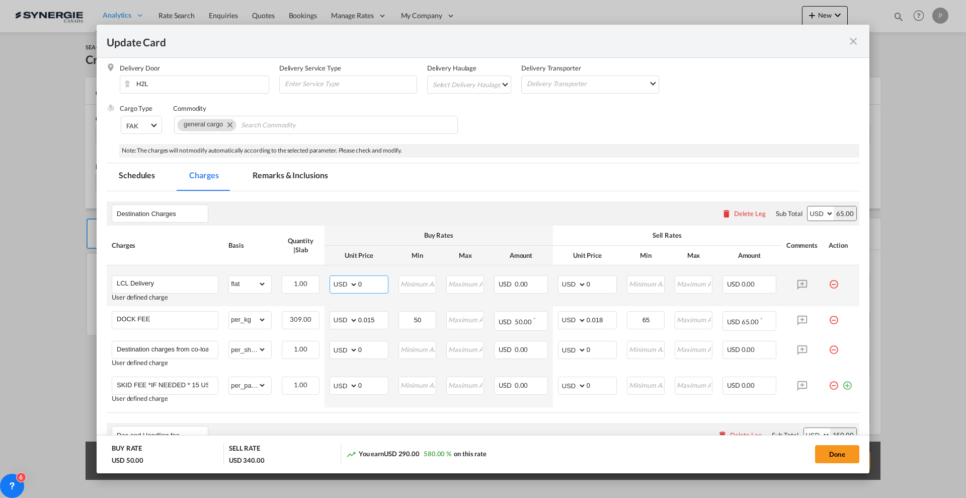
click at [358, 283] on input "0" at bounding box center [373, 283] width 30 height 15
type input "85"
type input "135"
click at [365, 320] on input "0.015" at bounding box center [373, 318] width 30 height 15
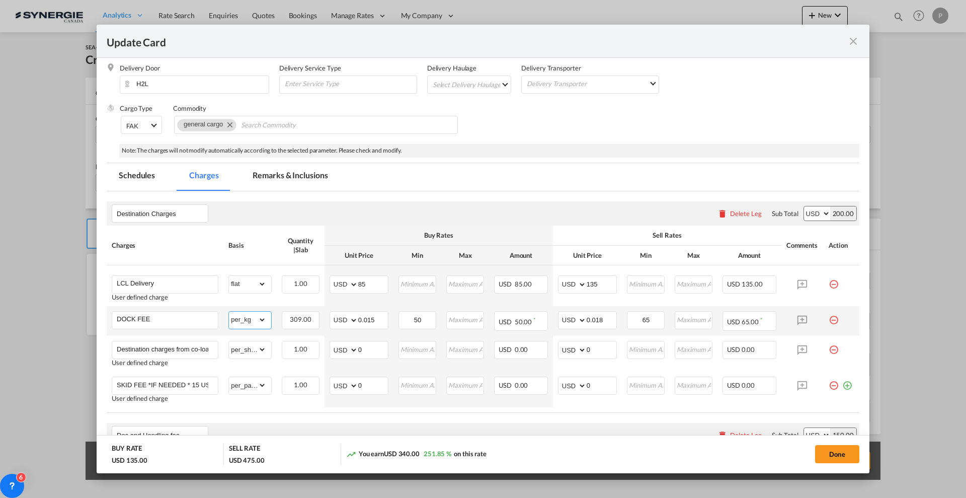
click at [256, 318] on select "gross_weight volumetric_weight per_shipment per_bl per_km per_hawb per_kg flat …" at bounding box center [247, 319] width 37 height 16
select select "per_bl"
click at [229, 311] on select "gross_weight volumetric_weight per_shipment per_bl per_km per_hawb per_kg flat …" at bounding box center [247, 319] width 37 height 16
click at [370, 314] on input "0.015" at bounding box center [373, 318] width 30 height 15
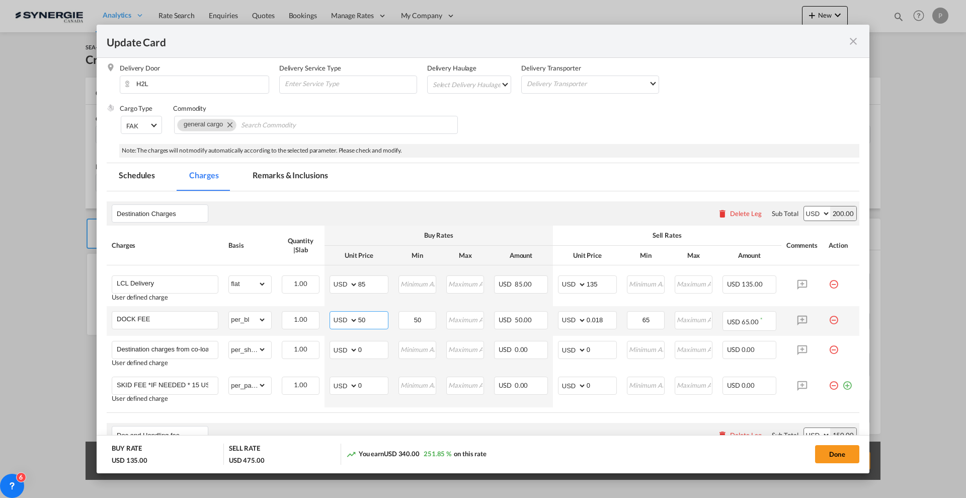
type input "50"
type input "60"
click at [171, 279] on input "LCL Delivery" at bounding box center [167, 283] width 101 height 15
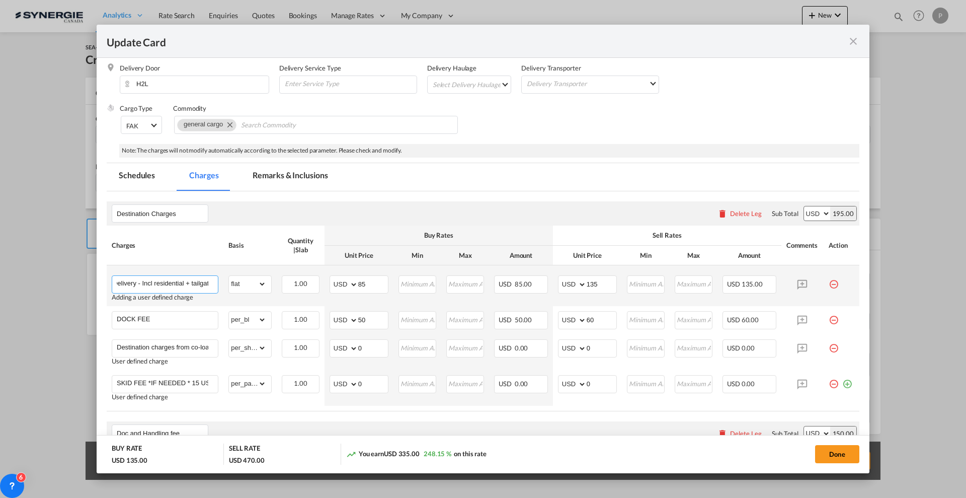
scroll to position [0, 23]
type input "LCL Delivery - Incl residential + tailgate"
click at [351, 285] on select "AED AFN ALL AMD ANG AOA ARS AUD AWG AZN BAM BBD BDT BGN BHD BIF BMD BND [PERSON…" at bounding box center [345, 284] width 26 height 14
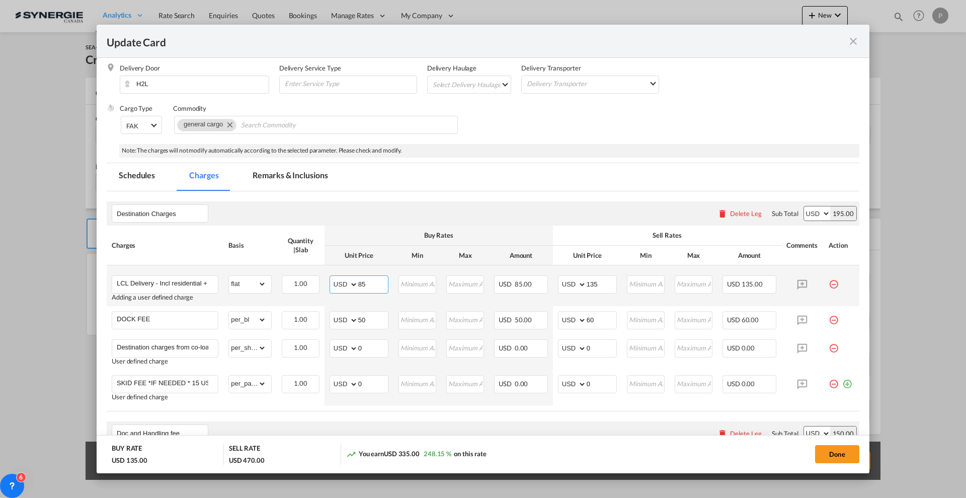
click at [360, 284] on input "85" at bounding box center [373, 283] width 30 height 15
type input "155"
type input "215"
click at [413, 226] on th "Buy Rates" at bounding box center [439, 235] width 228 height 20
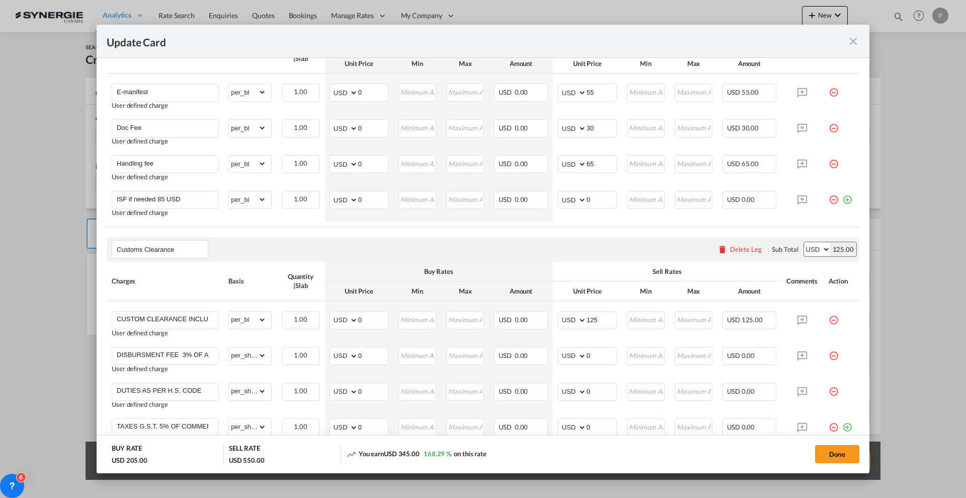
scroll to position [566, 0]
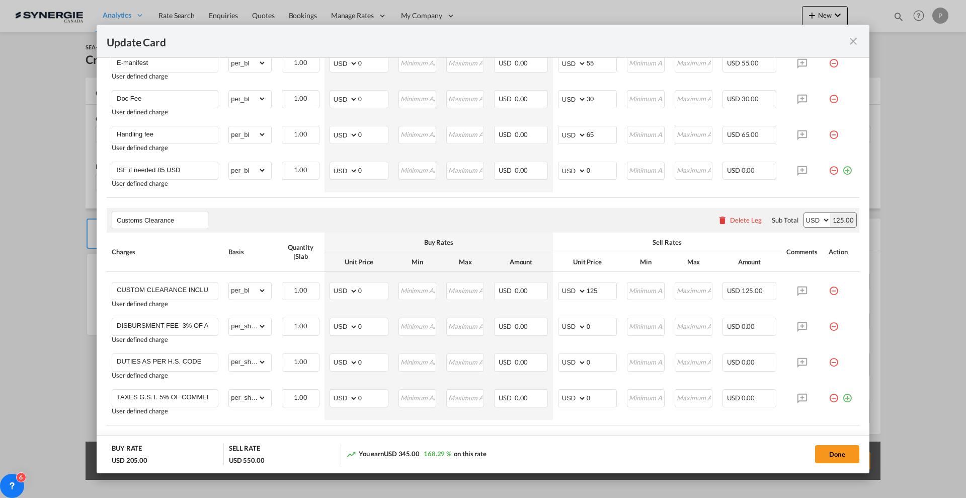
click at [731, 220] on div "Delete Leg" at bounding box center [746, 220] width 32 height 8
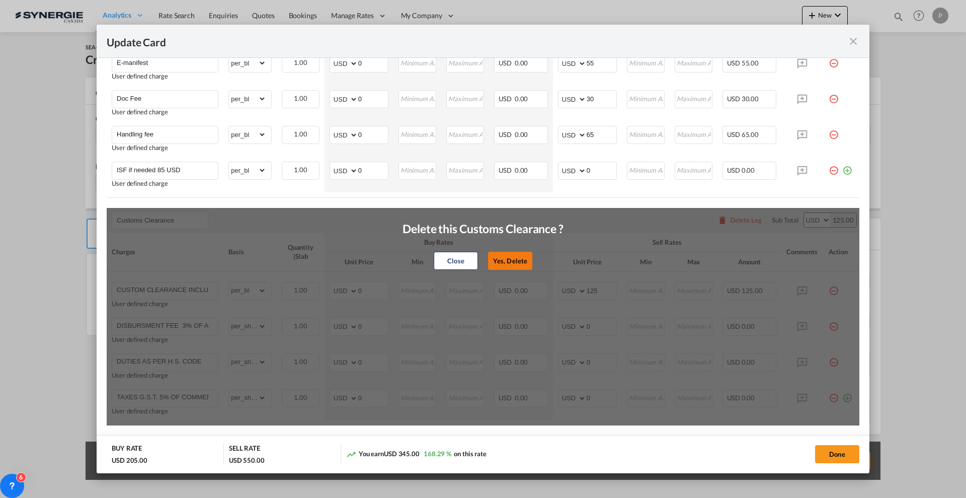
click at [509, 261] on button "Yes, Delete" at bounding box center [510, 260] width 44 height 18
type input "CONGESTION SURCHARGE"
type input "CONGESTION SURCHARGE Please note that due to global port congestion, many ocean…"
select select "per_shipment"
type input "0"
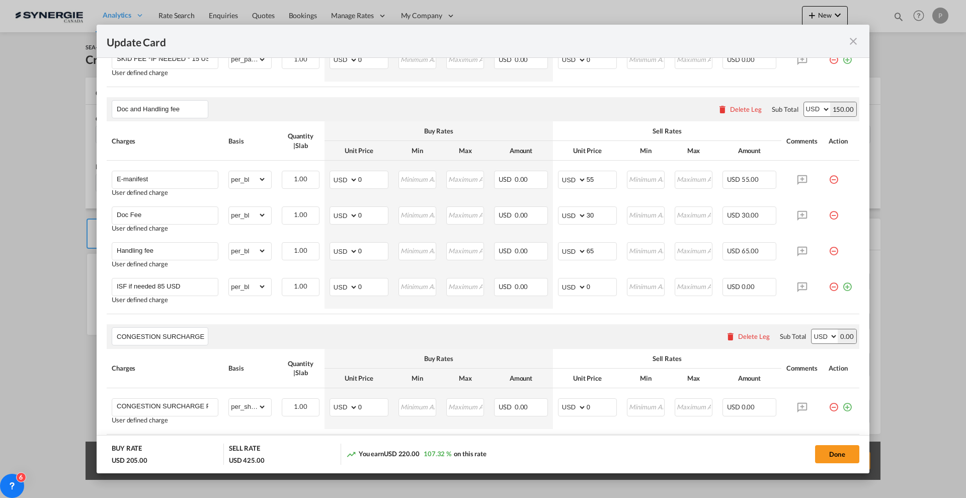
scroll to position [454, 0]
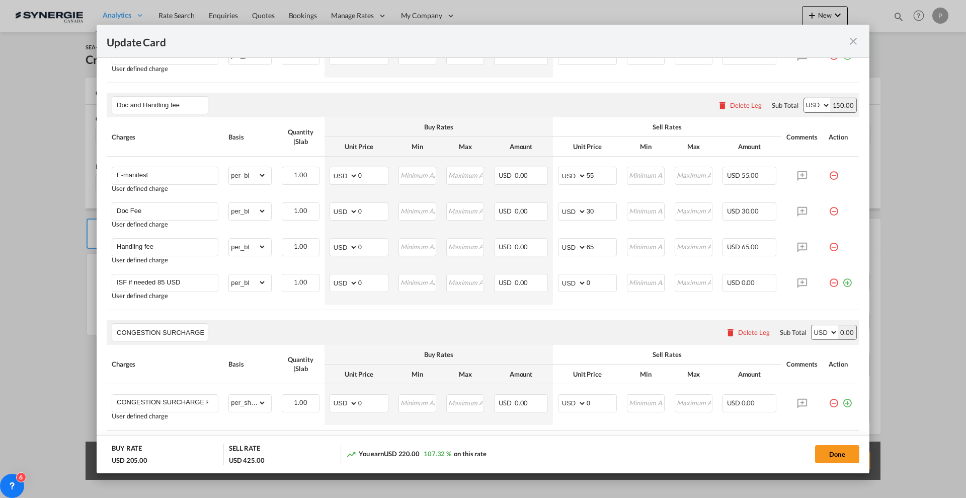
drag, startPoint x: 734, startPoint y: 330, endPoint x: 712, endPoint y: 321, distance: 24.4
click at [738, 330] on div "Delete Leg" at bounding box center [754, 332] width 32 height 8
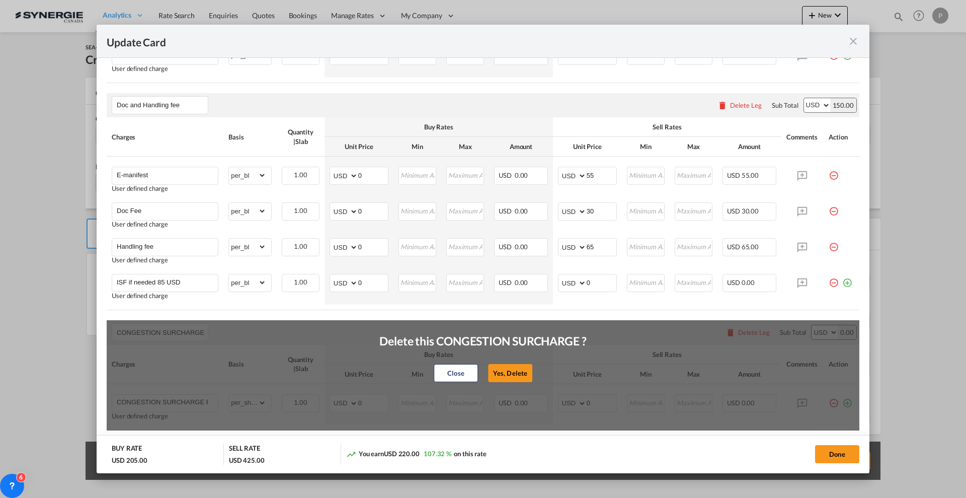
click at [510, 361] on div "Close Yes, Delete" at bounding box center [482, 372] width 207 height 24
click at [509, 371] on button "Yes, Delete" at bounding box center [510, 372] width 44 height 18
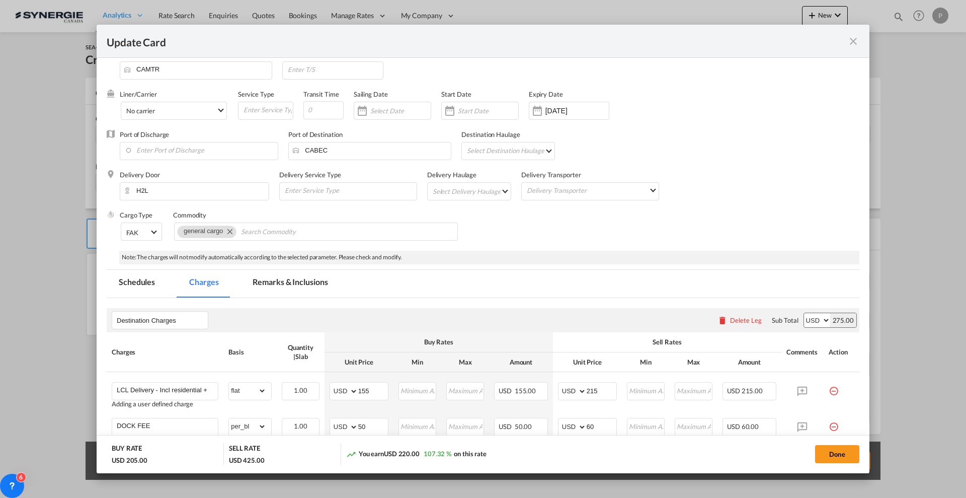
scroll to position [0, 0]
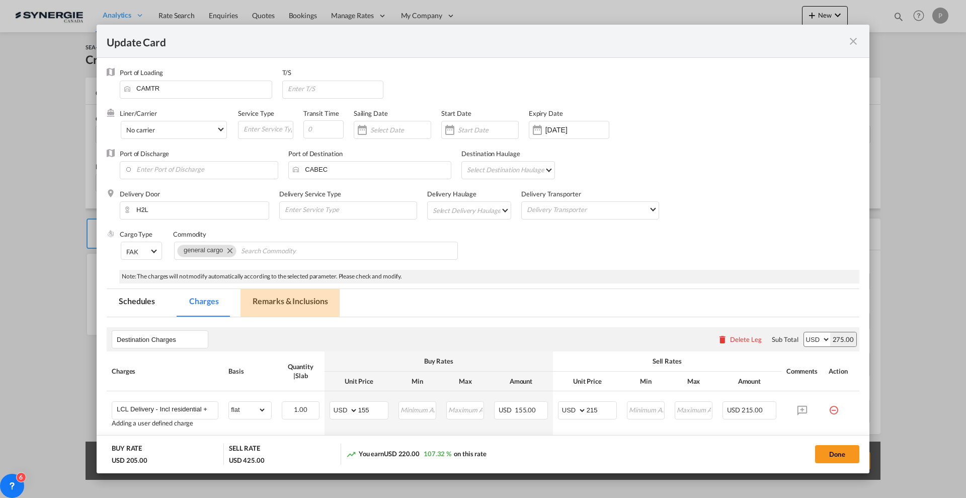
click at [280, 295] on md-tab-item "Remarks & Inclusions" at bounding box center [290, 303] width 99 height 28
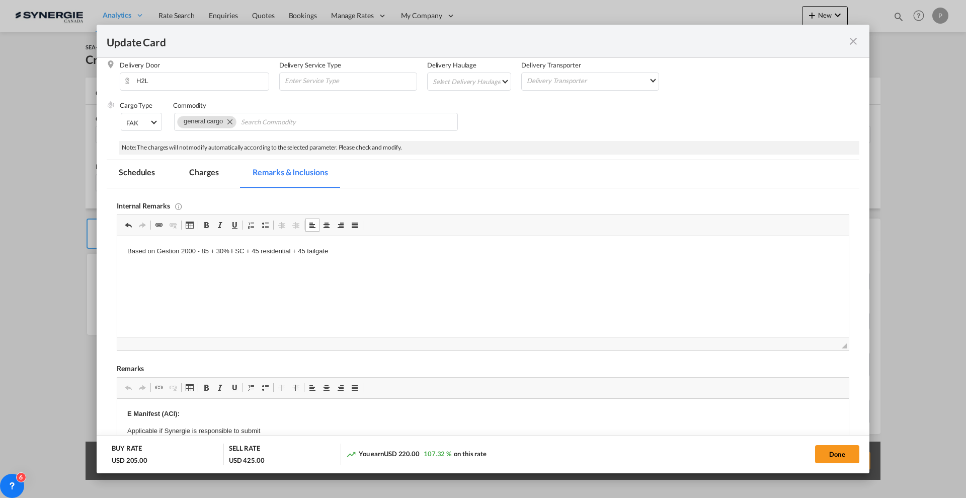
scroll to position [126, 0]
click at [219, 164] on md-tab-item "Charges" at bounding box center [203, 177] width 53 height 28
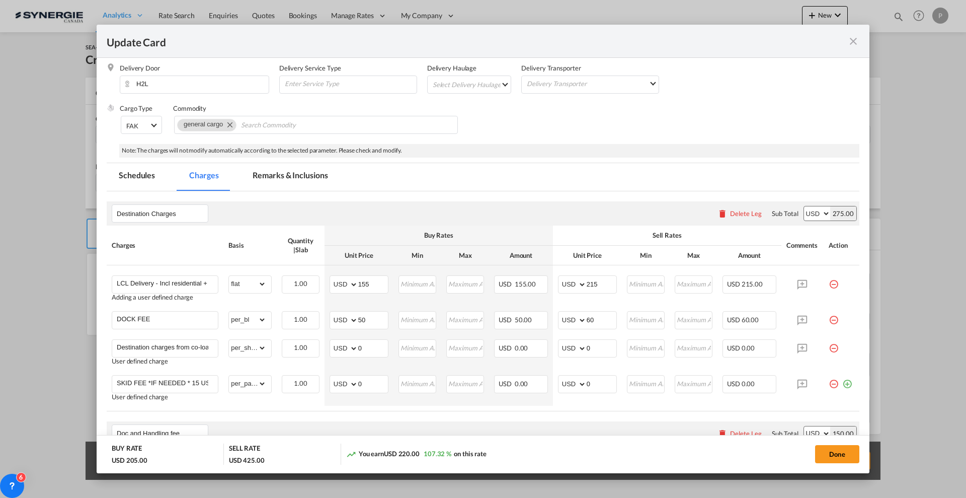
click at [278, 173] on md-tab-item "Remarks & Inclusions" at bounding box center [290, 177] width 99 height 28
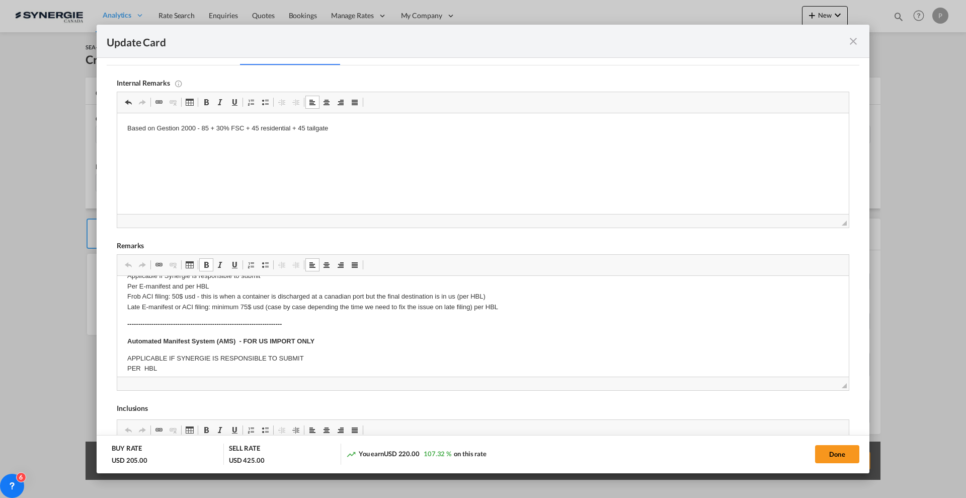
scroll to position [63, 0]
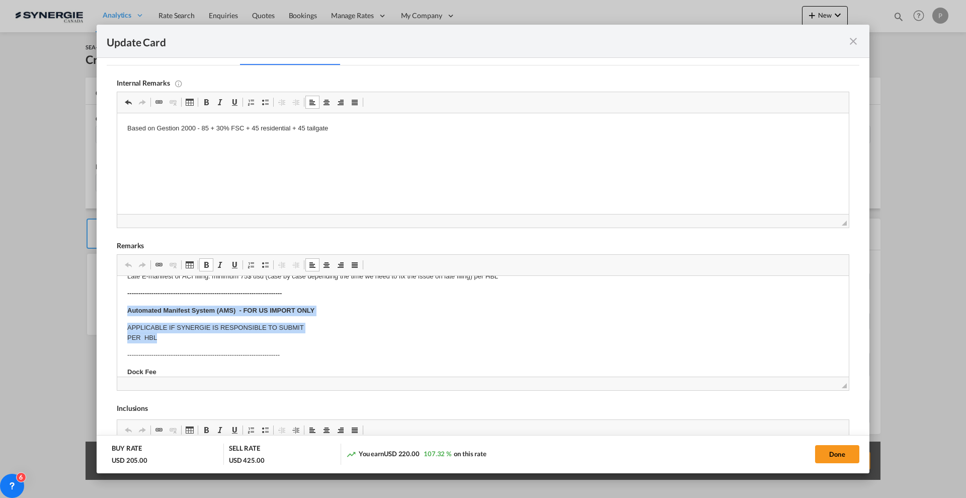
drag, startPoint x: 165, startPoint y: 342, endPoint x: 125, endPoint y: 314, distance: 48.7
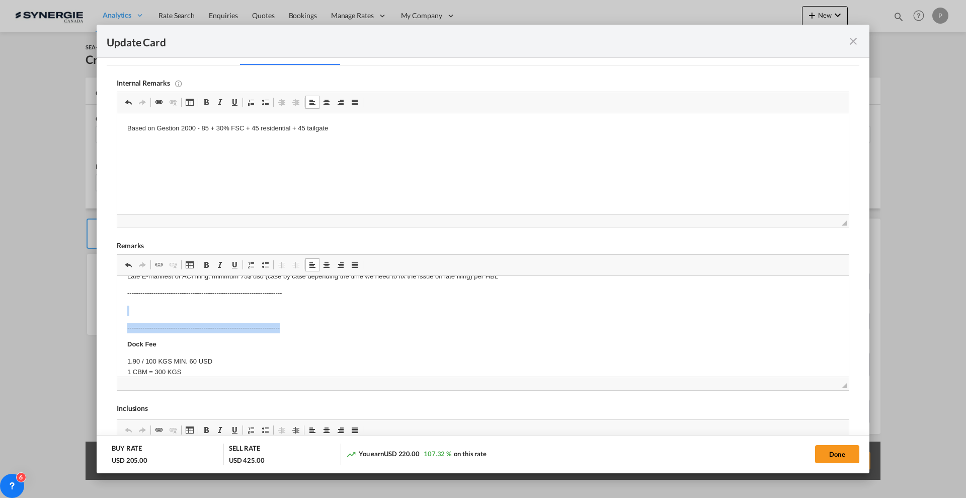
drag, startPoint x: 134, startPoint y: 311, endPoint x: 339, endPoint y: 323, distance: 205.6
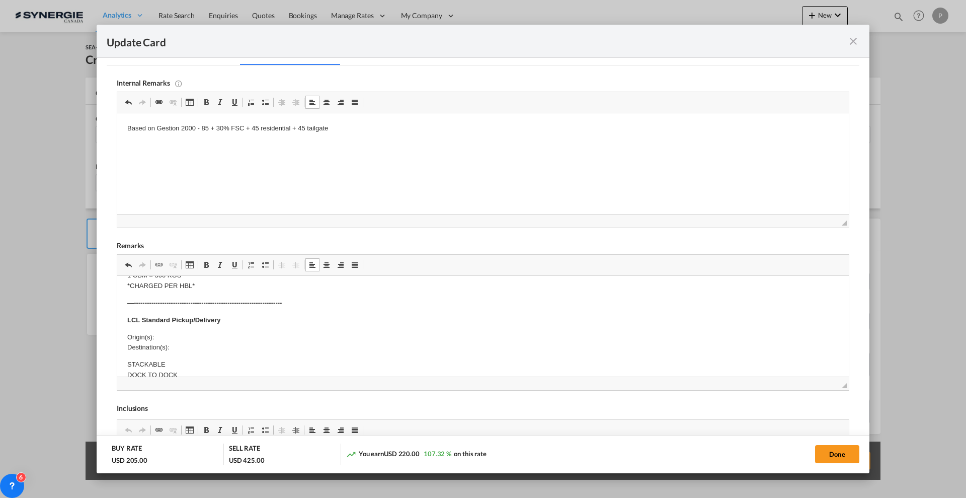
scroll to position [126, 0]
click at [198, 333] on p "Origin(s): Destination(s):" at bounding box center [483, 342] width 712 height 21
click at [191, 344] on p "Origin(s): Montreal CFS Destination(s):" at bounding box center [483, 342] width 712 height 21
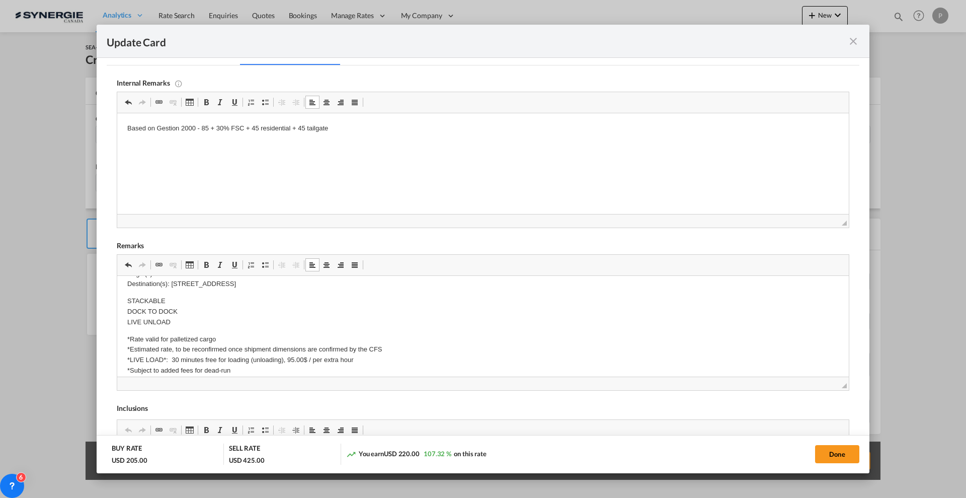
click at [172, 311] on p "STACKABLE DOCK TO DOCK LIVE UNLOAD" at bounding box center [483, 311] width 712 height 31
click at [203, 311] on p "STACKABLE DOCK TO CURBSIDE RESIDENTIAL LIVE UNLOAD" at bounding box center [483, 317] width 712 height 42
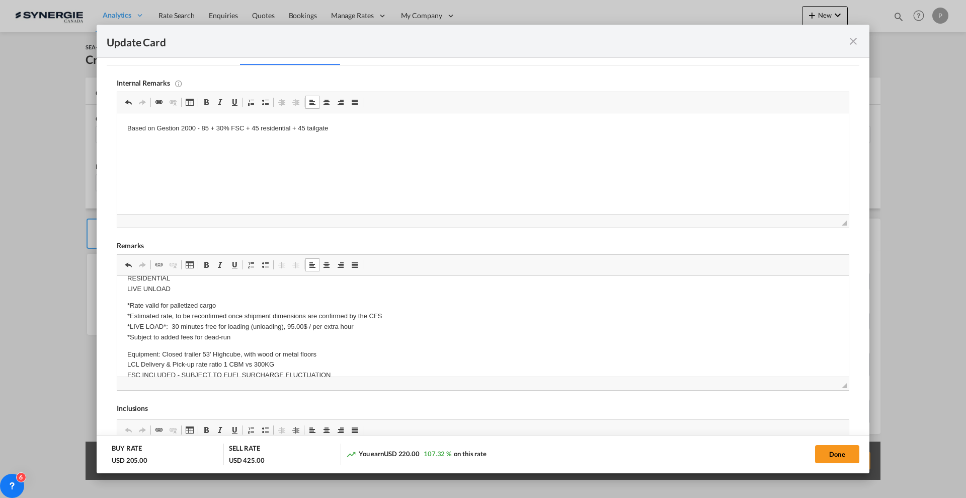
scroll to position [252, 0]
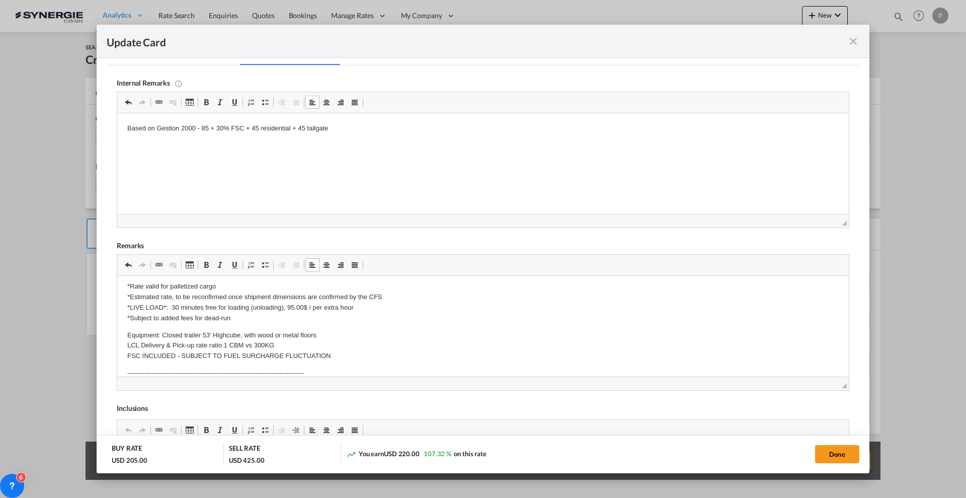
click at [174, 334] on p "Equipment: Closed trailer 53' Highcube, with wood or metal floors LCL Delivery …" at bounding box center [483, 345] width 712 height 31
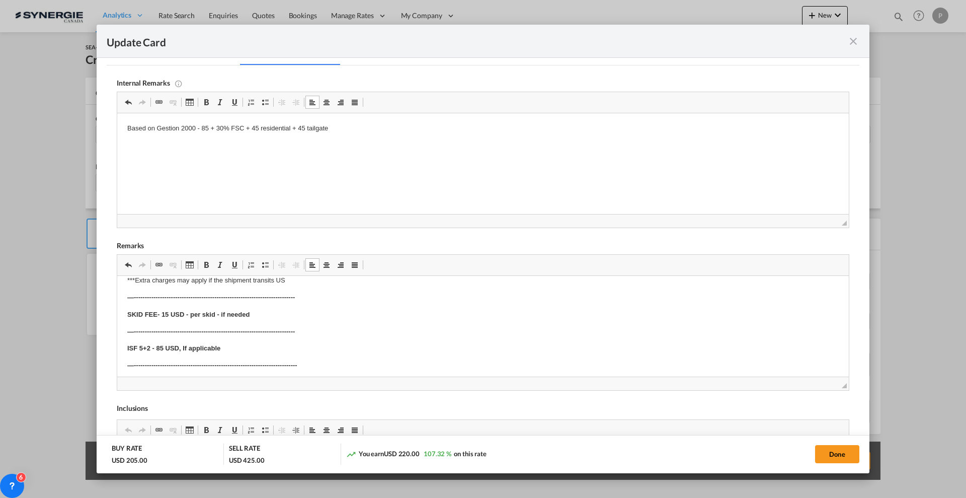
scroll to position [377, 0]
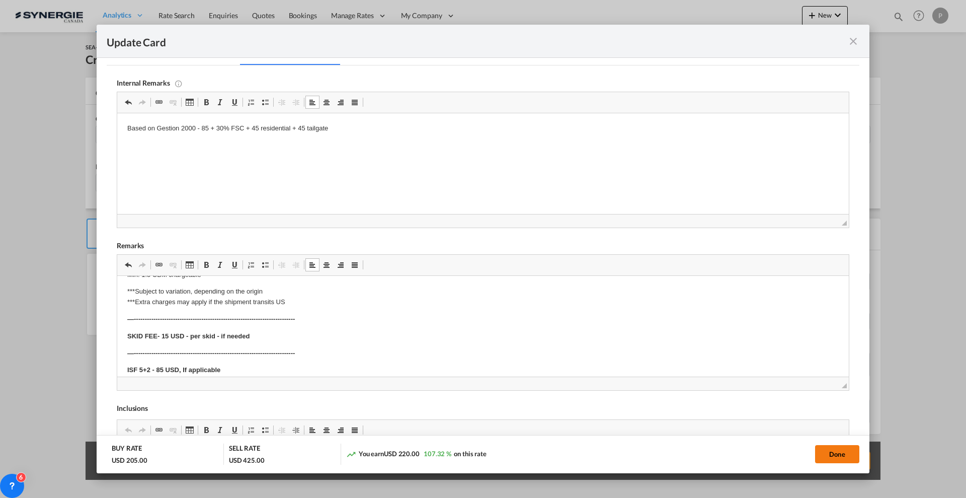
click at [835, 454] on button "Done" at bounding box center [837, 454] width 44 height 18
type input "17 Aug 2026"
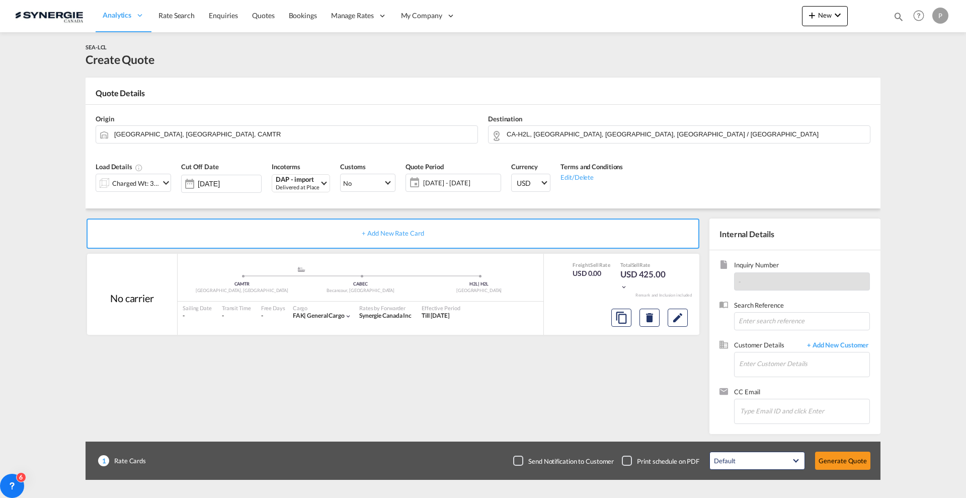
scroll to position [79, 0]
click at [794, 364] on input "Enter Customer Details" at bounding box center [804, 363] width 130 height 23
paste input "wagner.gomes@premiumnh.com.br"
click at [798, 372] on div "Wagner Gomes wagner.gomes@premiumnh.com.br" at bounding box center [839, 380] width 201 height 27
type input "Premium, Wagner Gomes, wagner.gomes@premiumnh.com.br"
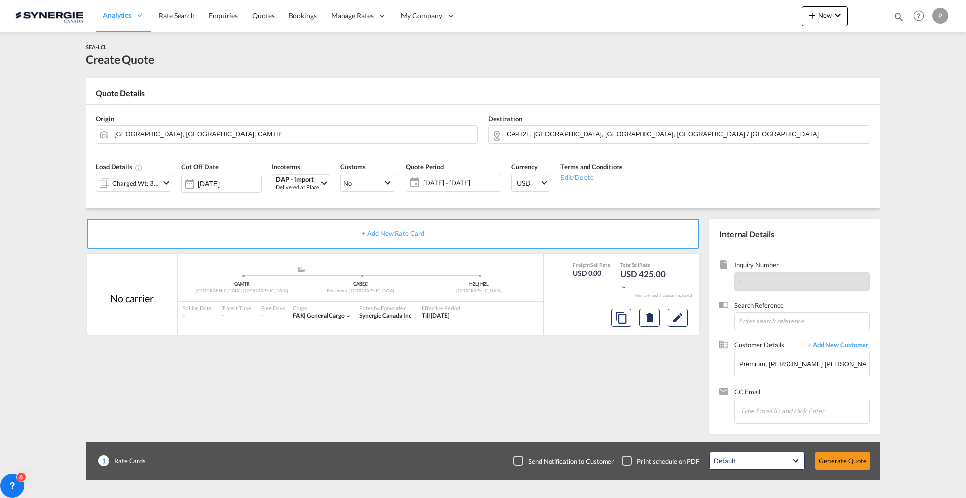
click at [855, 471] on div "Default All in Leg Totals Default Generate Quote" at bounding box center [789, 460] width 171 height 28
click at [851, 462] on button "Generate Quote" at bounding box center [842, 460] width 55 height 18
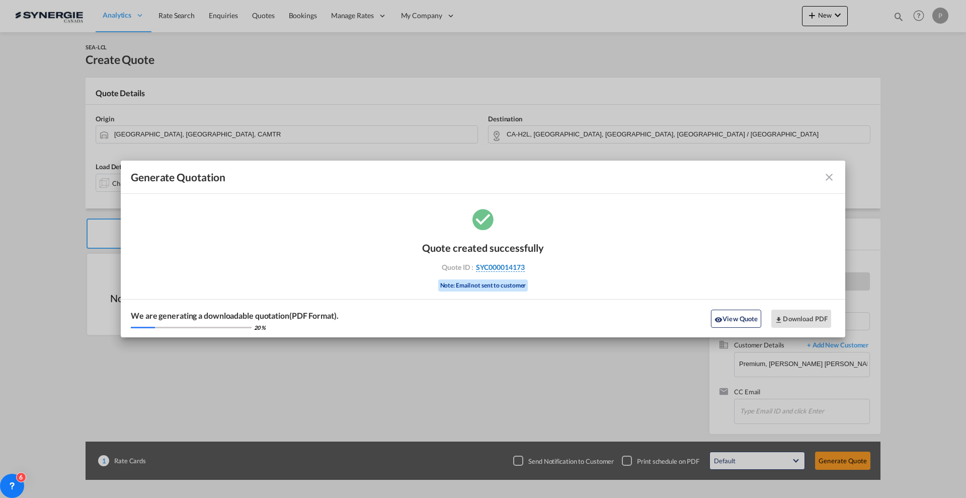
drag, startPoint x: 541, startPoint y: 263, endPoint x: 524, endPoint y: 268, distance: 17.7
click at [524, 268] on div "Quote created successfully Quote ID : SYC000014173 Note: Email not sent to cust…" at bounding box center [483, 271] width 725 height 131
copy div "SYC000014173"
click at [811, 324] on button "Download PDF" at bounding box center [801, 318] width 60 height 18
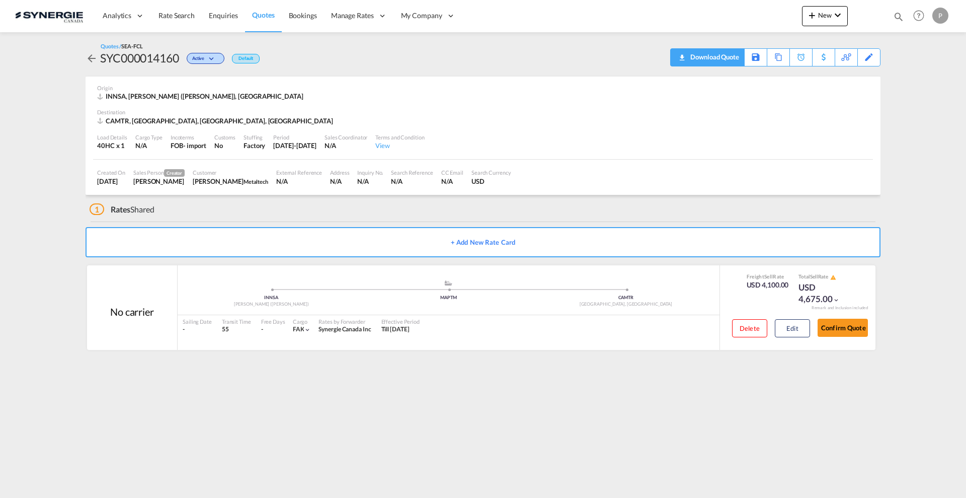
click at [730, 65] on div "Download Quote" at bounding box center [707, 57] width 74 height 18
click at [724, 56] on div "Download Quote" at bounding box center [713, 57] width 51 height 16
click at [898, 17] on md-icon "icon-magnify" at bounding box center [898, 16] width 11 height 11
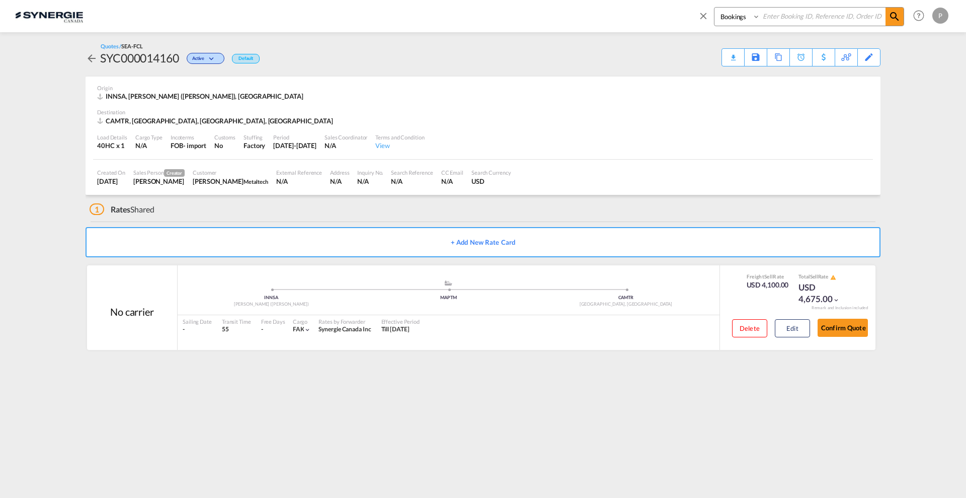
click at [739, 15] on select "Bookings Quotes Enquiries" at bounding box center [739, 17] width 48 height 18
click at [715, 8] on select "Bookings Quotes Enquiries" at bounding box center [739, 17] width 48 height 18
click at [800, 13] on input at bounding box center [822, 17] width 125 height 18
click at [736, 20] on select "Bookings Quotes Enquiries" at bounding box center [739, 17] width 48 height 18
select select "Quotes"
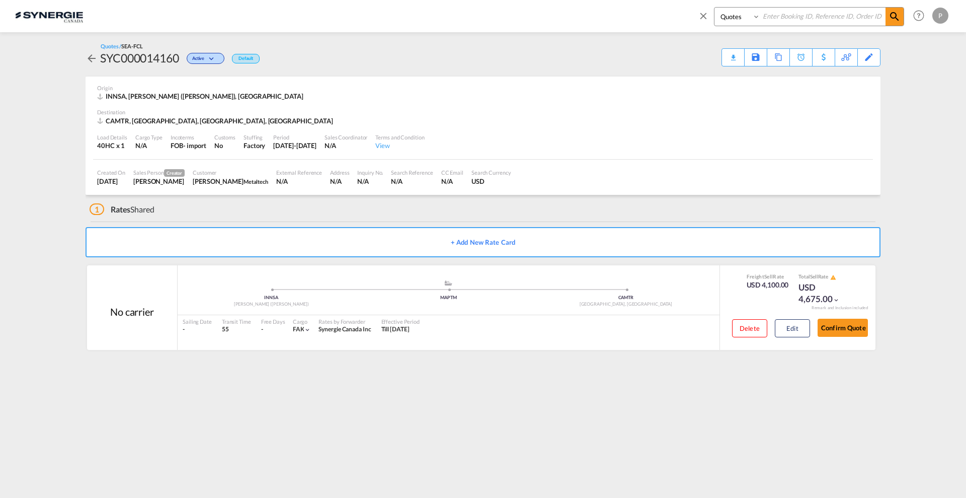
click at [715, 8] on select "Bookings Quotes Enquiries" at bounding box center [739, 17] width 48 height 18
click at [806, 18] on input at bounding box center [822, 17] width 125 height 18
paste input "SYC000014101"
type input "SYC000014101"
click at [901, 14] on span at bounding box center [895, 17] width 18 height 18
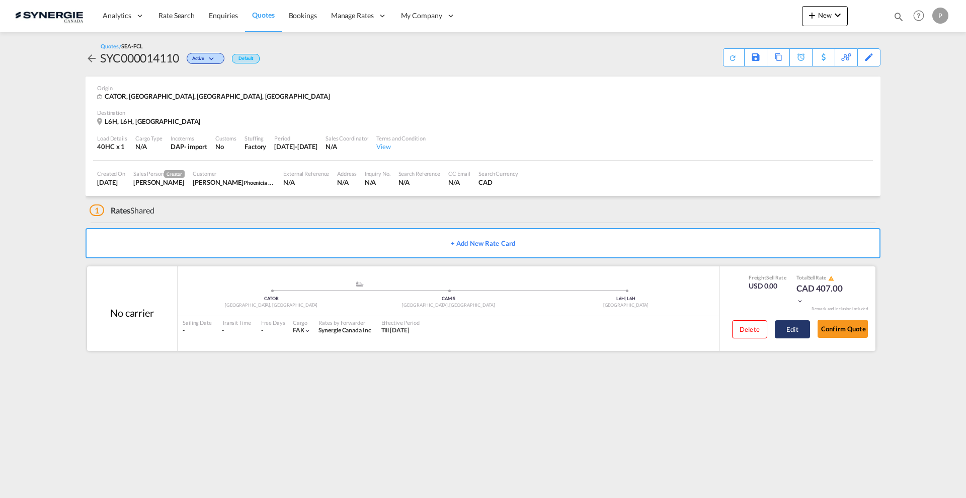
click at [788, 331] on button "Edit" at bounding box center [792, 329] width 35 height 18
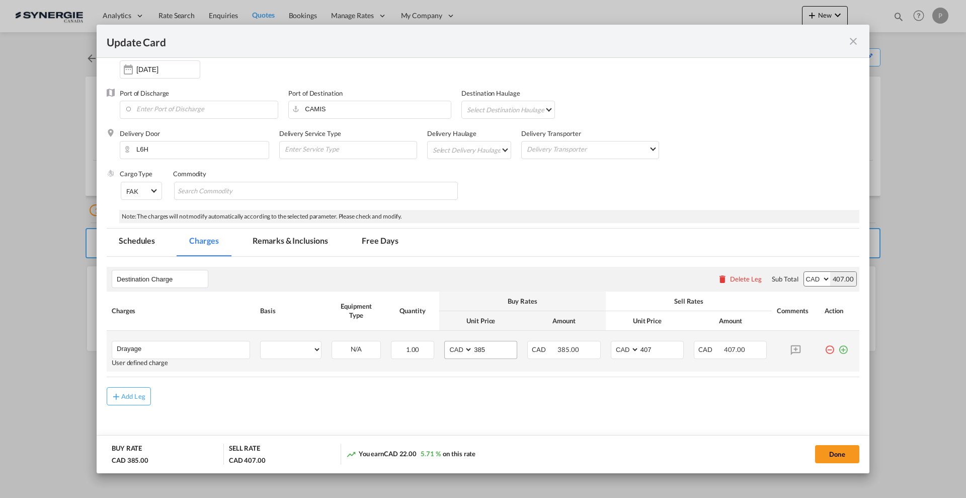
select select "per container"
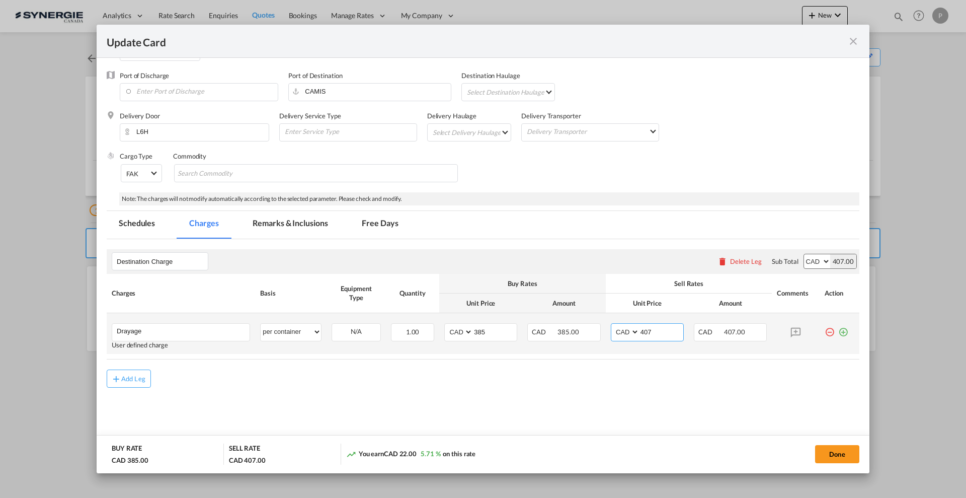
drag, startPoint x: 645, startPoint y: 329, endPoint x: 639, endPoint y: 327, distance: 6.4
click at [640, 327] on input "407" at bounding box center [662, 331] width 44 height 15
type input "437"
click at [675, 376] on div "Add Leg" at bounding box center [483, 378] width 753 height 18
click at [826, 452] on button "Done" at bounding box center [837, 454] width 44 height 18
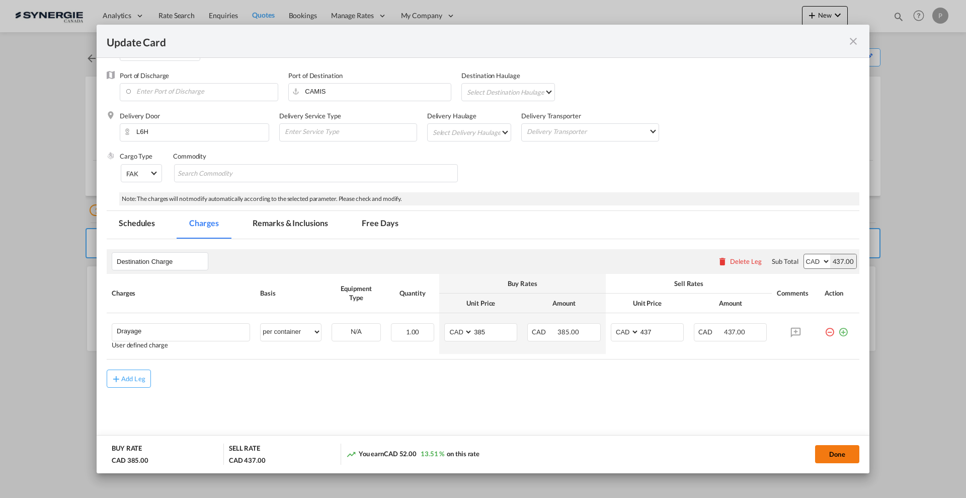
type input "13 Sep 2025"
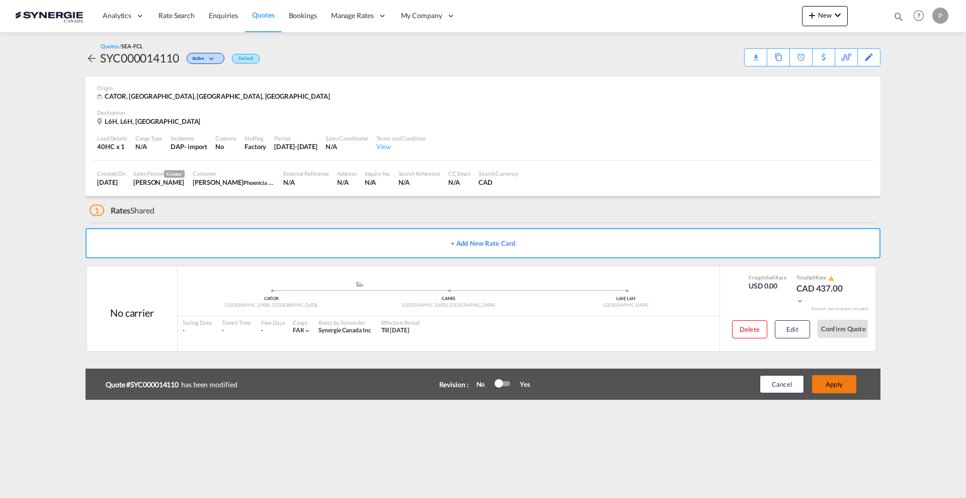
click at [829, 382] on button "Apply" at bounding box center [834, 384] width 44 height 18
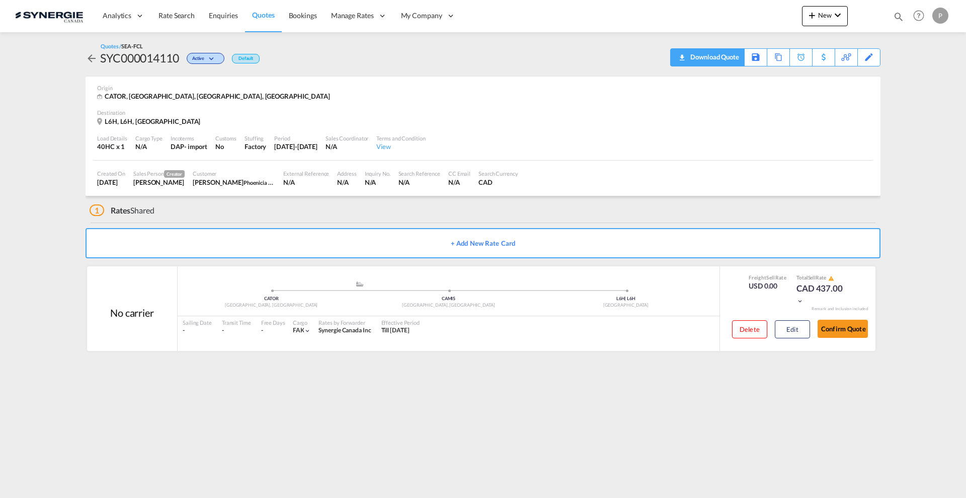
click at [731, 61] on div "Download Quote" at bounding box center [713, 57] width 51 height 16
